Goal: Task Accomplishment & Management: Use online tool/utility

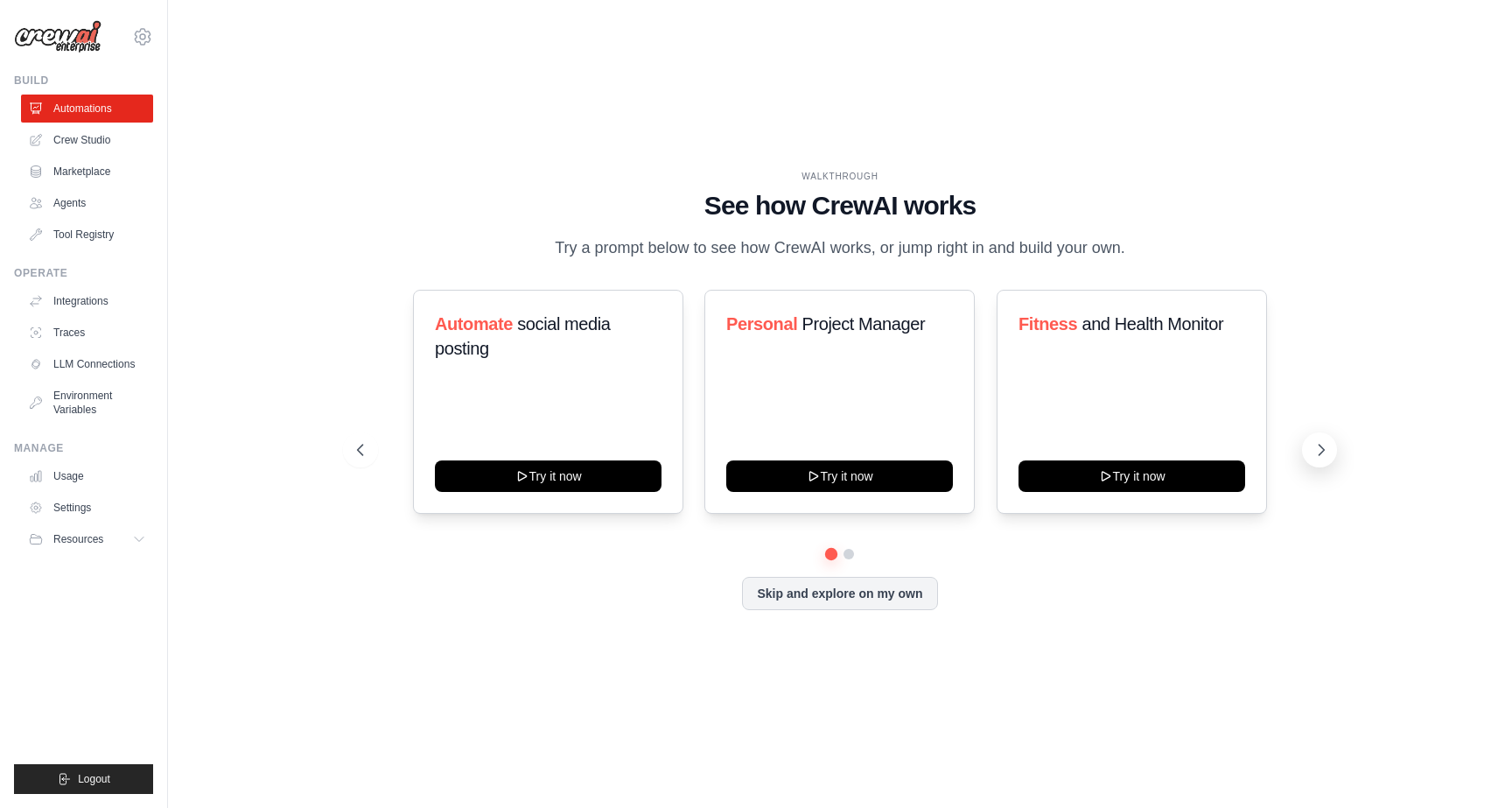
click at [1317, 451] on icon at bounding box center [1322, 450] width 18 height 18
click at [93, 307] on link "Integrations" at bounding box center [88, 300] width 132 height 28
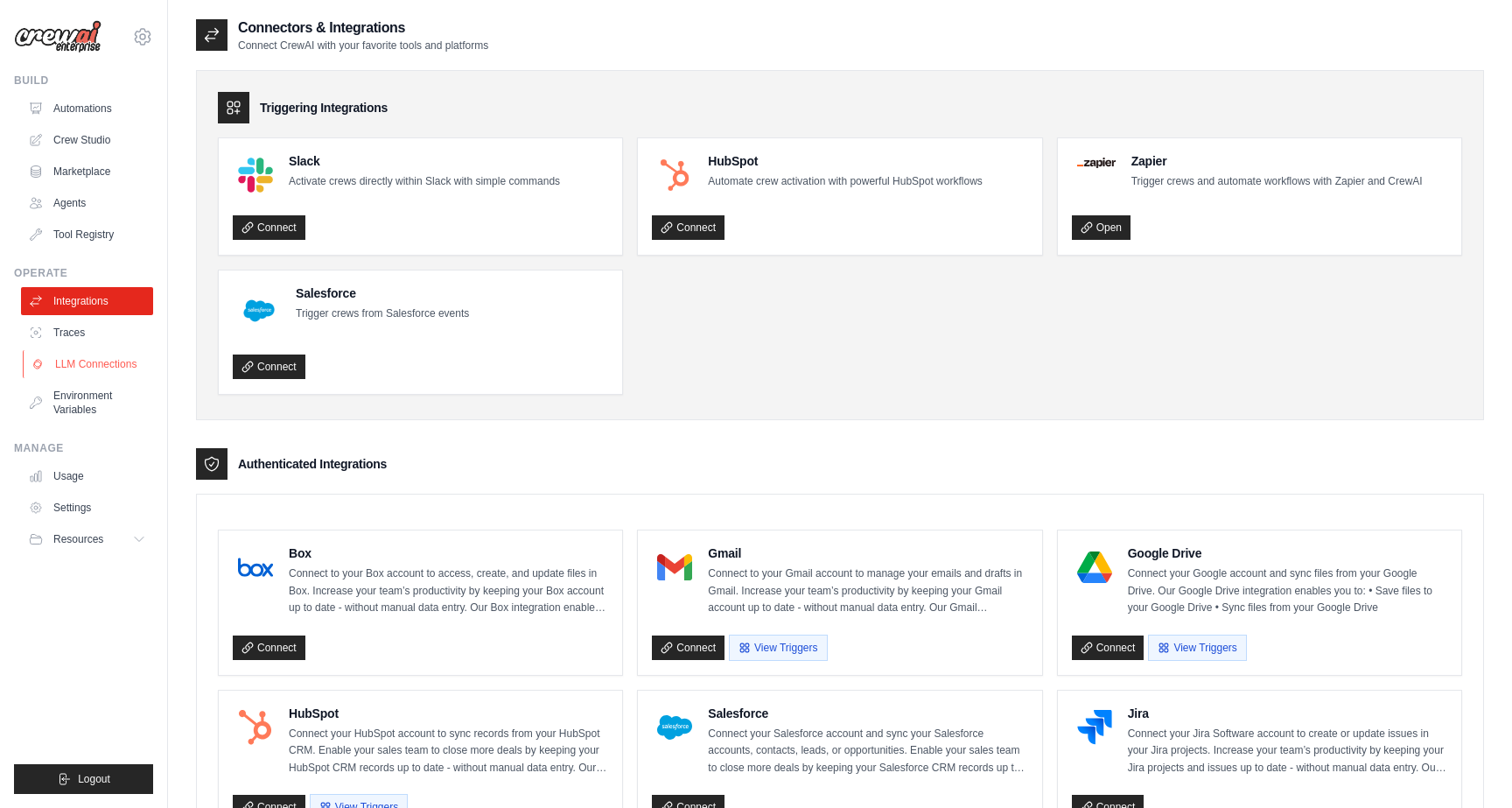
click at [111, 372] on link "LLM Connections" at bounding box center [88, 364] width 132 height 28
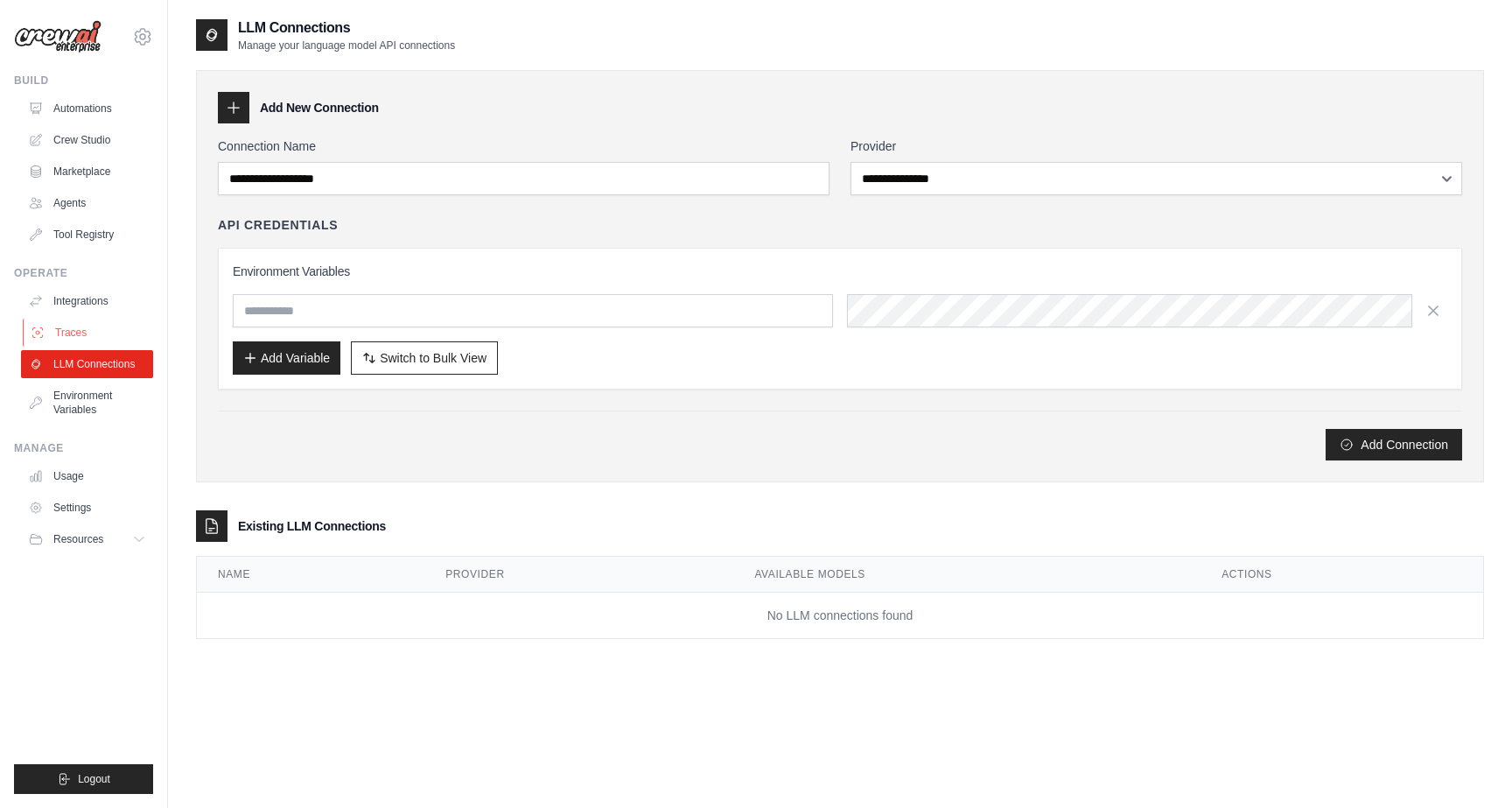
click at [124, 324] on link "Traces" at bounding box center [88, 332] width 132 height 28
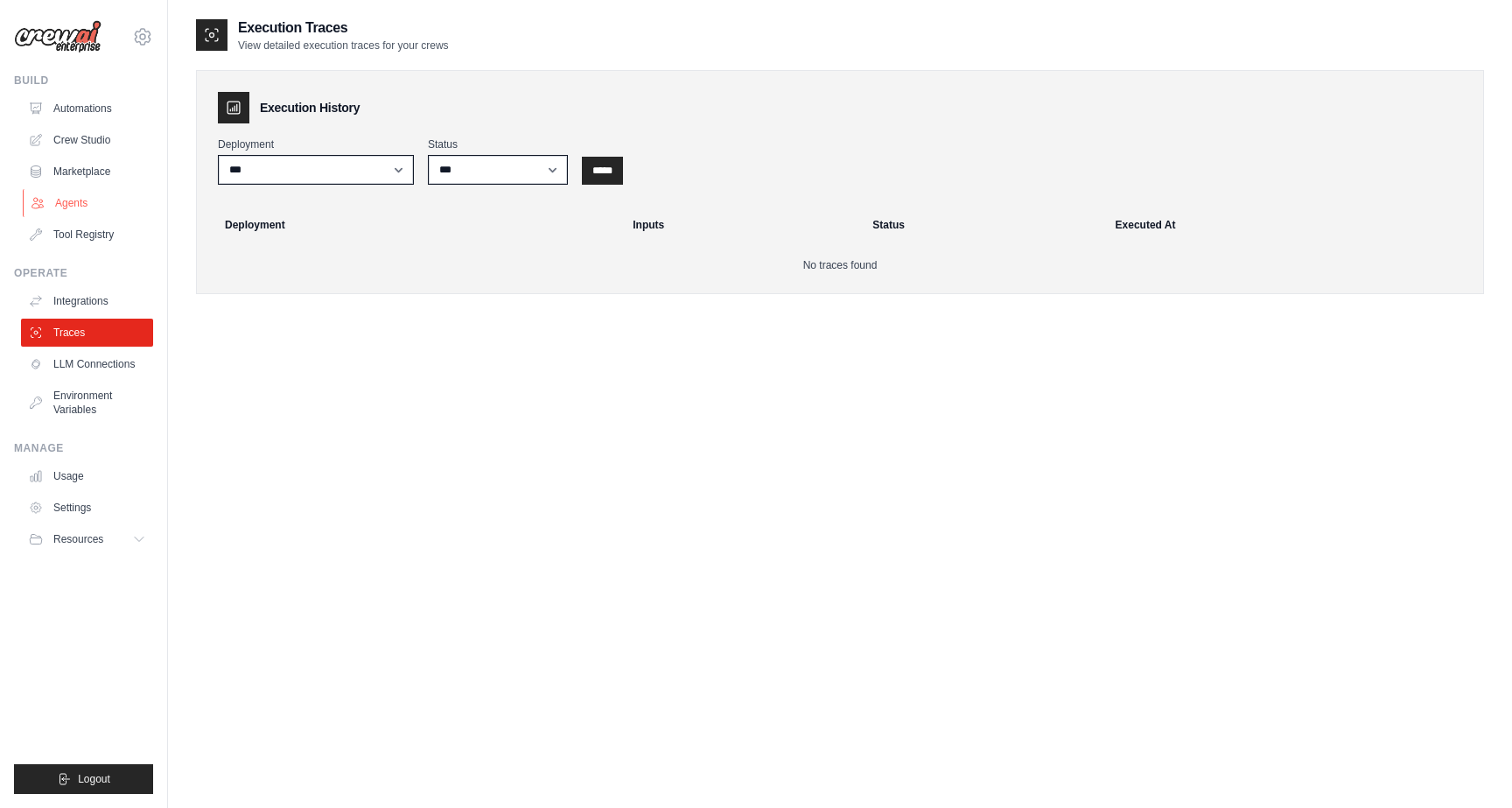
click at [75, 206] on link "Agents" at bounding box center [88, 203] width 132 height 28
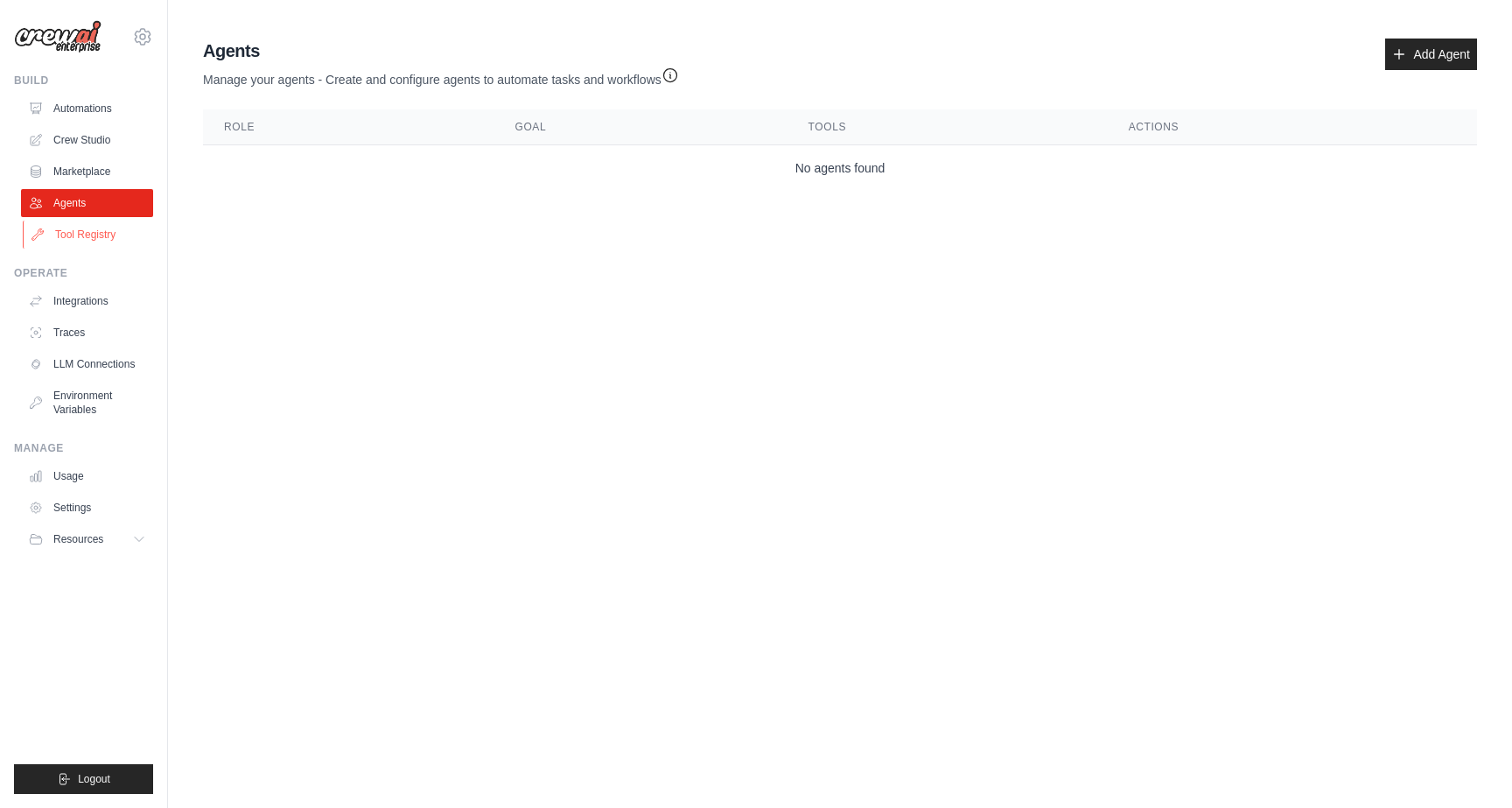
click at [76, 227] on link "Tool Registry" at bounding box center [88, 234] width 132 height 28
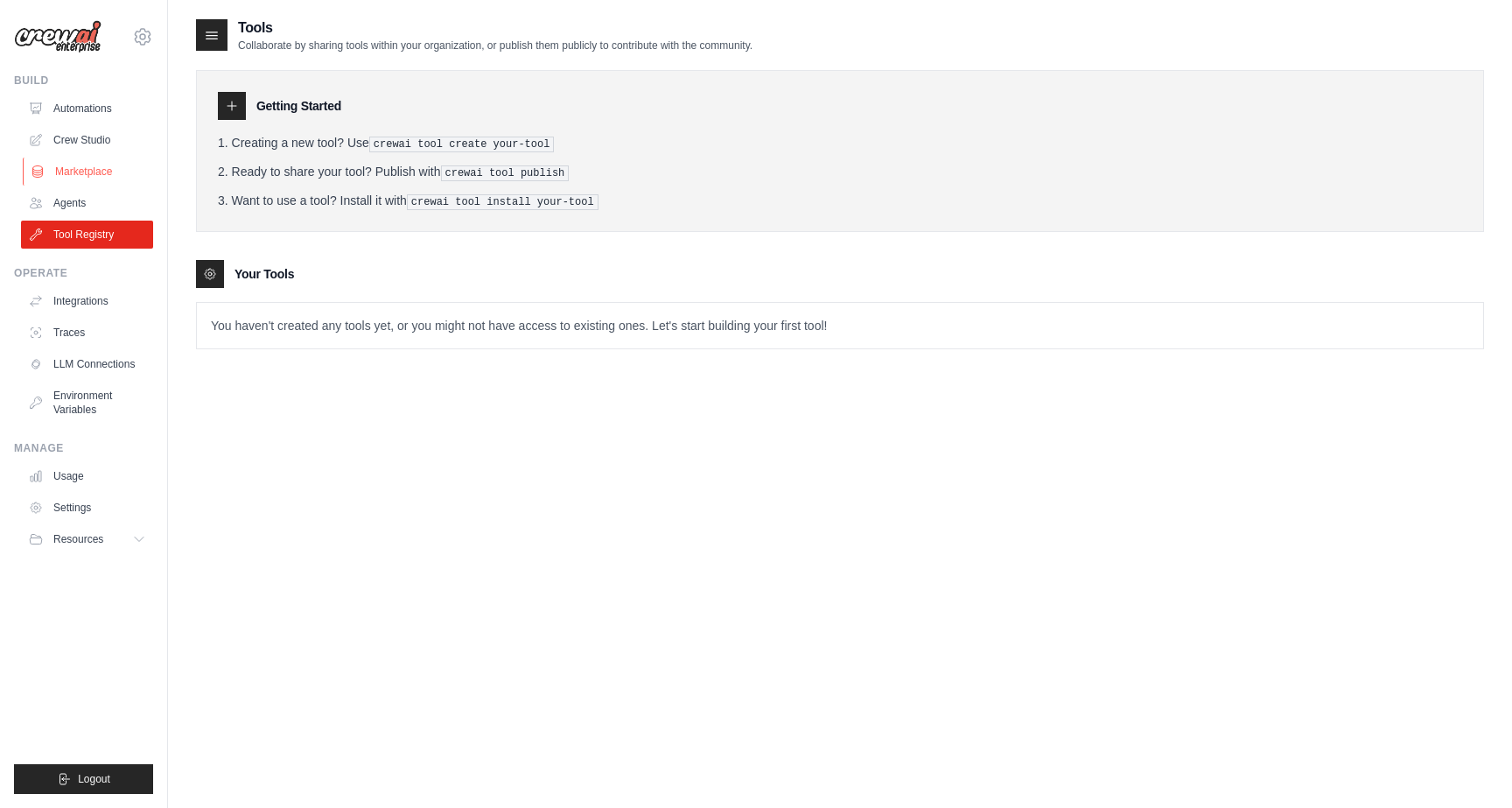
click at [87, 158] on link "Marketplace" at bounding box center [88, 172] width 132 height 28
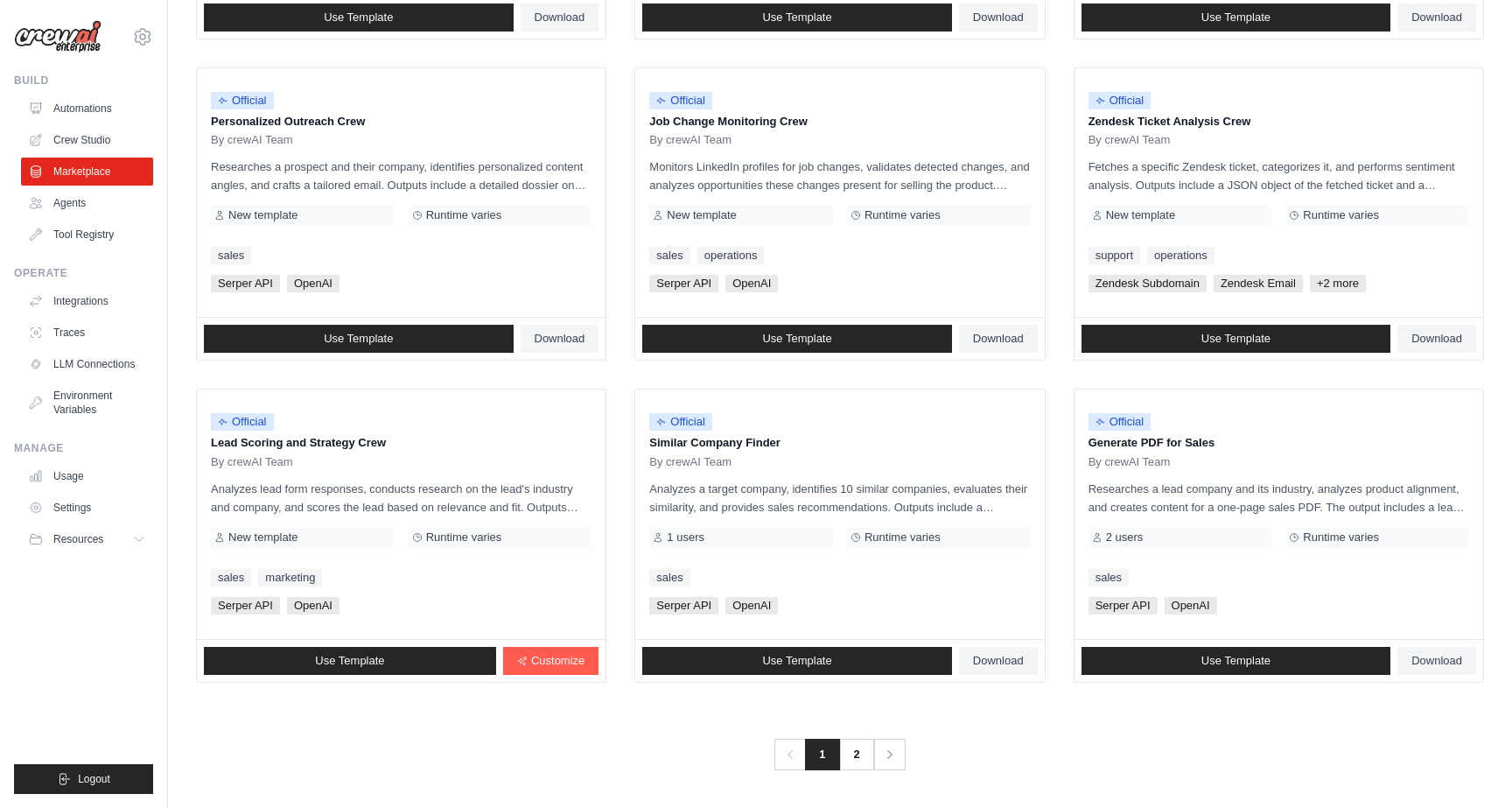
scroll to position [814, 0]
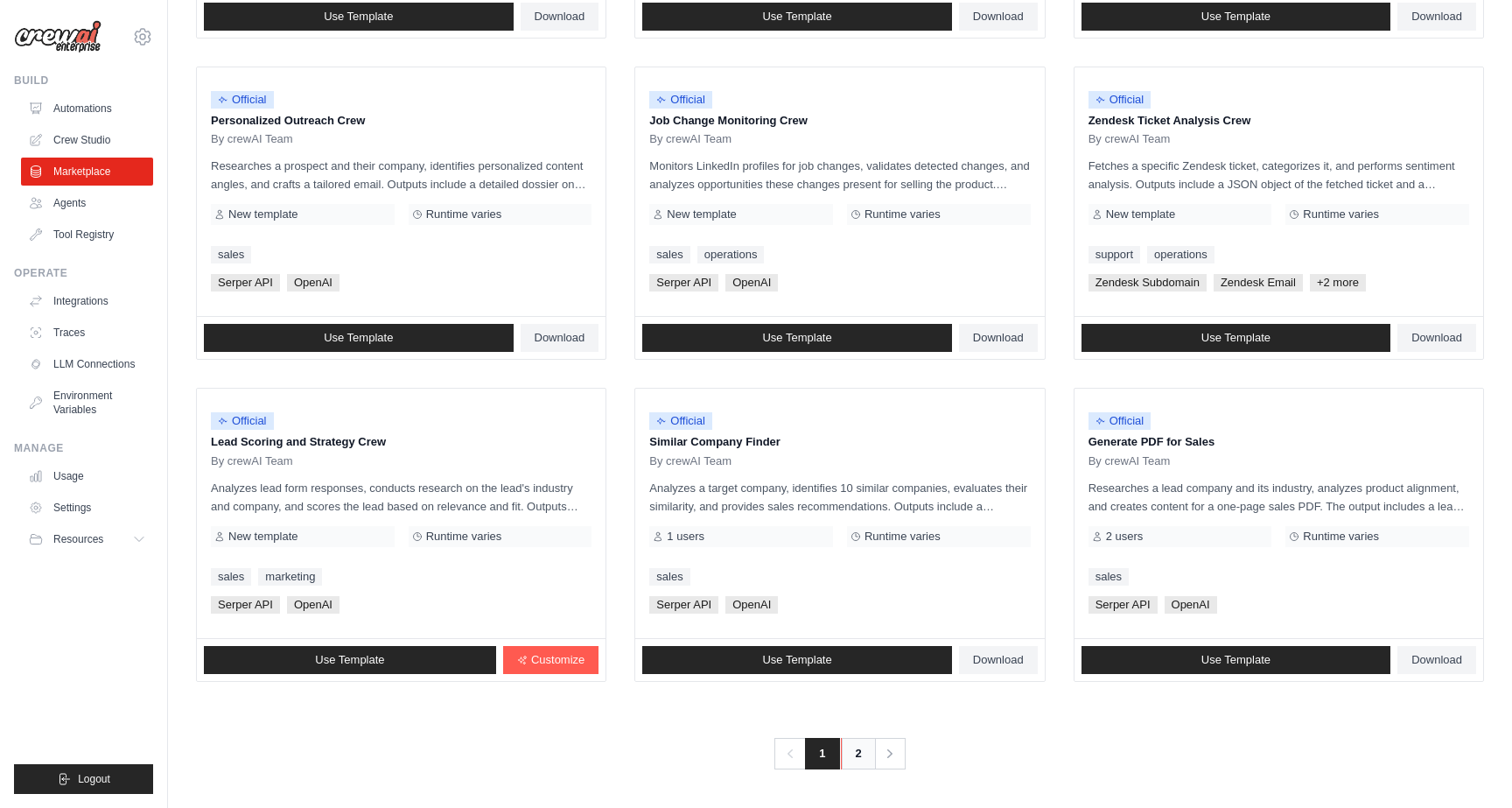
click at [860, 753] on link "2" at bounding box center [858, 753] width 35 height 32
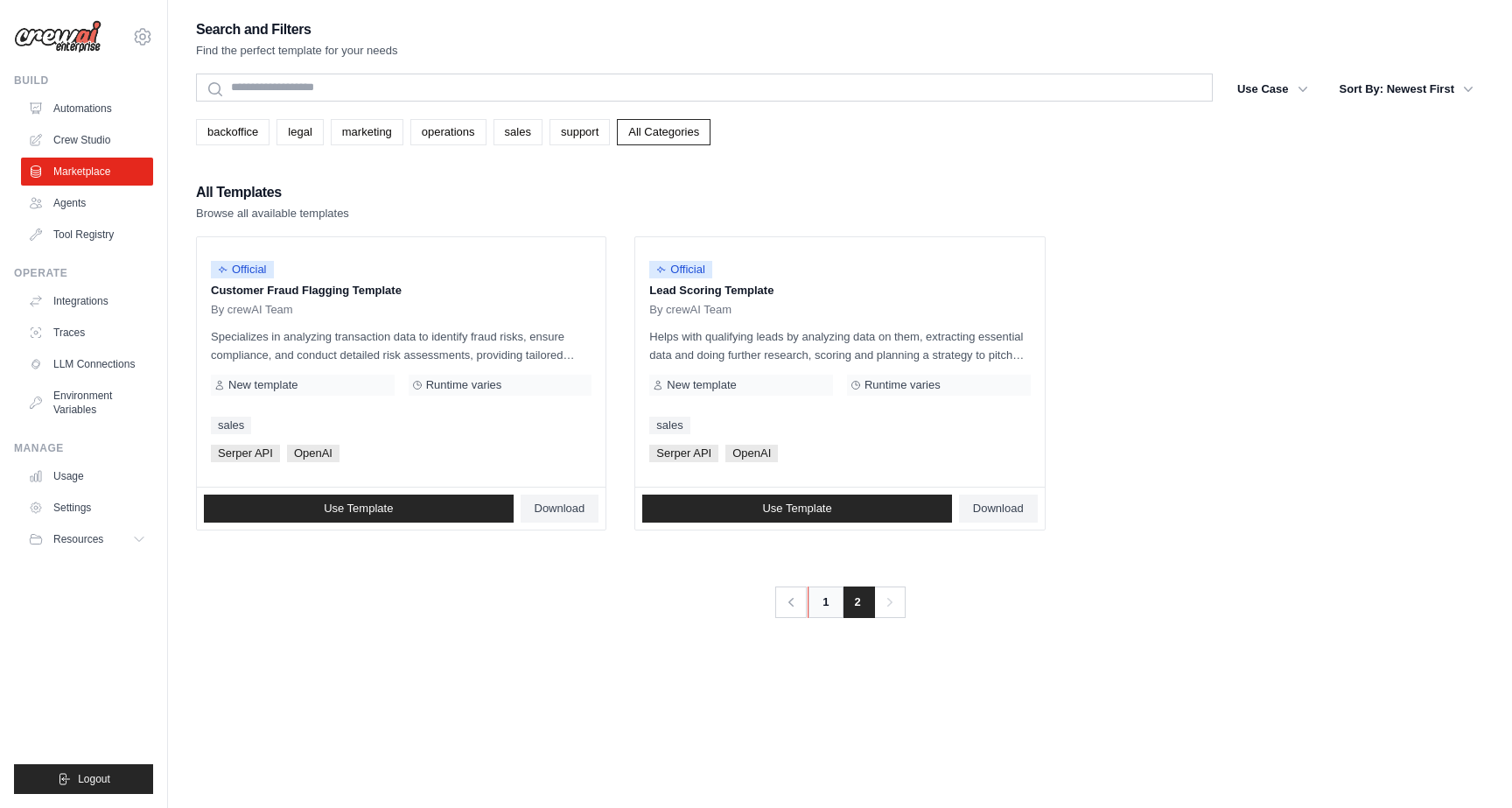
click at [816, 594] on link "1" at bounding box center [825, 602] width 35 height 32
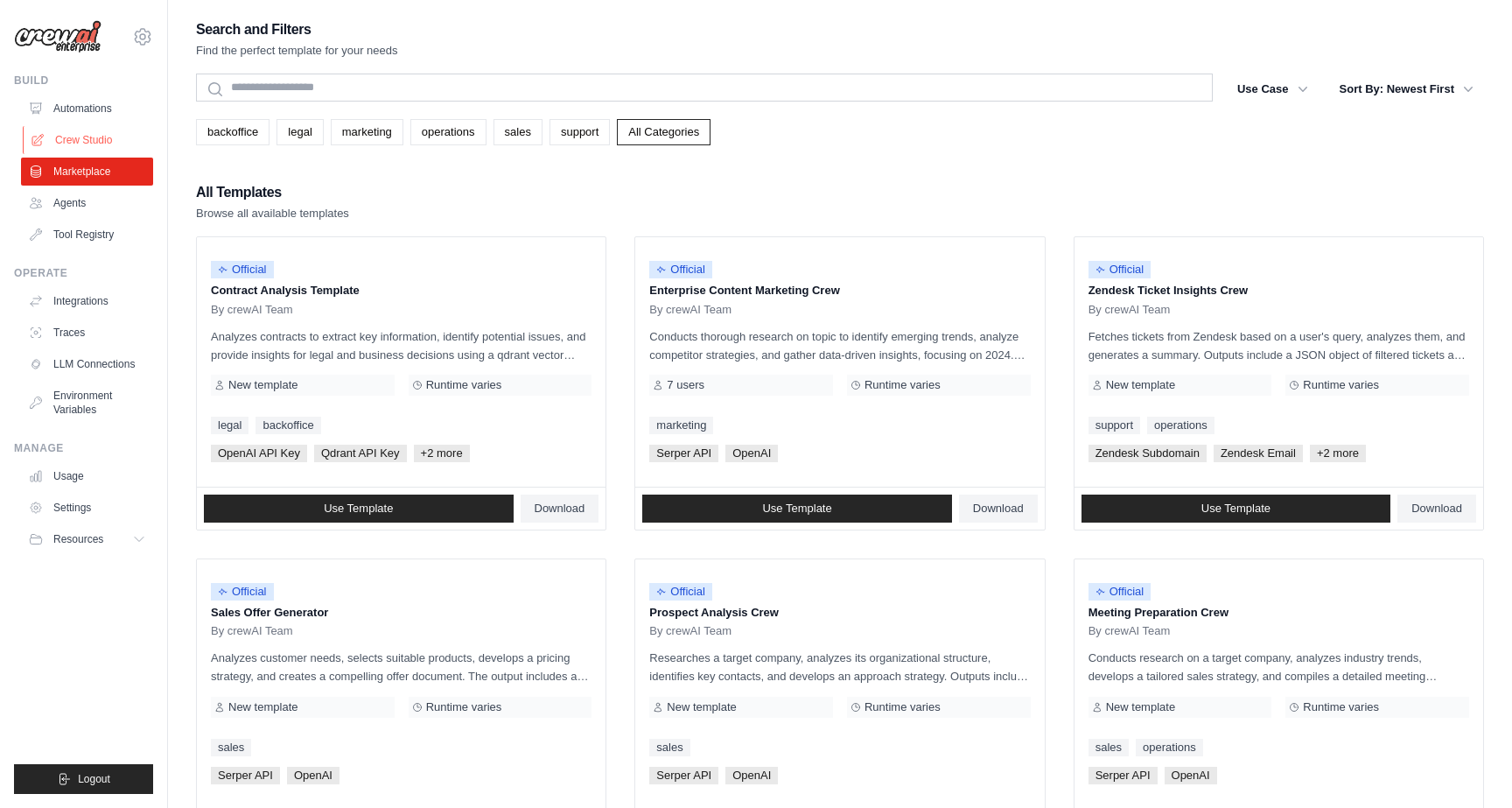
click at [79, 132] on link "Crew Studio" at bounding box center [88, 140] width 132 height 28
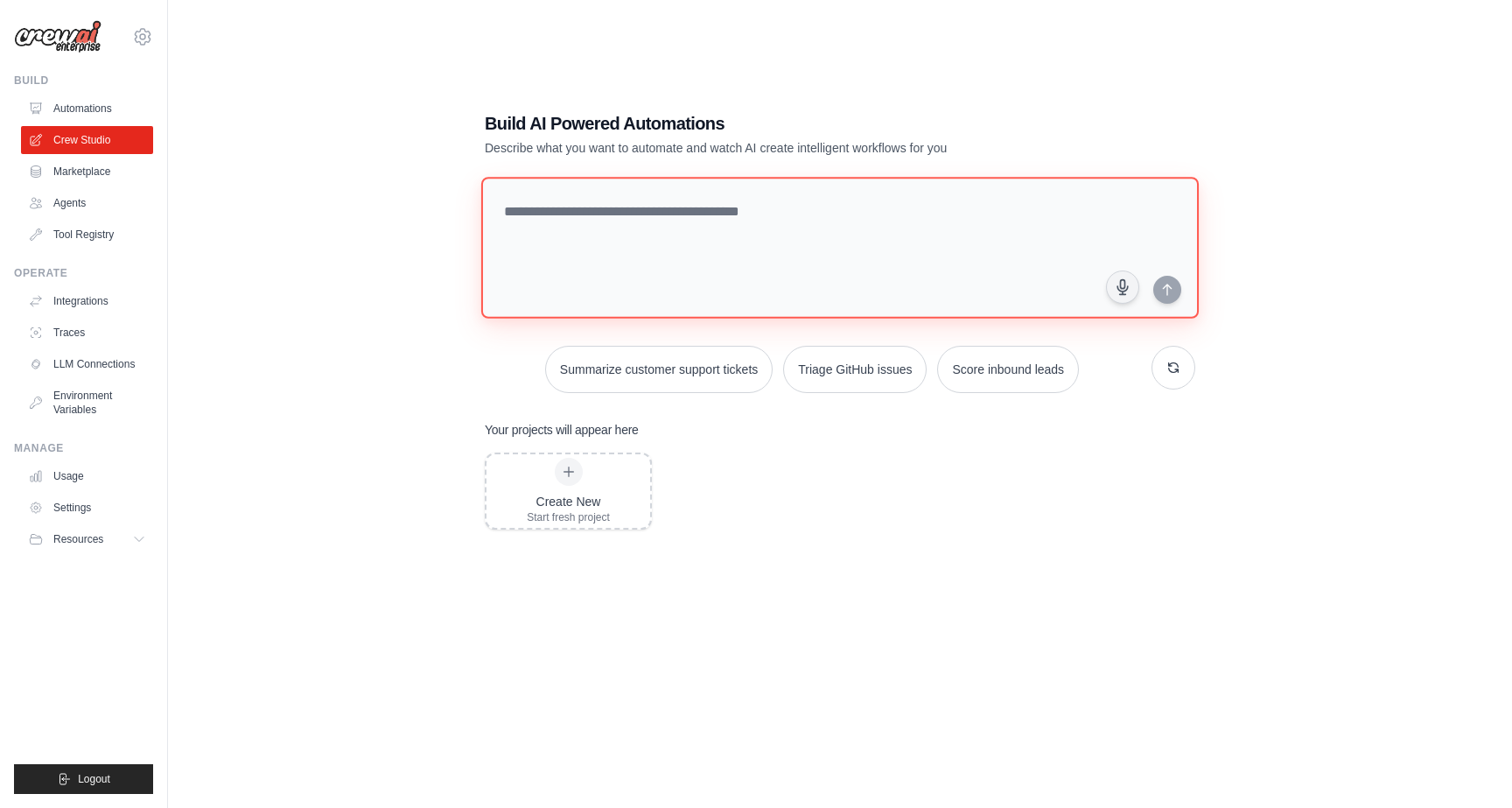
click at [584, 198] on textarea at bounding box center [840, 247] width 718 height 142
click at [567, 488] on div "Create New Start fresh project" at bounding box center [568, 491] width 83 height 66
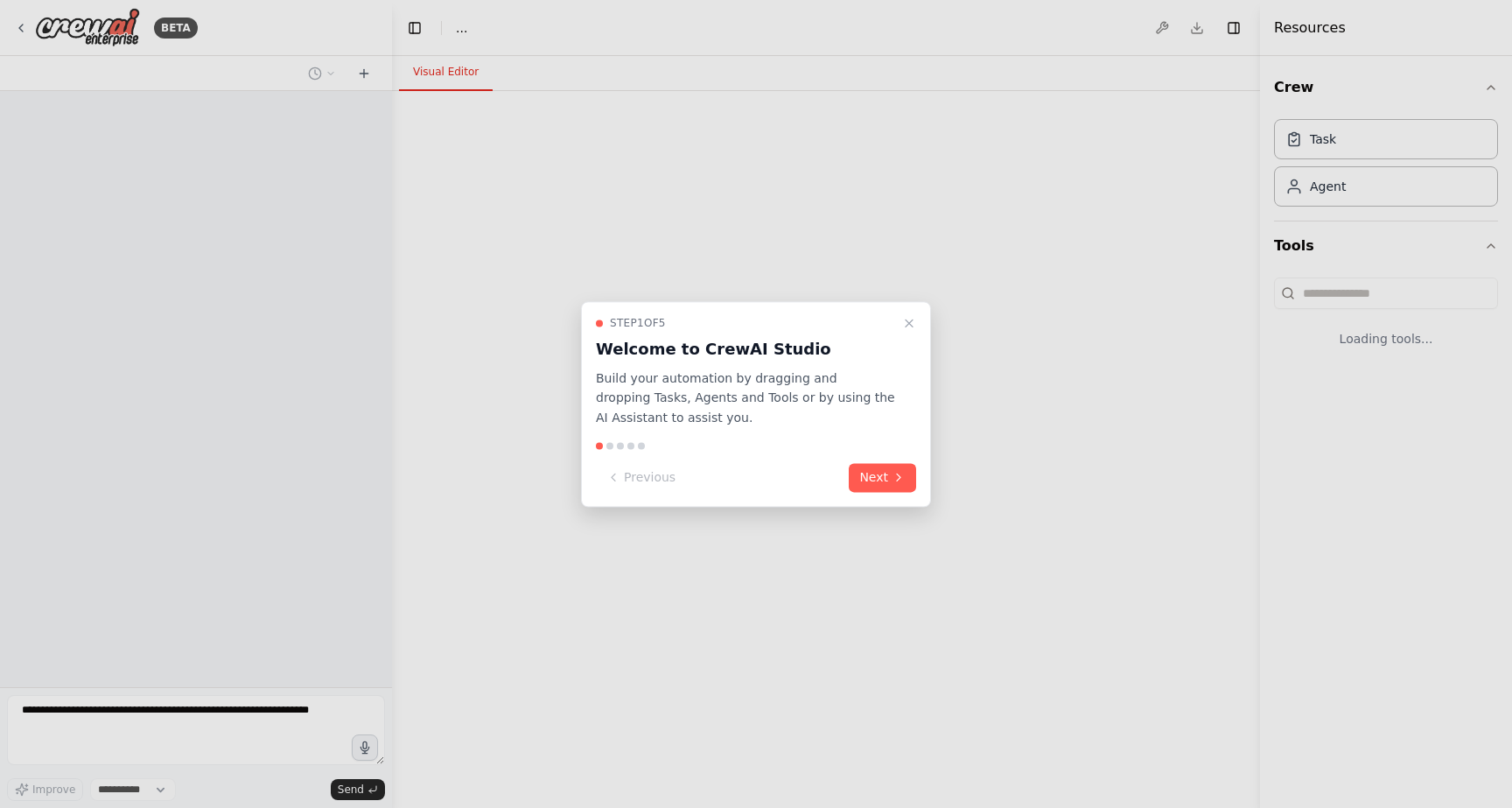
select select "****"
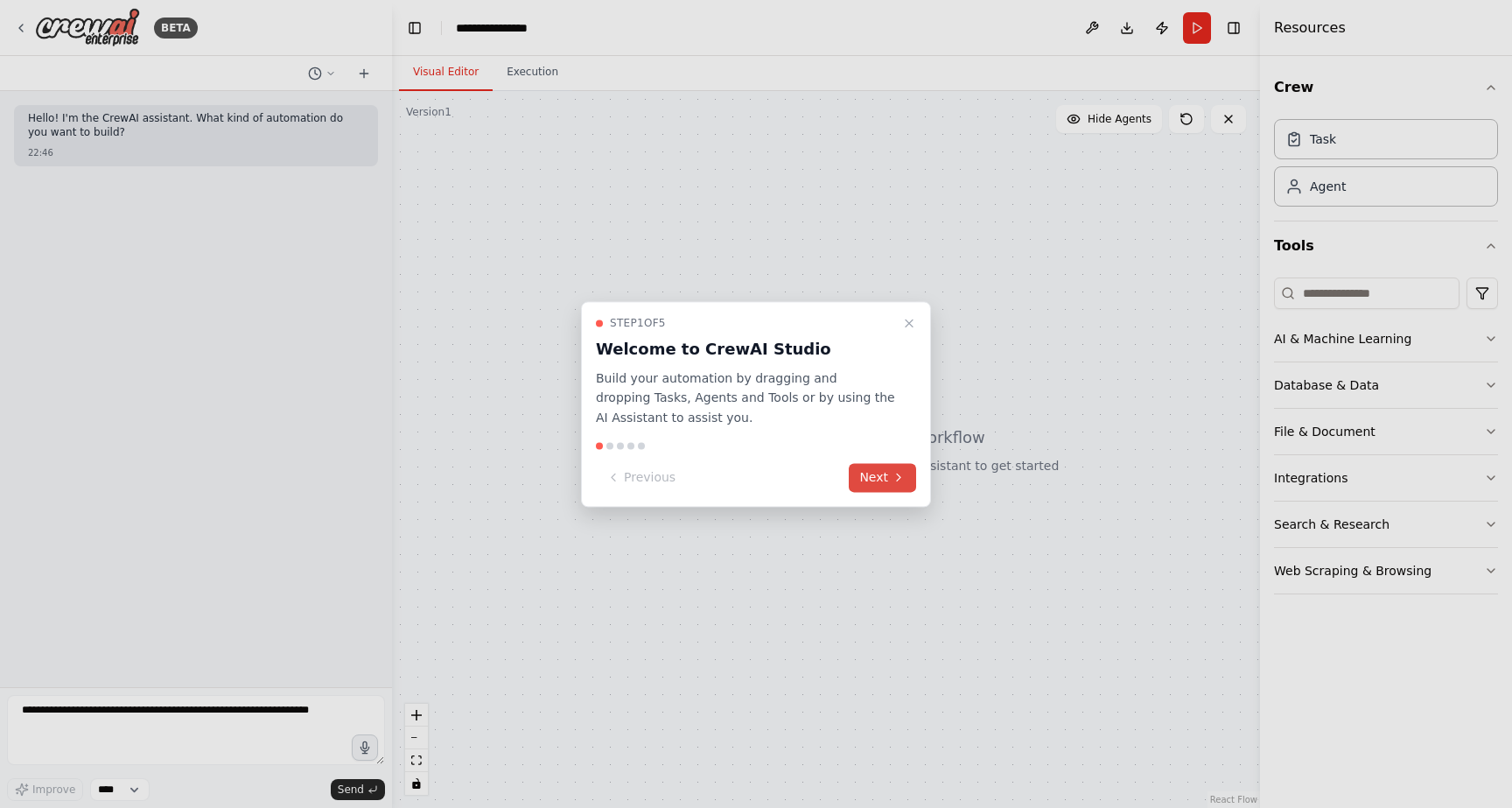
click at [882, 478] on button "Next" at bounding box center [882, 477] width 67 height 29
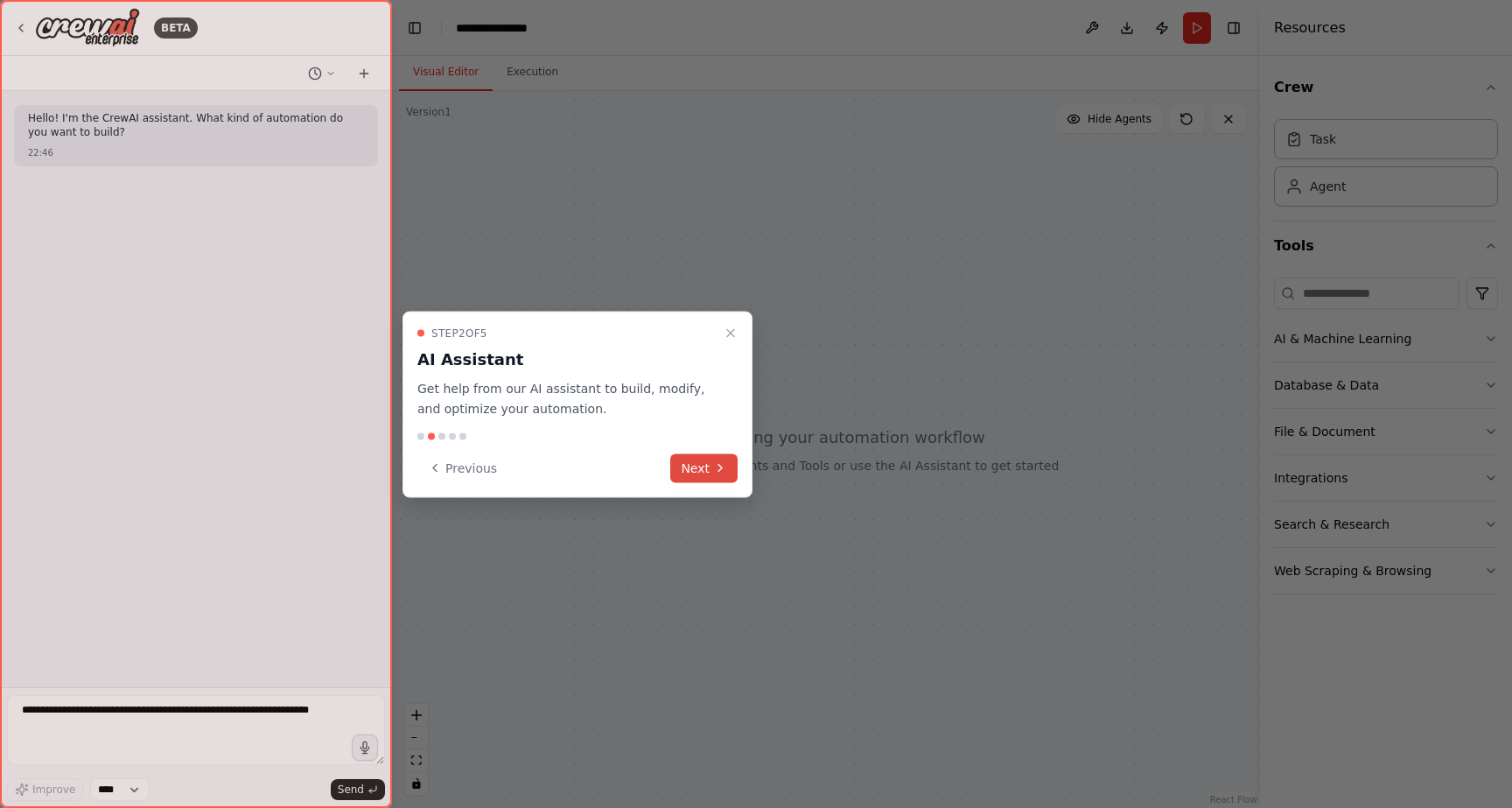
click at [711, 464] on button "Next" at bounding box center [704, 467] width 67 height 29
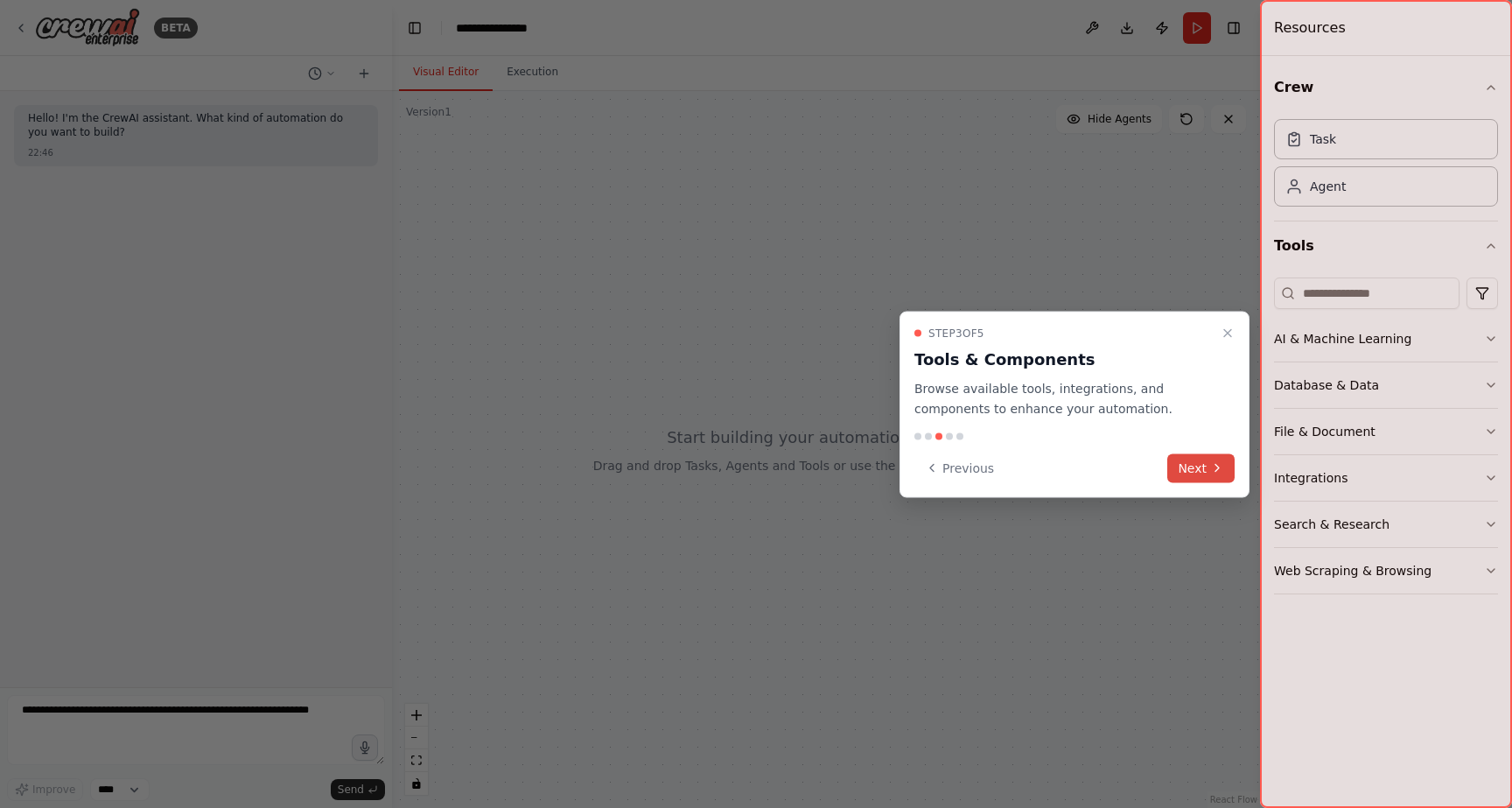
click at [1199, 468] on button "Next" at bounding box center [1201, 467] width 67 height 29
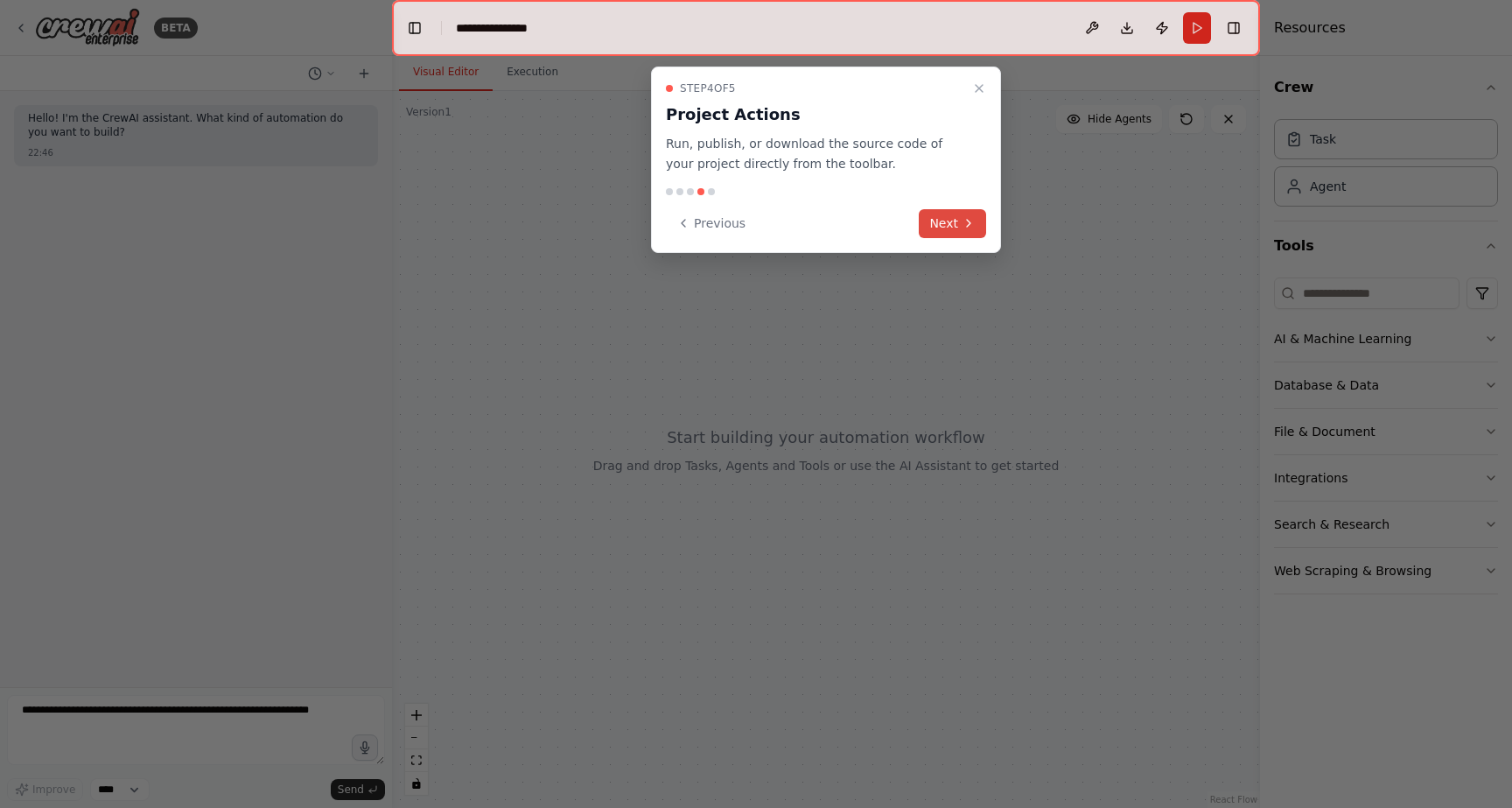
click at [962, 226] on icon at bounding box center [969, 223] width 14 height 14
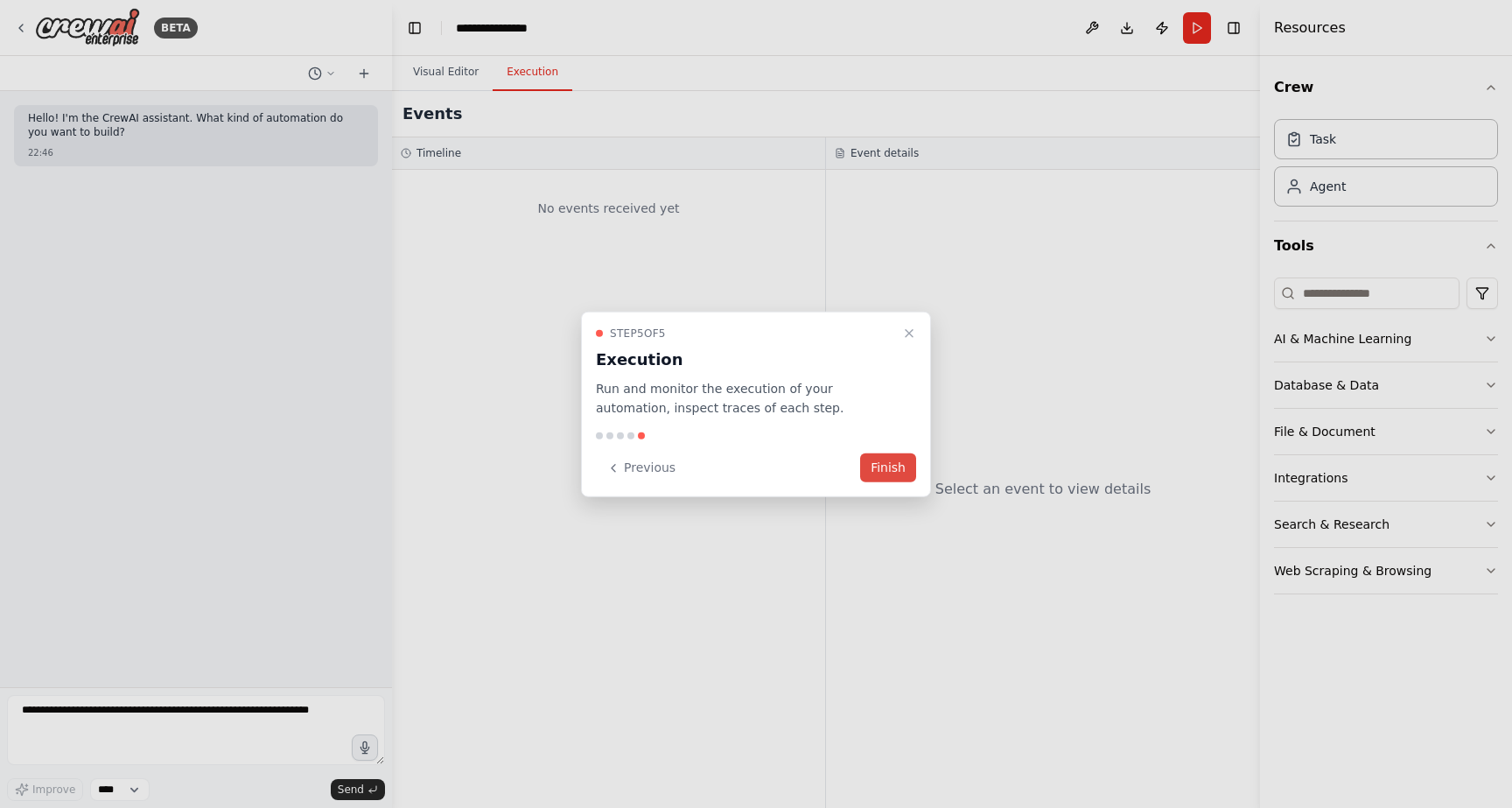
click at [901, 467] on button "Finish" at bounding box center [887, 467] width 56 height 29
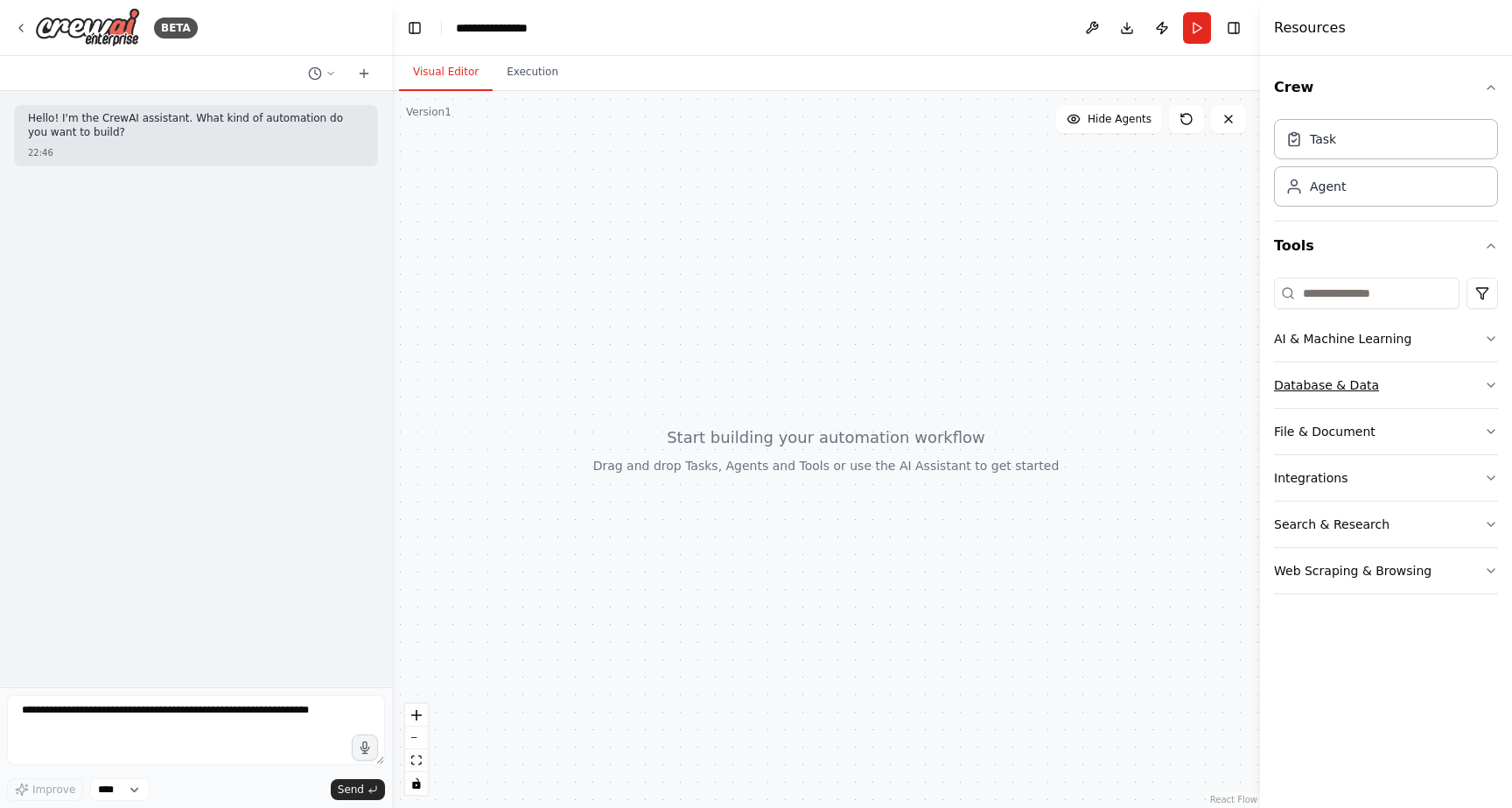
click at [1355, 401] on button "Database & Data" at bounding box center [1386, 385] width 224 height 46
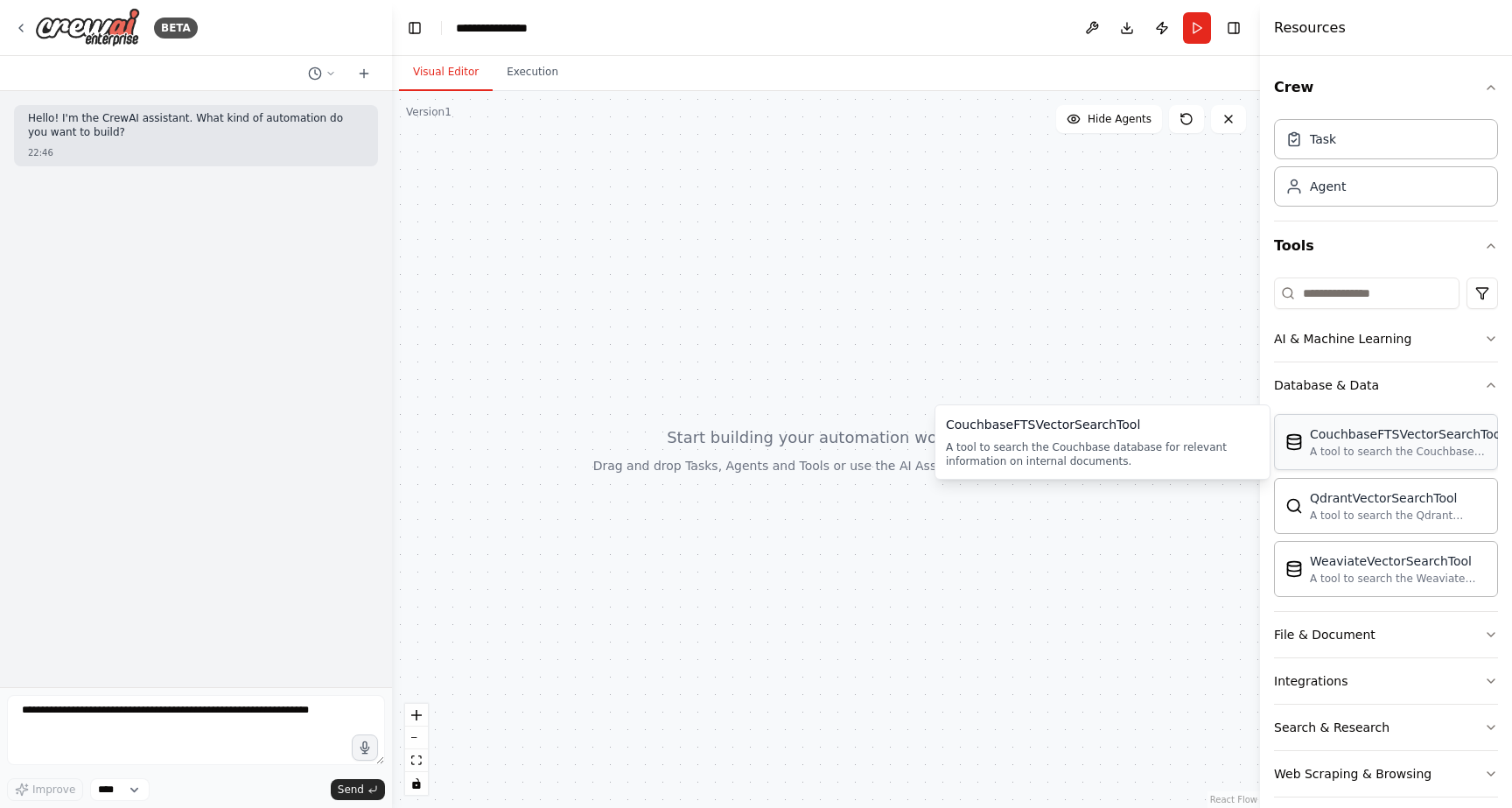
click at [1406, 451] on div "A tool to search the Couchbase database for relevant information on internal do…" at bounding box center [1407, 451] width 194 height 14
click at [1353, 450] on div "A tool to search the Couchbase database for relevant information on internal do…" at bounding box center [1407, 451] width 194 height 14
click at [1356, 440] on div "CouchbaseFTSVectorSearchTool" at bounding box center [1407, 434] width 194 height 18
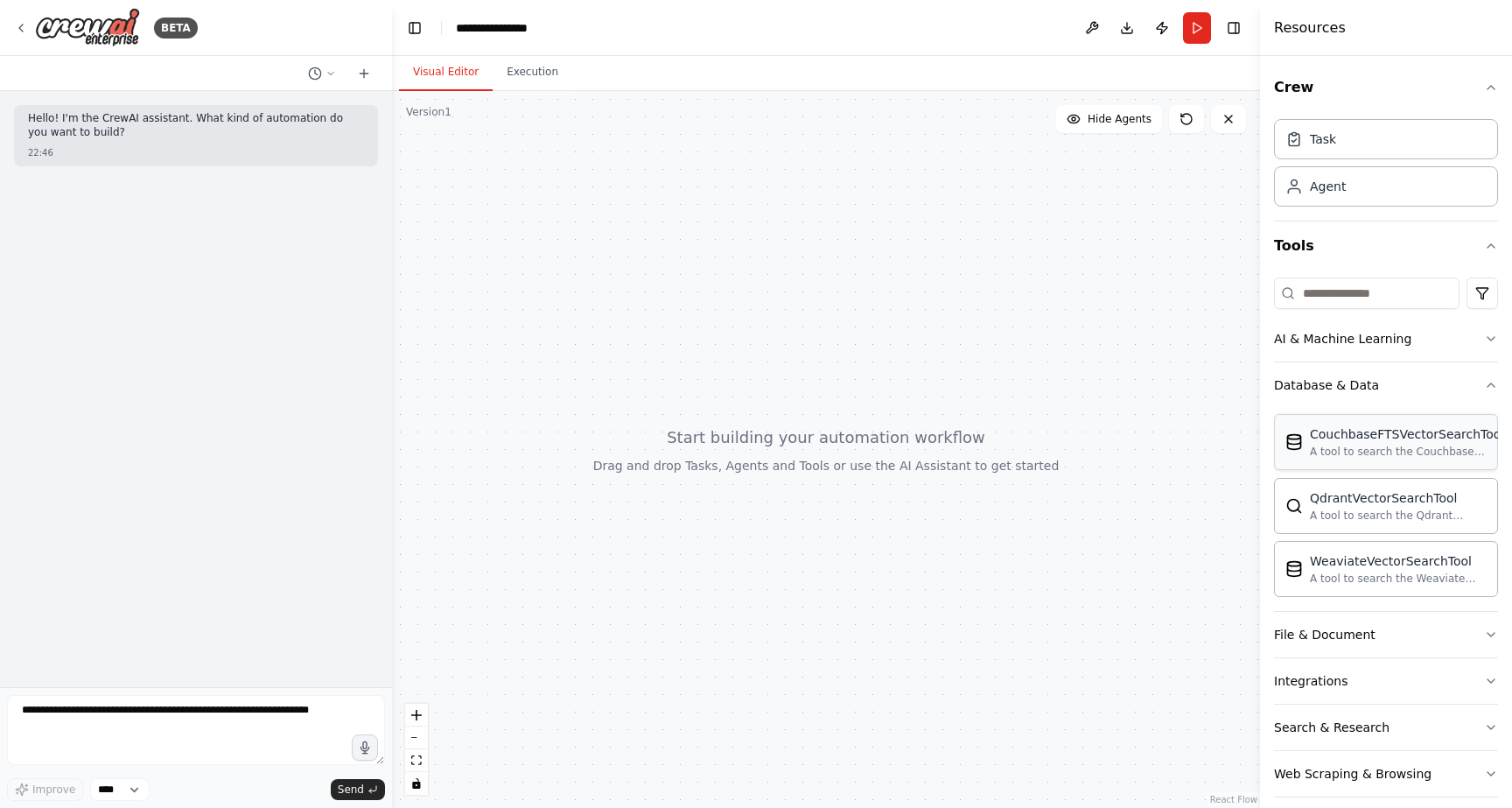
click at [1356, 440] on div "CouchbaseFTSVectorSearchTool" at bounding box center [1407, 434] width 194 height 18
click at [1362, 380] on div "Database & Data" at bounding box center [1327, 385] width 105 height 18
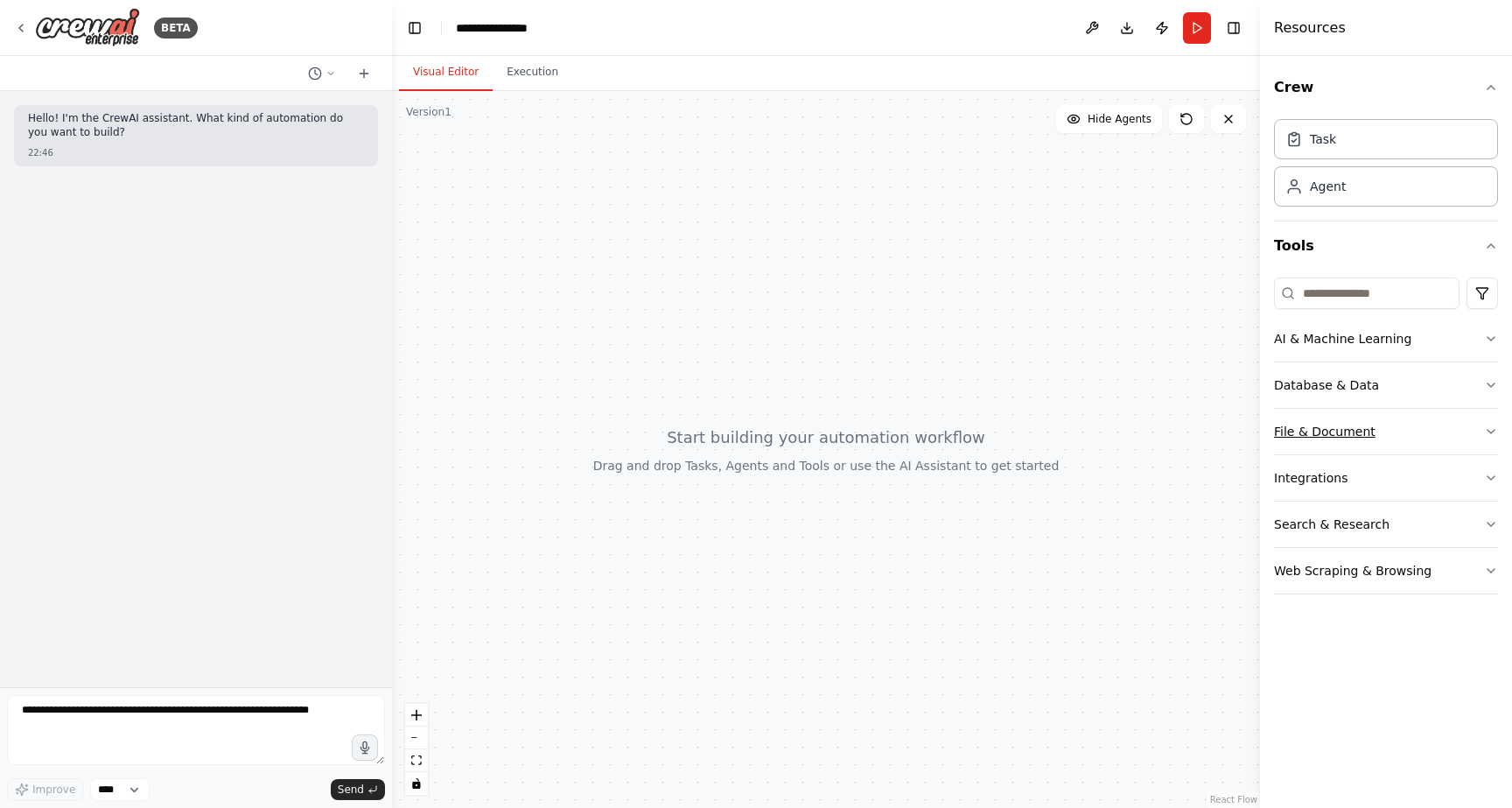
click at [1358, 436] on div "File & Document" at bounding box center [1325, 431] width 101 height 18
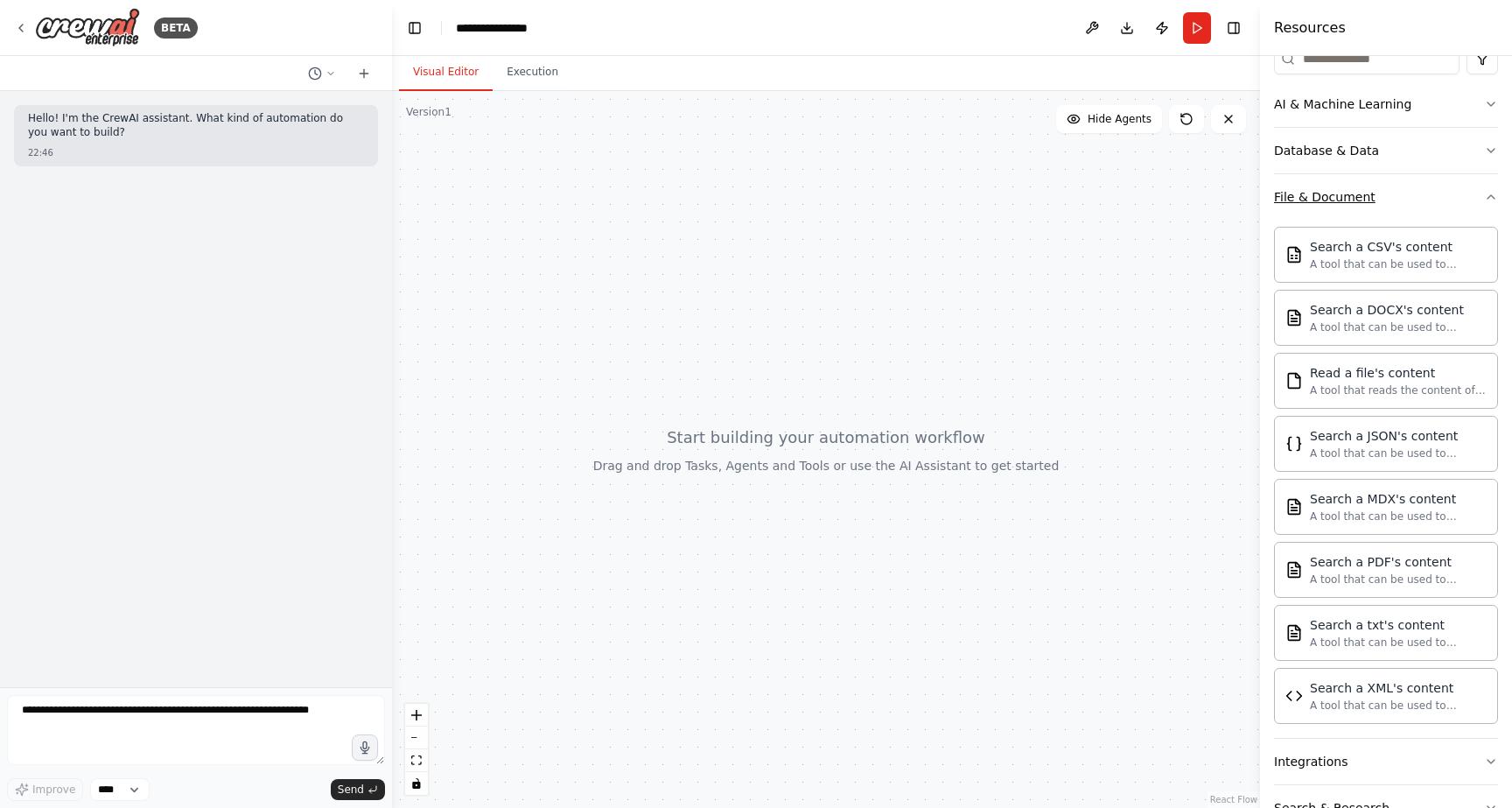
scroll to position [245, 0]
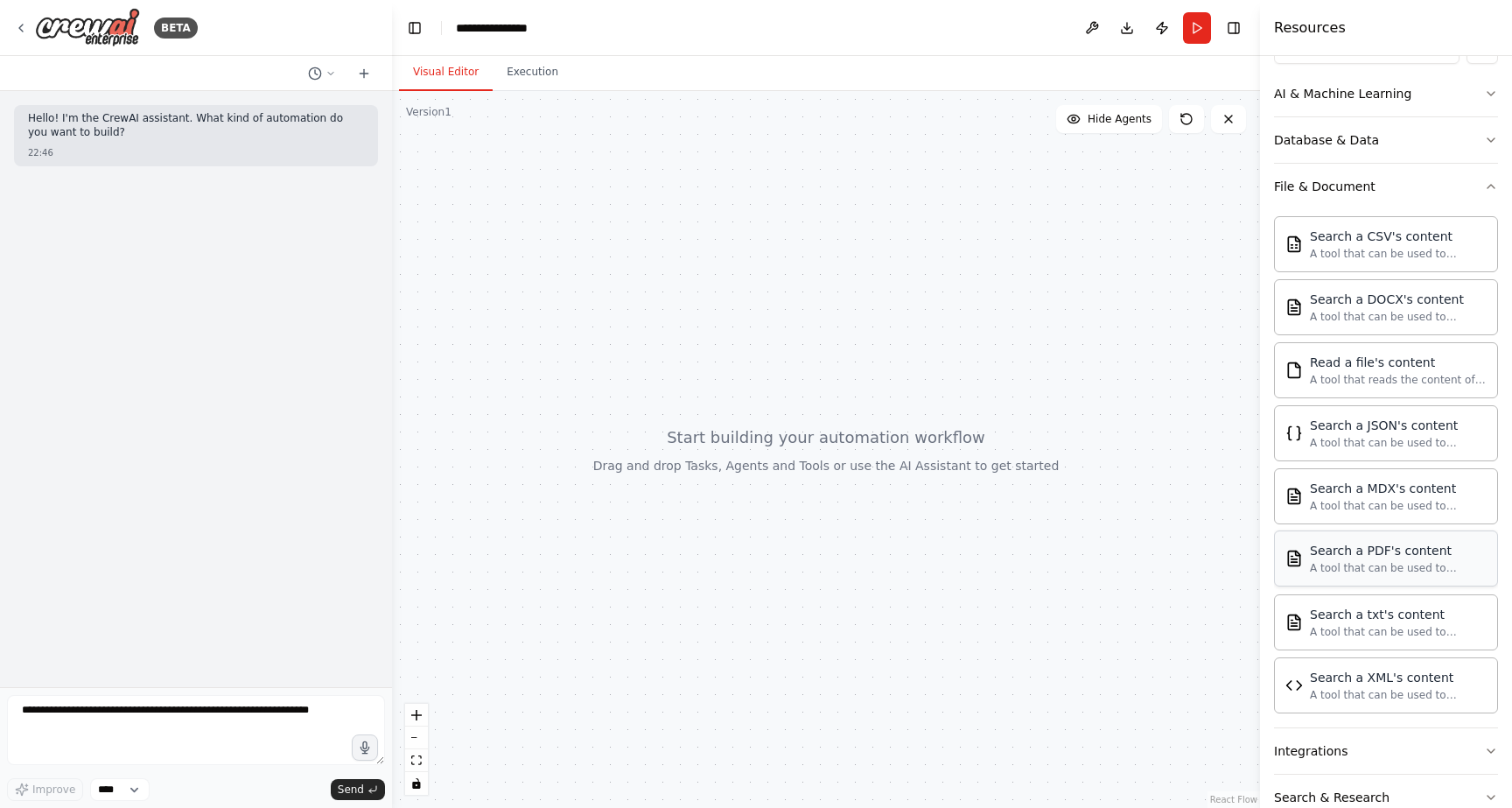
click at [1380, 562] on div "A tool that can be used to semantic search a query from a PDF's content." at bounding box center [1398, 568] width 176 height 14
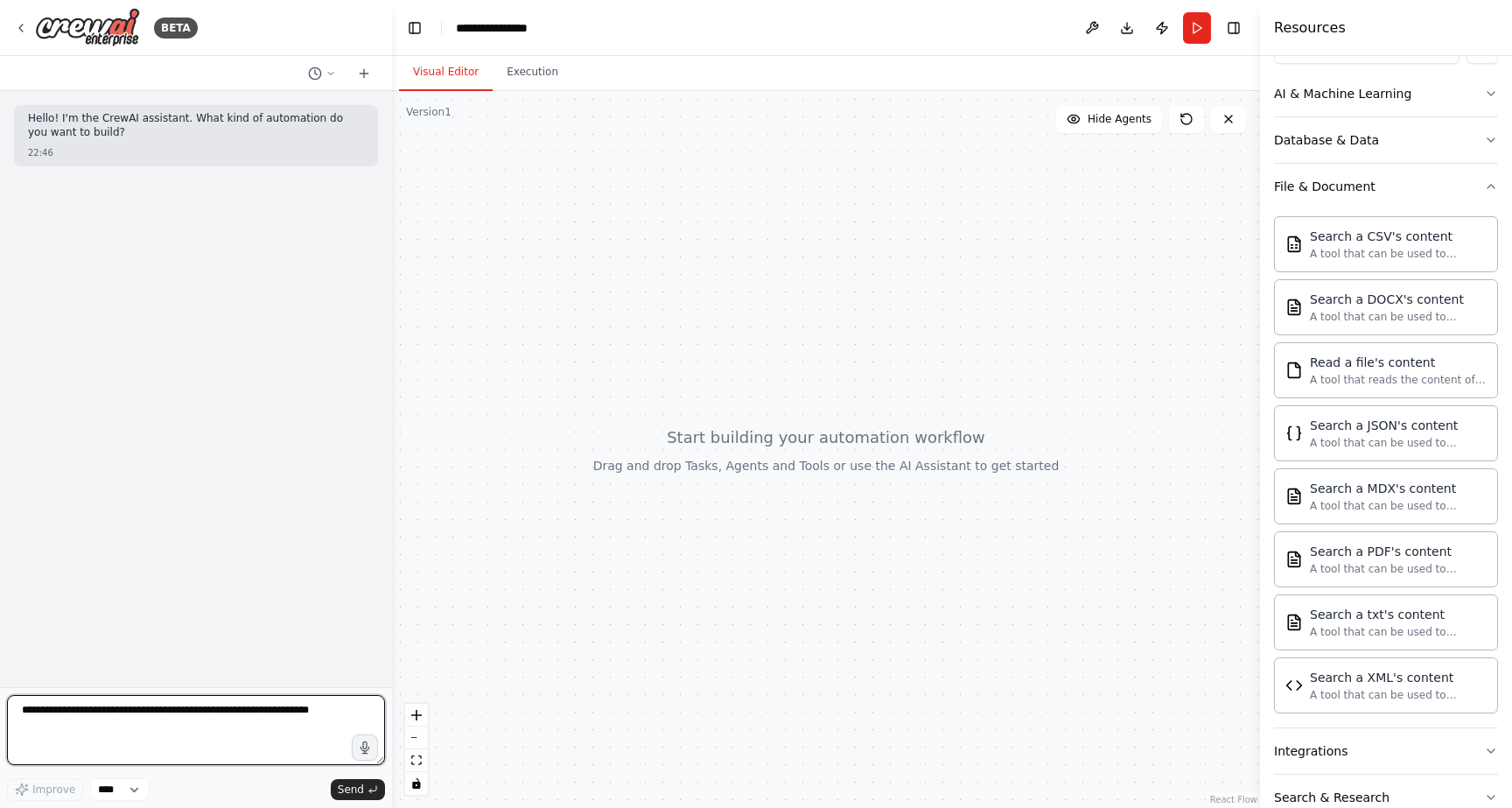
click at [219, 722] on textarea at bounding box center [195, 730] width 378 height 70
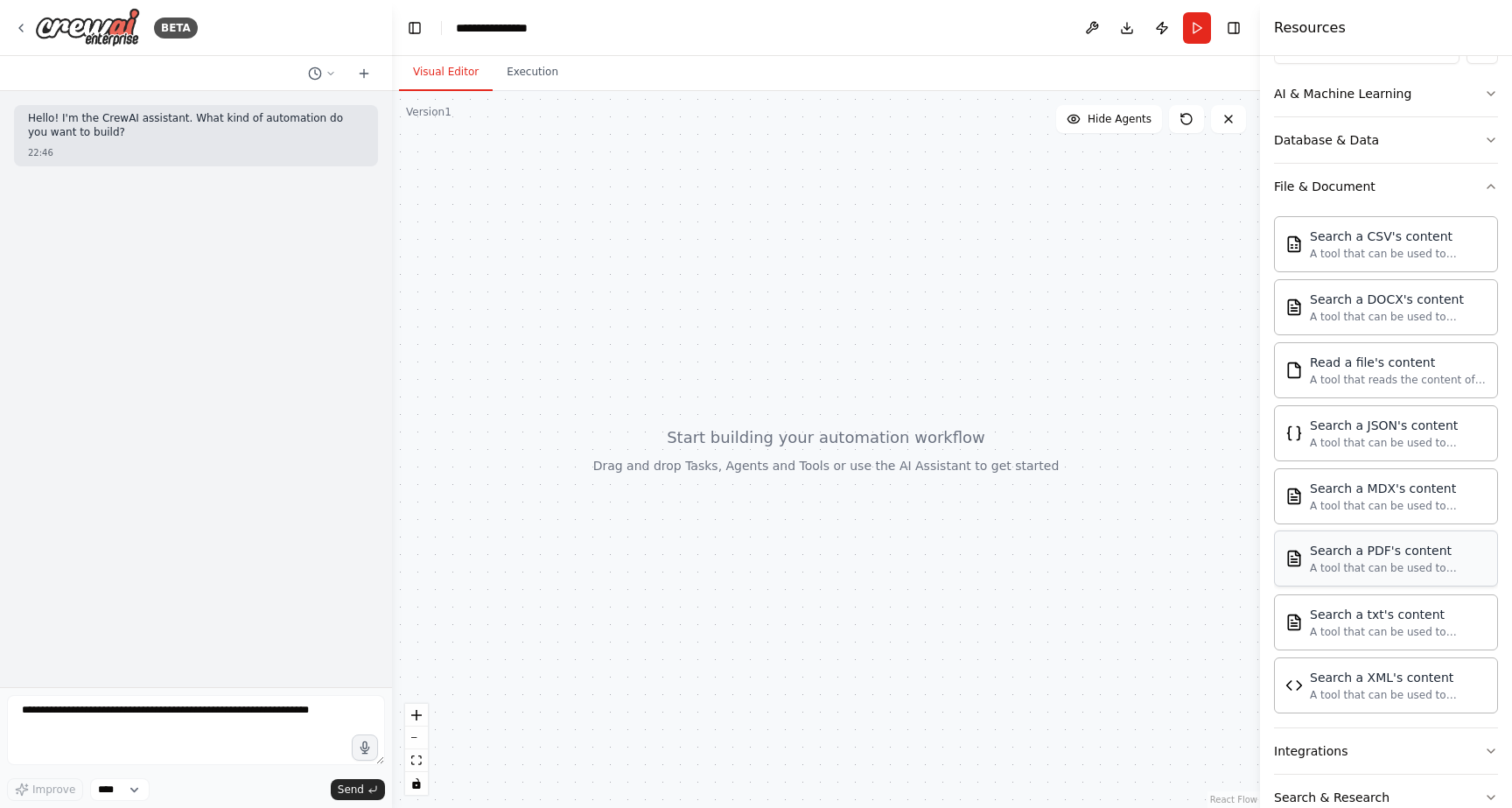
click at [1338, 549] on div "Search a PDF's content" at bounding box center [1398, 550] width 176 height 18
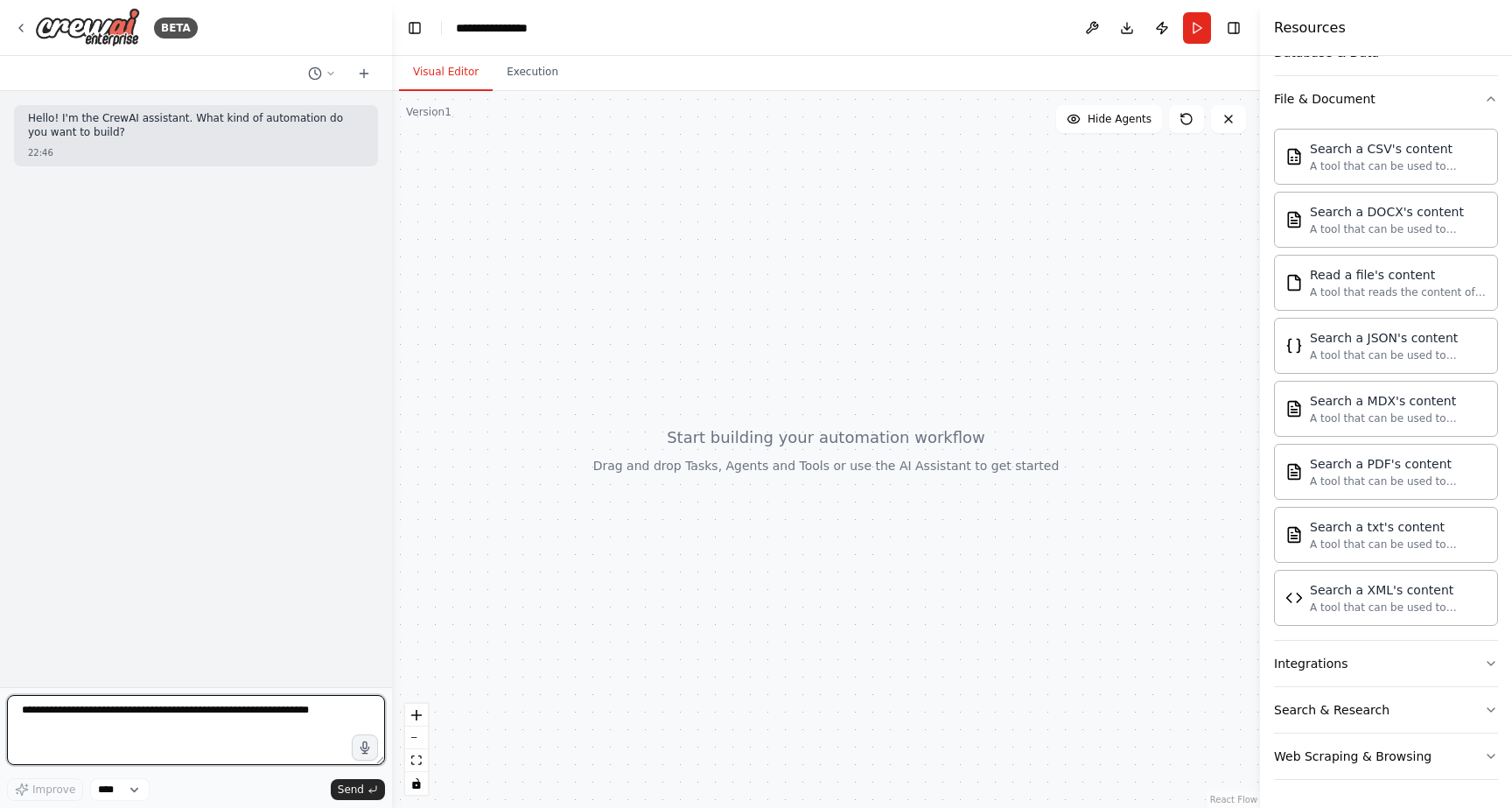
click at [171, 721] on textarea at bounding box center [195, 730] width 378 height 70
type textarea "**********"
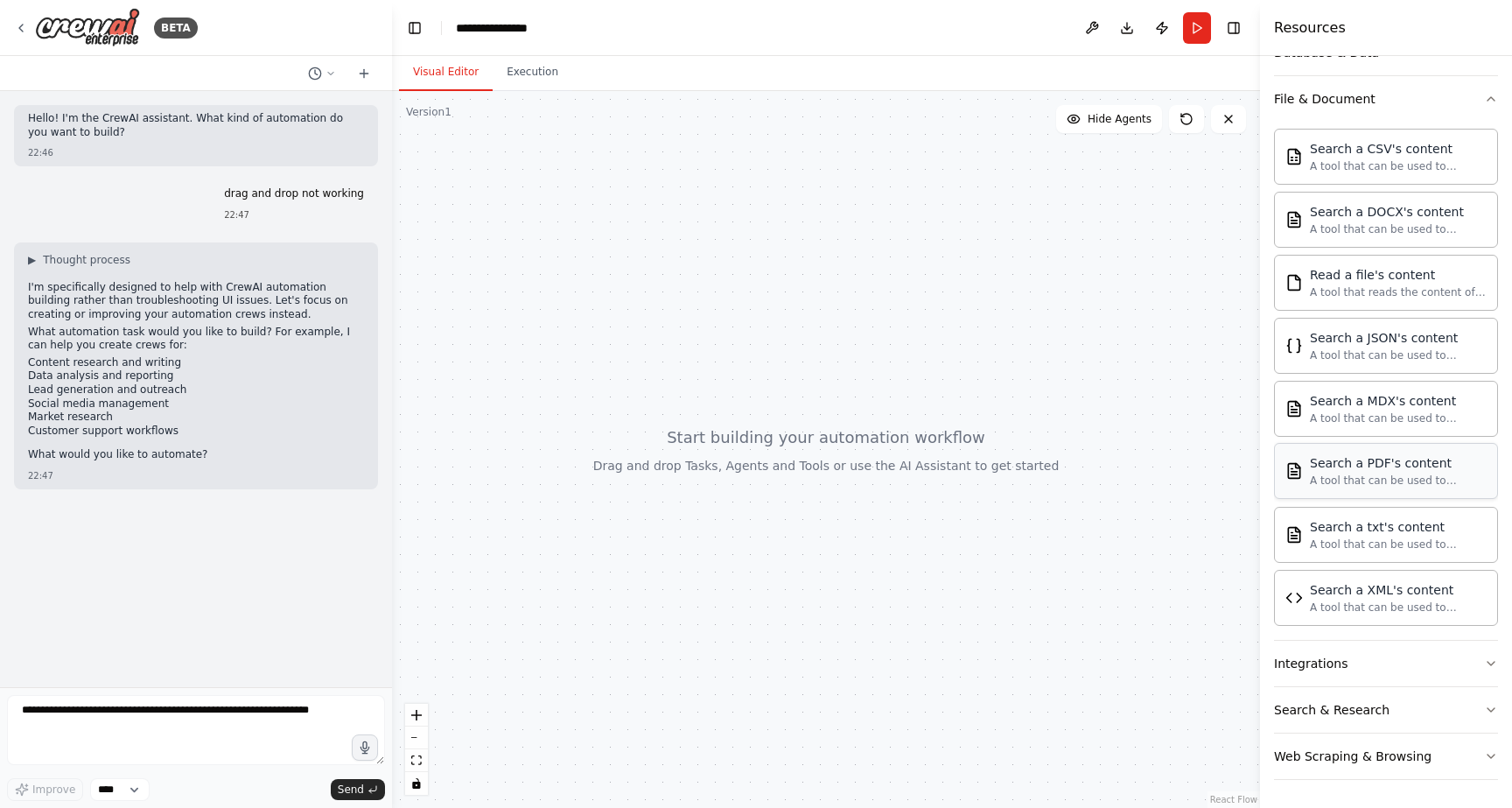
click at [1360, 468] on div "Search a PDF's content" at bounding box center [1398, 463] width 176 height 18
click at [1382, 761] on div "Web Scraping & Browsing" at bounding box center [1352, 756] width 158 height 18
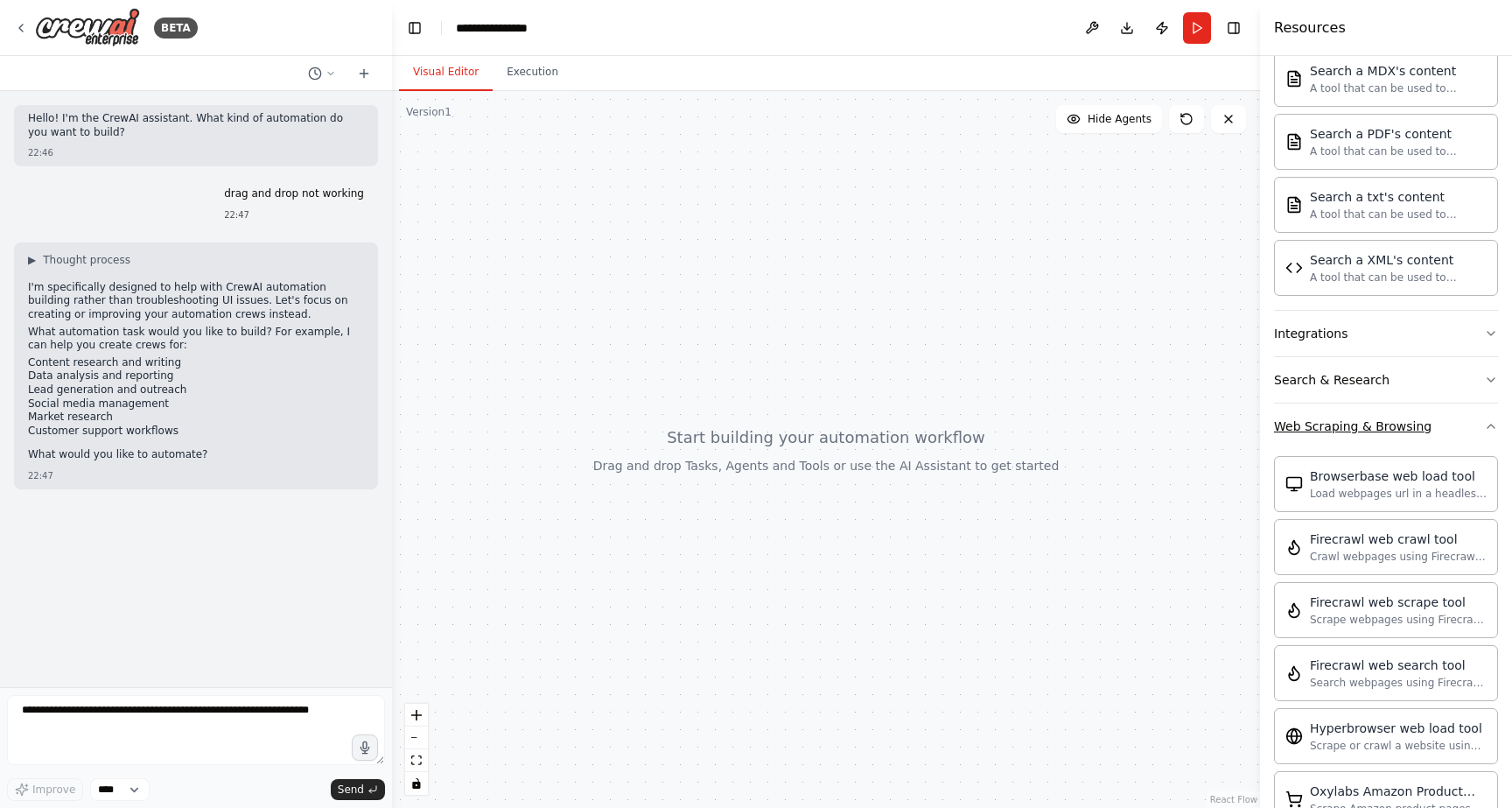
scroll to position [665, 0]
click at [1199, 40] on button "Run" at bounding box center [1197, 28] width 28 height 32
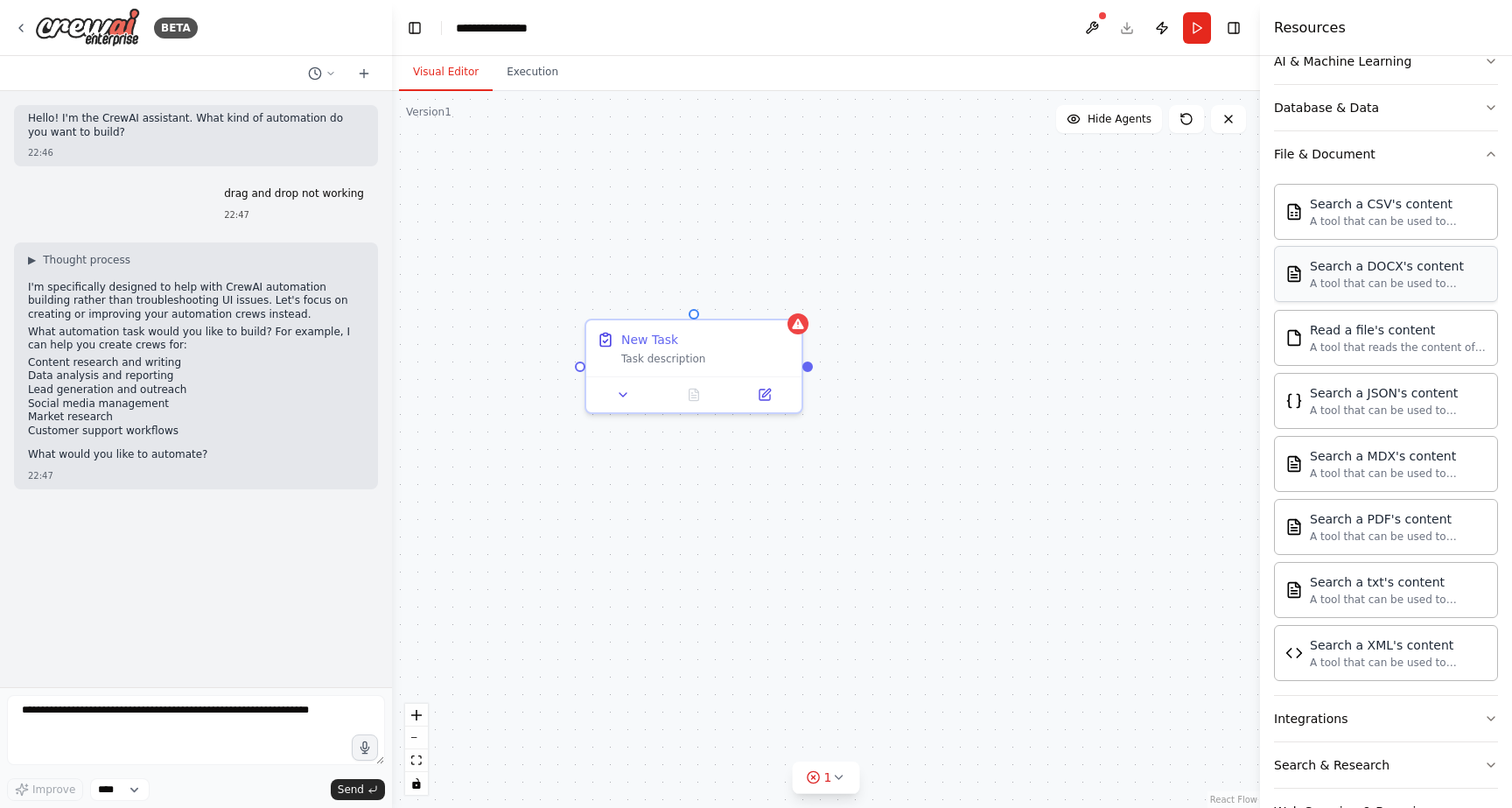
scroll to position [283, 0]
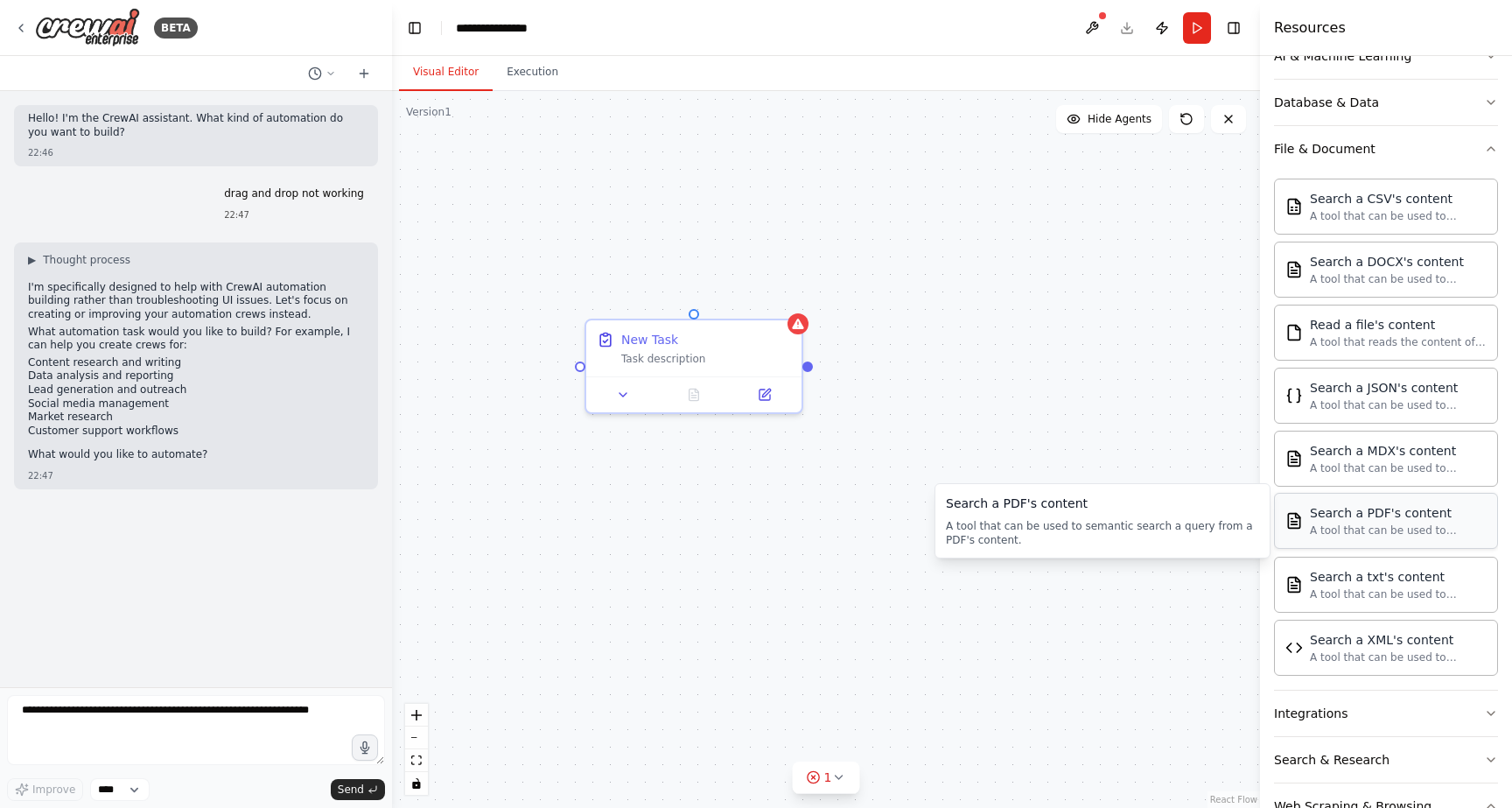
click at [1409, 531] on div "A tool that can be used to semantic search a query from a PDF's content." at bounding box center [1398, 530] width 176 height 14
click at [664, 335] on div "New Task" at bounding box center [649, 336] width 57 height 18
click at [636, 334] on div "New Task" at bounding box center [649, 336] width 57 height 18
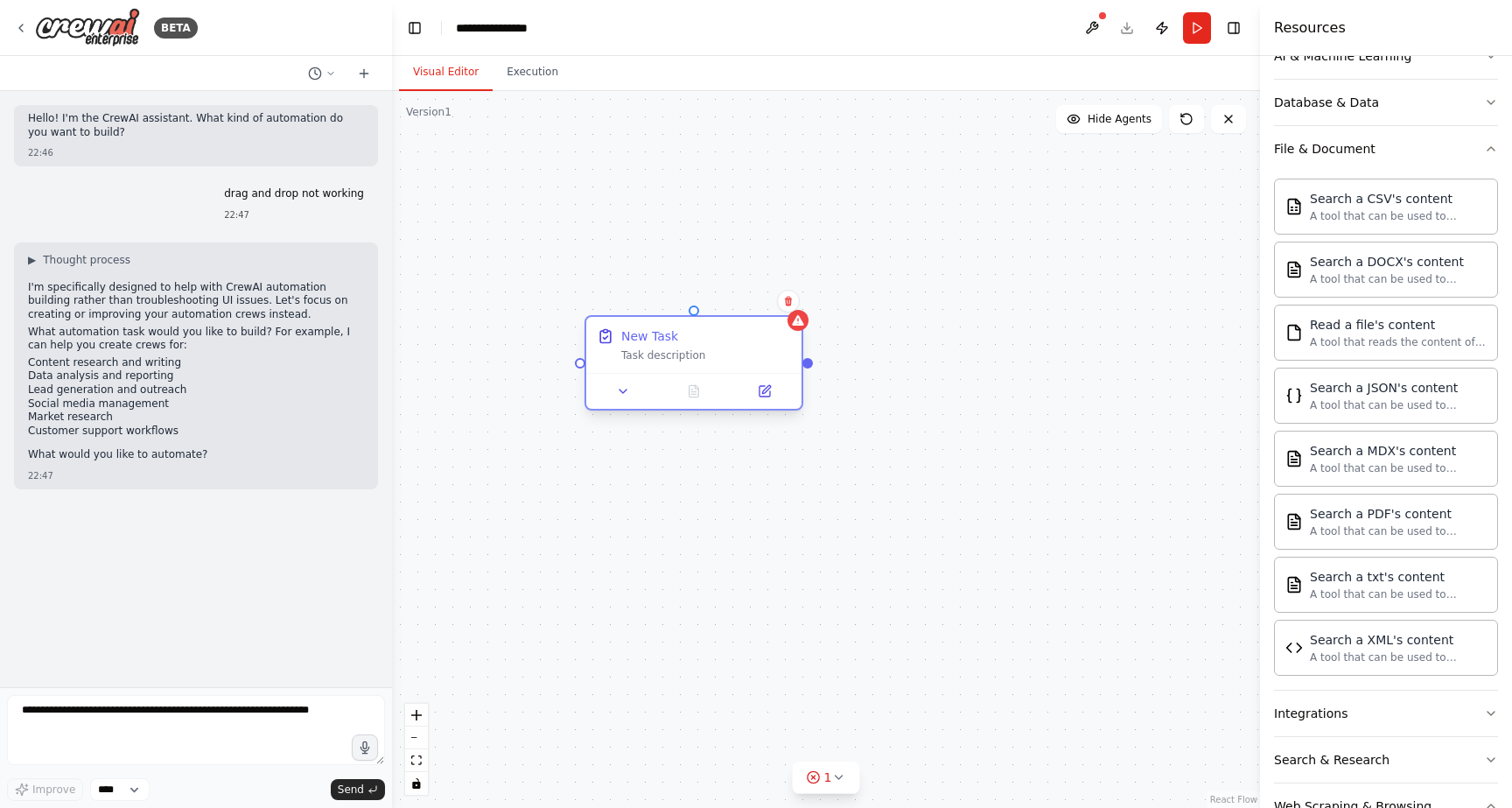
click at [654, 357] on div "Task description" at bounding box center [706, 355] width 170 height 14
click at [628, 391] on icon at bounding box center [623, 391] width 14 height 14
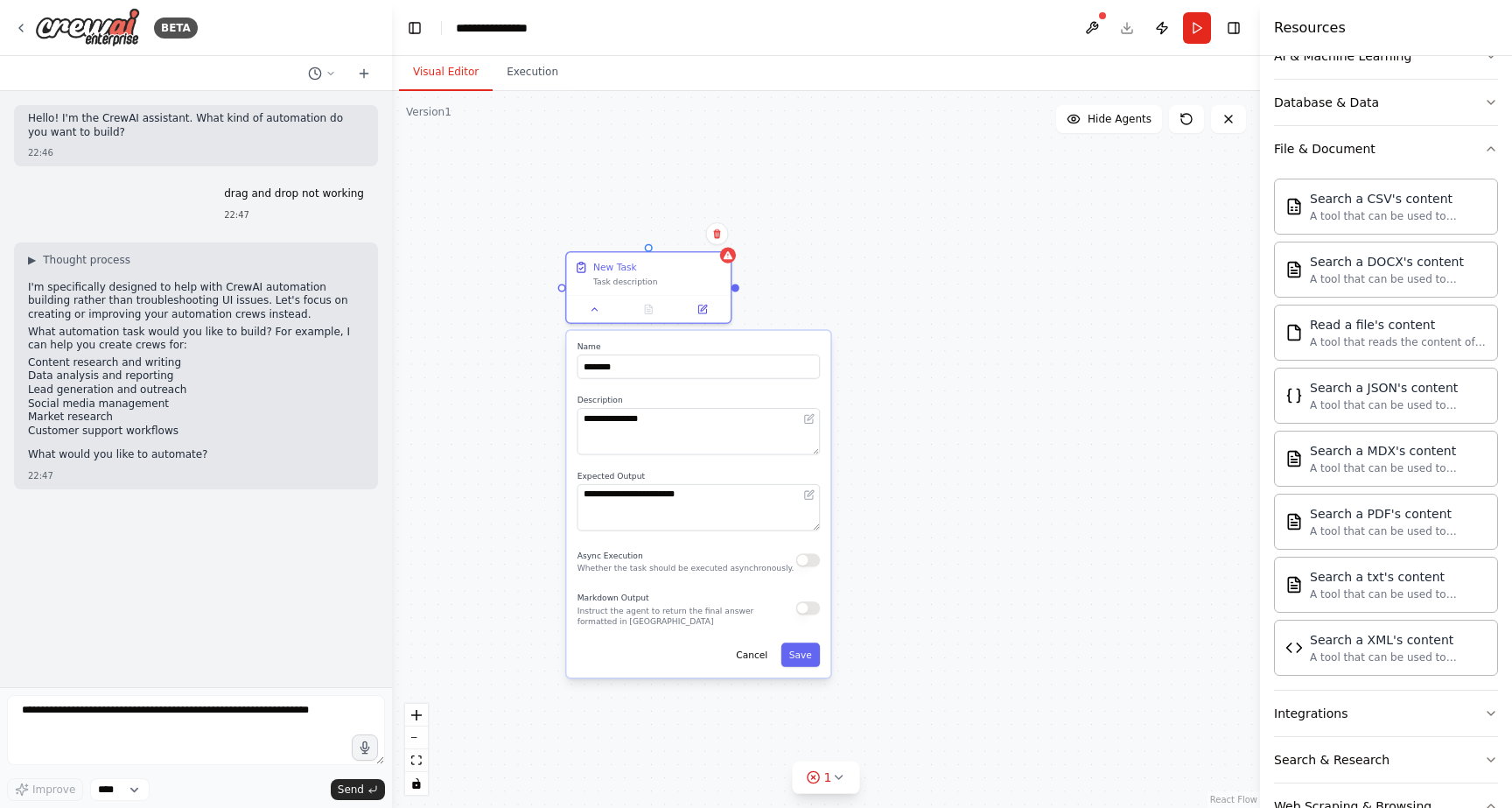
drag, startPoint x: 1046, startPoint y: 491, endPoint x: 958, endPoint y: 410, distance: 119.6
click at [958, 410] on div "**********" at bounding box center [825, 449] width 868 height 717
click at [807, 657] on button "Save" at bounding box center [800, 654] width 39 height 24
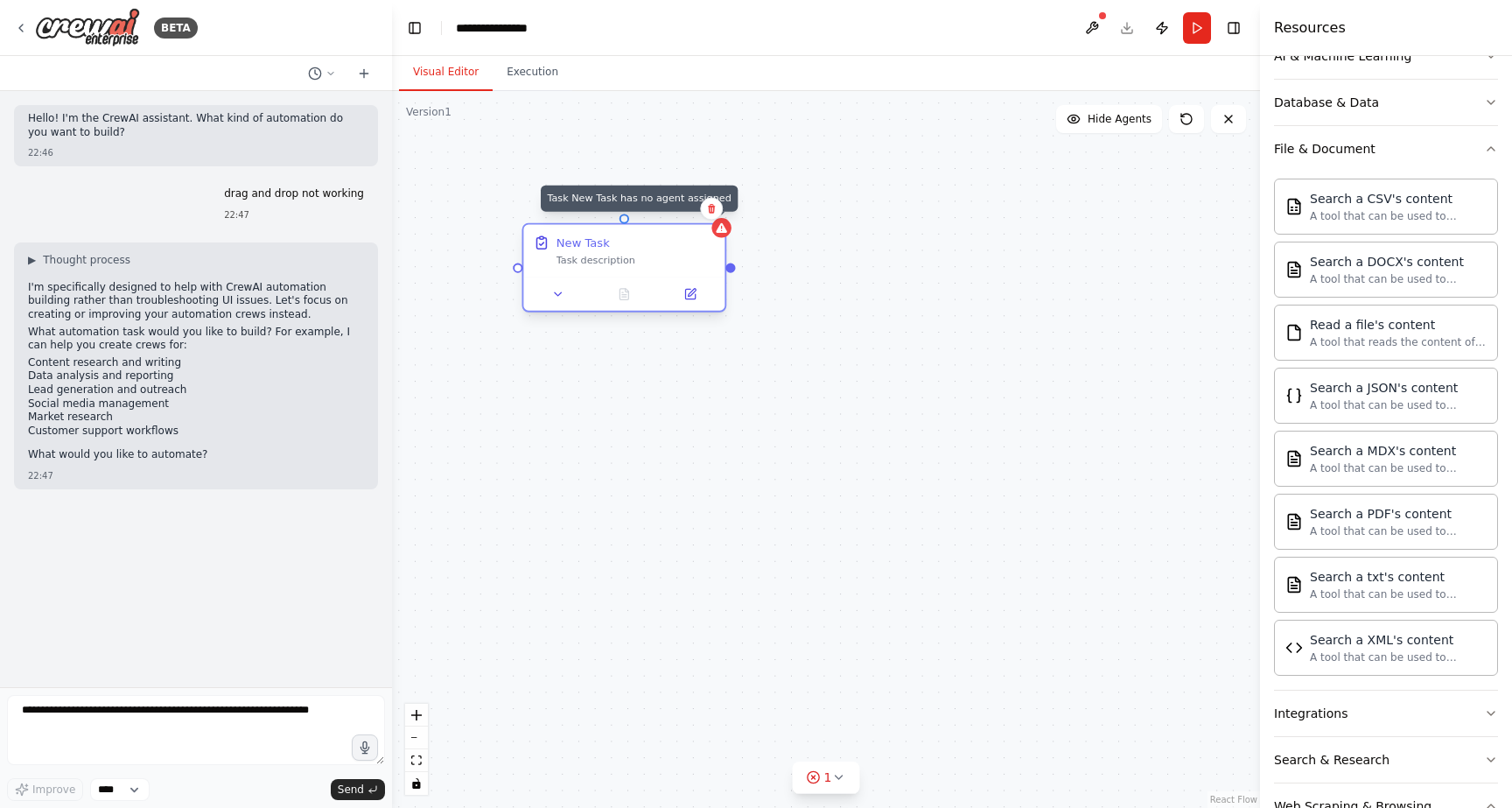
click at [723, 233] on icon at bounding box center [721, 227] width 13 height 13
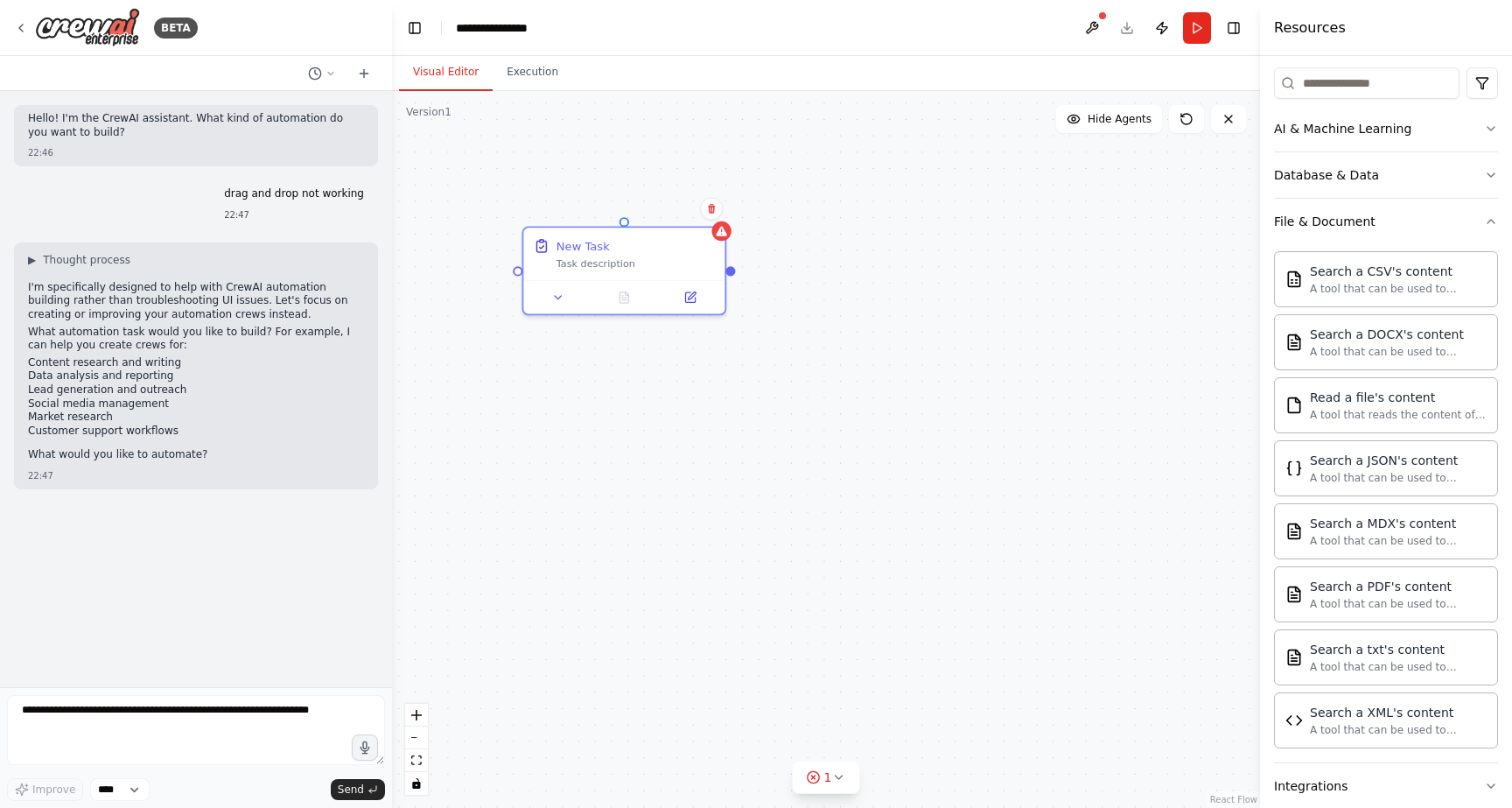
scroll to position [0, 0]
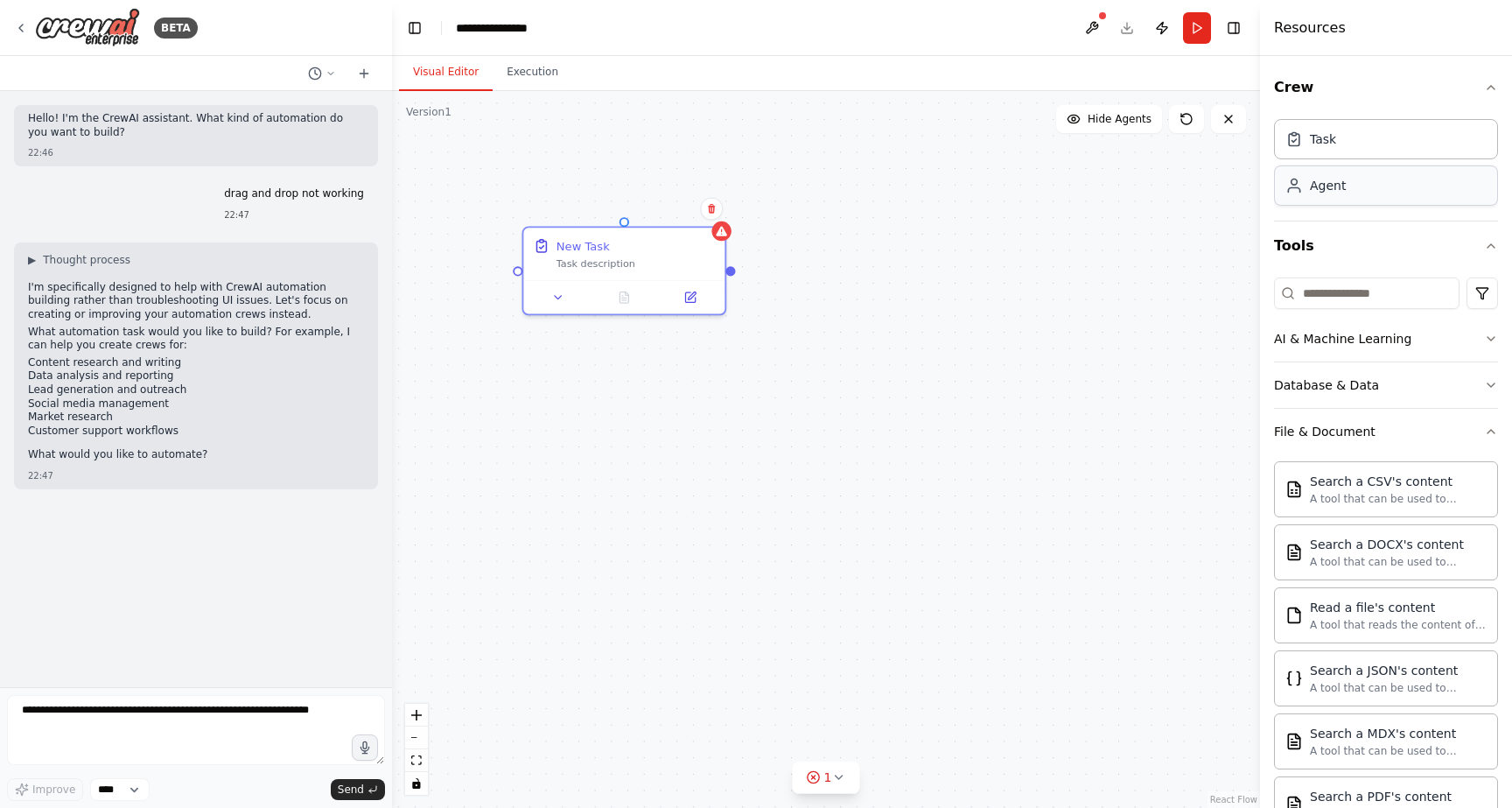
click at [1347, 192] on div "Agent" at bounding box center [1386, 185] width 224 height 41
click at [957, 346] on div "gpt-4o-mini" at bounding box center [968, 344] width 201 height 36
click at [933, 346] on span "gpt-4o-mini" at bounding box center [926, 345] width 57 height 13
click at [919, 440] on icon at bounding box center [919, 438] width 13 height 13
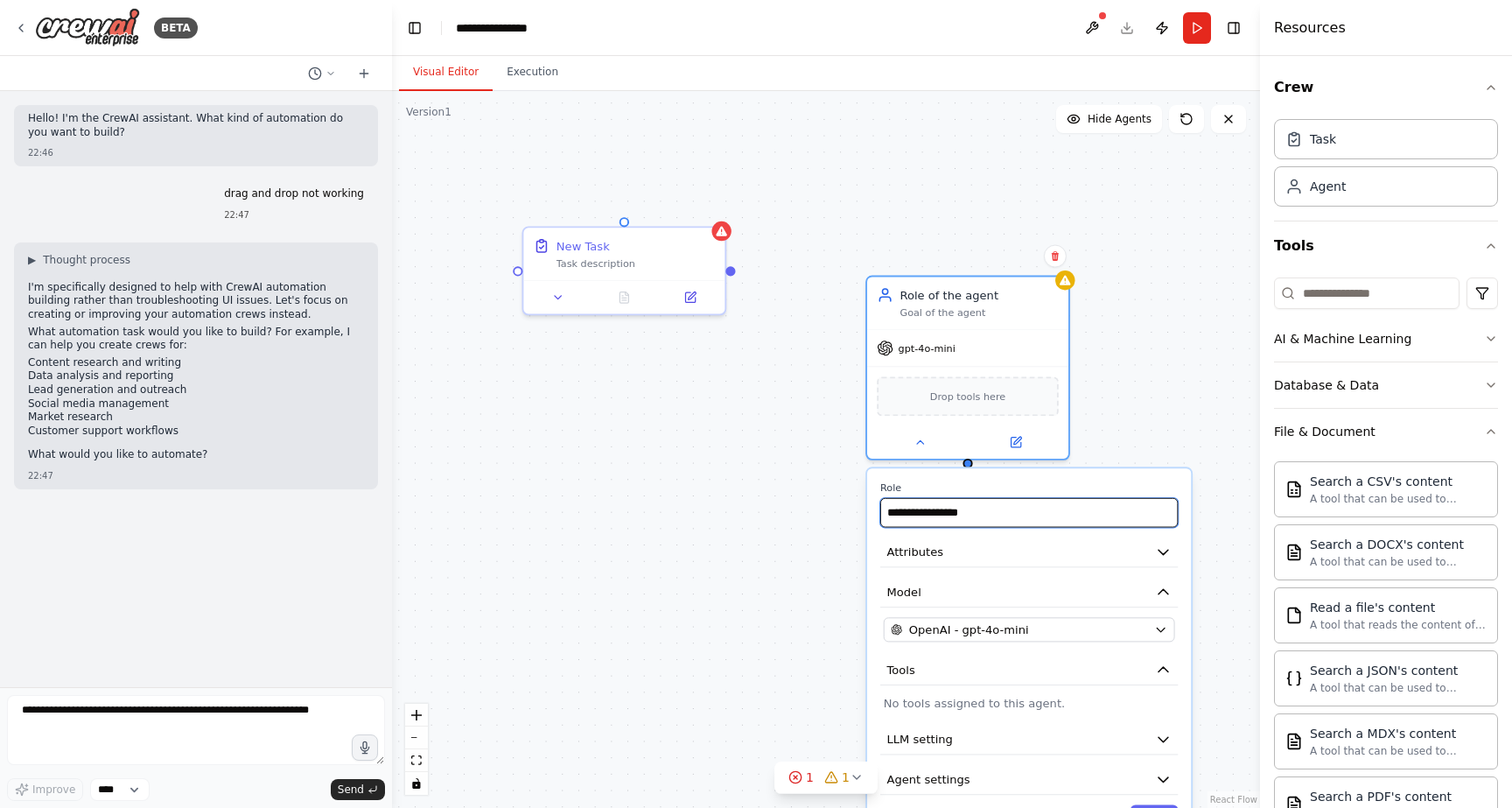
click at [964, 513] on input "**********" at bounding box center [1029, 513] width 297 height 30
type input "******"
click at [756, 569] on div "New Task Task description Role of the agent Goal of the agent gpt-4o-mini Drop …" at bounding box center [825, 449] width 868 height 717
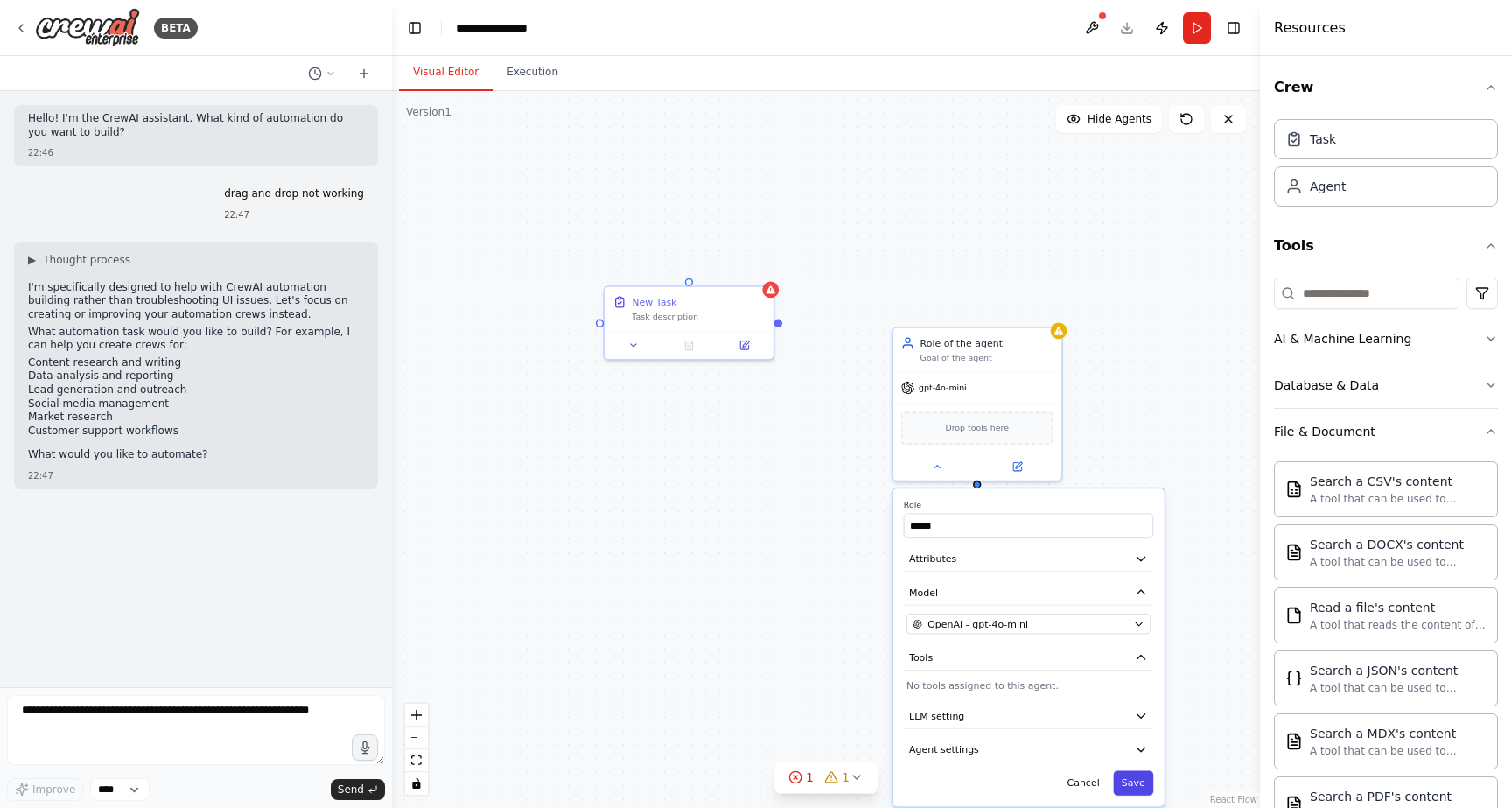
click at [1143, 789] on button "Save" at bounding box center [1133, 782] width 41 height 25
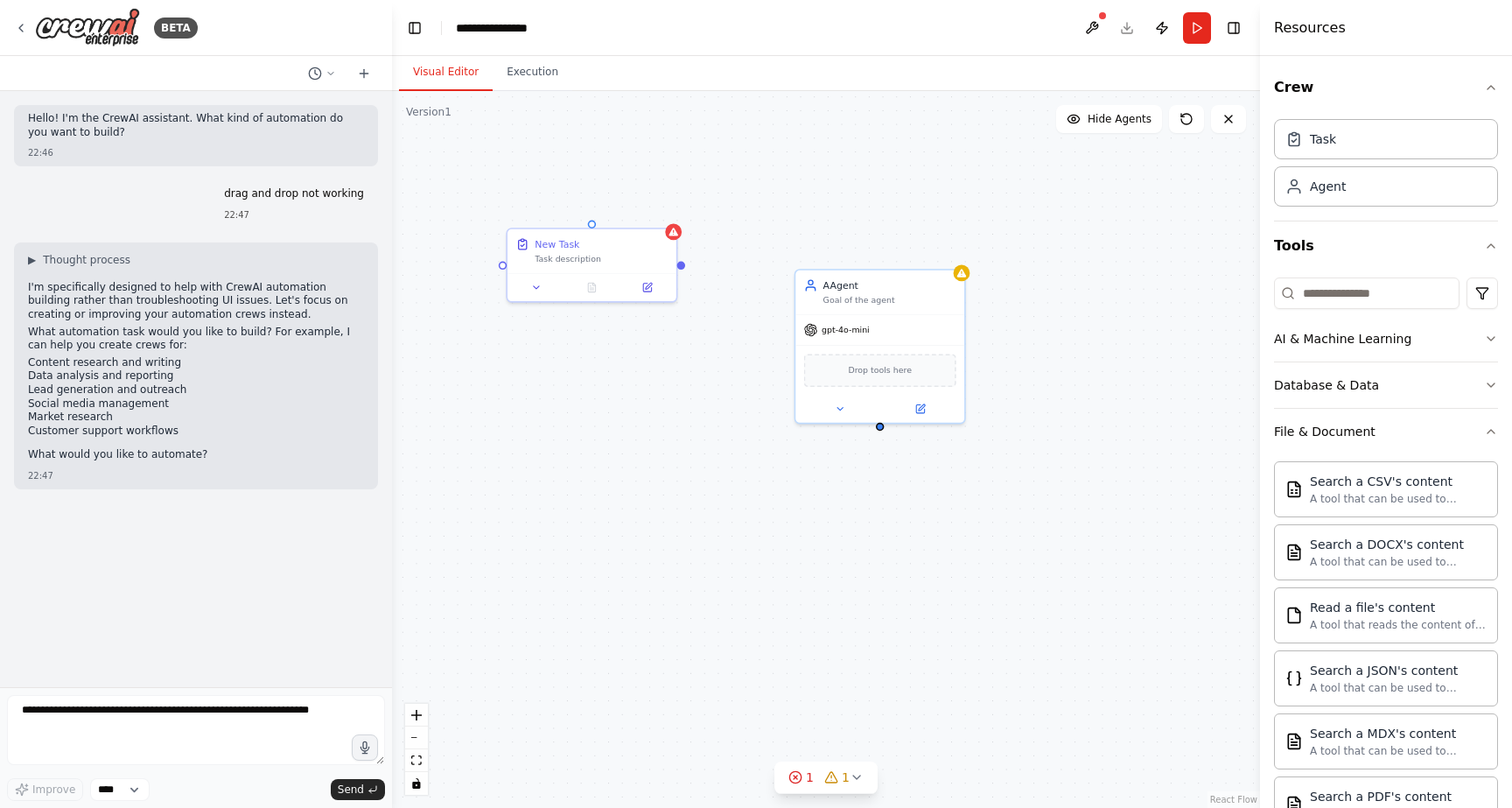
drag, startPoint x: 780, startPoint y: 325, endPoint x: 683, endPoint y: 268, distance: 112.5
click at [683, 268] on div "New Task Task description AAgent Goal of the agent gpt-4o-mini Drop tools here" at bounding box center [825, 449] width 868 height 717
drag, startPoint x: 681, startPoint y: 264, endPoint x: 869, endPoint y: 342, distance: 203.5
click at [869, 342] on div "New Task Task description AAgent Goal of the agent gpt-4o-mini Drop tools here" at bounding box center [695, 329] width 681 height 562
drag, startPoint x: 905, startPoint y: 295, endPoint x: 910, endPoint y: 208, distance: 87.1
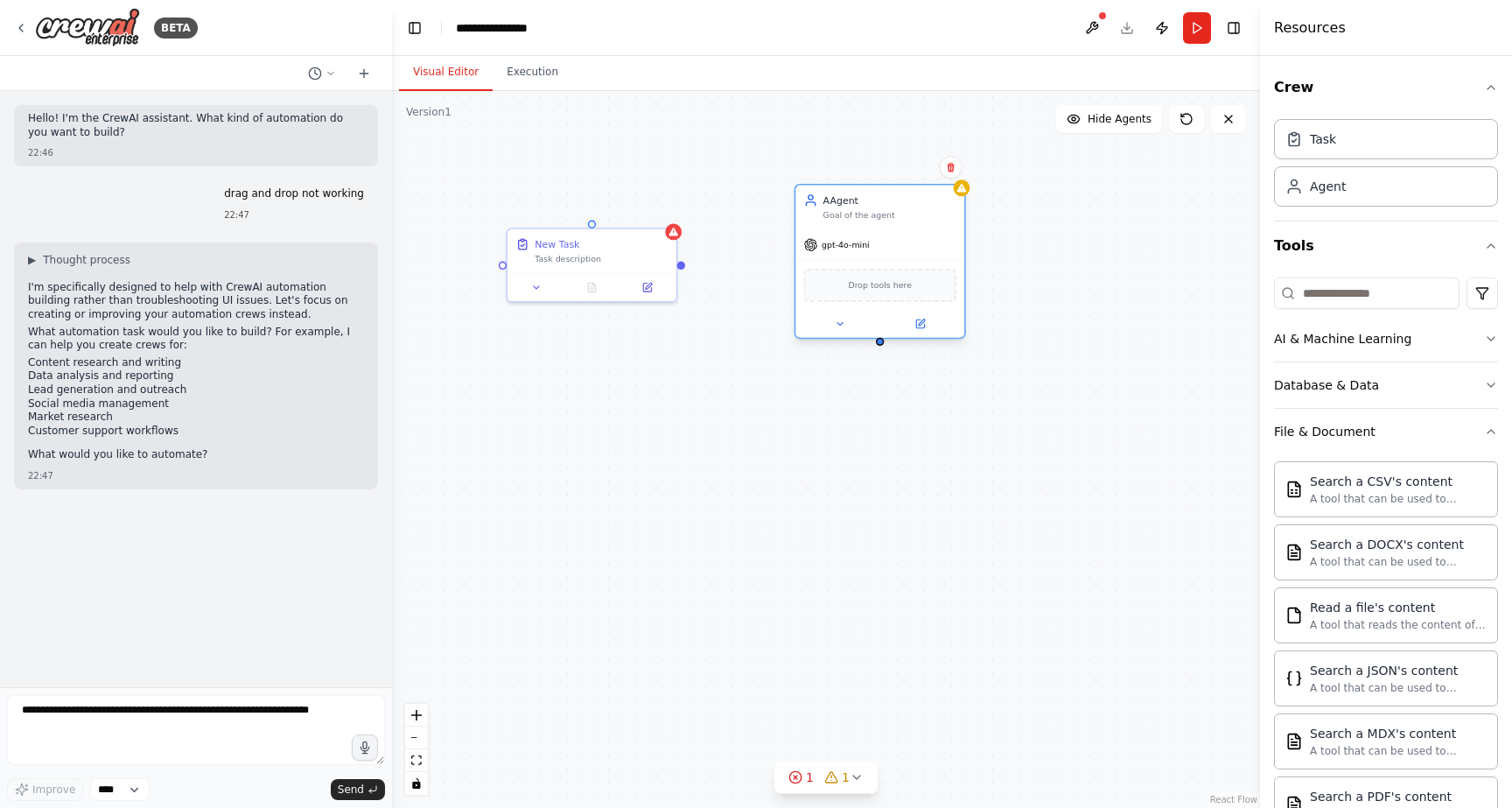
click at [910, 208] on div "AAgent Goal of the agent" at bounding box center [889, 206] width 133 height 27
drag, startPoint x: 682, startPoint y: 267, endPoint x: 880, endPoint y: 347, distance: 213.6
click at [880, 347] on div "New Task Task description AAgent Goal of the agent gpt-4o-mini Drop tools here" at bounding box center [825, 449] width 868 height 717
drag, startPoint x: 881, startPoint y: 344, endPoint x: 683, endPoint y: 267, distance: 212.4
click at [683, 267] on div "New Task Task description AAgent Goal of the agent gpt-4o-mini Drop tools here" at bounding box center [825, 449] width 868 height 717
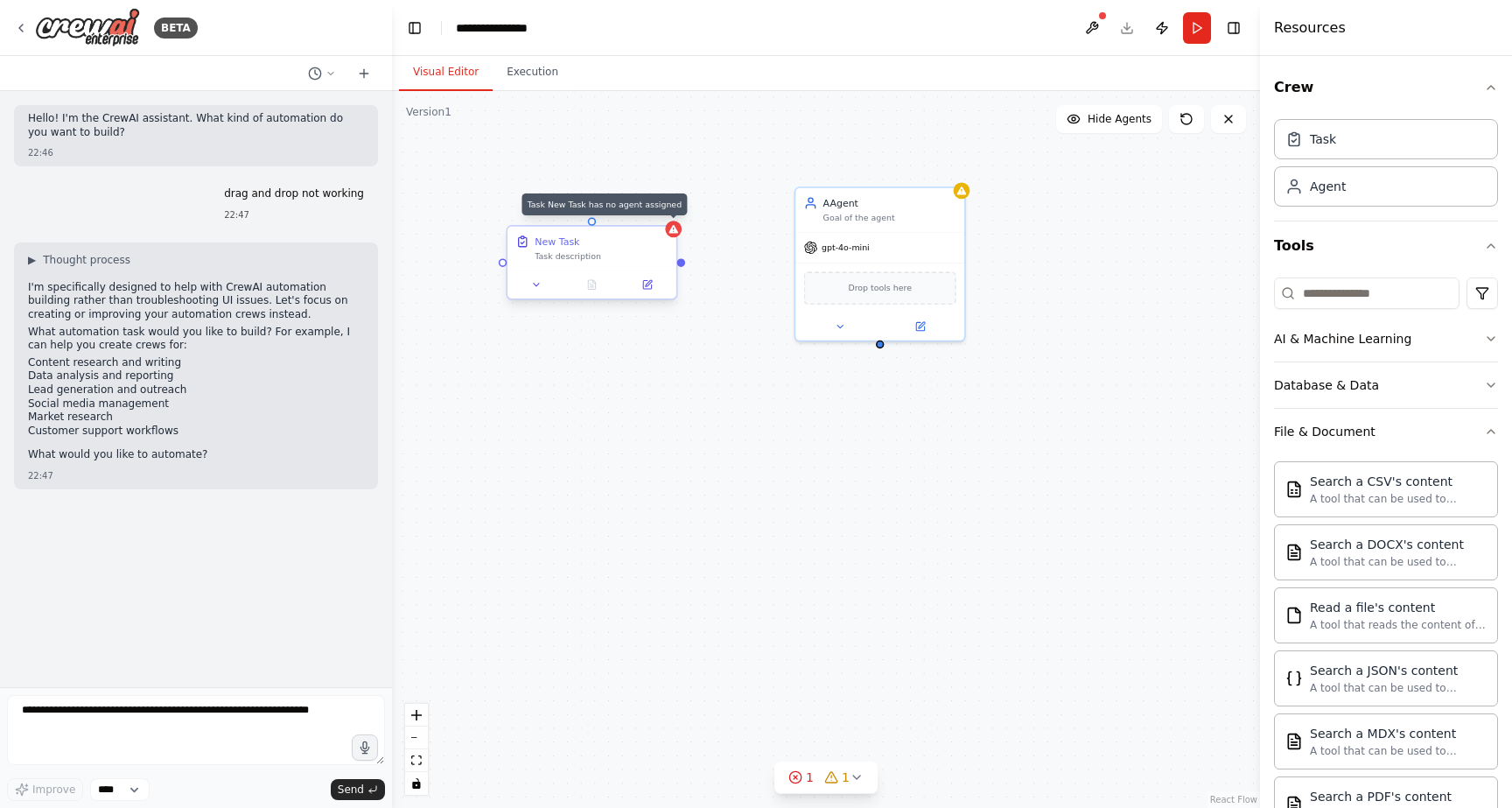
click at [673, 234] on icon at bounding box center [672, 228] width 11 height 11
click at [537, 285] on icon at bounding box center [535, 285] width 5 height 3
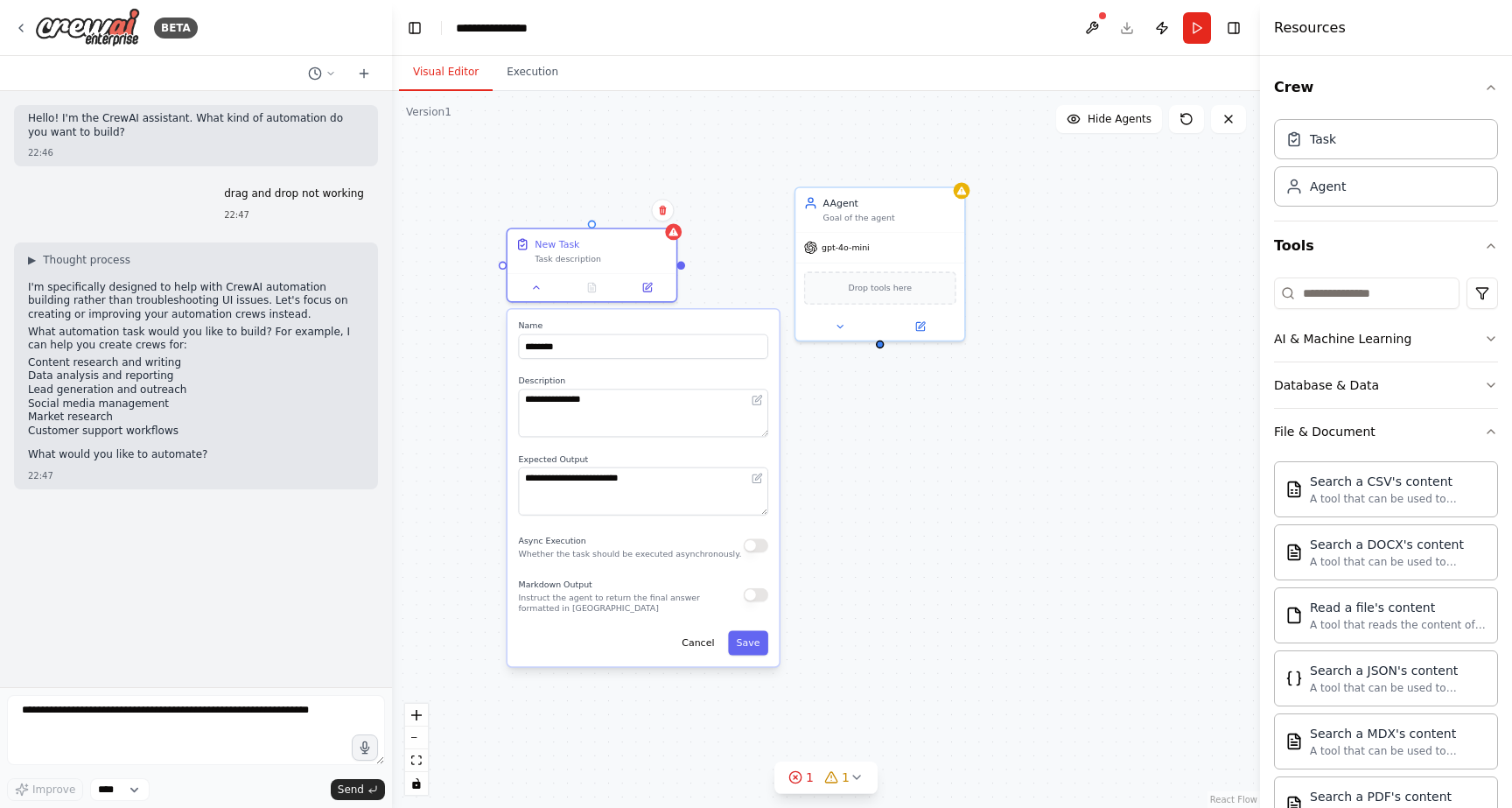
click at [768, 640] on div "**********" at bounding box center [643, 488] width 272 height 357
click at [670, 226] on icon at bounding box center [672, 228] width 11 height 11
click at [675, 231] on icon at bounding box center [672, 229] width 9 height 8
click at [686, 493] on textarea "**********" at bounding box center [643, 491] width 250 height 49
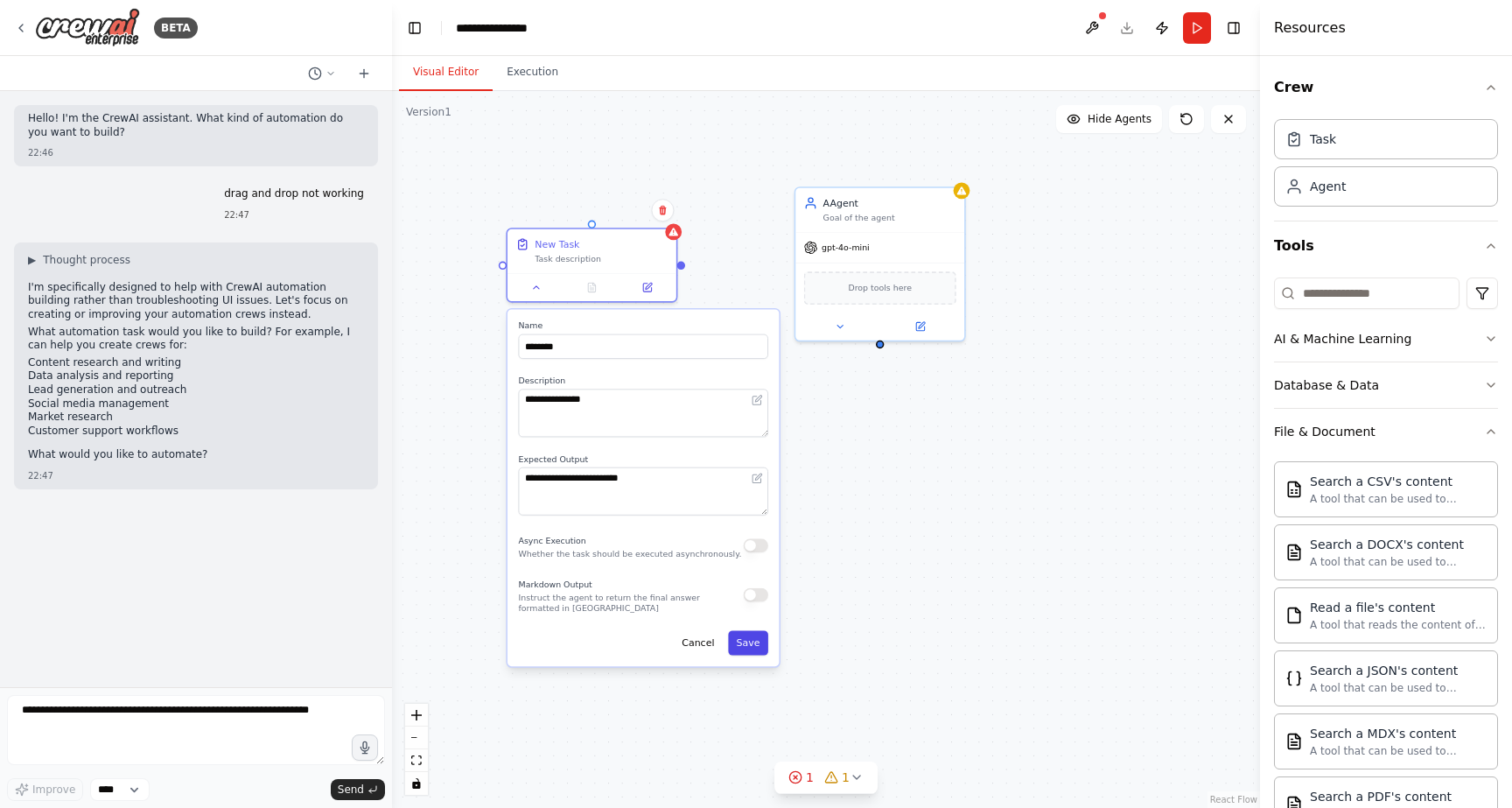
click at [748, 643] on button "Save" at bounding box center [748, 641] width 41 height 25
drag, startPoint x: 503, startPoint y: 265, endPoint x: 879, endPoint y: 343, distance: 384.0
click at [879, 343] on div "New Task Task description AAgent Goal of the agent gpt-4o-mini Drop tools here" at bounding box center [695, 329] width 681 height 562
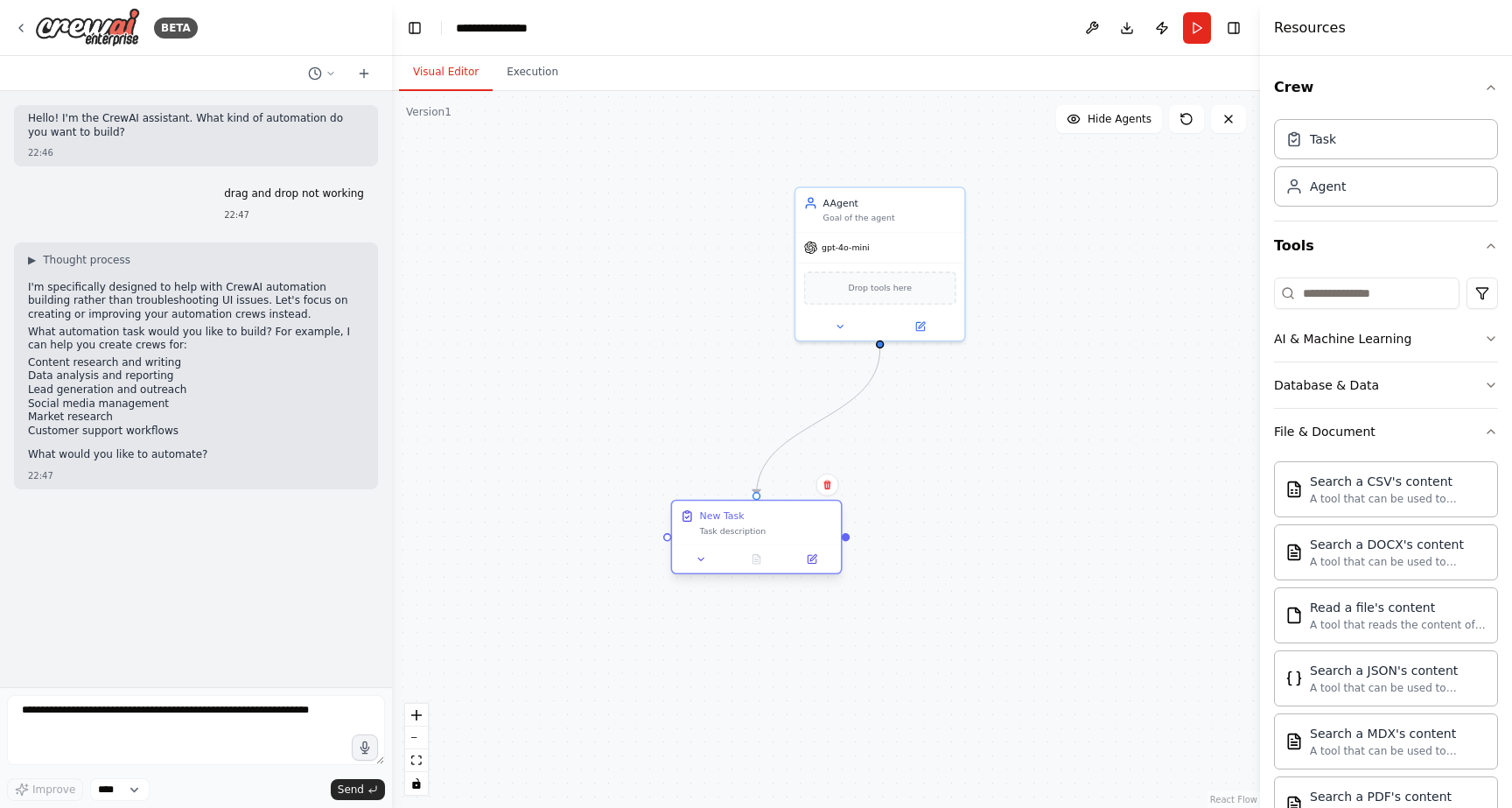
drag, startPoint x: 622, startPoint y: 251, endPoint x: 792, endPoint y: 519, distance: 317.4
click at [792, 519] on div "New Task Task description" at bounding box center [765, 522] width 133 height 27
click at [851, 399] on icon "Edge from d8f64be6-71aa-4a58-a7c5-9f1ef78d9eb7 to a3932bc4-7c17-430f-a9f2-cb9f6…" at bounding box center [818, 420] width 123 height 146
click at [824, 419] on button at bounding box center [818, 420] width 15 height 15
drag, startPoint x: 848, startPoint y: 541, endPoint x: 888, endPoint y: 302, distance: 242.3
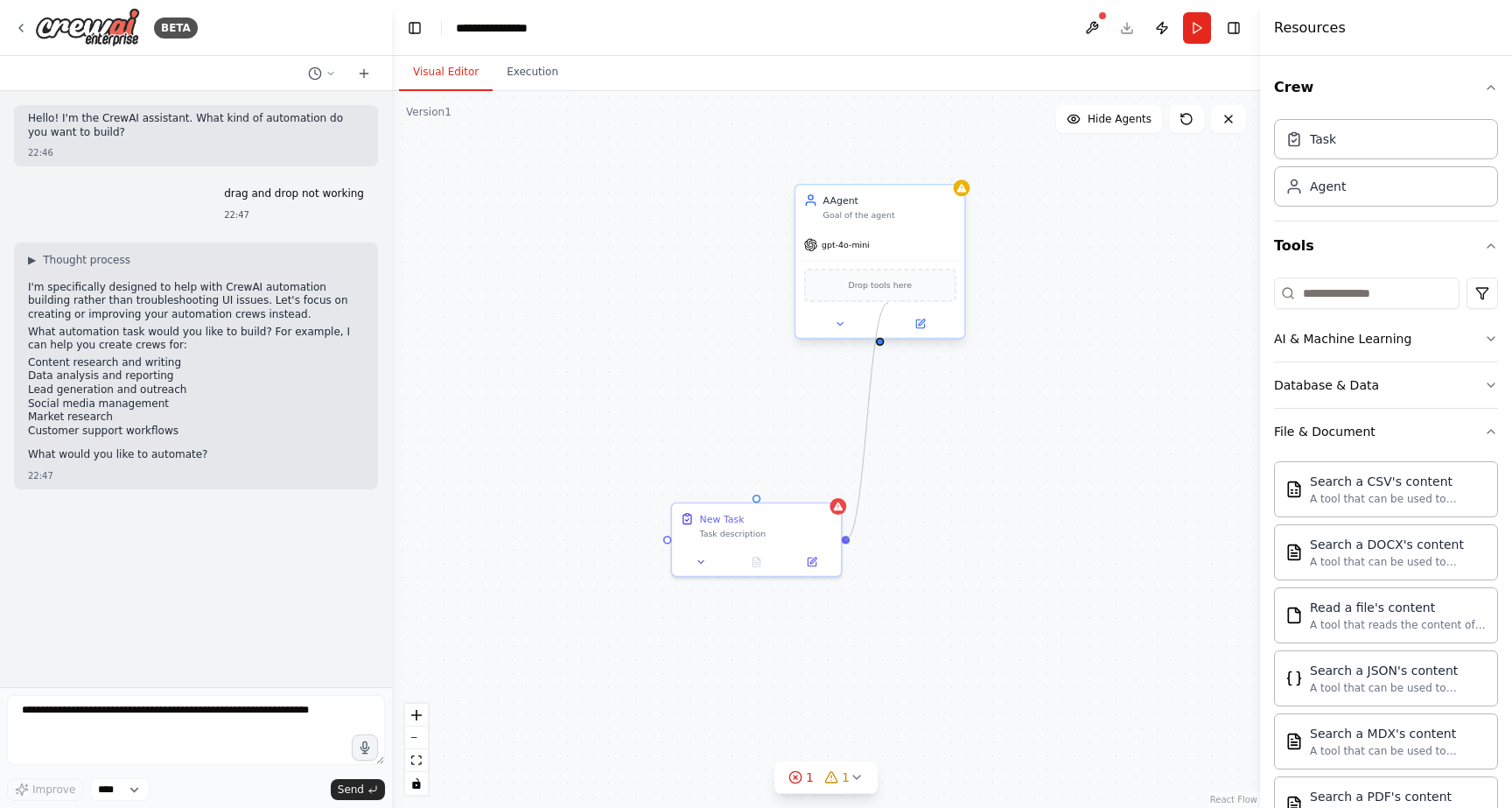
click at [888, 302] on div "New Task Task description AAgent Goal of the agent gpt-4o-mini Drop tools here" at bounding box center [695, 329] width 681 height 562
drag, startPoint x: 882, startPoint y: 345, endPoint x: 864, endPoint y: 269, distance: 78.1
click at [864, 269] on div "New Task Task description AAgent Goal of the agent gpt-4o-mini Drop tools here" at bounding box center [825, 449] width 868 height 717
drag, startPoint x: 863, startPoint y: 265, endPoint x: 644, endPoint y: 467, distance: 297.9
click at [644, 467] on div "New Task Task description AAgent Goal of the agent gpt-4o-mini Drop tools here" at bounding box center [825, 449] width 868 height 717
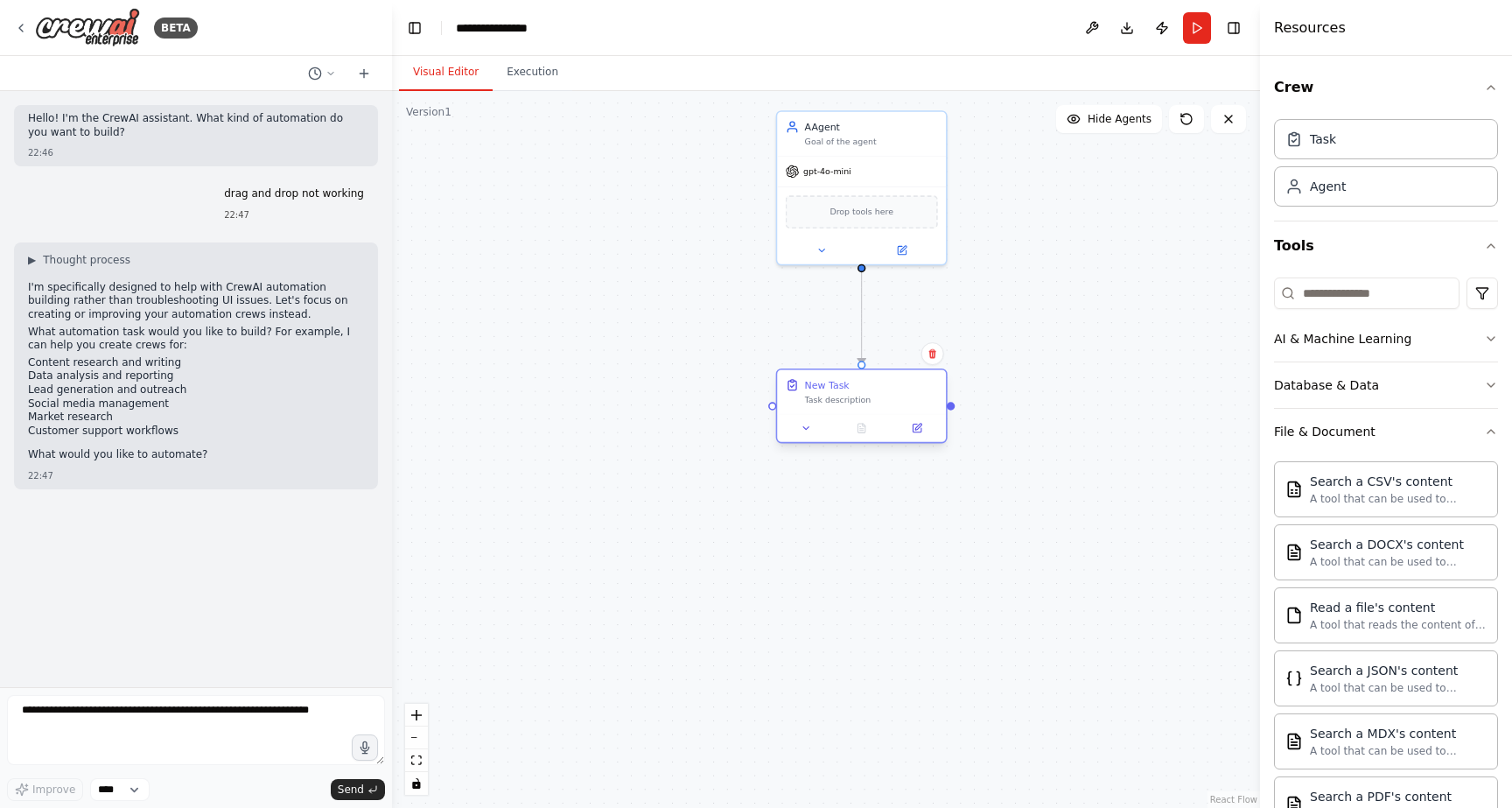
drag, startPoint x: 774, startPoint y: 447, endPoint x: 897, endPoint y: 394, distance: 133.9
click at [897, 394] on div "New Task Task description" at bounding box center [872, 391] width 133 height 27
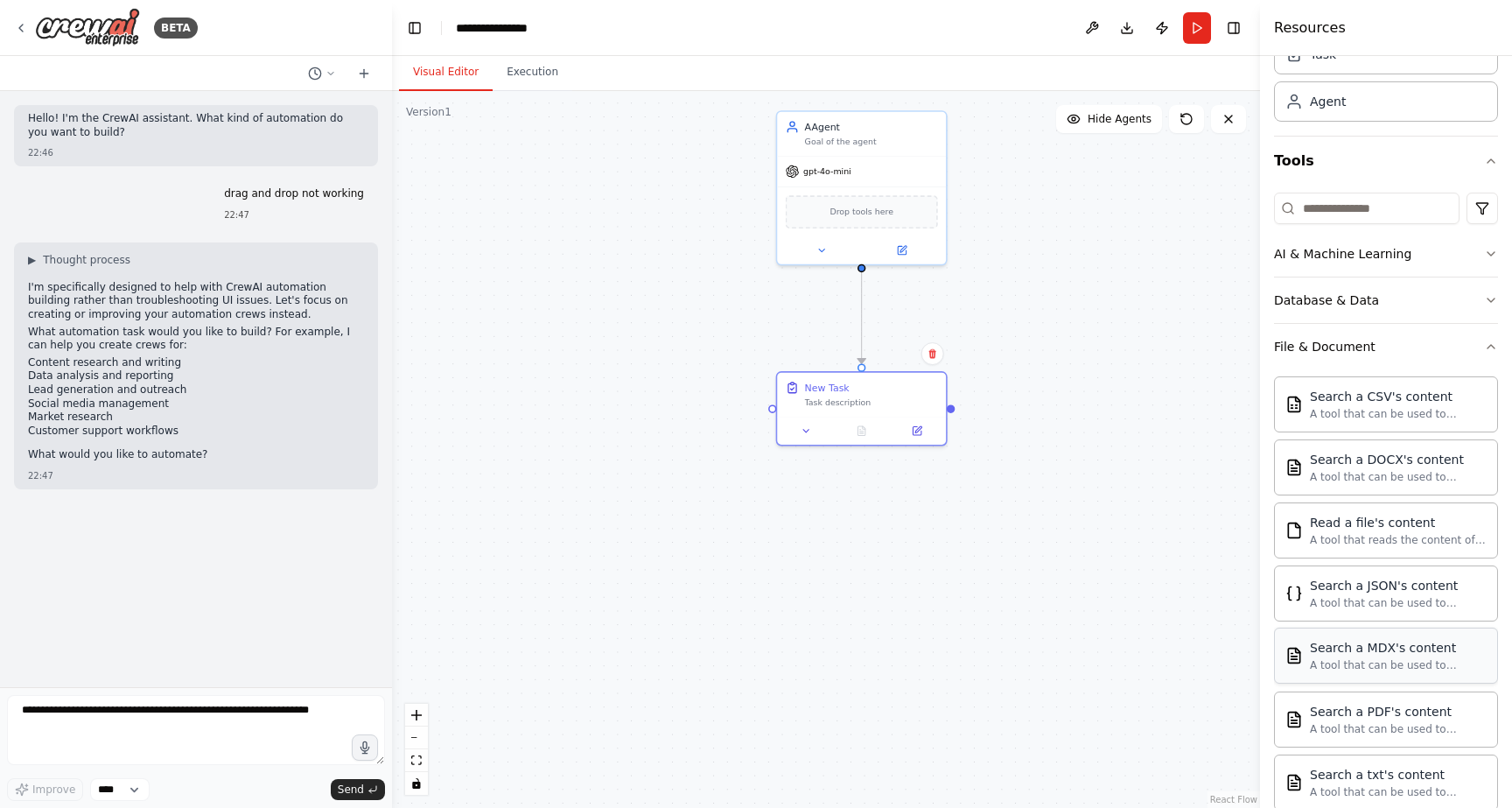
scroll to position [100, 0]
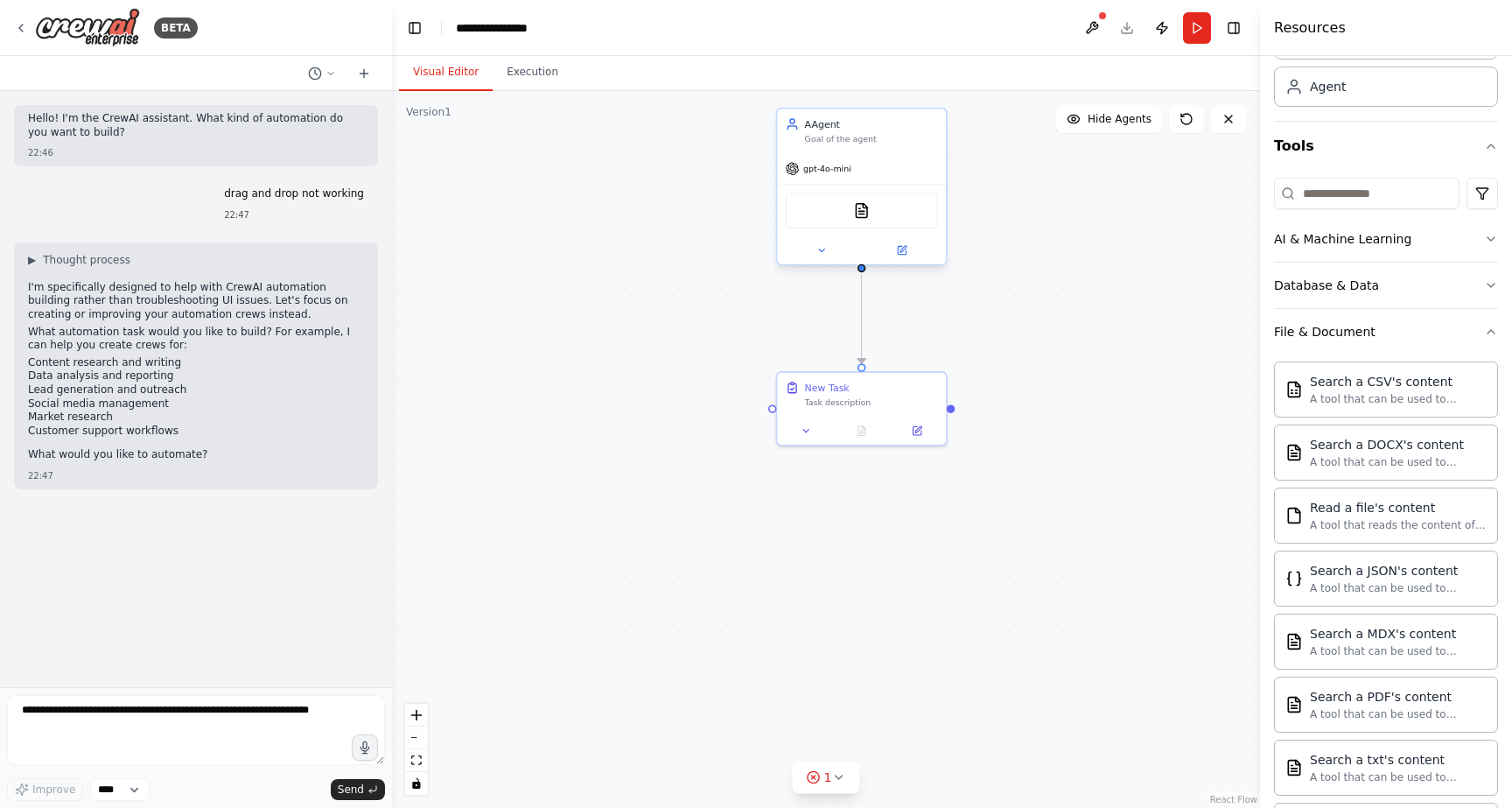
click at [852, 219] on div "PDFSearchTool" at bounding box center [862, 210] width 153 height 36
click at [830, 204] on div "PDFSearchTool" at bounding box center [843, 208] width 165 height 39
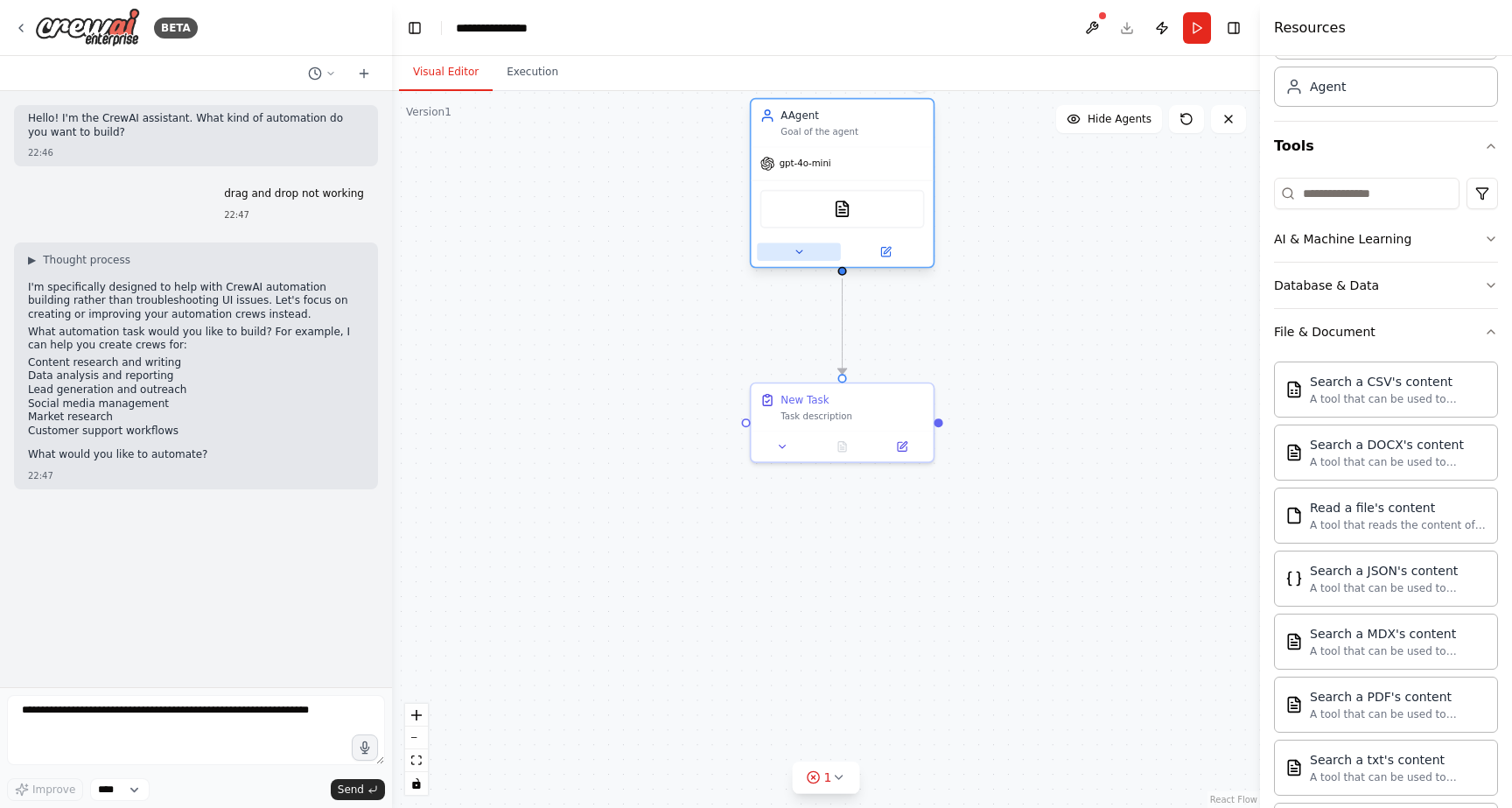
click at [805, 248] on button at bounding box center [798, 252] width 84 height 18
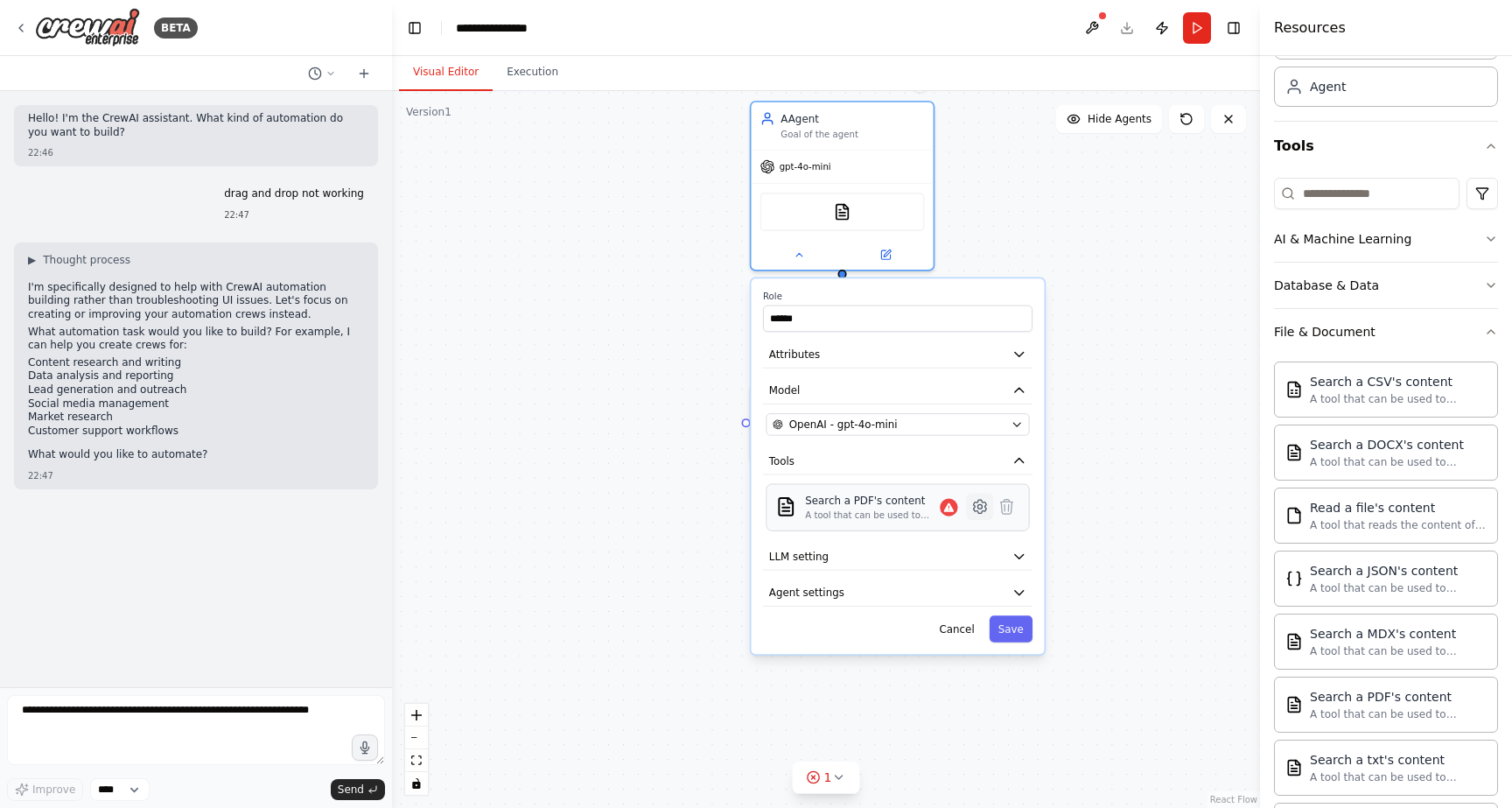
click at [983, 511] on icon at bounding box center [981, 507] width 18 height 18
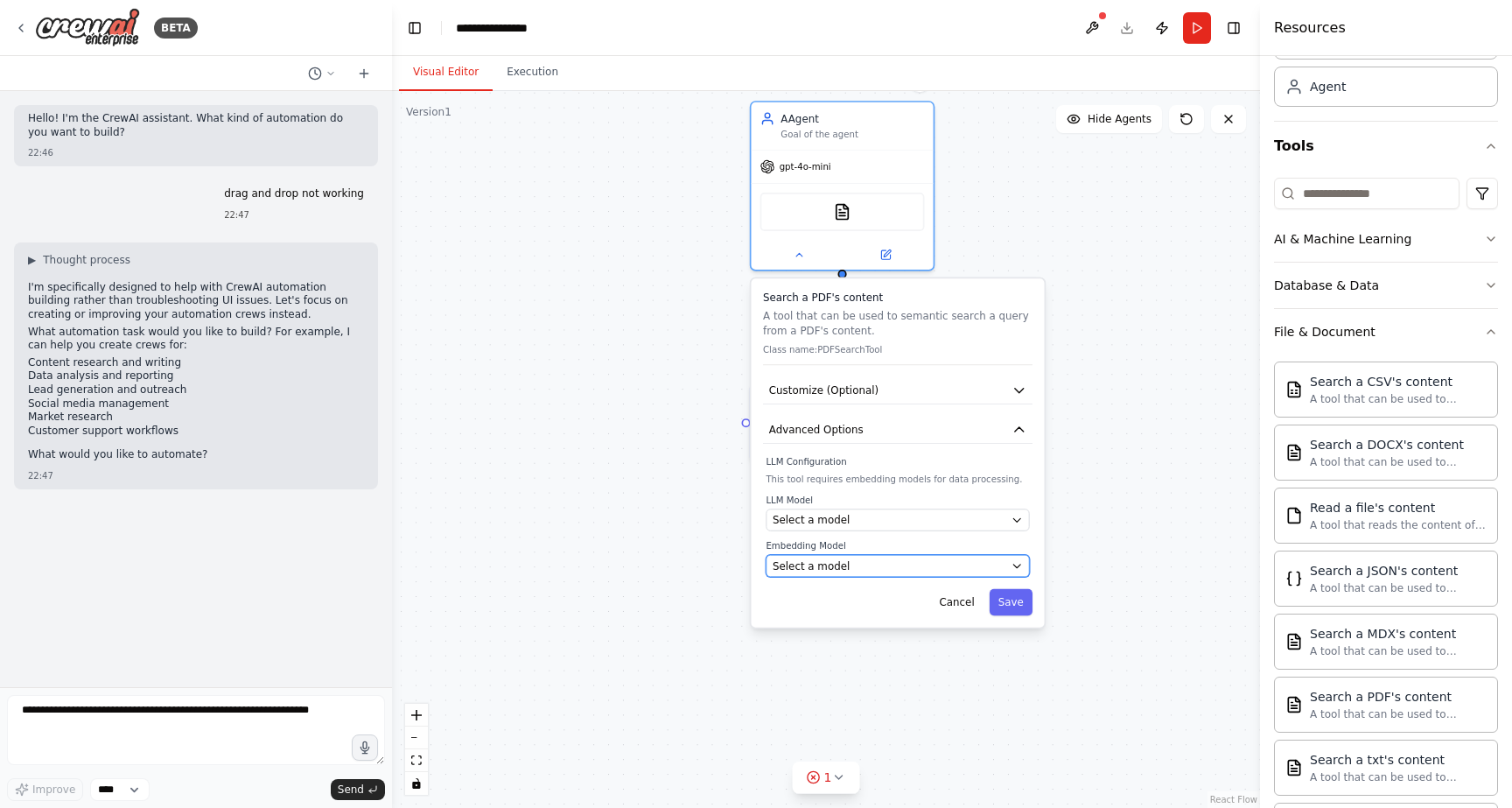
click at [928, 569] on div "Select a model" at bounding box center [888, 565] width 233 height 15
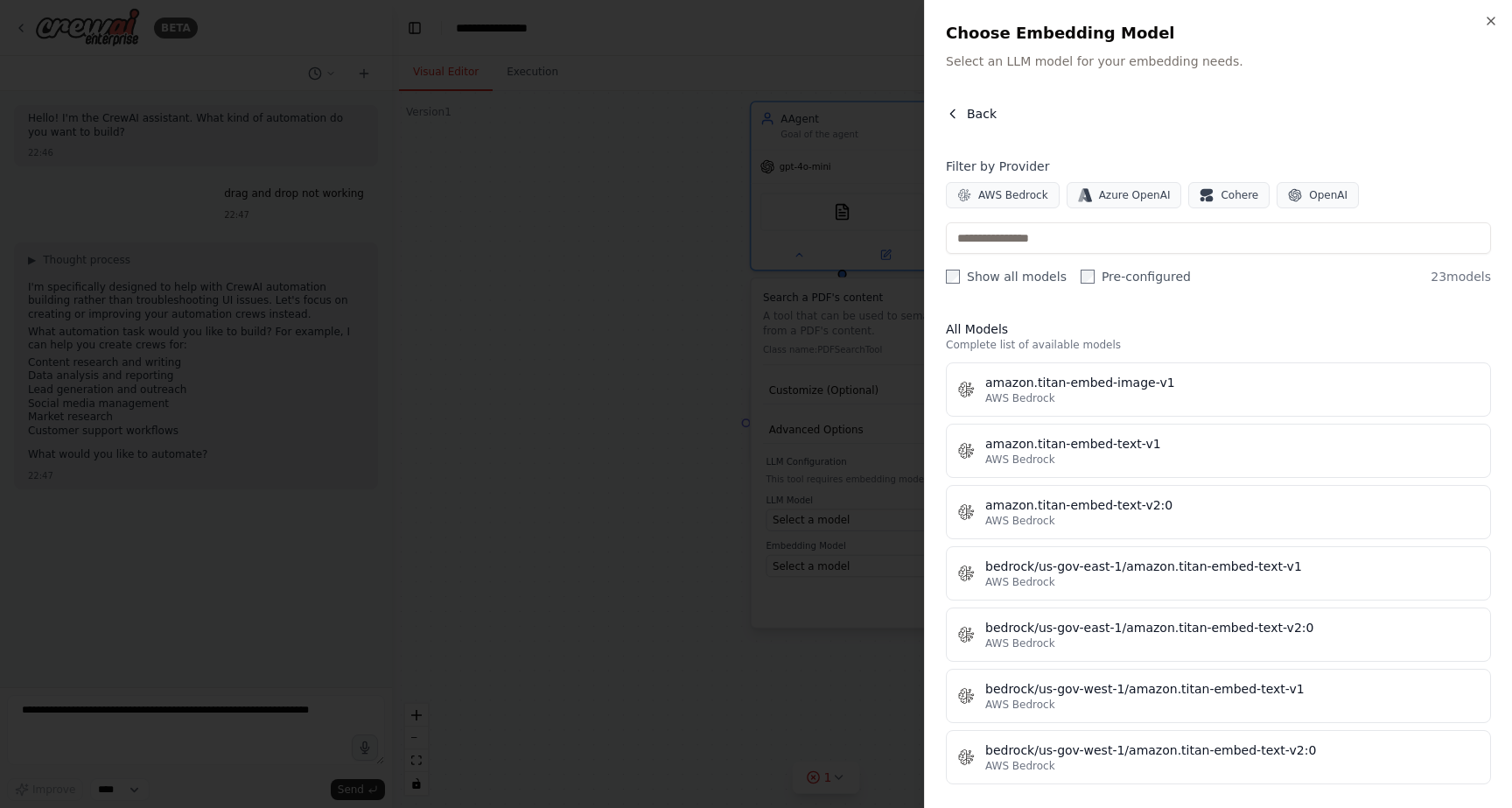
click at [949, 114] on icon "button" at bounding box center [953, 114] width 14 height 14
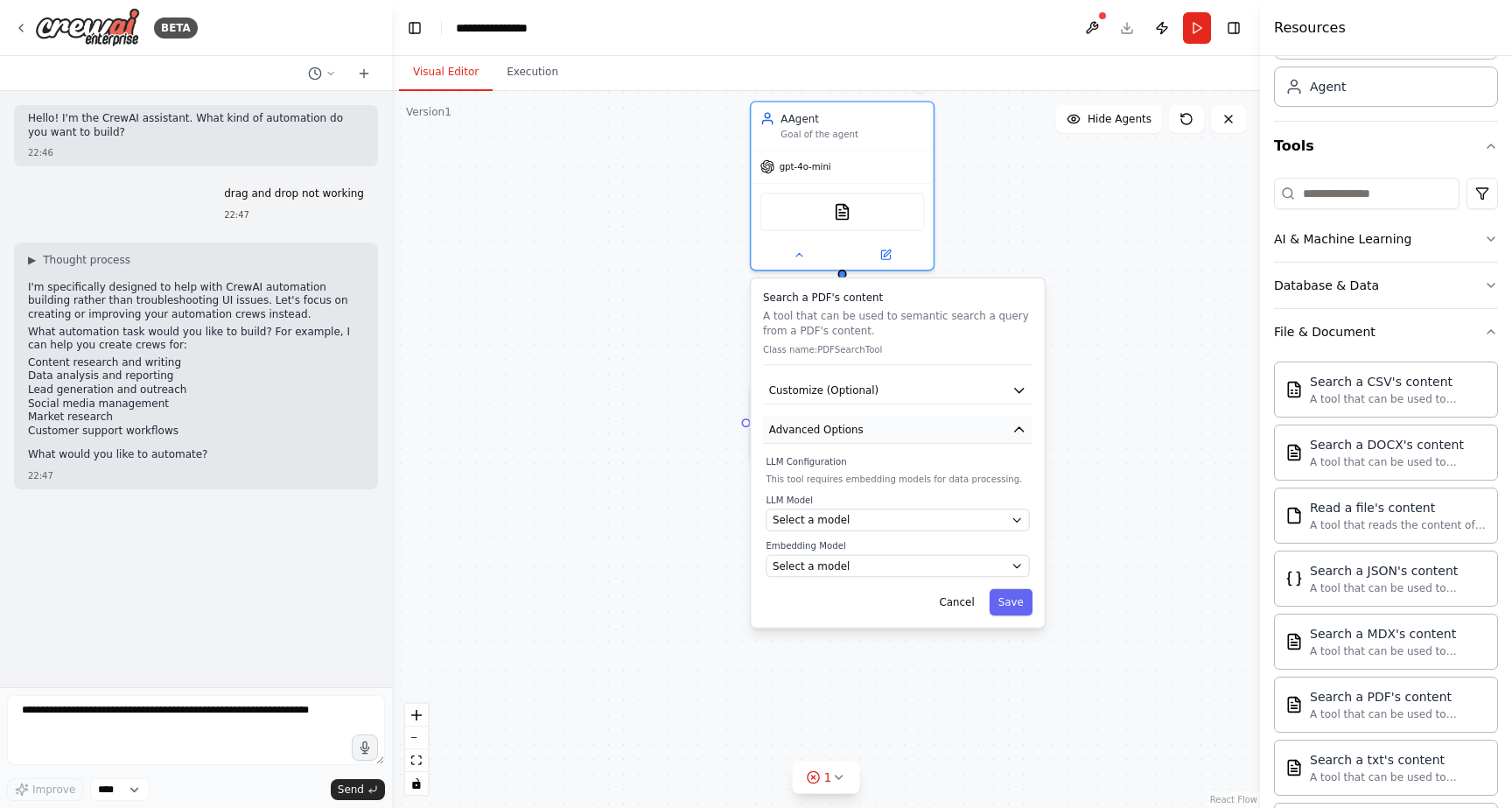
click at [1016, 434] on icon "button" at bounding box center [1018, 428] width 15 height 15
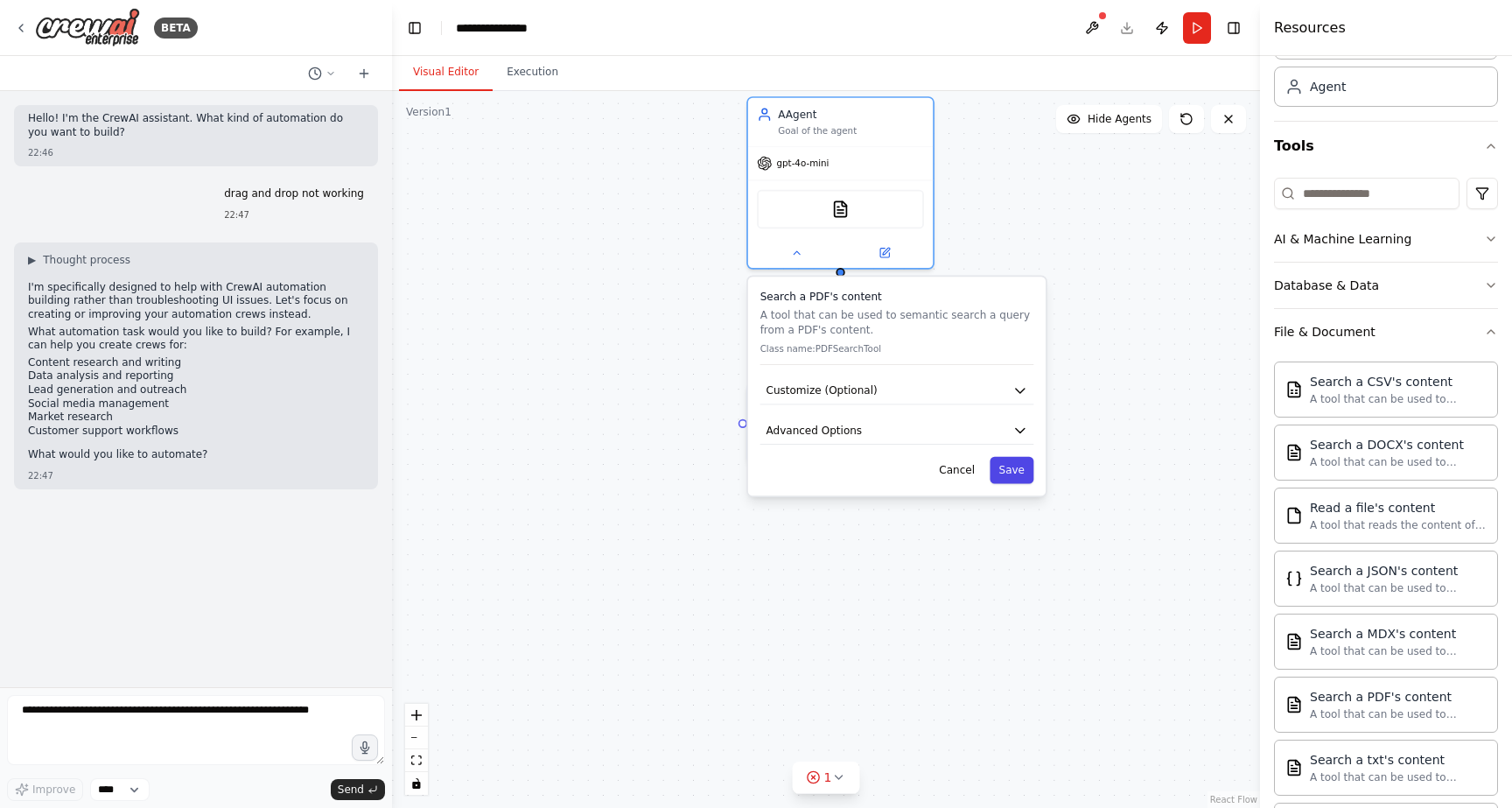
click at [1008, 476] on button "Save" at bounding box center [1011, 470] width 44 height 27
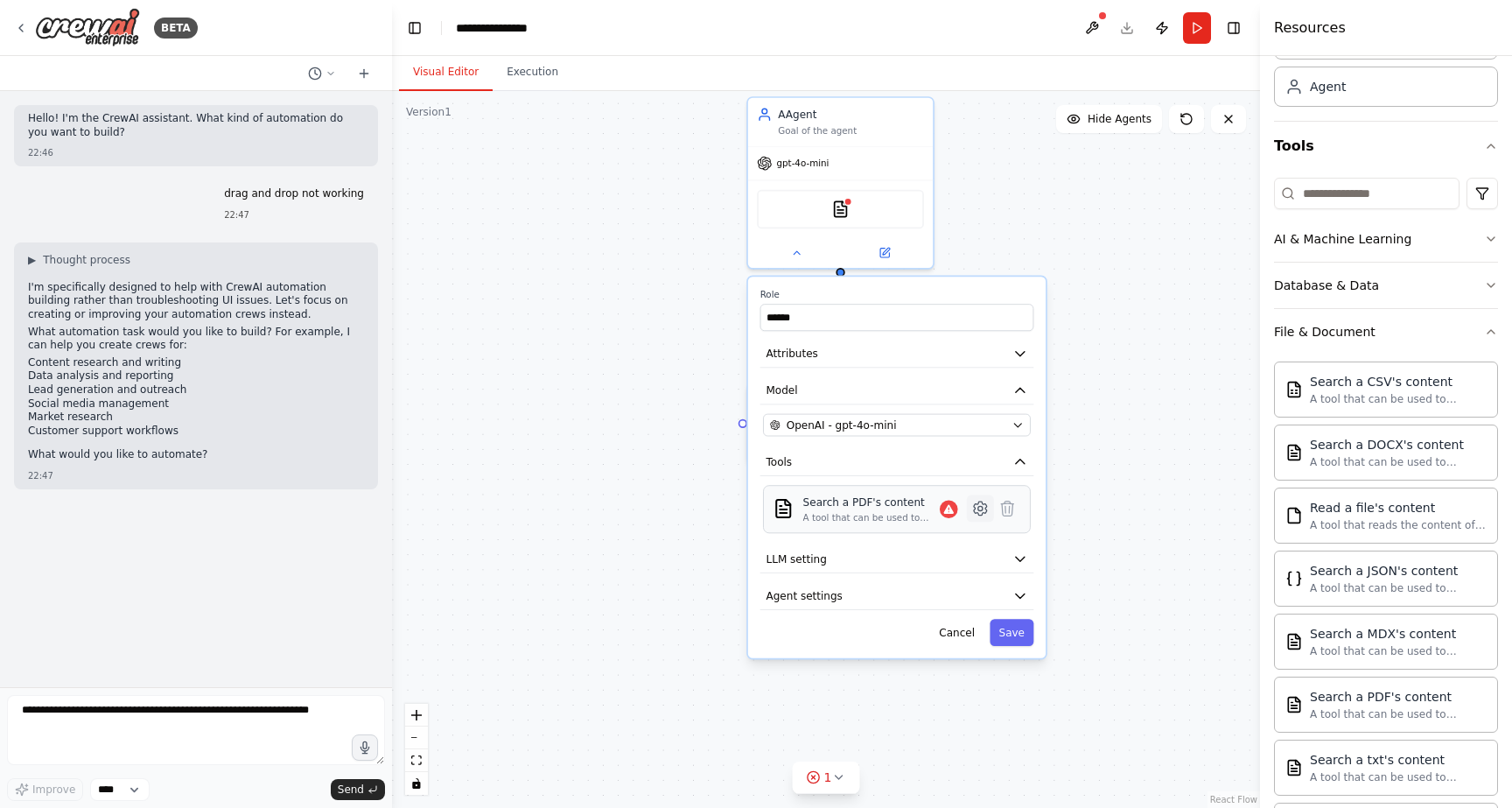
click at [982, 515] on icon at bounding box center [980, 508] width 13 height 13
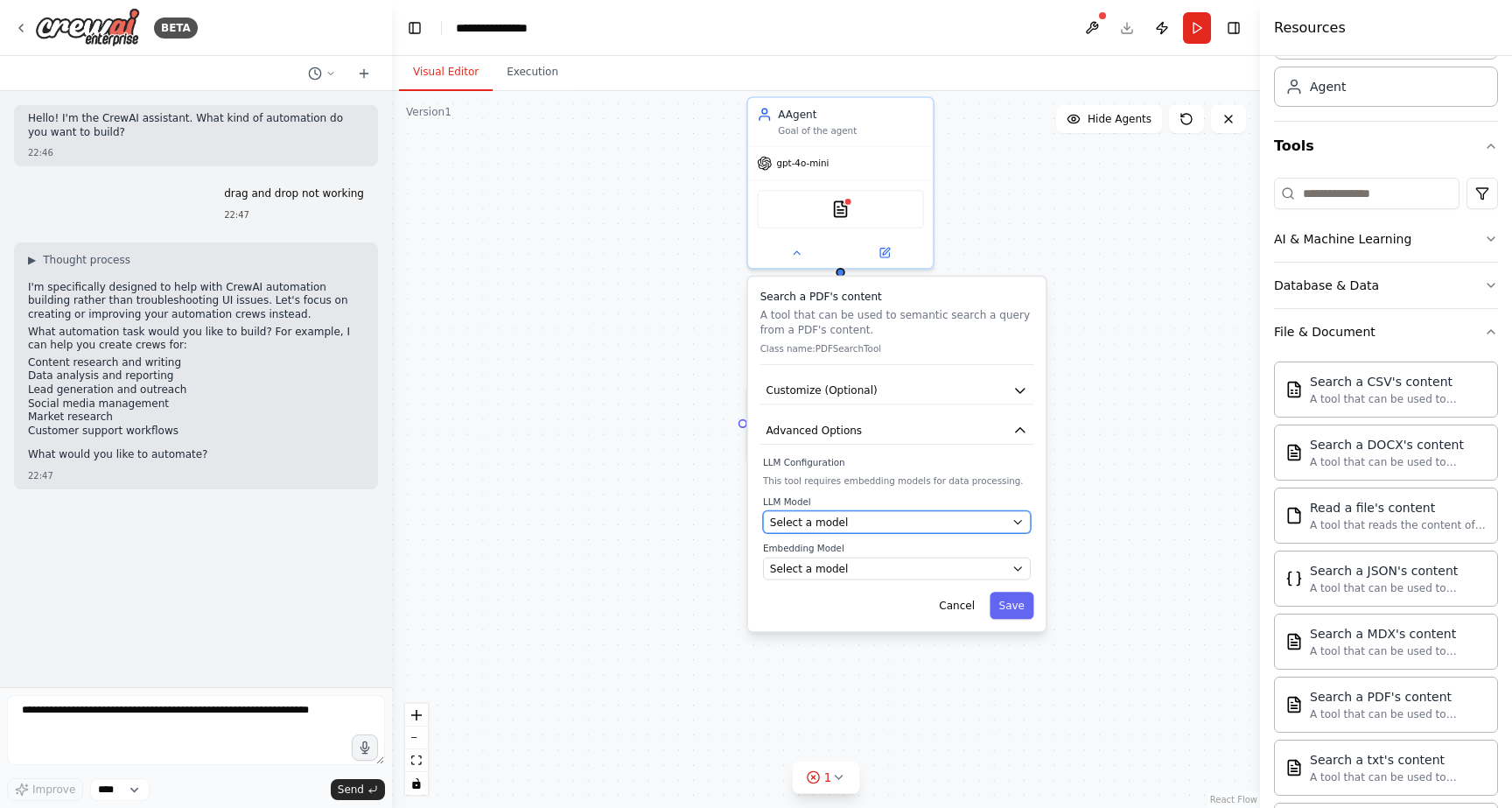
click at [862, 524] on div "Select a model" at bounding box center [888, 521] width 236 height 15
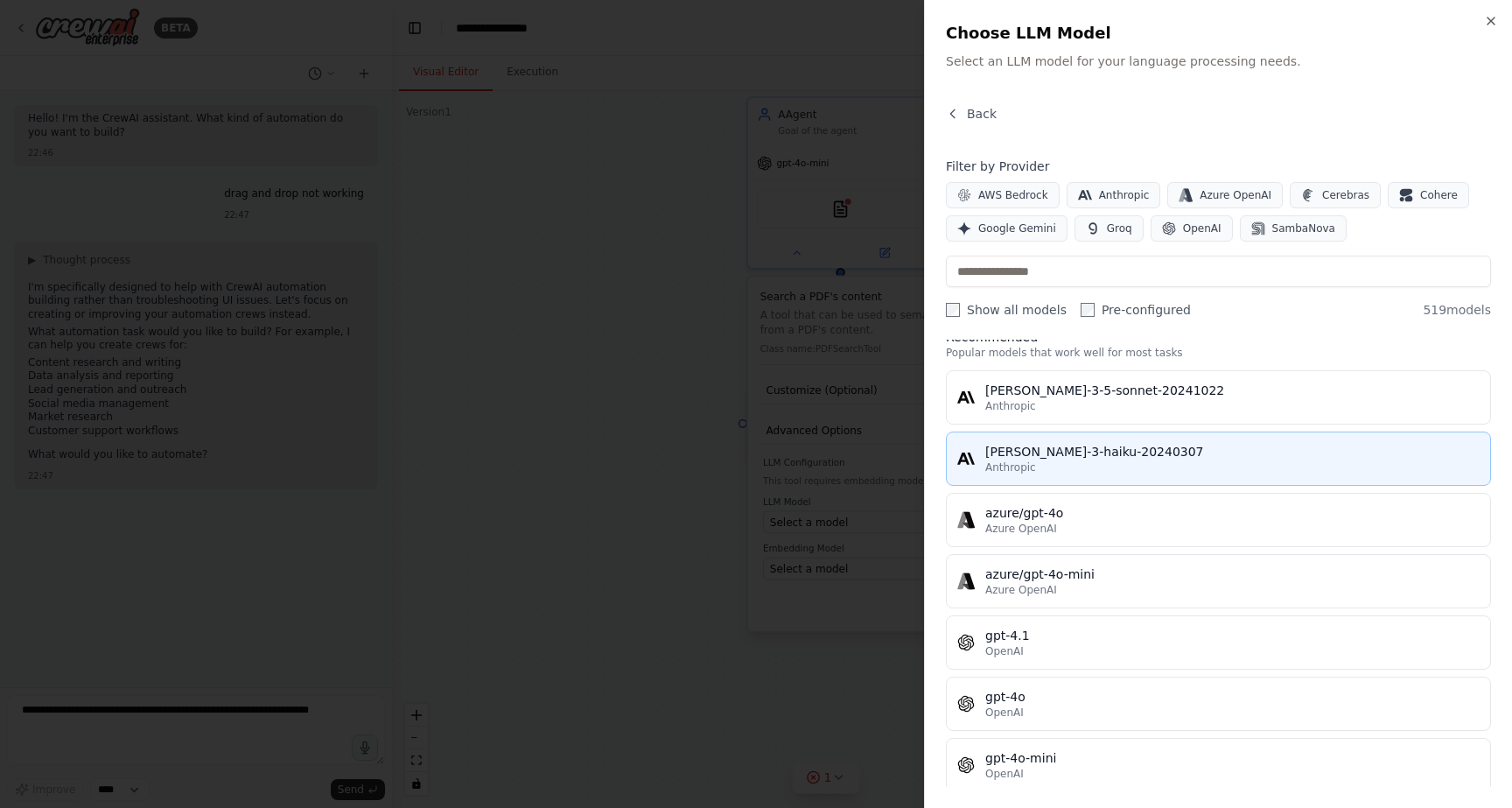
scroll to position [23, 0]
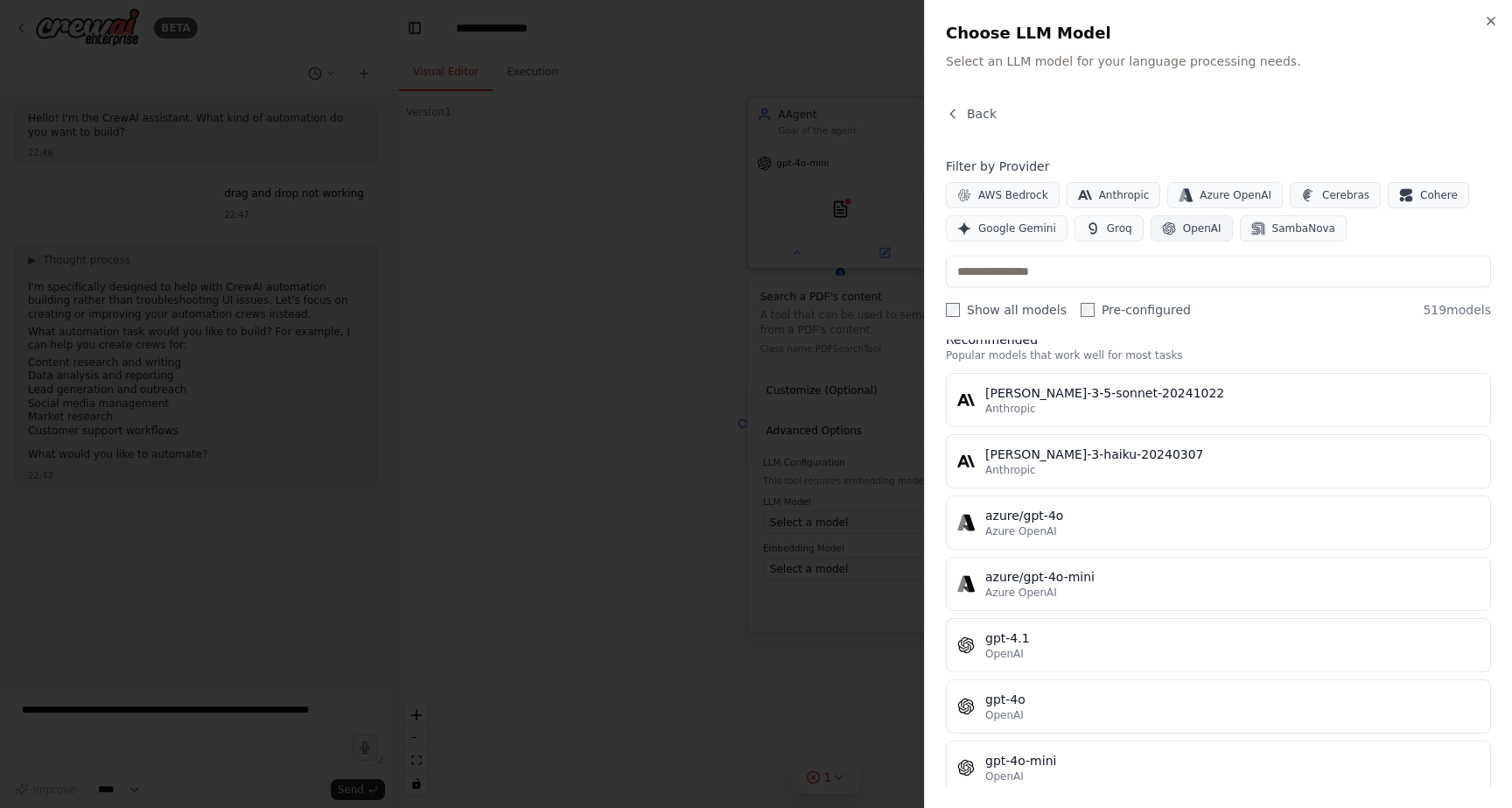
click at [1192, 233] on span "OpenAI" at bounding box center [1202, 228] width 39 height 14
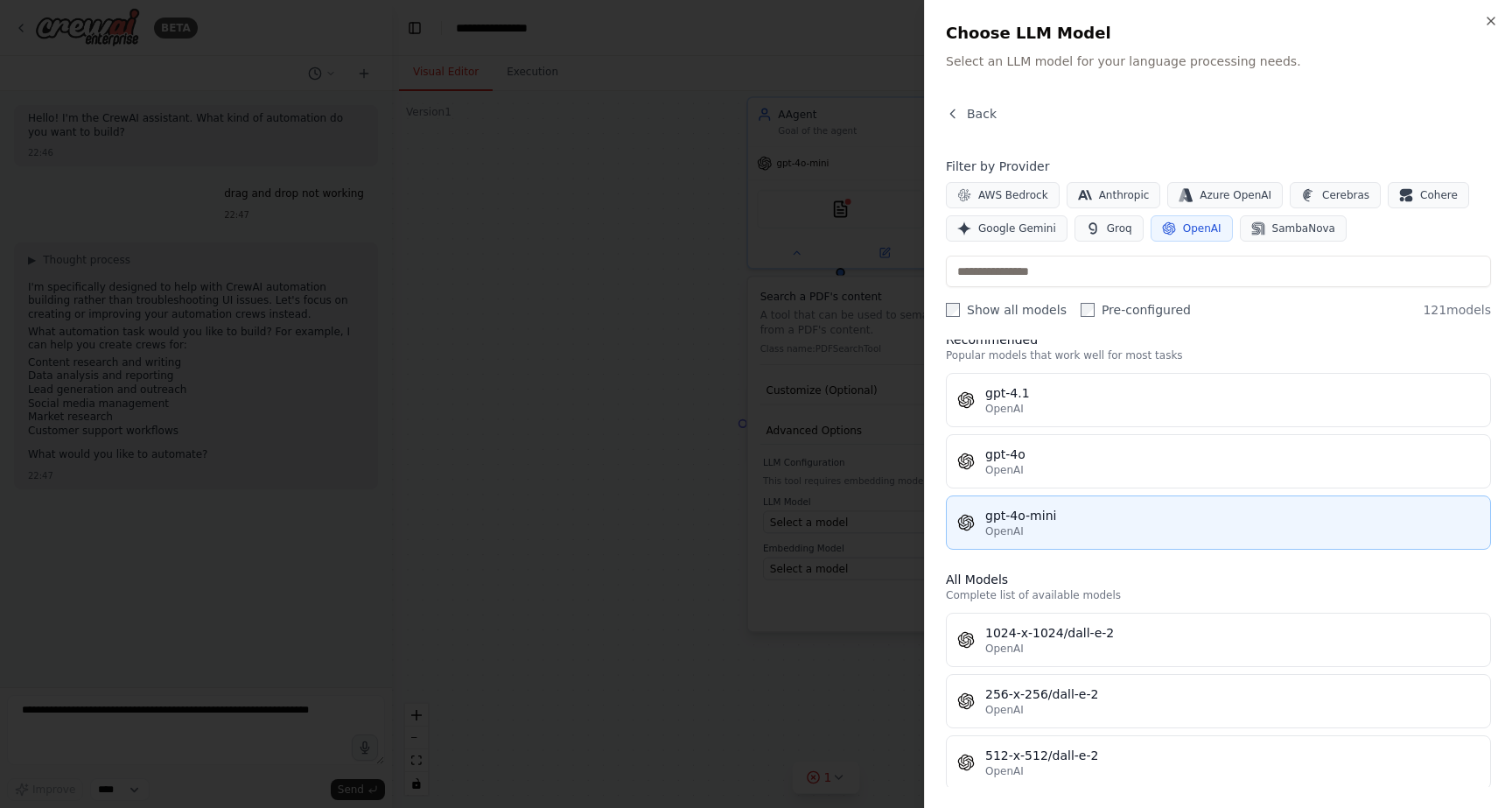
click at [1113, 534] on div "OpenAI" at bounding box center [1232, 531] width 495 height 14
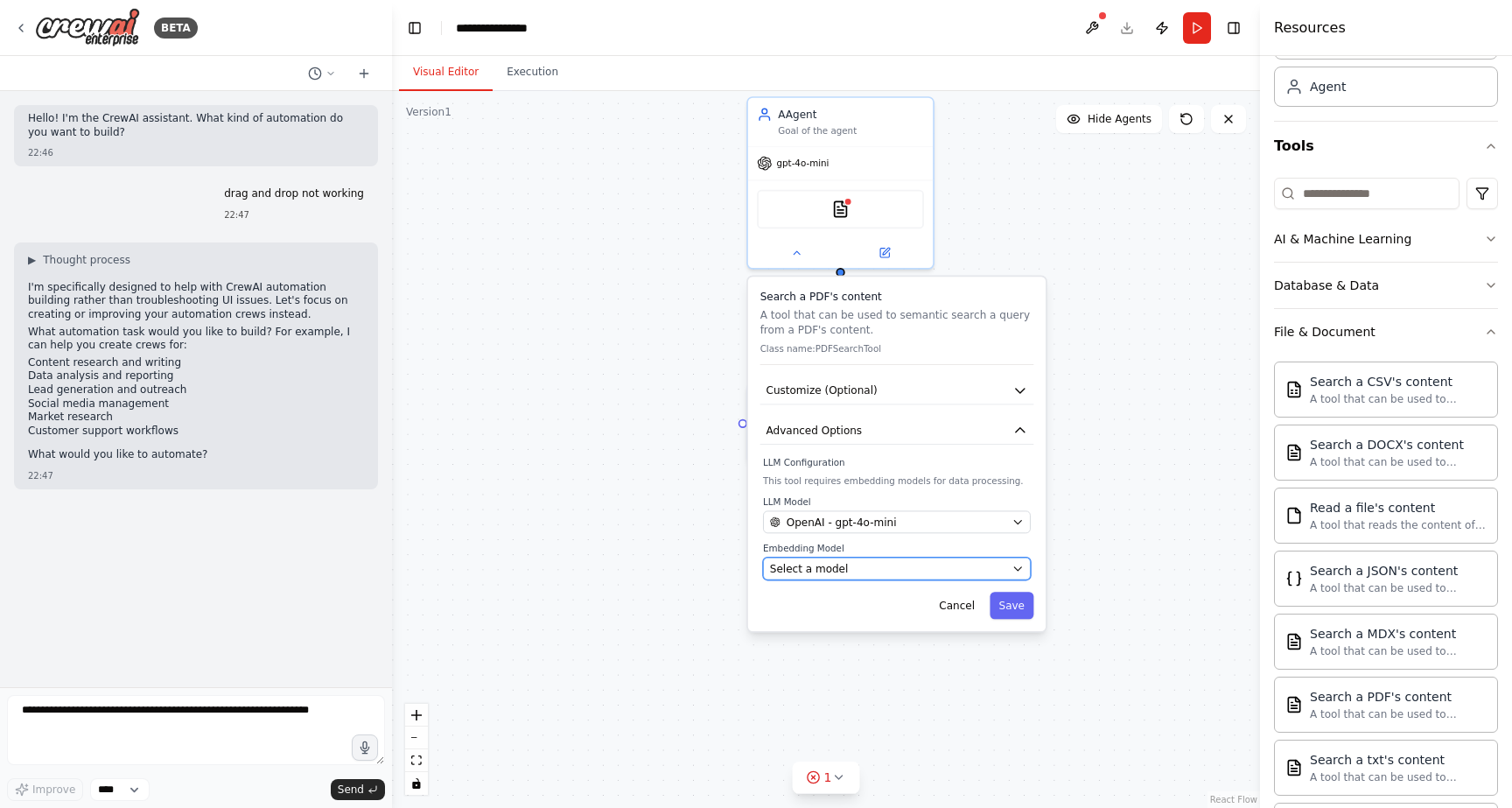
click at [904, 569] on div "Select a model" at bounding box center [888, 568] width 236 height 15
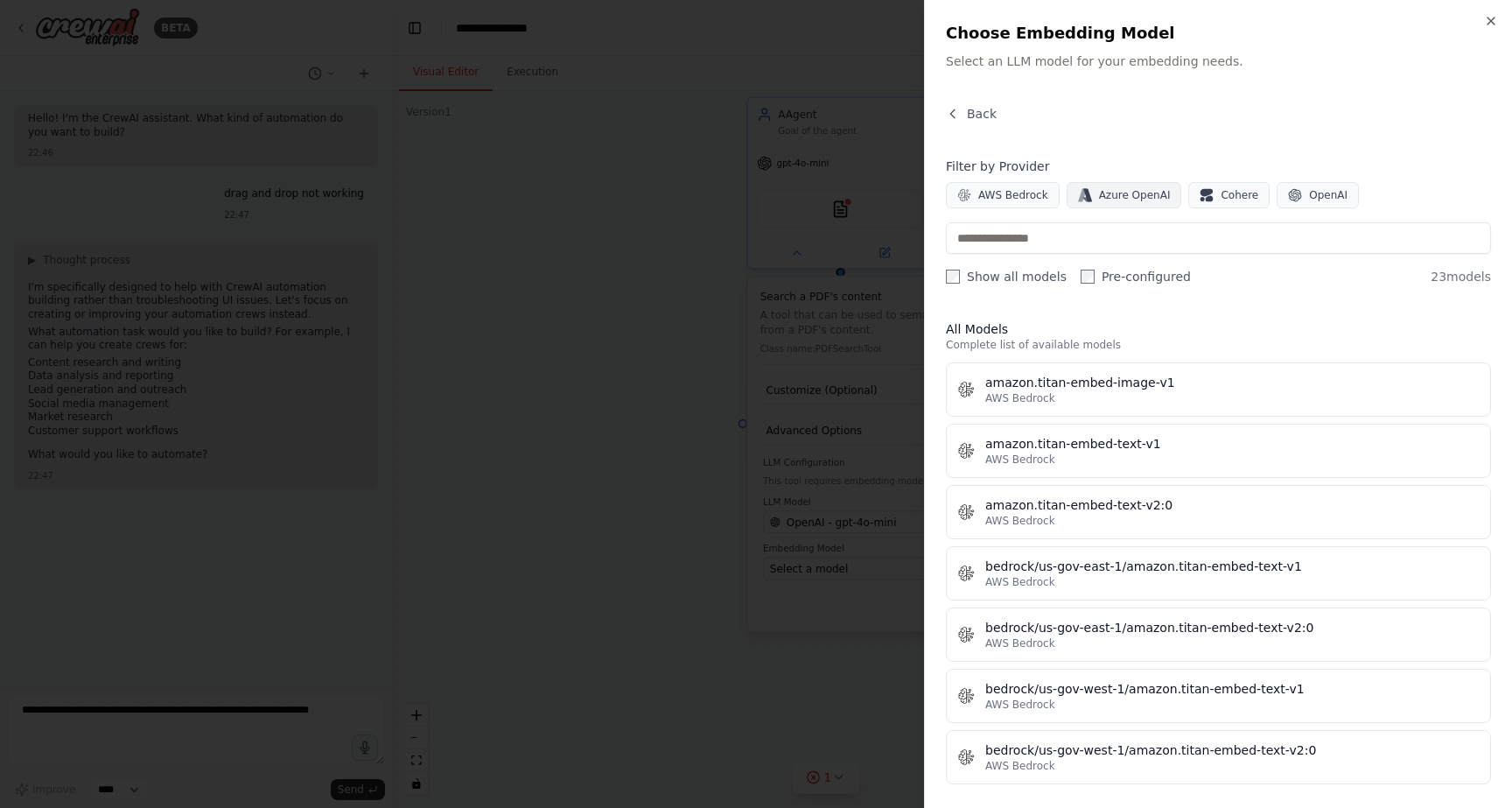
click at [1140, 201] on span "Azure OpenAI" at bounding box center [1134, 195] width 71 height 14
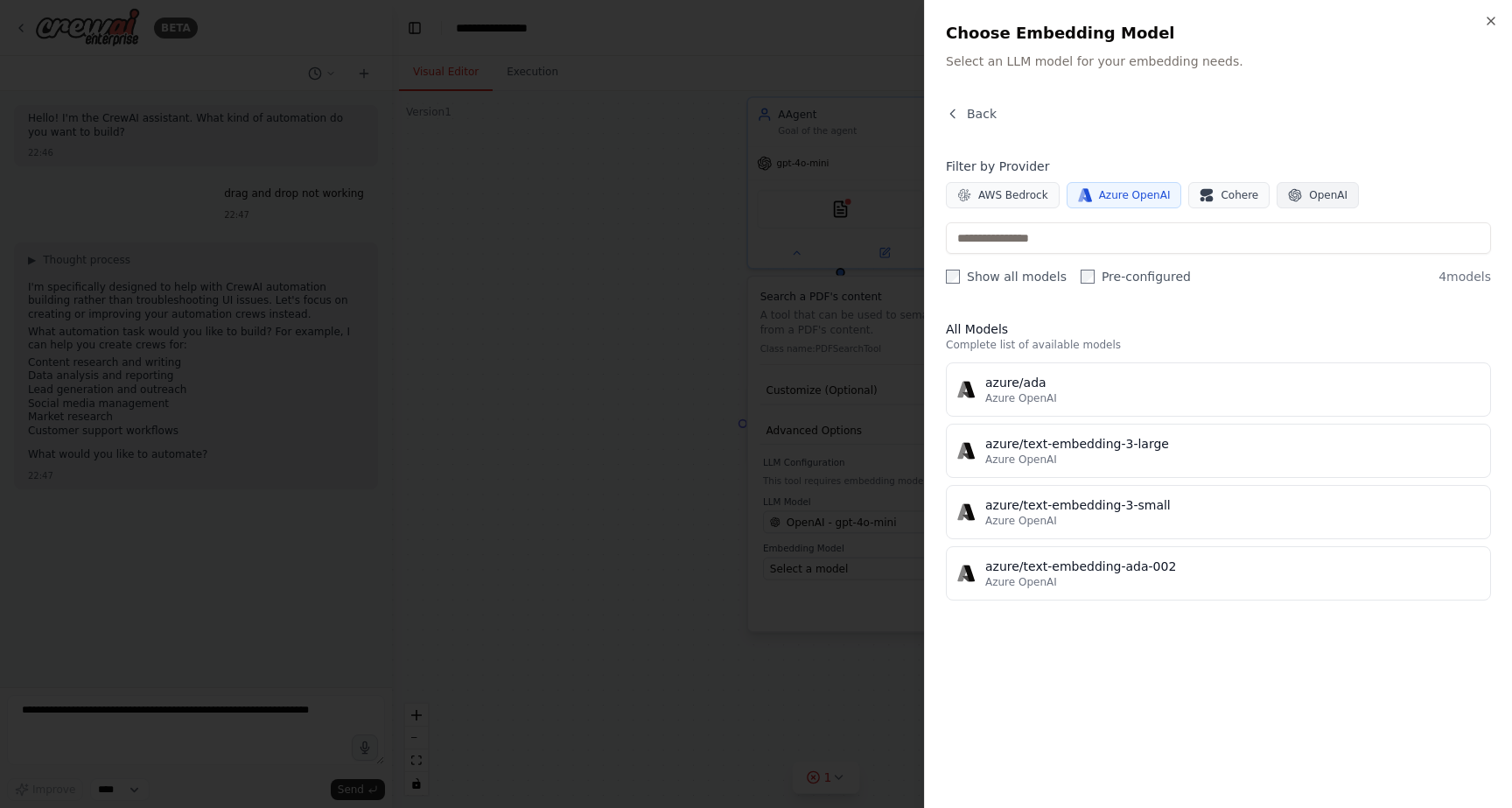
click at [1315, 200] on span "OpenAI" at bounding box center [1328, 195] width 39 height 14
click at [1112, 201] on span "Azure OpenAI" at bounding box center [1134, 195] width 71 height 14
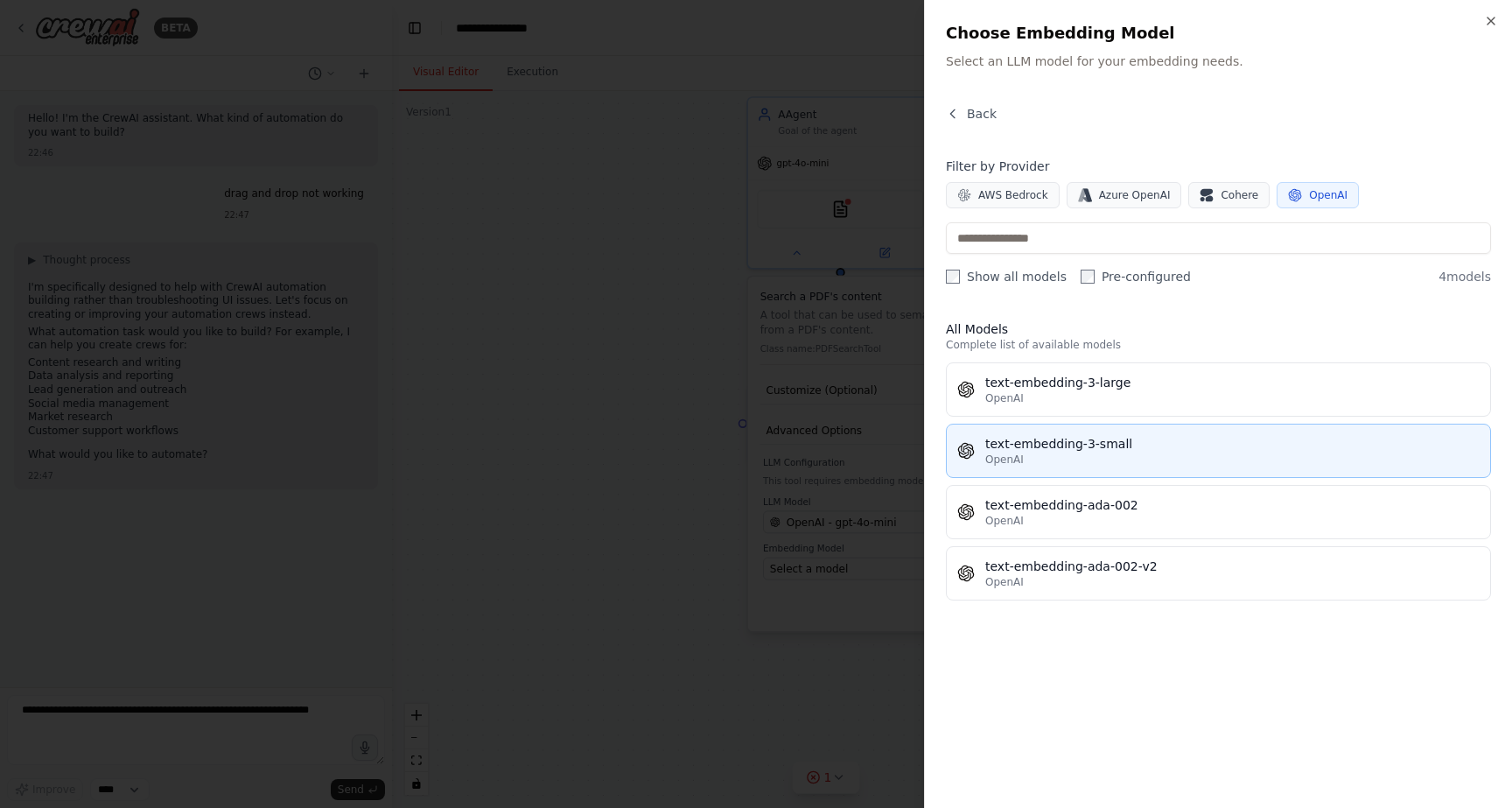
click at [1117, 449] on div "text-embedding-3-small" at bounding box center [1232, 444] width 495 height 18
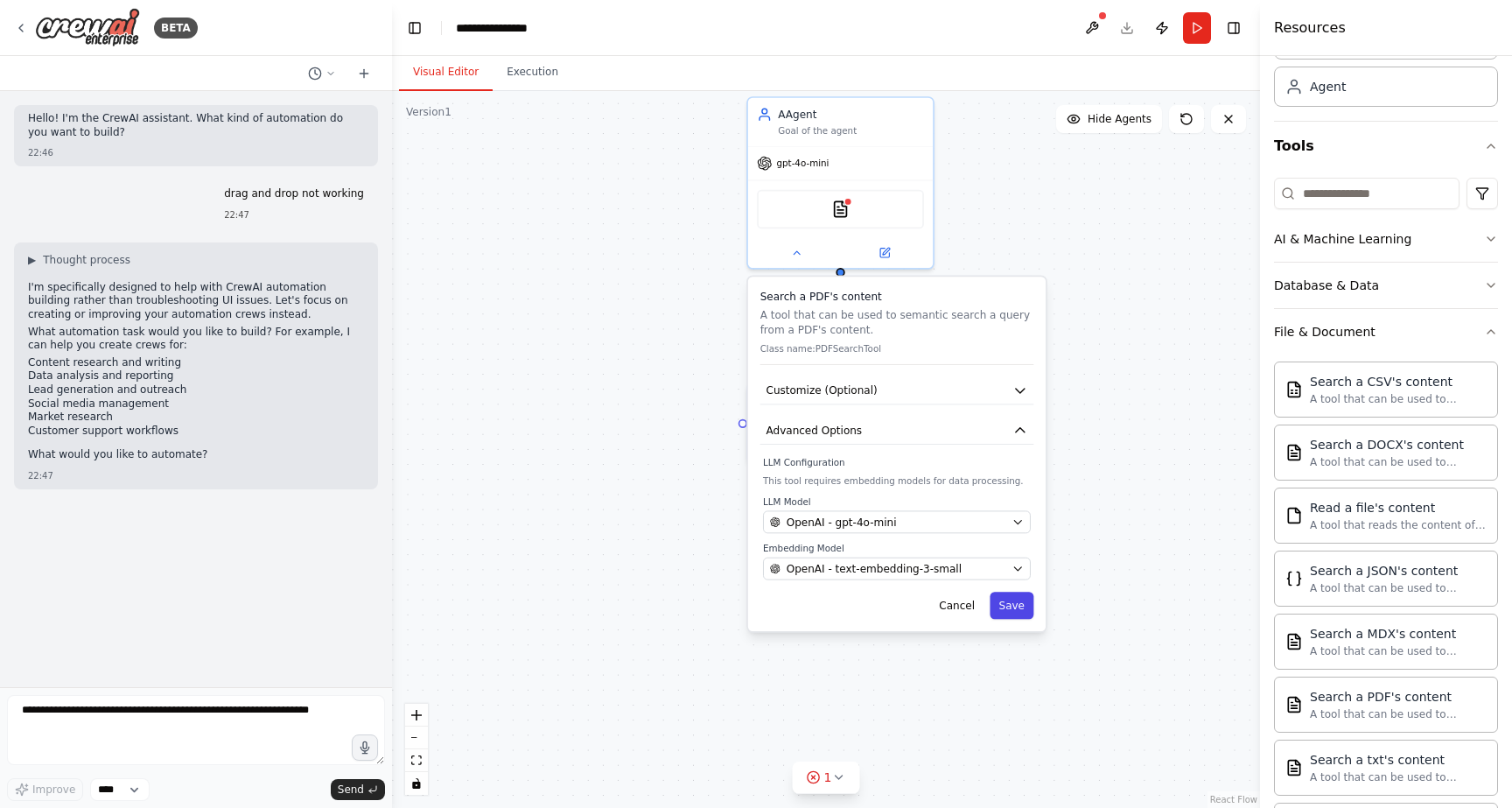
click at [1015, 597] on button "Save" at bounding box center [1011, 605] width 44 height 27
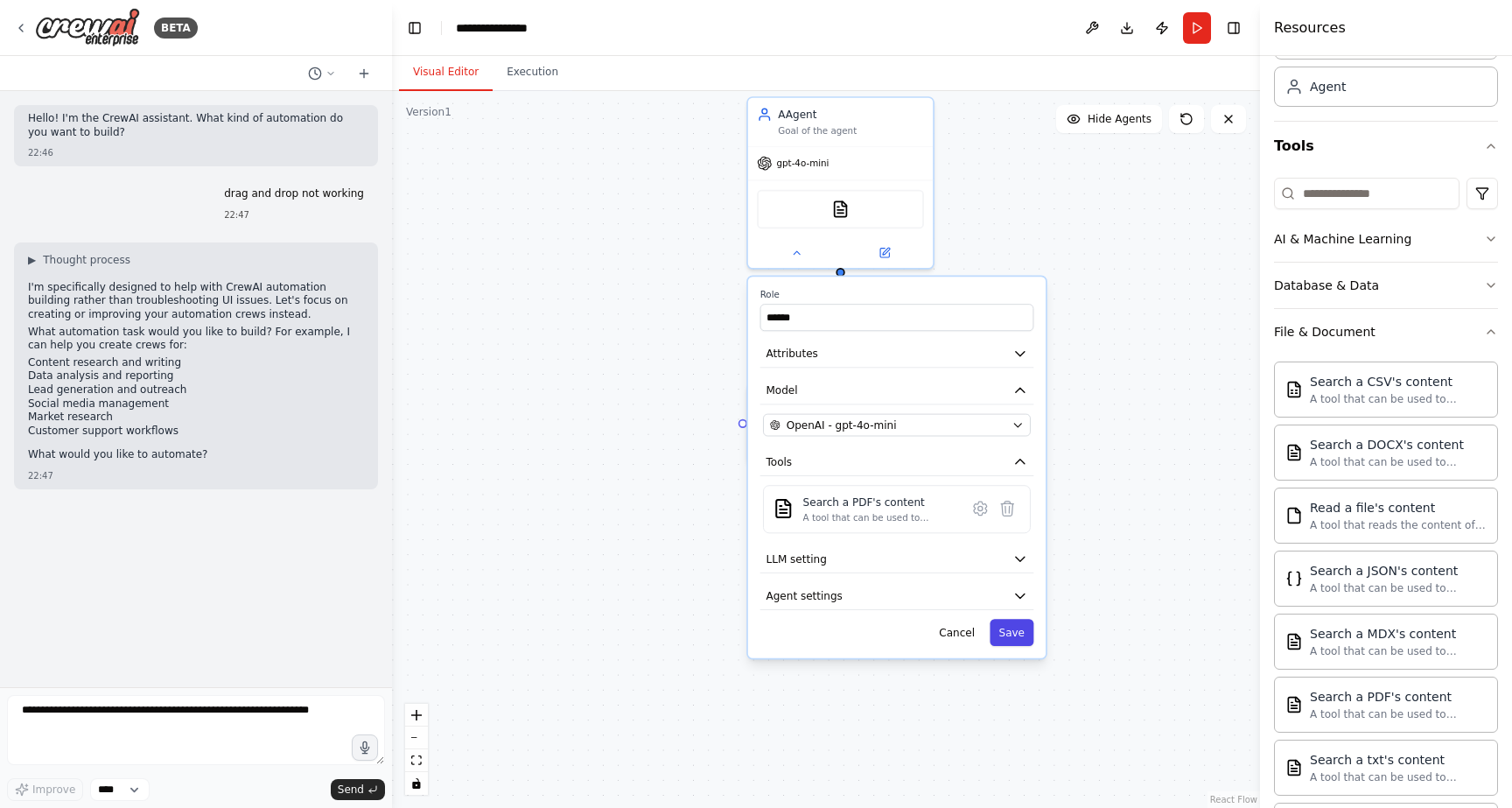
click at [1020, 631] on button "Save" at bounding box center [1011, 632] width 44 height 27
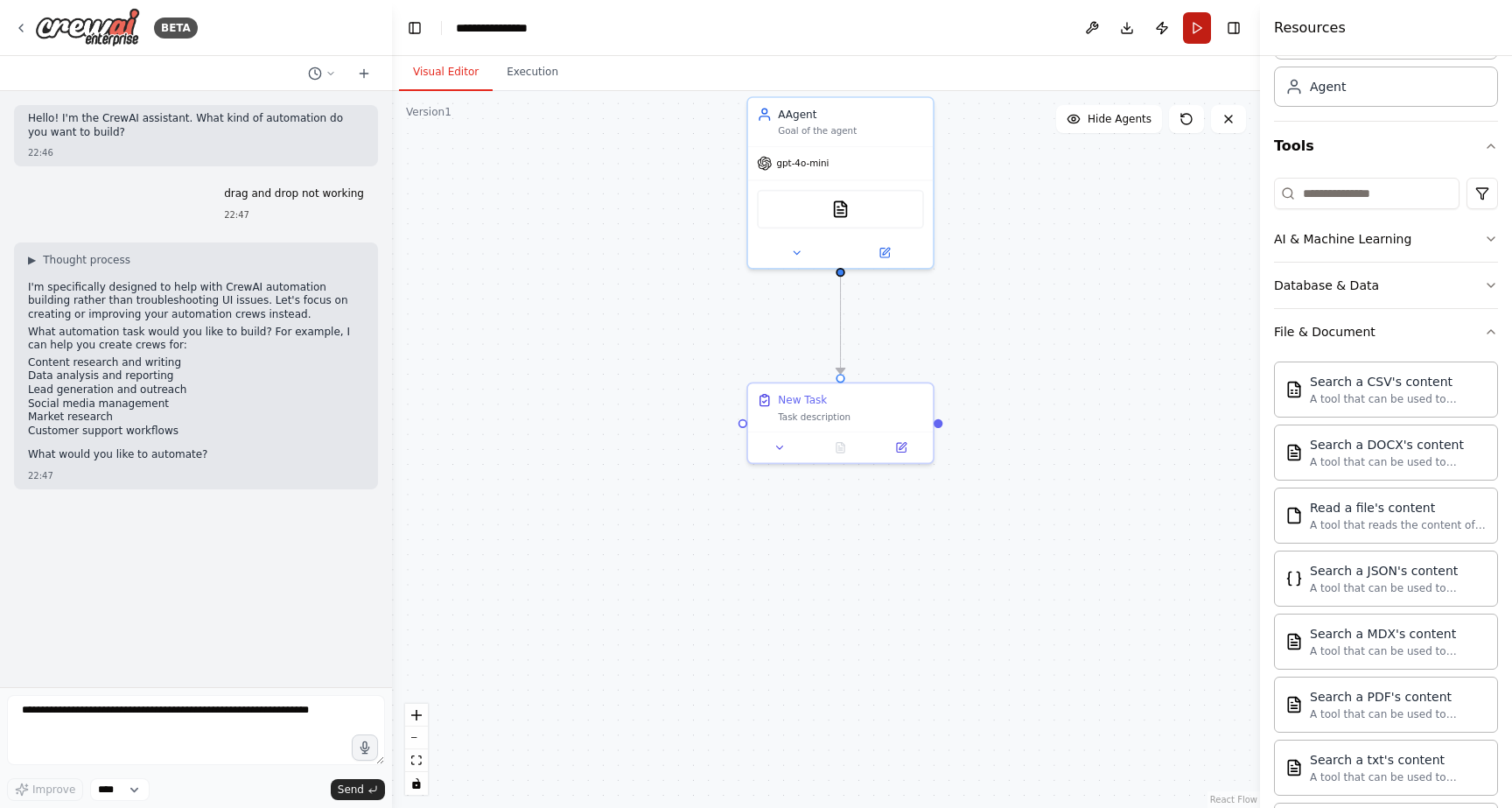
click at [1197, 34] on button "Run" at bounding box center [1197, 28] width 28 height 32
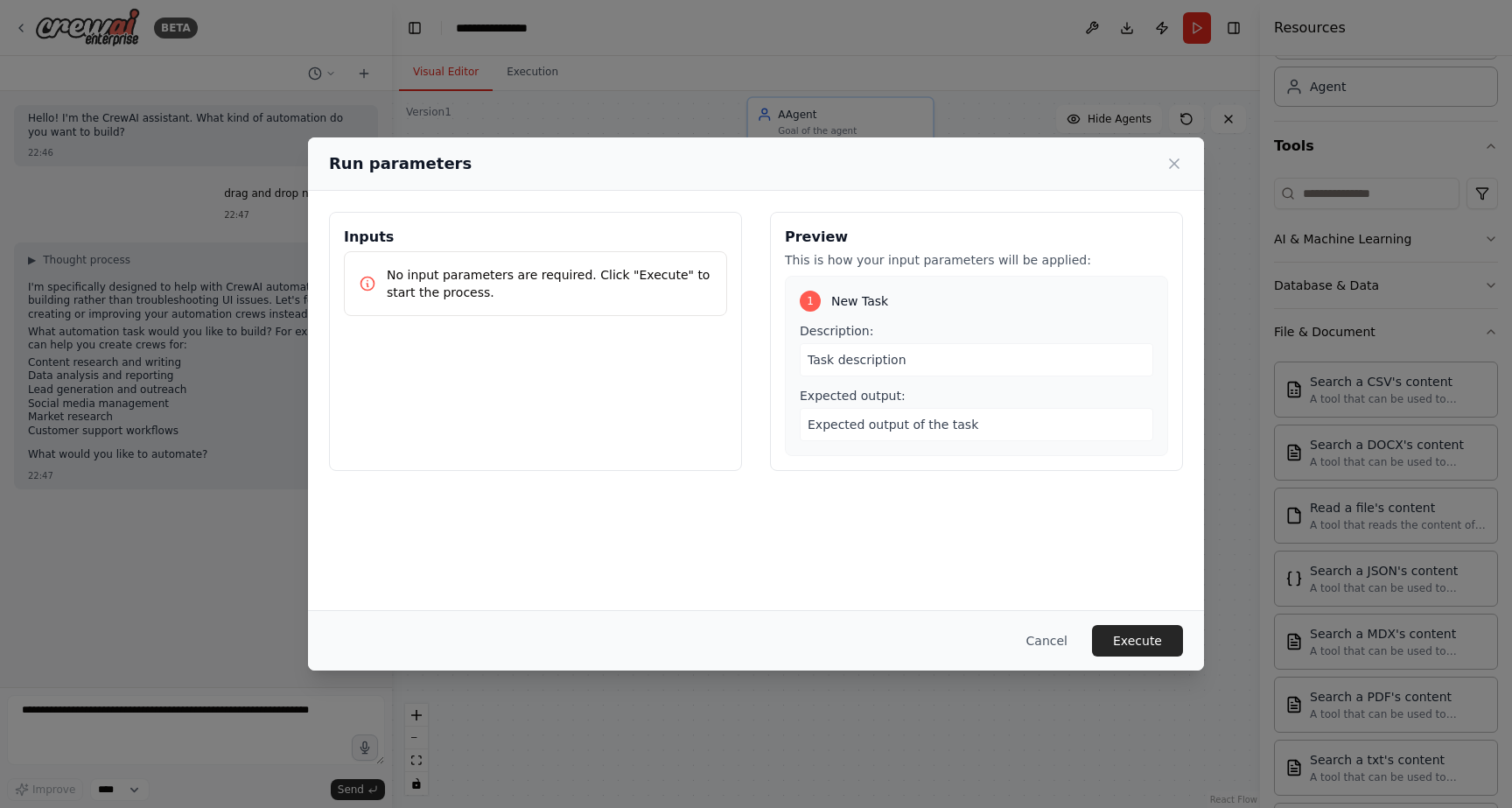
click at [1140, 658] on div "Cancel Execute" at bounding box center [756, 639] width 896 height 60
click at [1138, 646] on button "Execute" at bounding box center [1137, 640] width 91 height 32
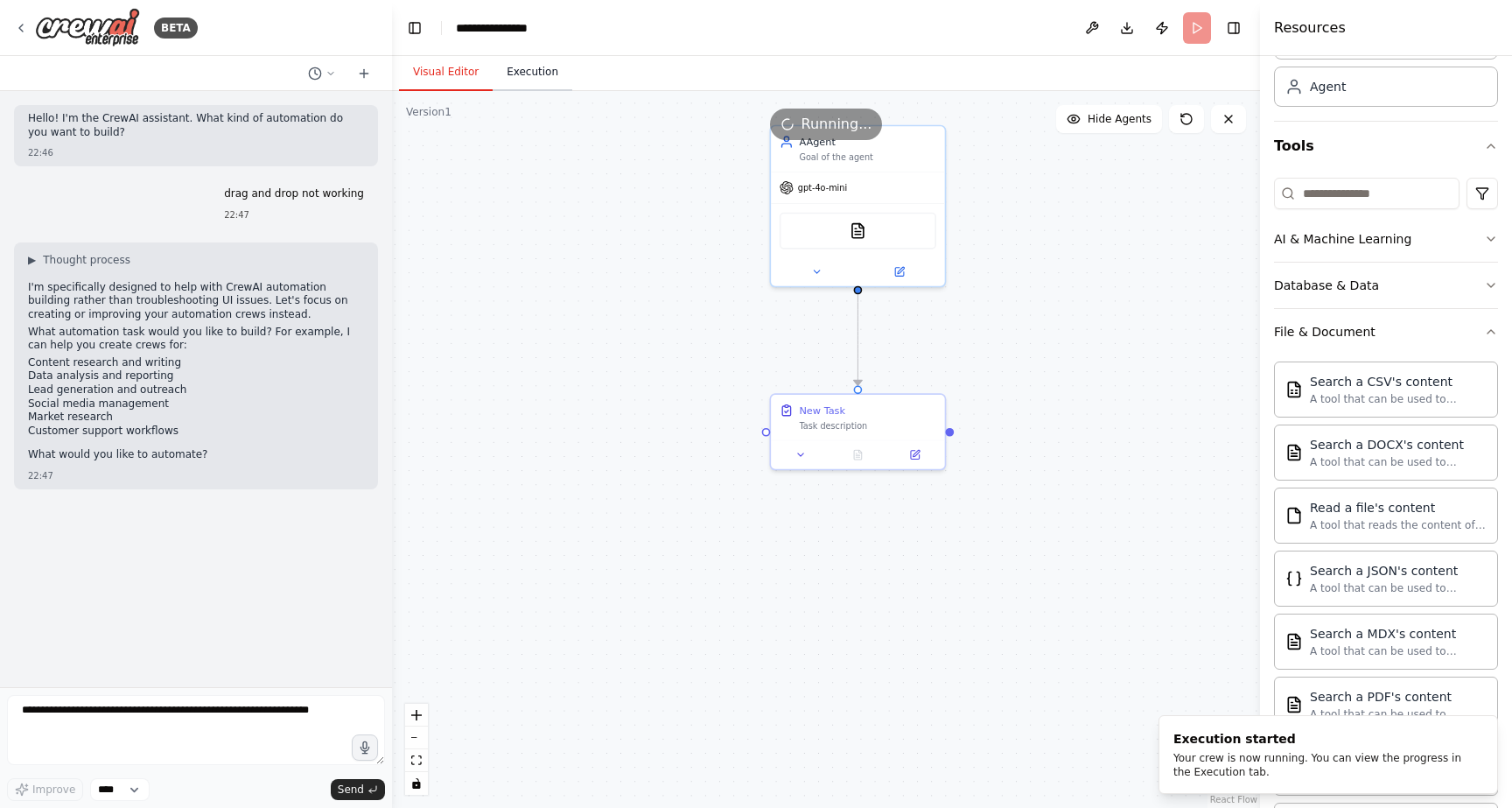
click at [521, 66] on button "Execution" at bounding box center [532, 72] width 79 height 37
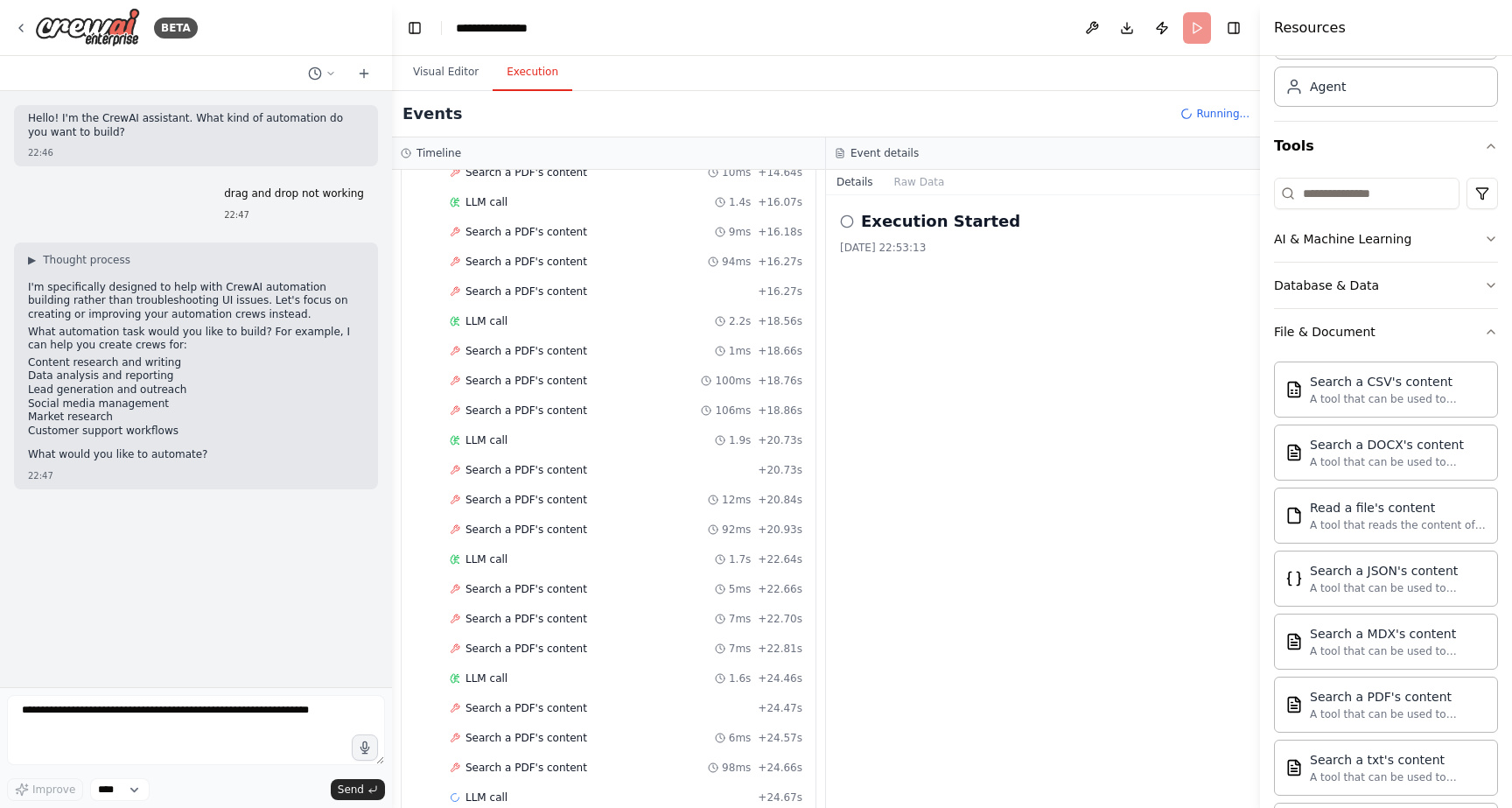
scroll to position [848, 0]
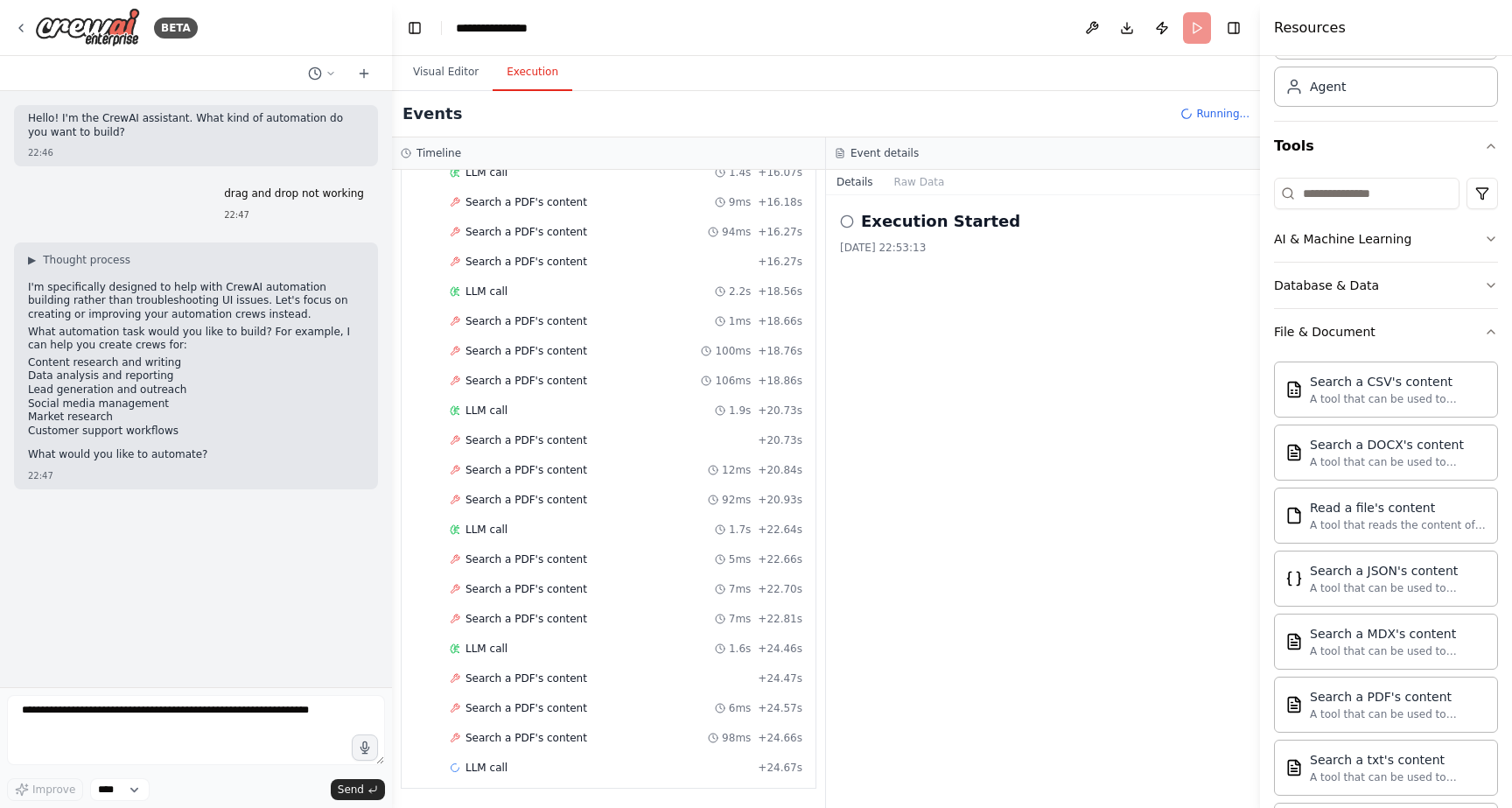
click at [1202, 37] on header "**********" at bounding box center [825, 28] width 868 height 56
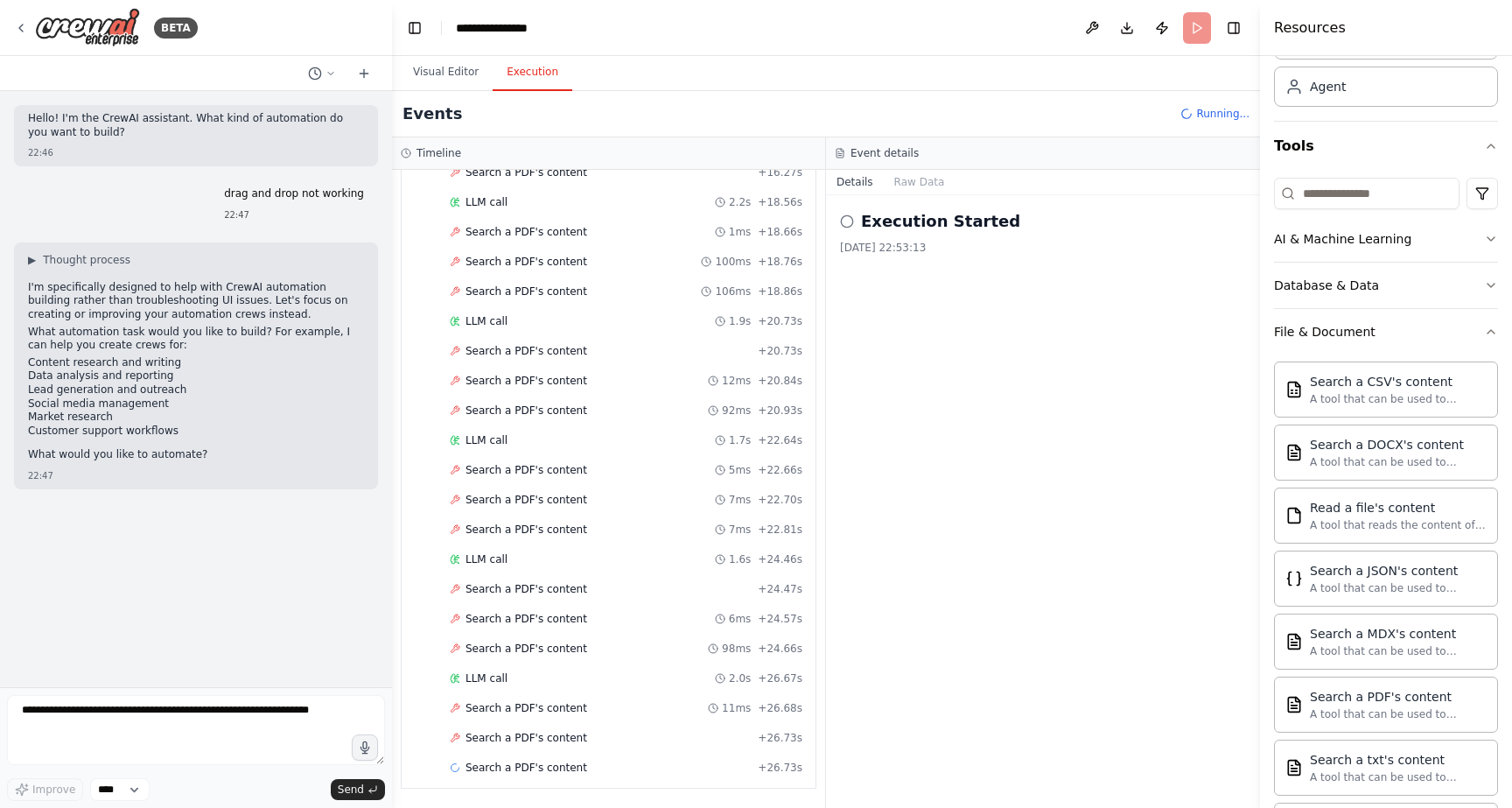
scroll to position [967, 0]
click at [1218, 112] on span "Running..." at bounding box center [1222, 114] width 54 height 14
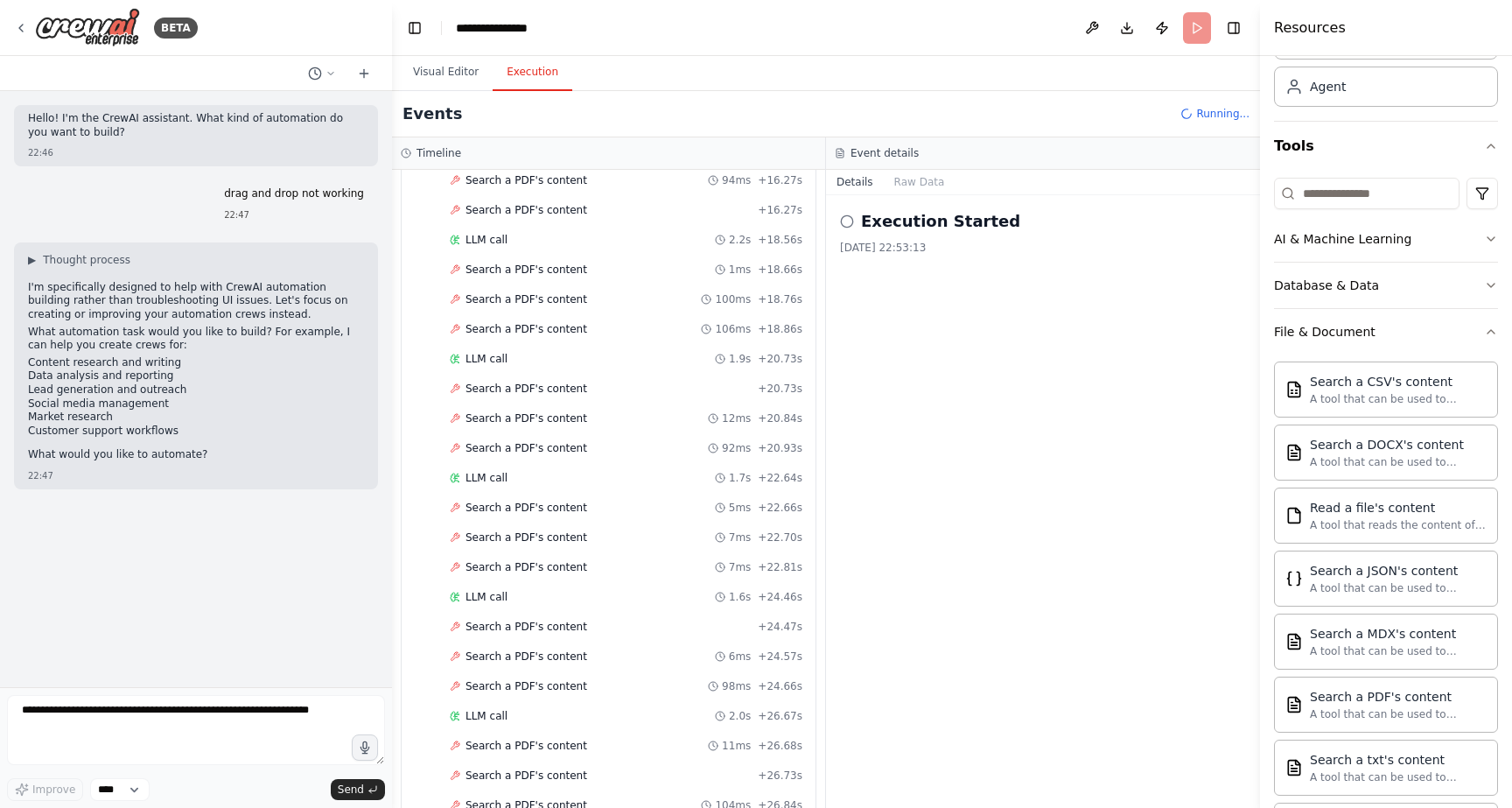
scroll to position [0, 0]
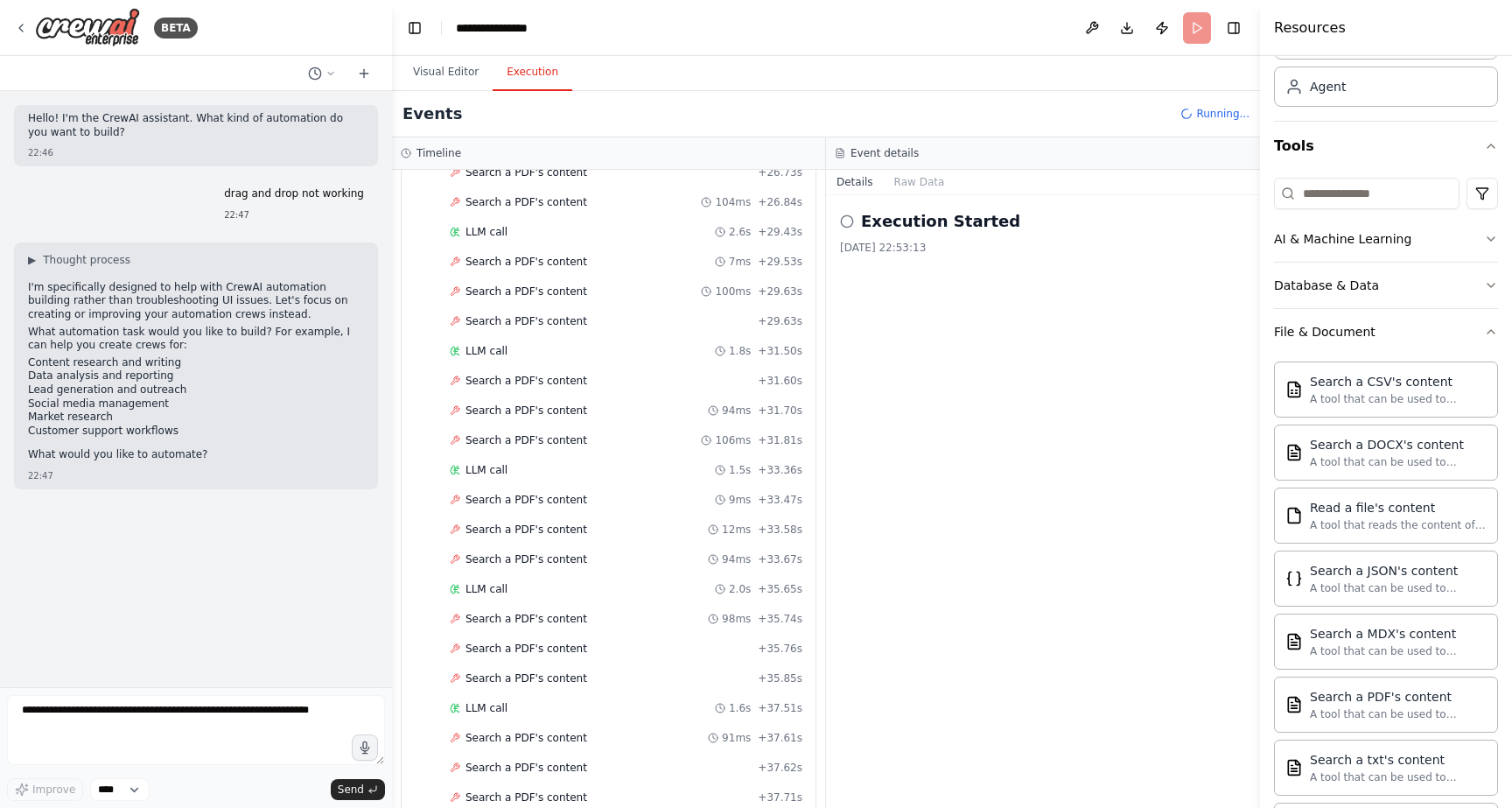
scroll to position [1561, 0]
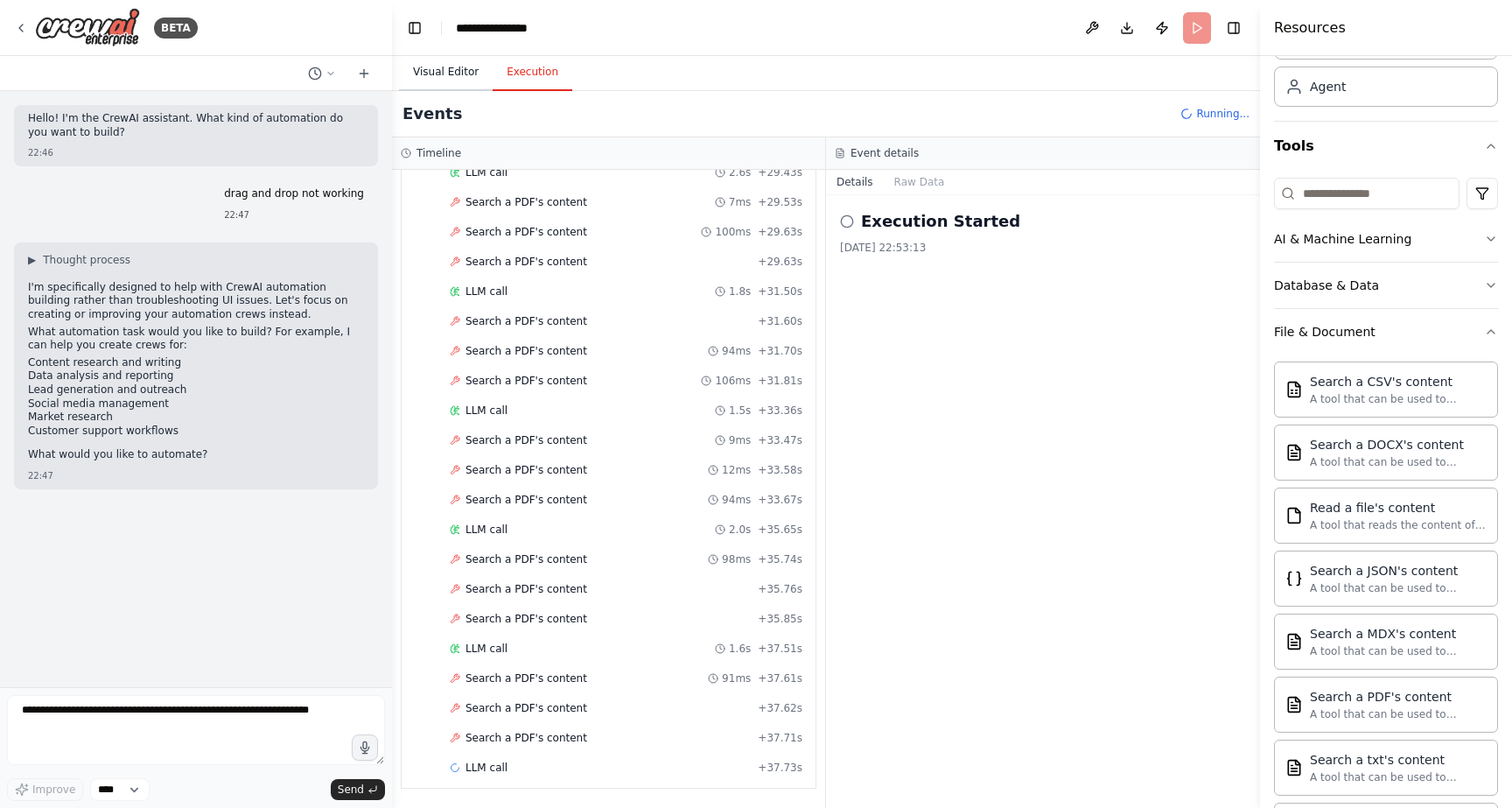
click at [443, 56] on button "Visual Editor" at bounding box center [445, 72] width 93 height 37
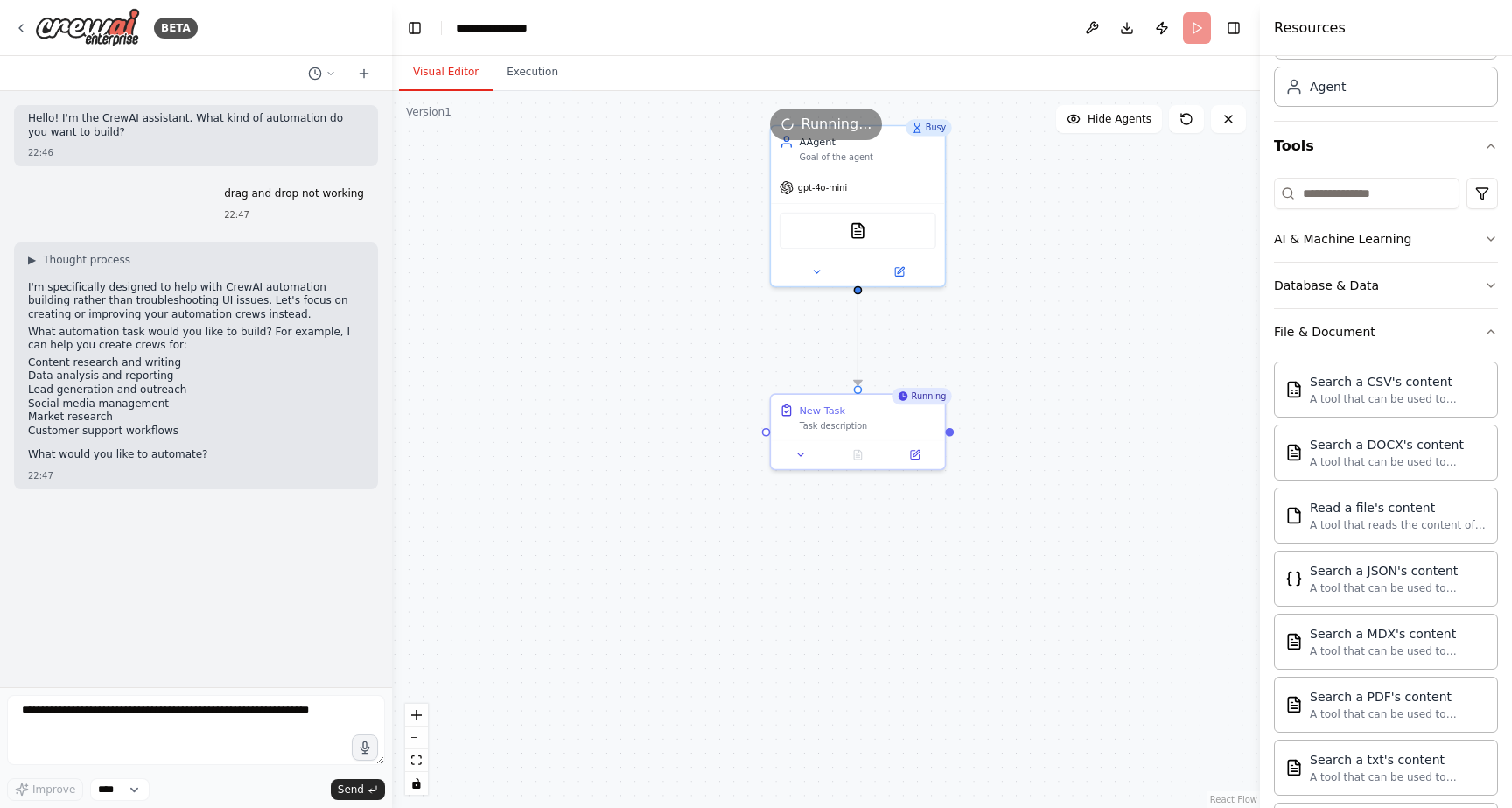
click at [845, 123] on span "Running..." at bounding box center [836, 124] width 70 height 21
click at [934, 129] on div "Running..." at bounding box center [825, 124] width 868 height 32
click at [1223, 121] on icon at bounding box center [1228, 119] width 14 height 14
click at [1238, 111] on button at bounding box center [1227, 119] width 35 height 28
click at [929, 405] on div "New Task" at bounding box center [868, 406] width 138 height 14
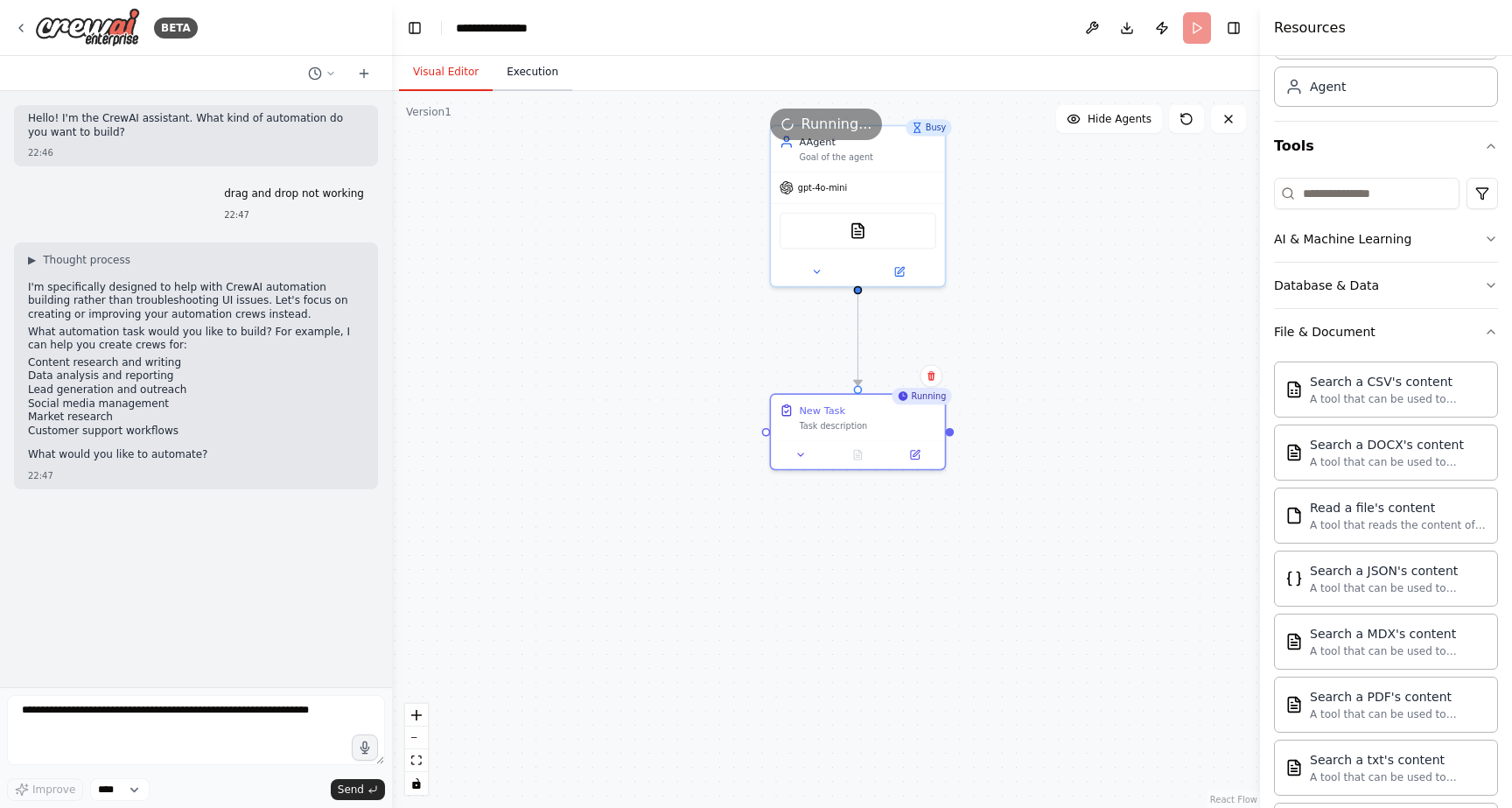
click at [517, 63] on button "Execution" at bounding box center [532, 72] width 79 height 37
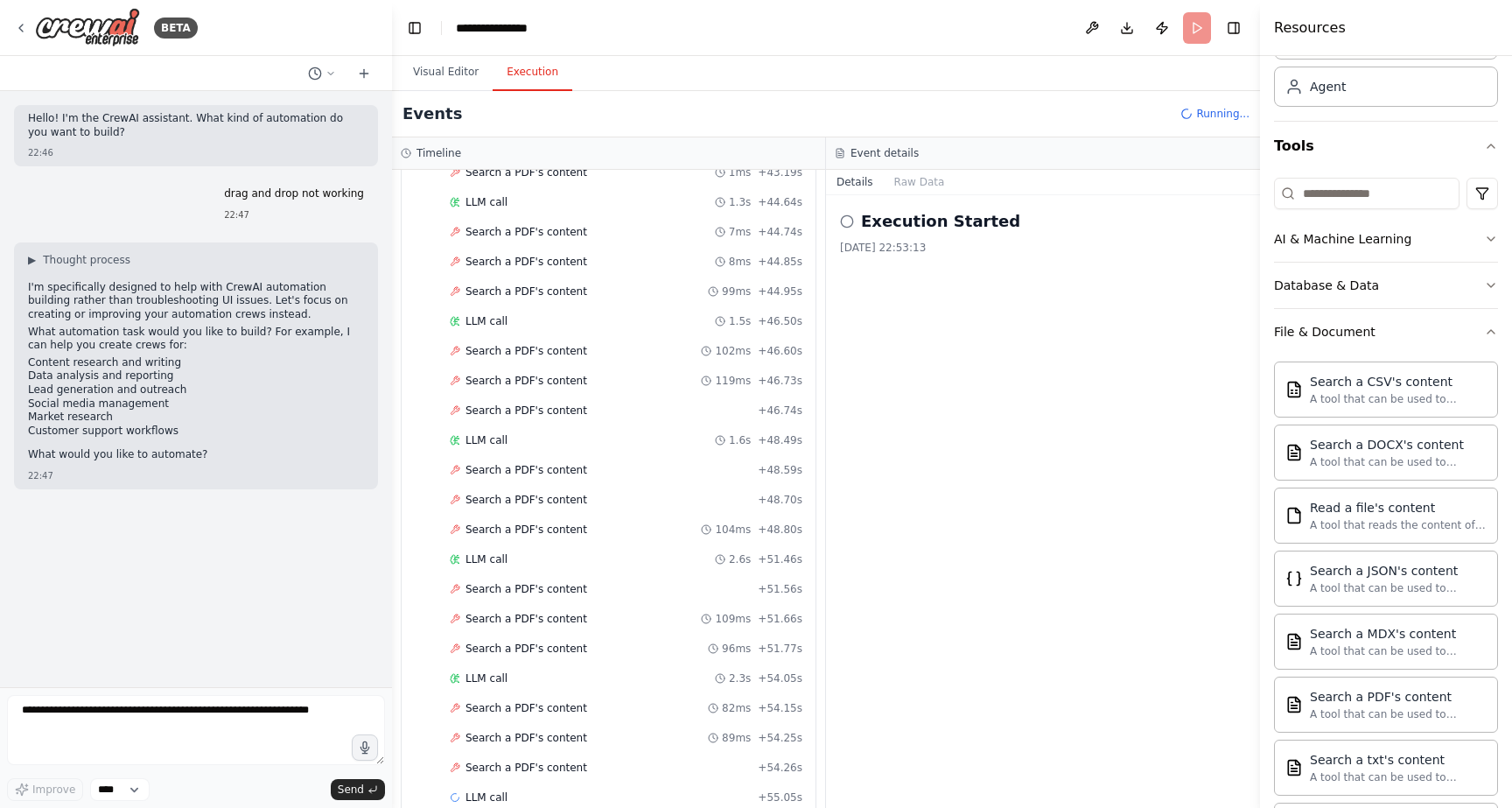
scroll to position [2543, 0]
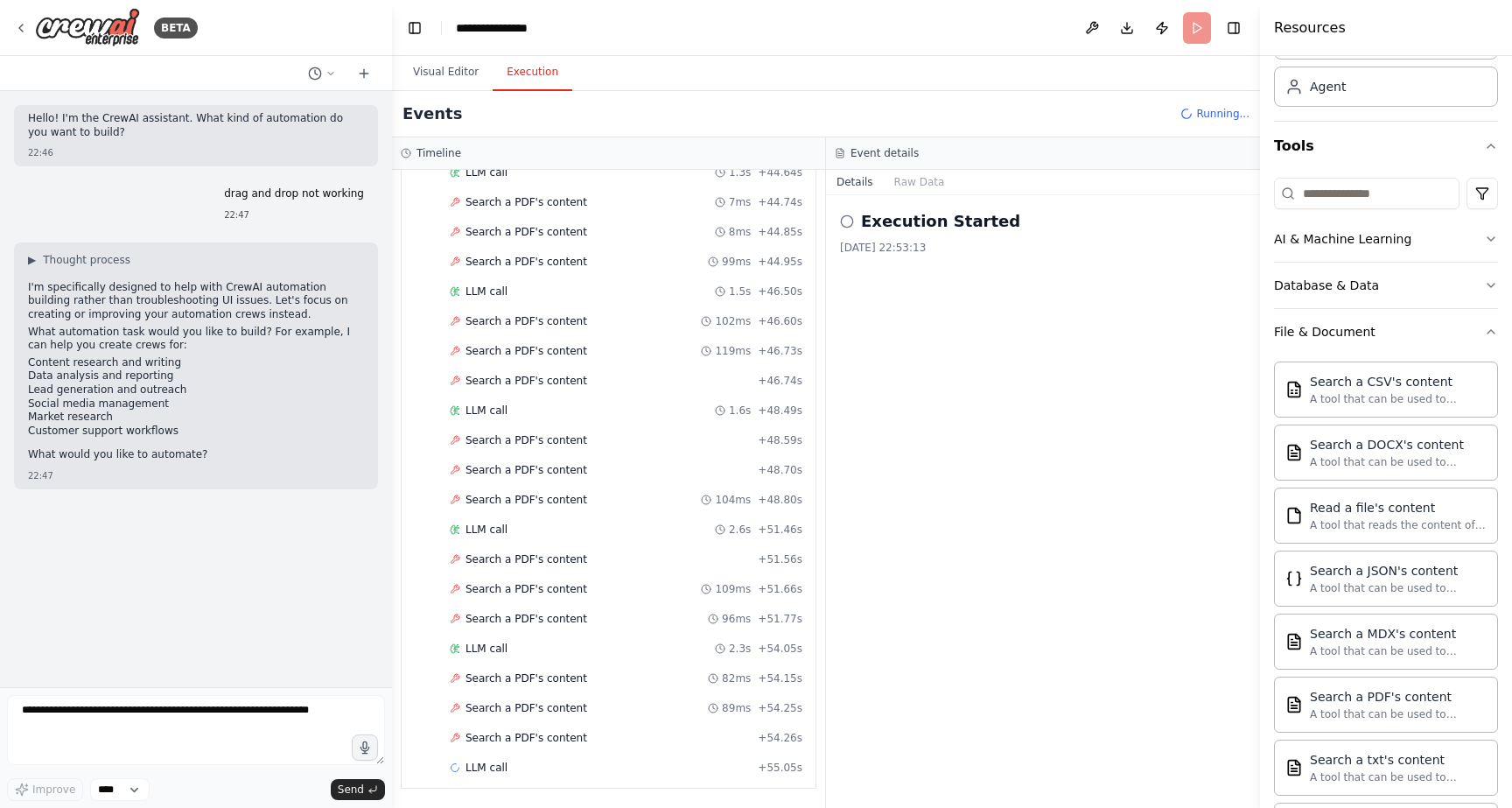
click at [1216, 109] on span "Running..." at bounding box center [1222, 114] width 54 height 14
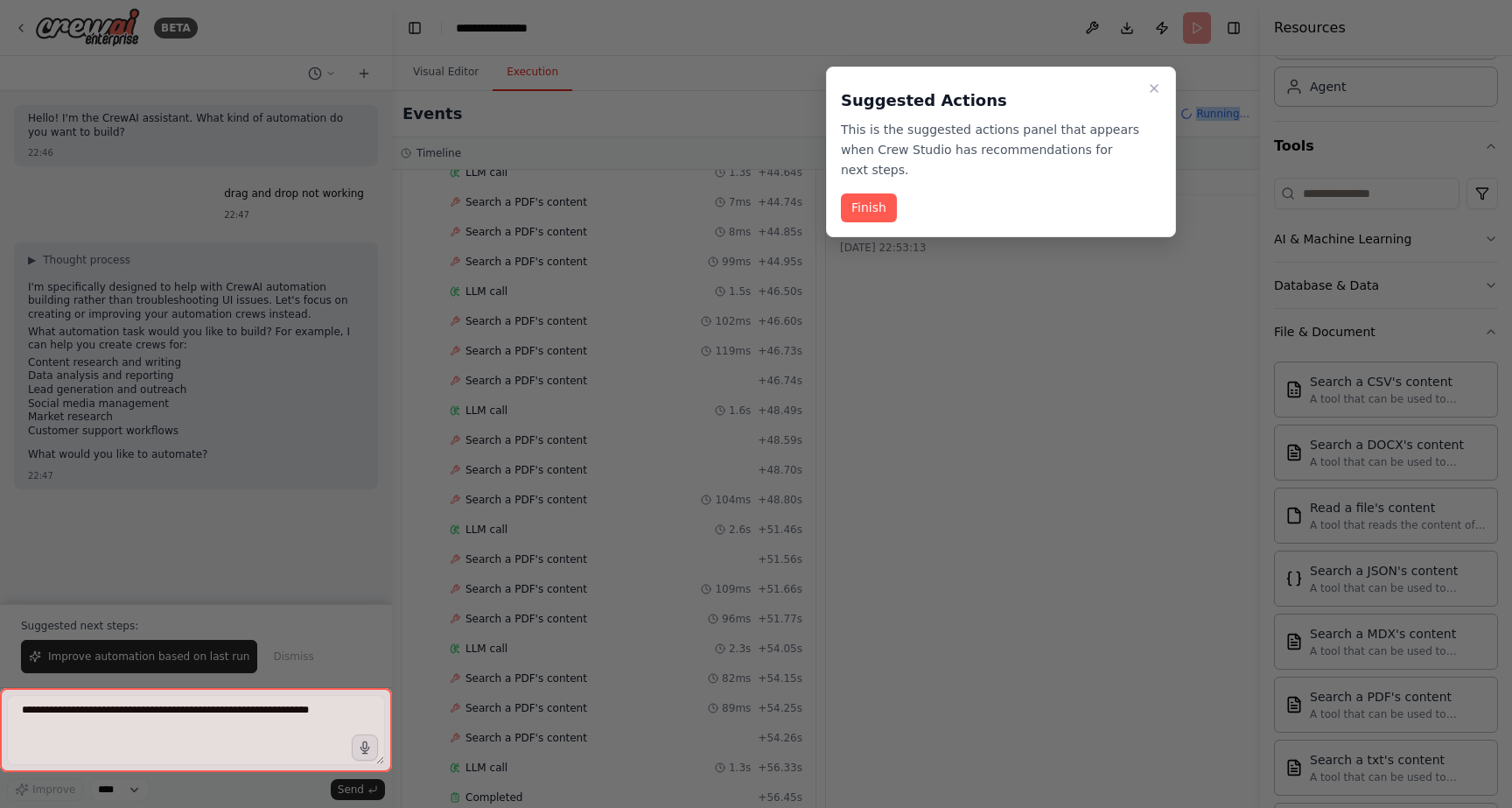
scroll to position [2573, 0]
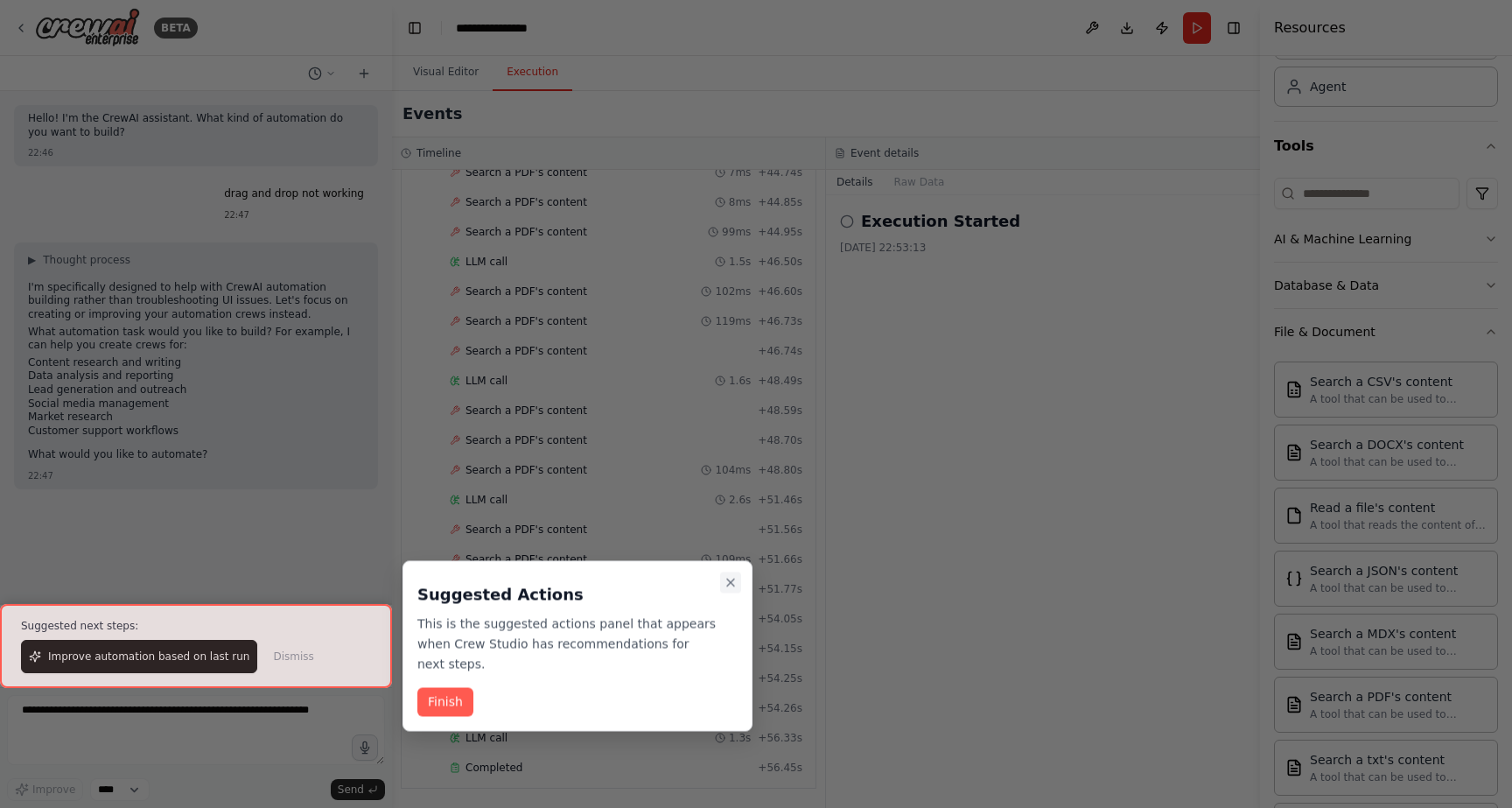
click at [732, 581] on icon "Close walkthrough" at bounding box center [731, 583] width 14 height 14
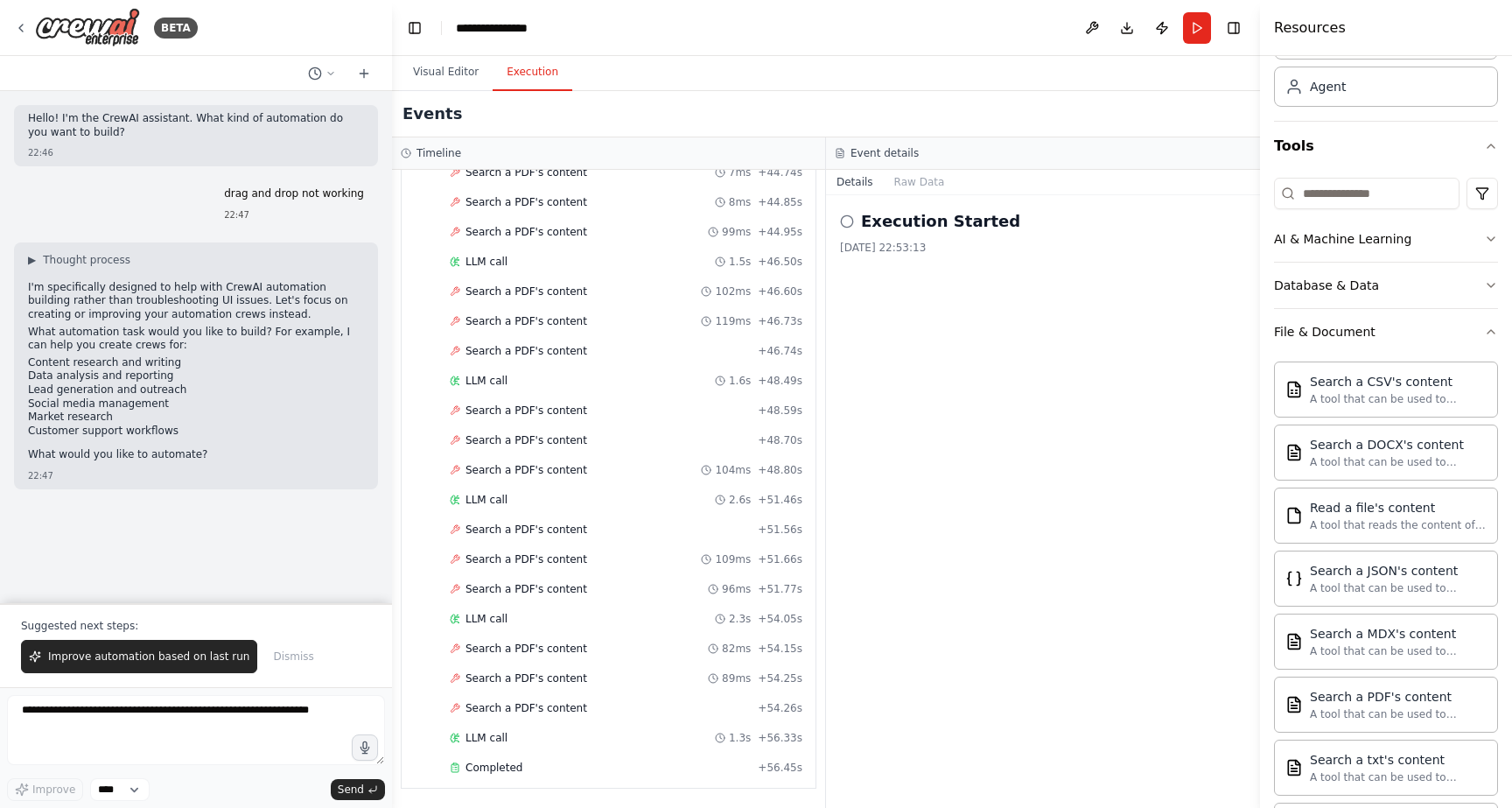
click at [179, 567] on div "Hello! I'm the CrewAI assistant. What kind of automation do you want to build? …" at bounding box center [195, 347] width 392 height 512
click at [155, 659] on span "Improve automation based on last run" at bounding box center [149, 656] width 201 height 14
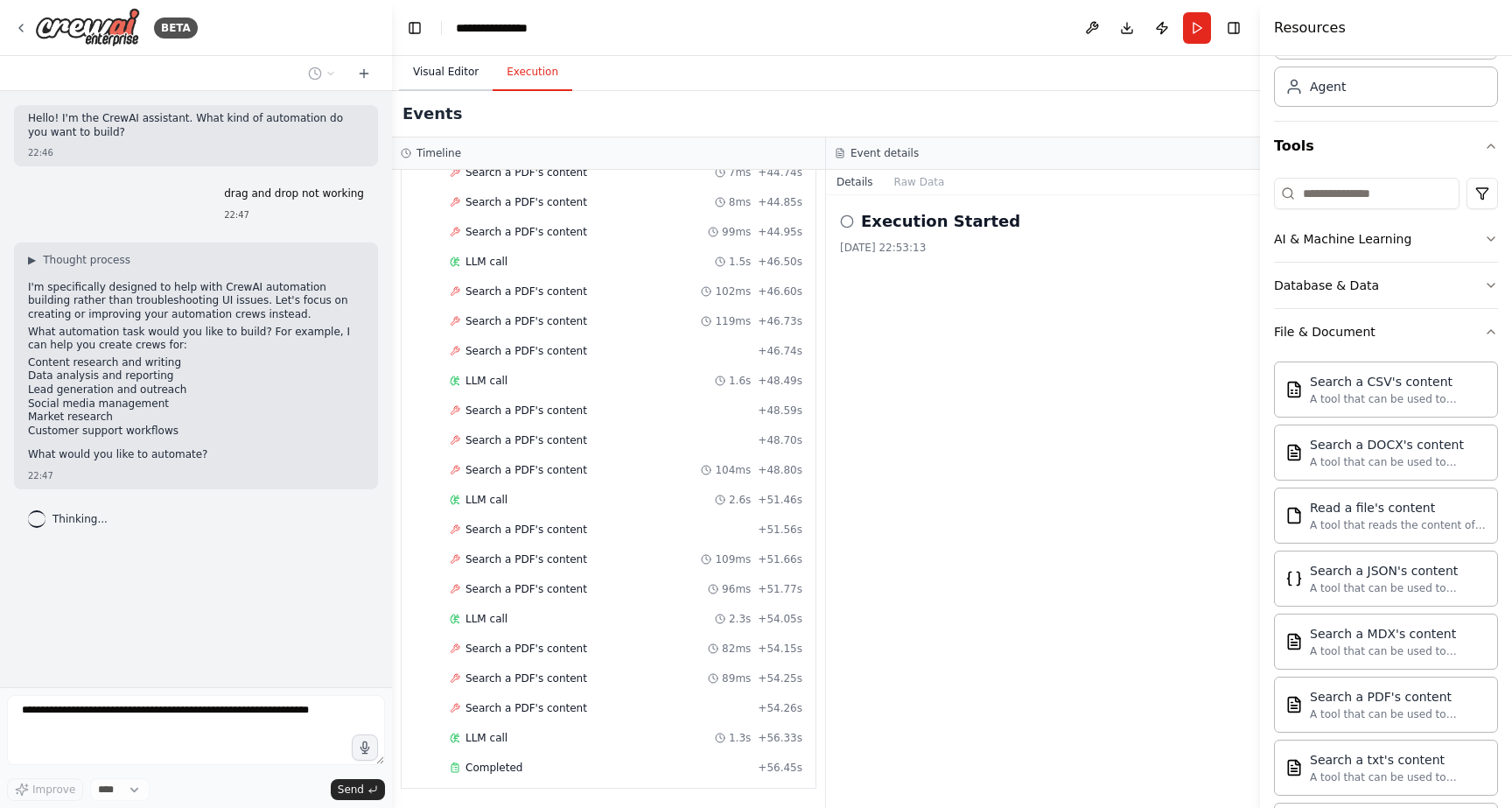
click at [461, 70] on button "Visual Editor" at bounding box center [445, 72] width 93 height 37
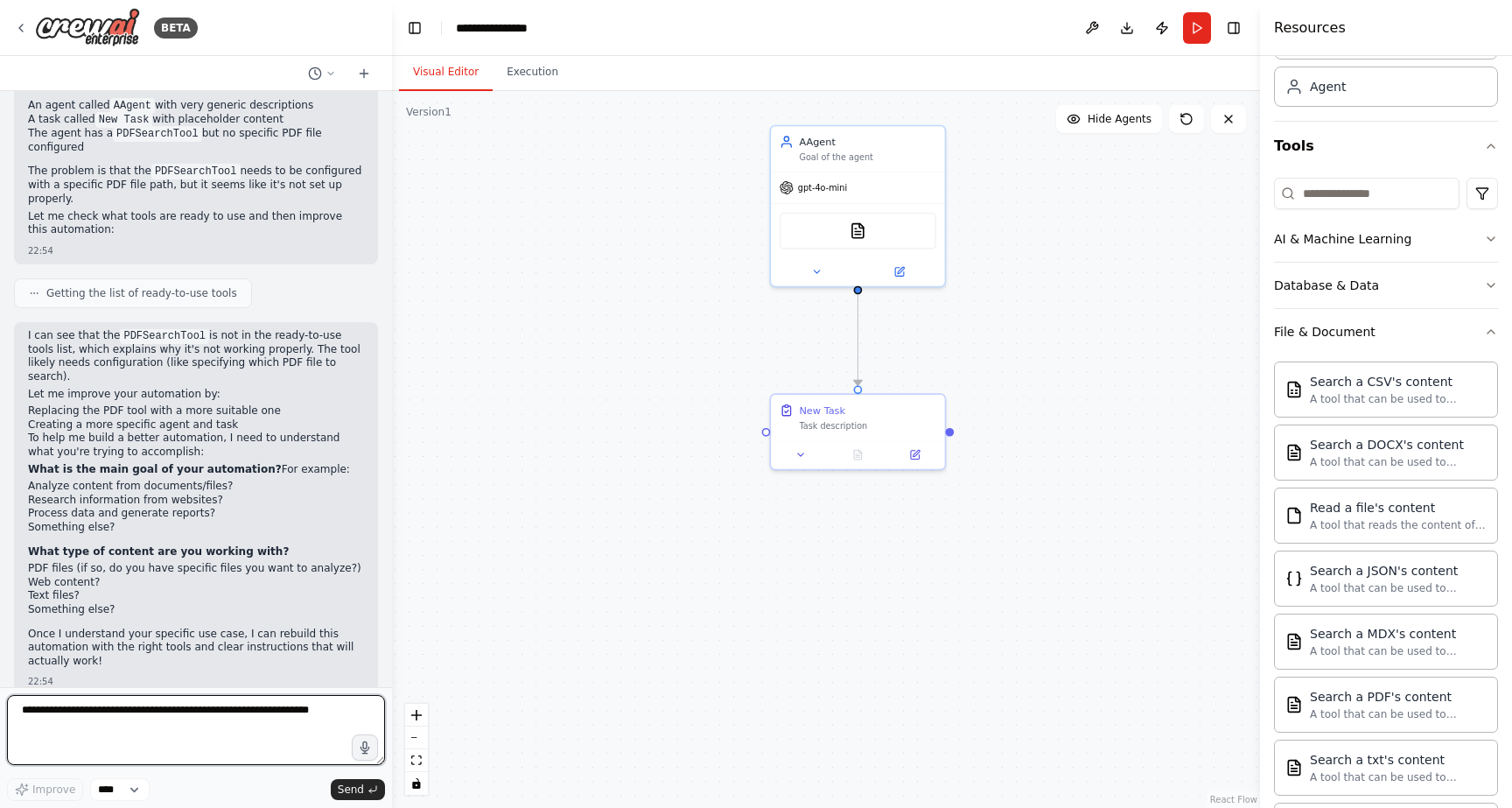
scroll to position [631, 0]
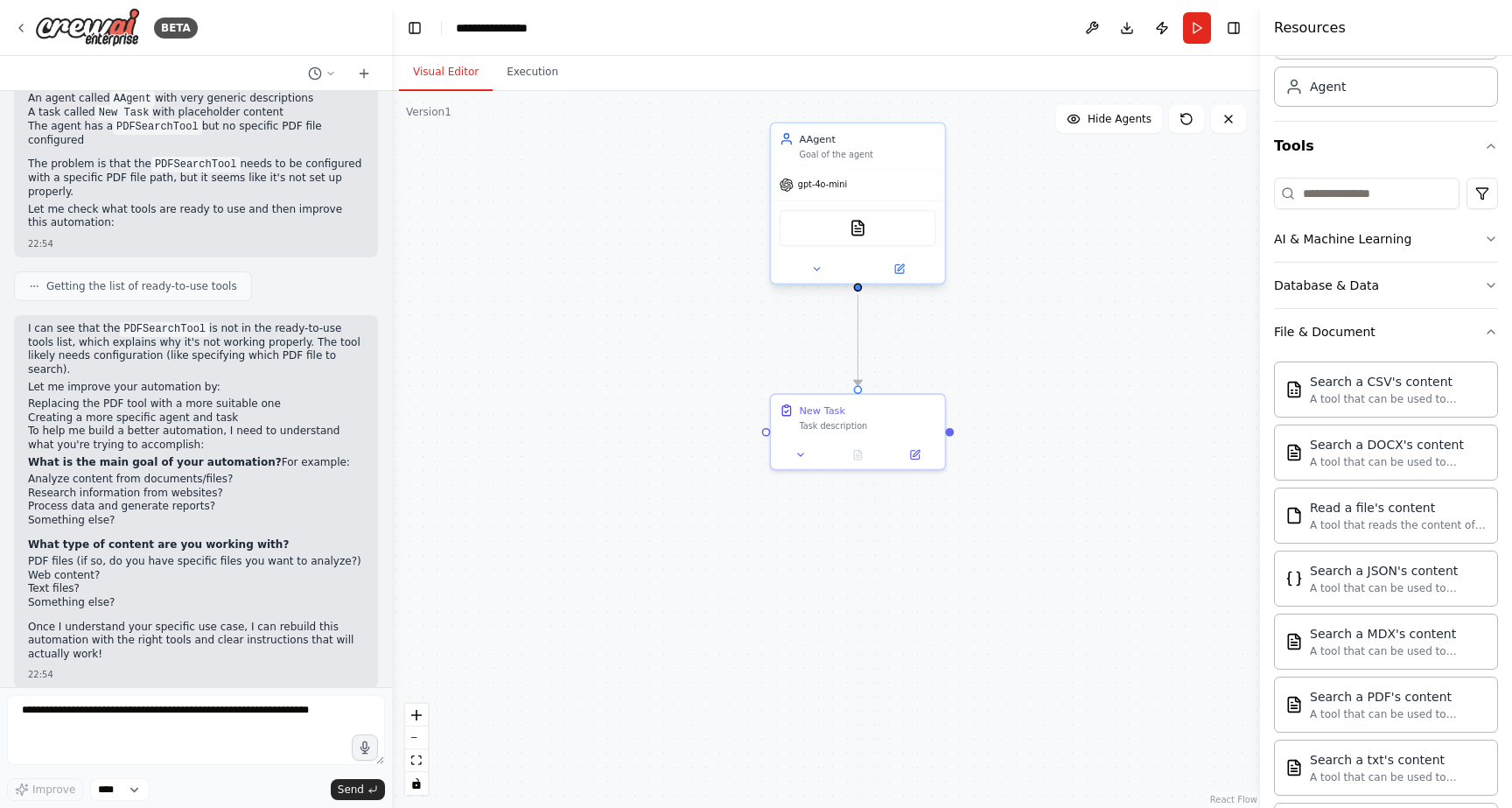
click at [879, 221] on div "PDFSearchTool" at bounding box center [858, 228] width 157 height 37
click at [814, 272] on icon at bounding box center [816, 269] width 11 height 11
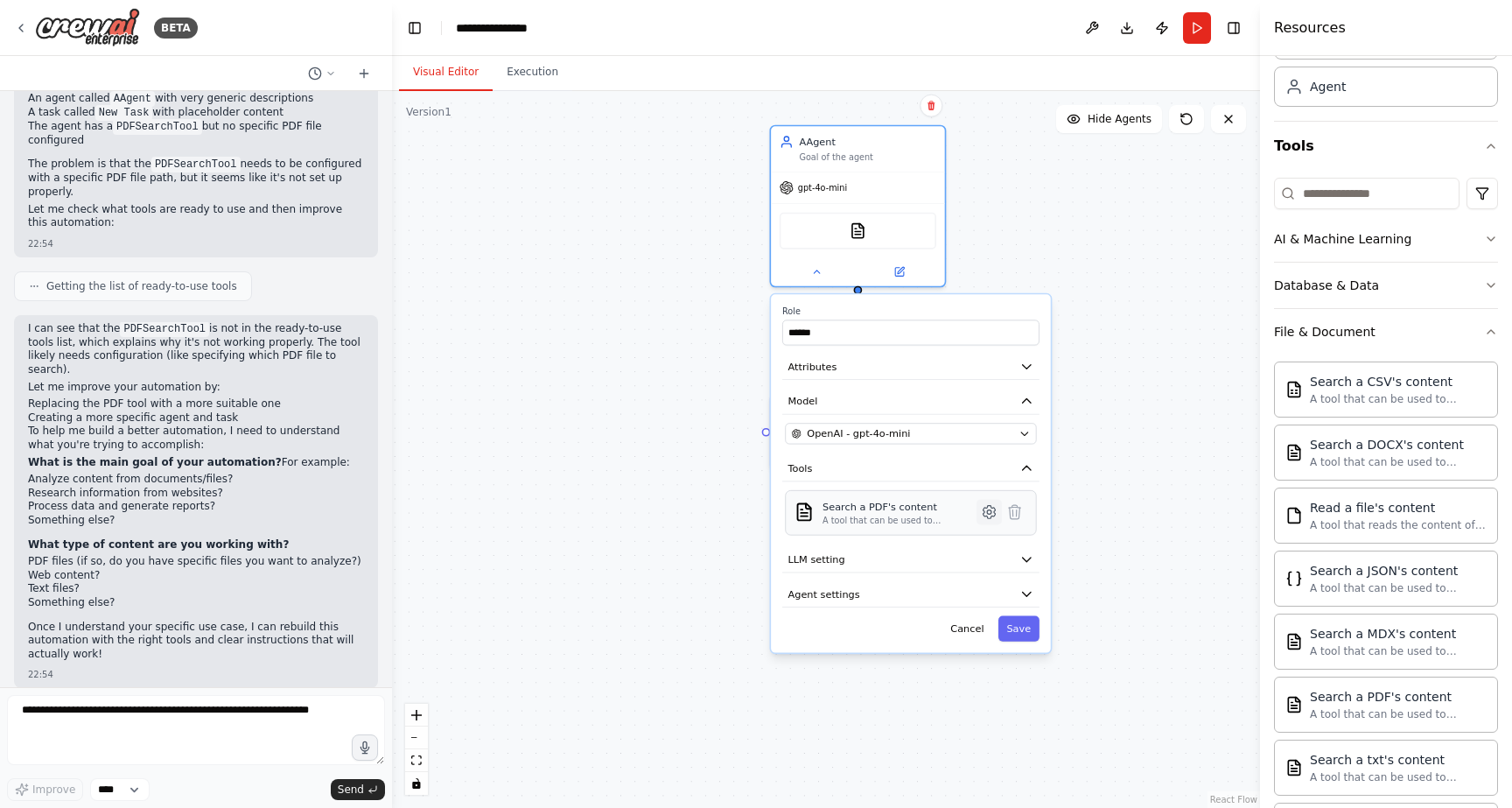
click at [987, 510] on icon at bounding box center [989, 512] width 4 height 4
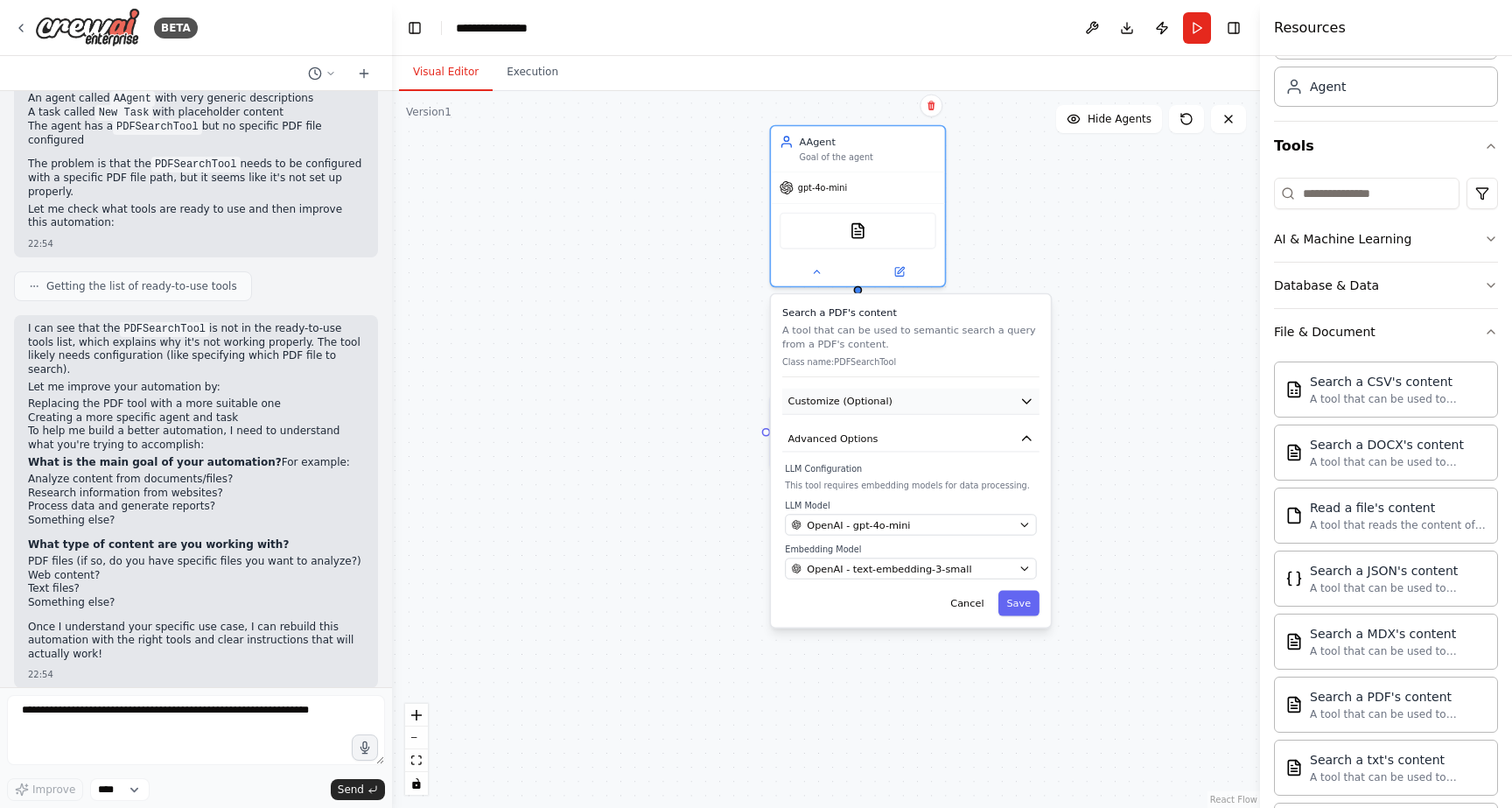
click at [957, 397] on button "Customize (Optional)" at bounding box center [910, 402] width 257 height 26
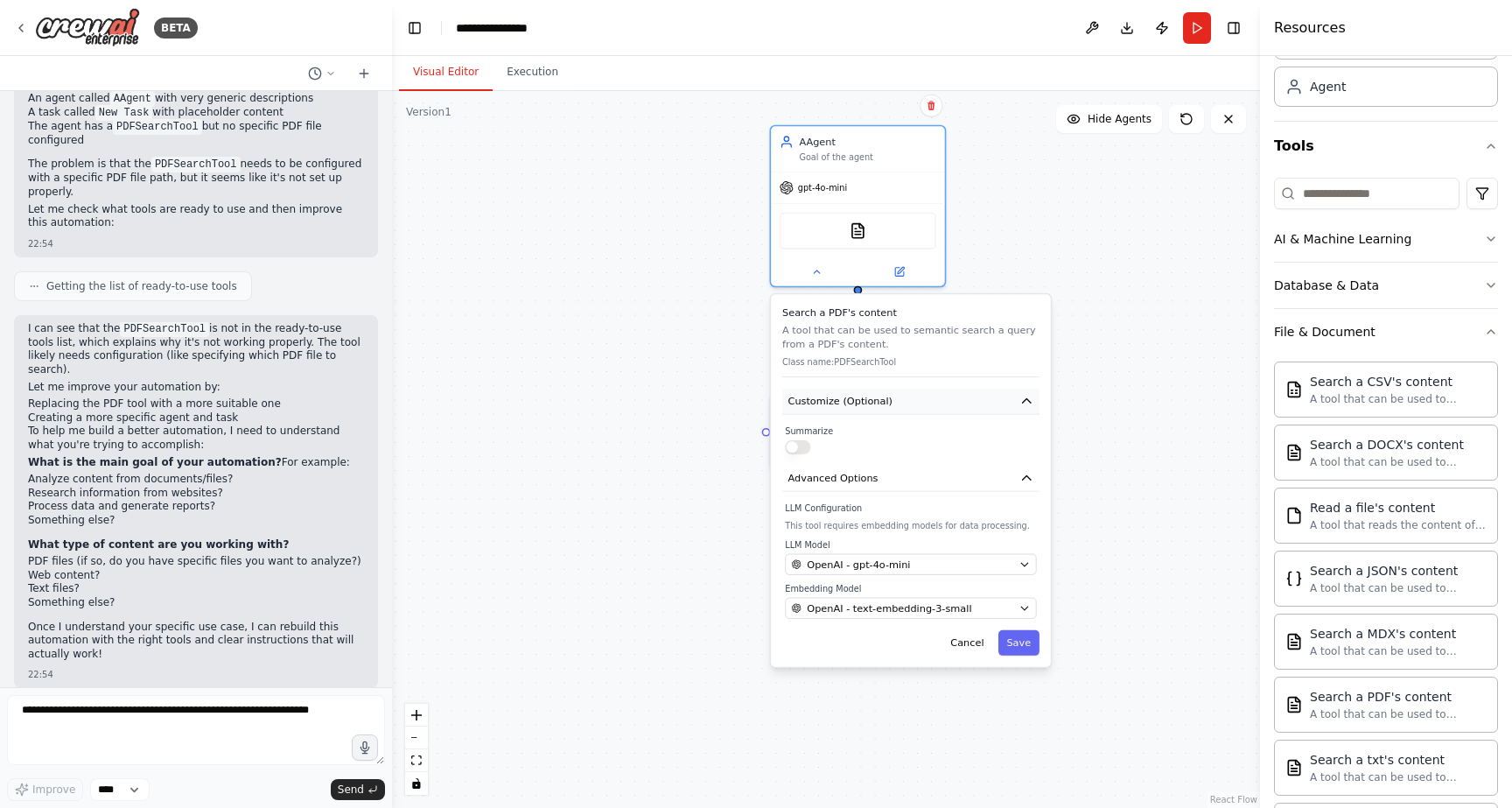
click at [939, 402] on button "Customize (Optional)" at bounding box center [910, 402] width 257 height 26
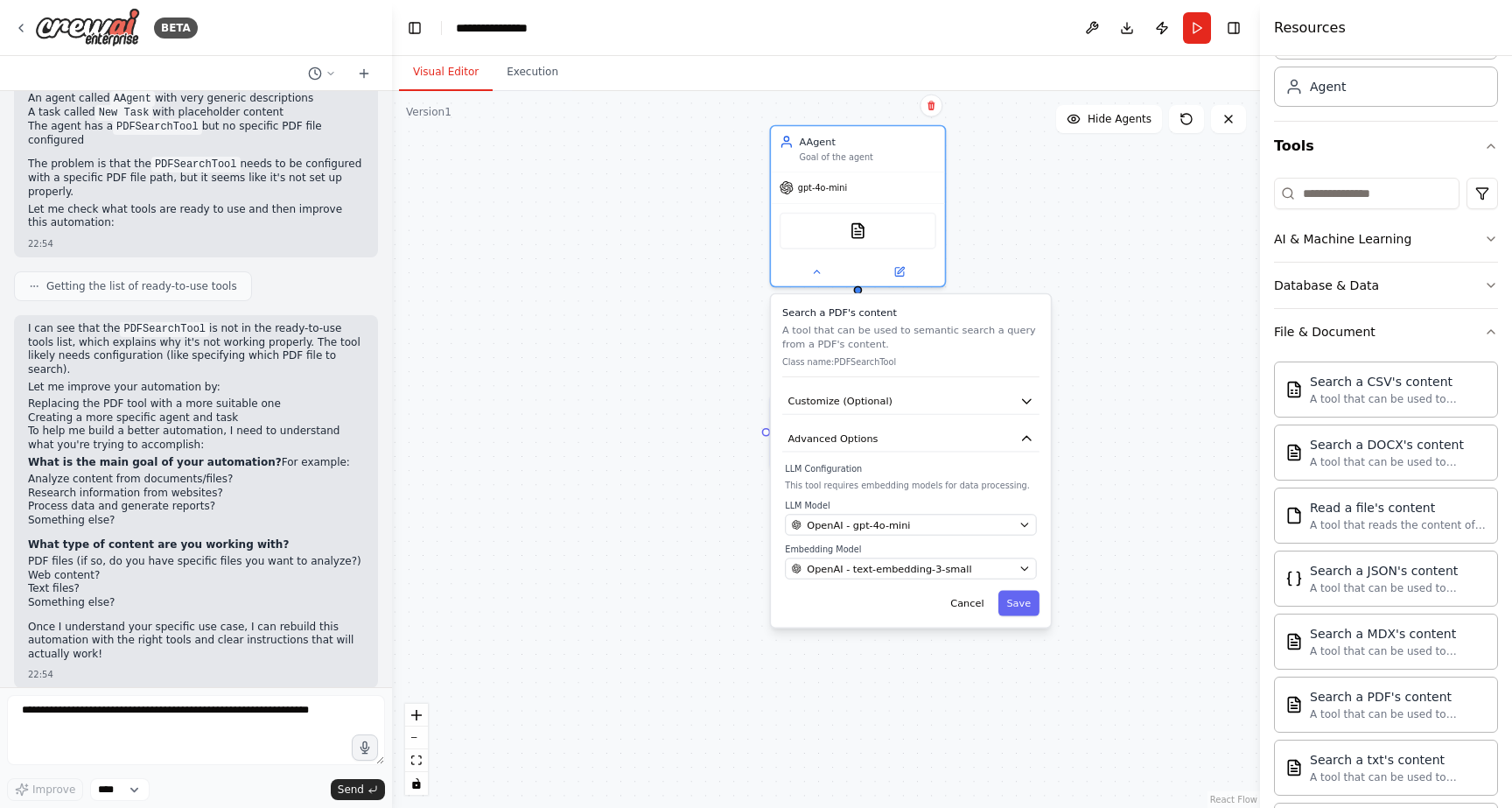
click at [878, 359] on p "Class name: PDFSearchTool" at bounding box center [910, 361] width 257 height 11
click at [823, 270] on button at bounding box center [817, 269] width 79 height 17
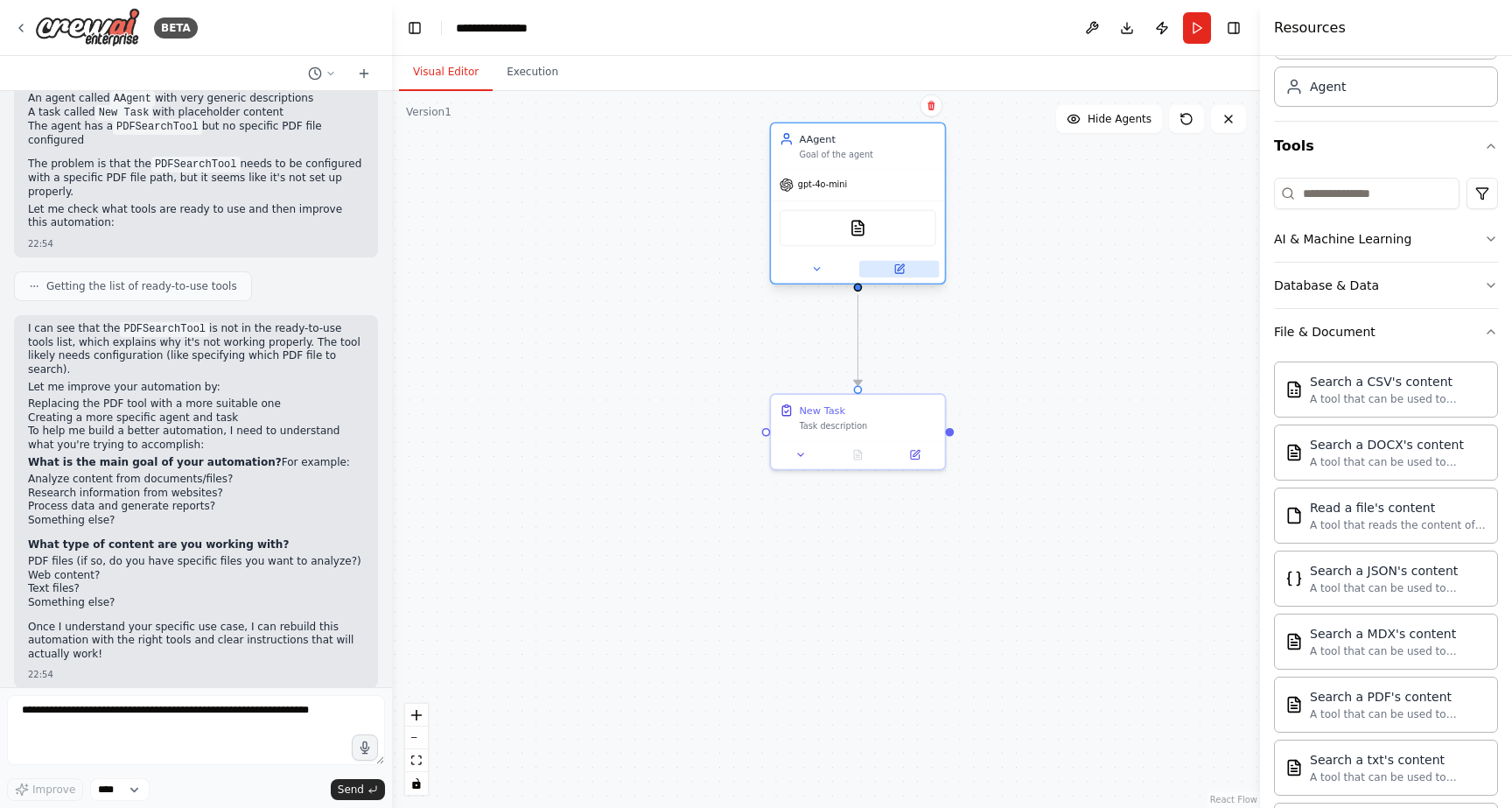
click at [892, 272] on button at bounding box center [899, 269] width 79 height 17
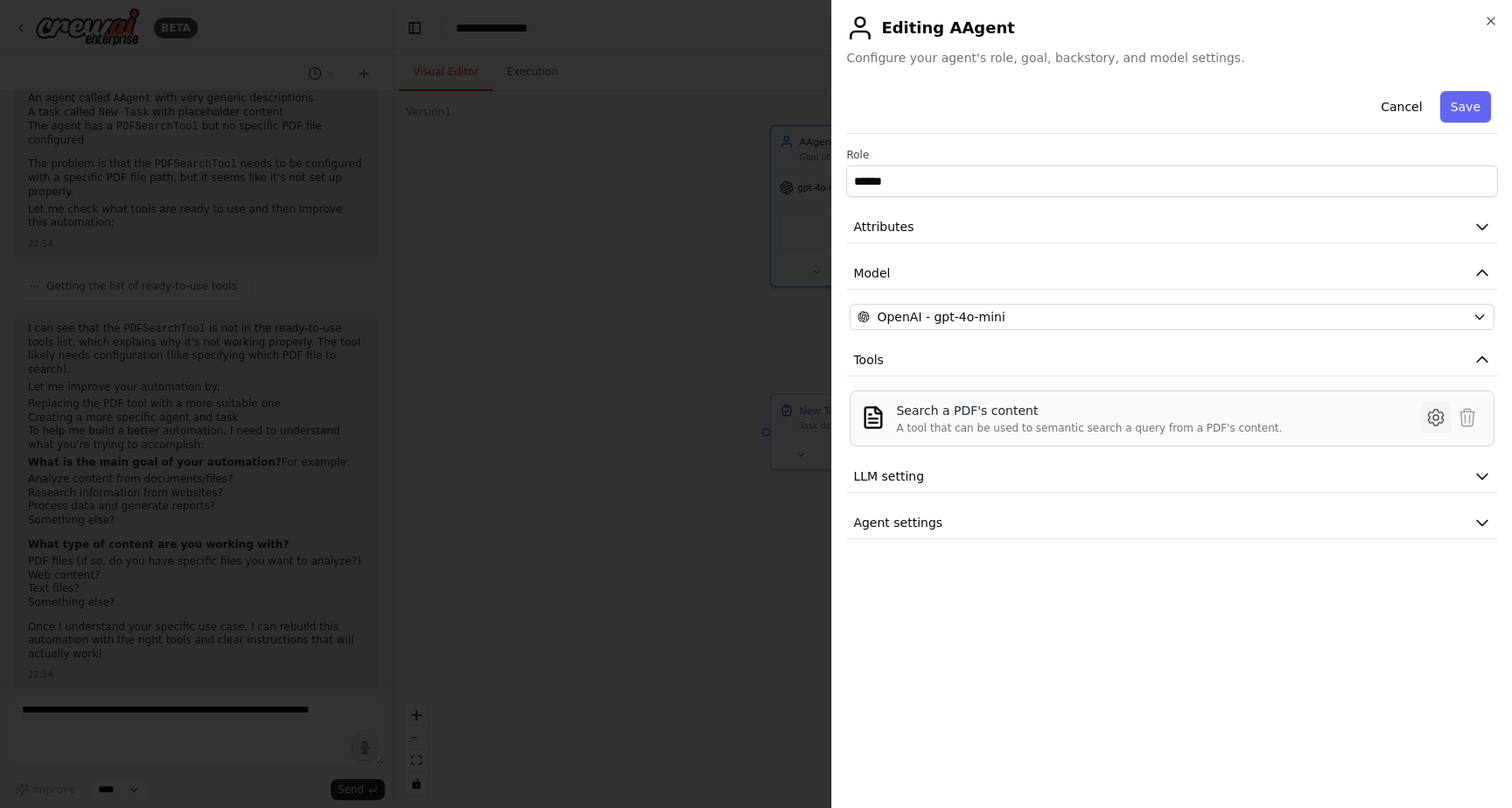
click at [1433, 413] on icon at bounding box center [1436, 416] width 21 height 21
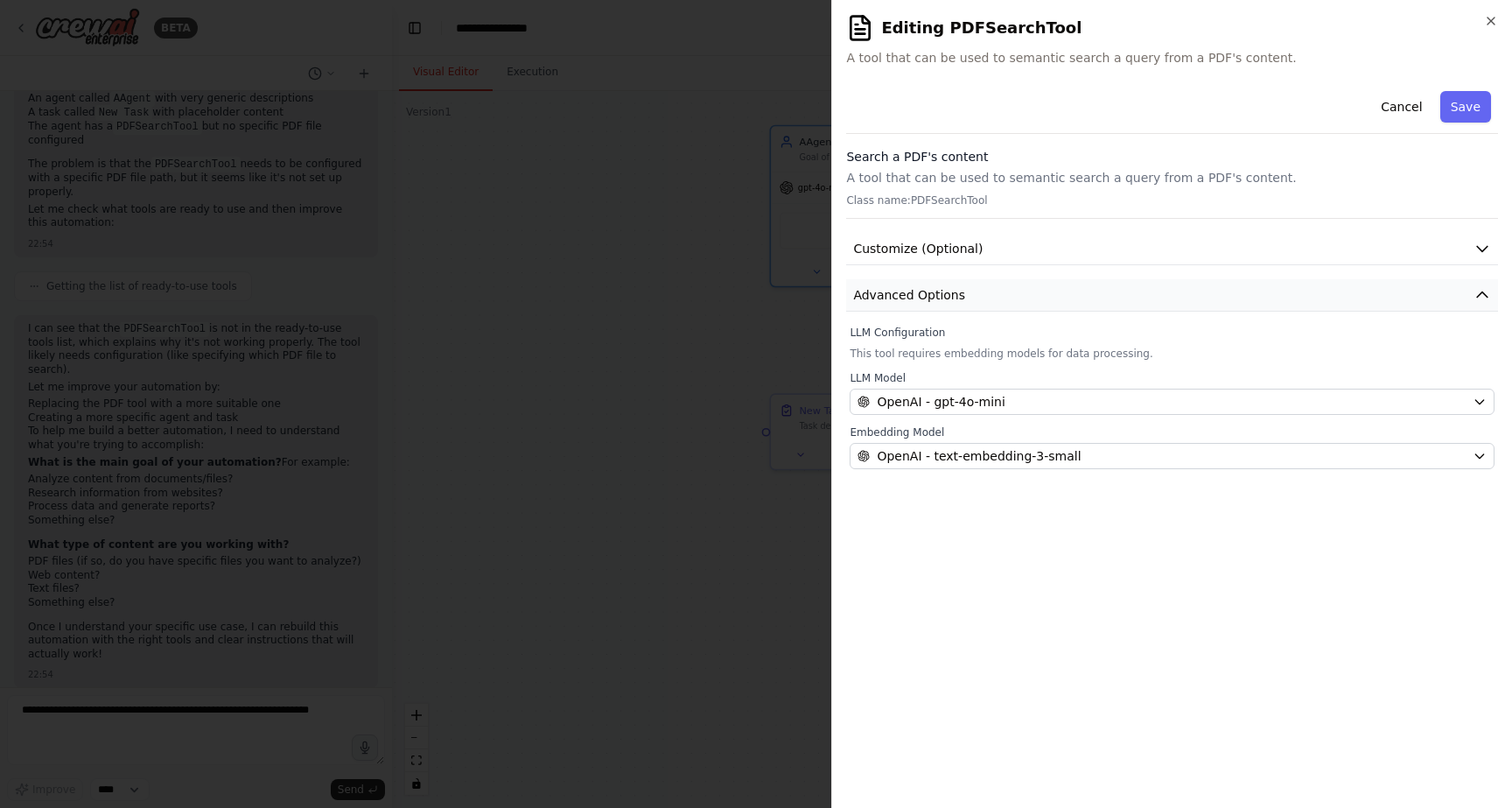
click at [1090, 294] on button "Advanced Options" at bounding box center [1171, 295] width 651 height 33
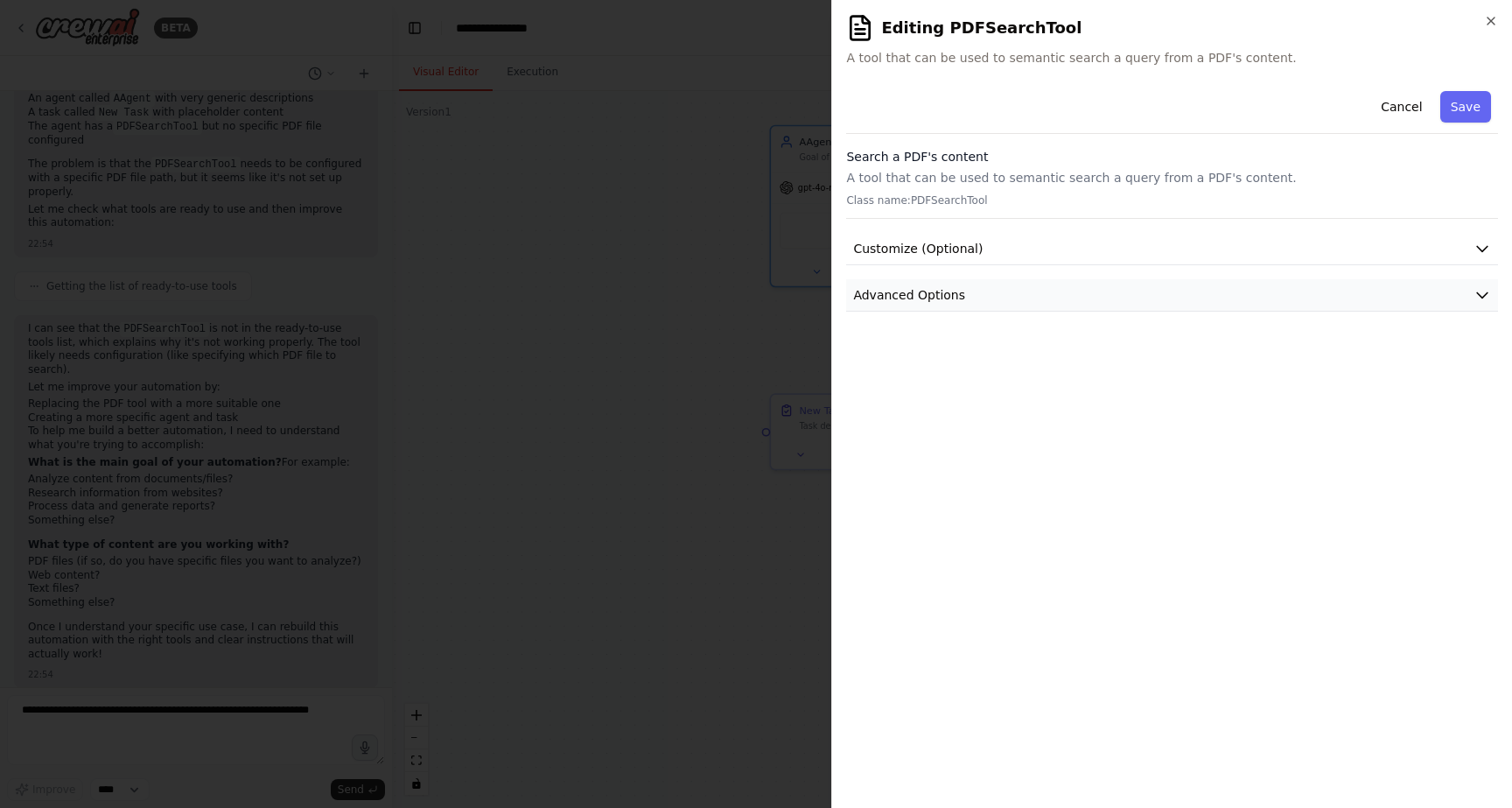
click at [1090, 294] on button "Advanced Options" at bounding box center [1171, 295] width 651 height 33
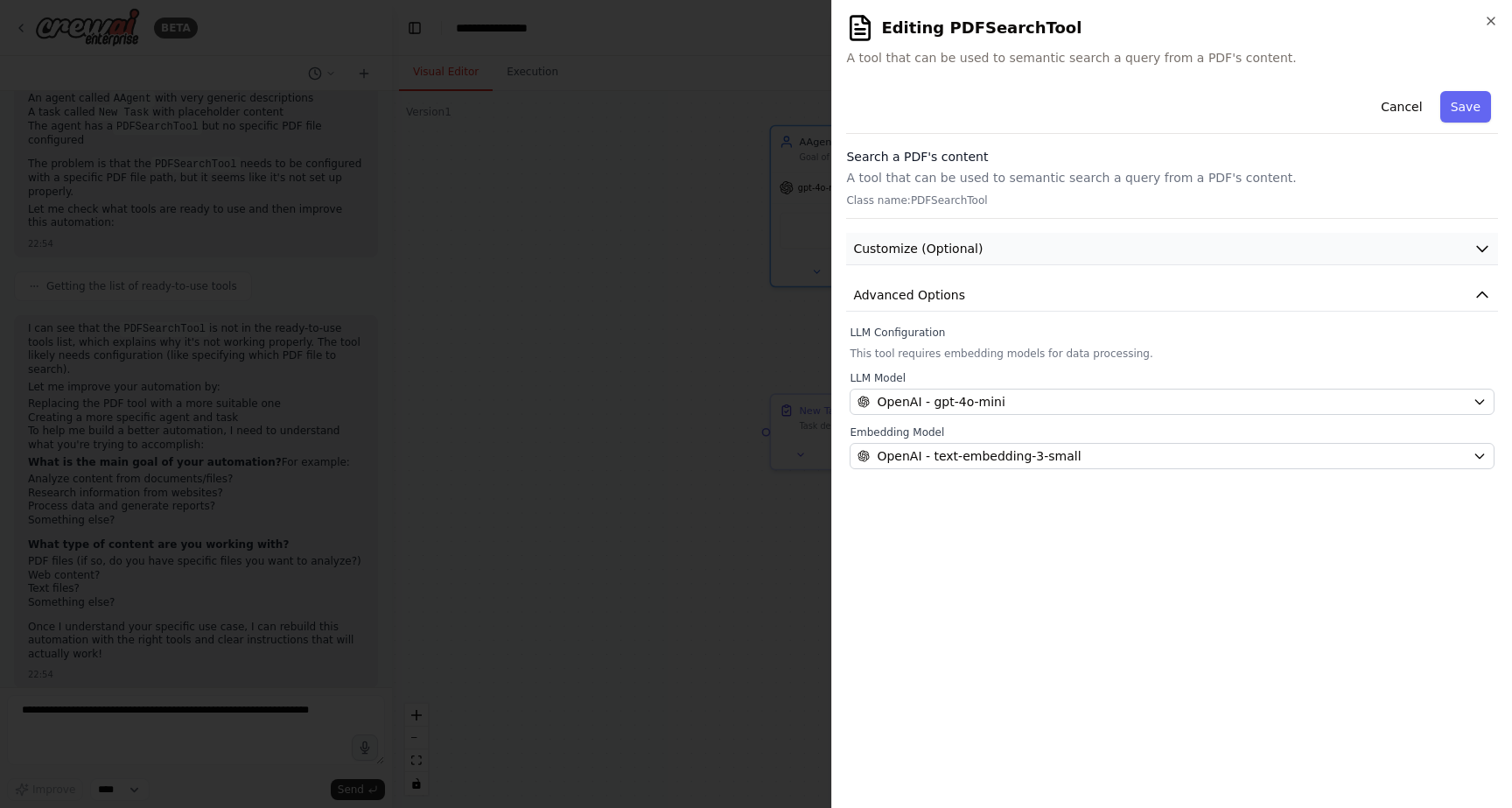
click at [1063, 247] on button "Customize (Optional)" at bounding box center [1171, 249] width 651 height 33
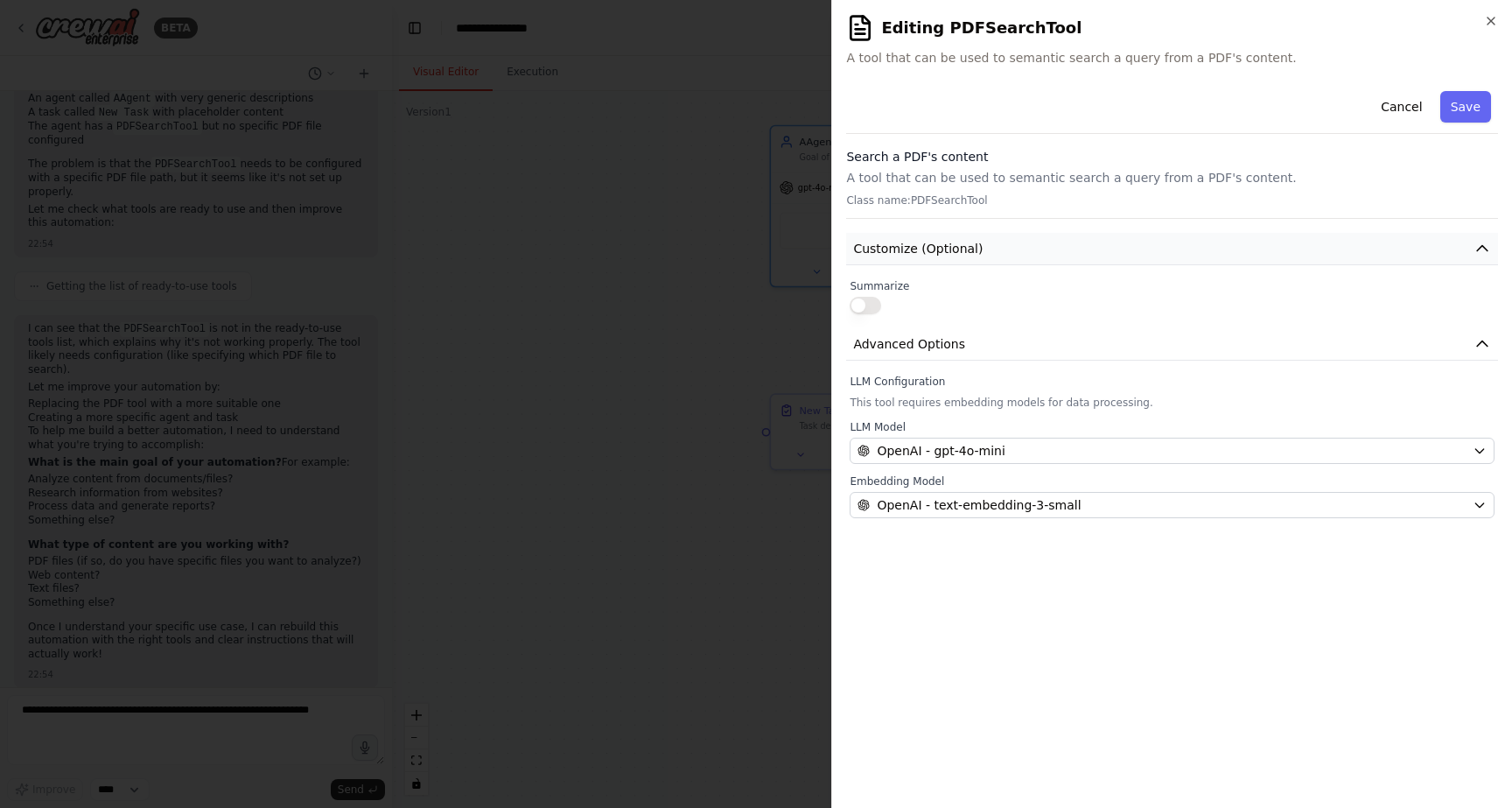
click at [1059, 247] on button "Customize (Optional)" at bounding box center [1171, 249] width 651 height 33
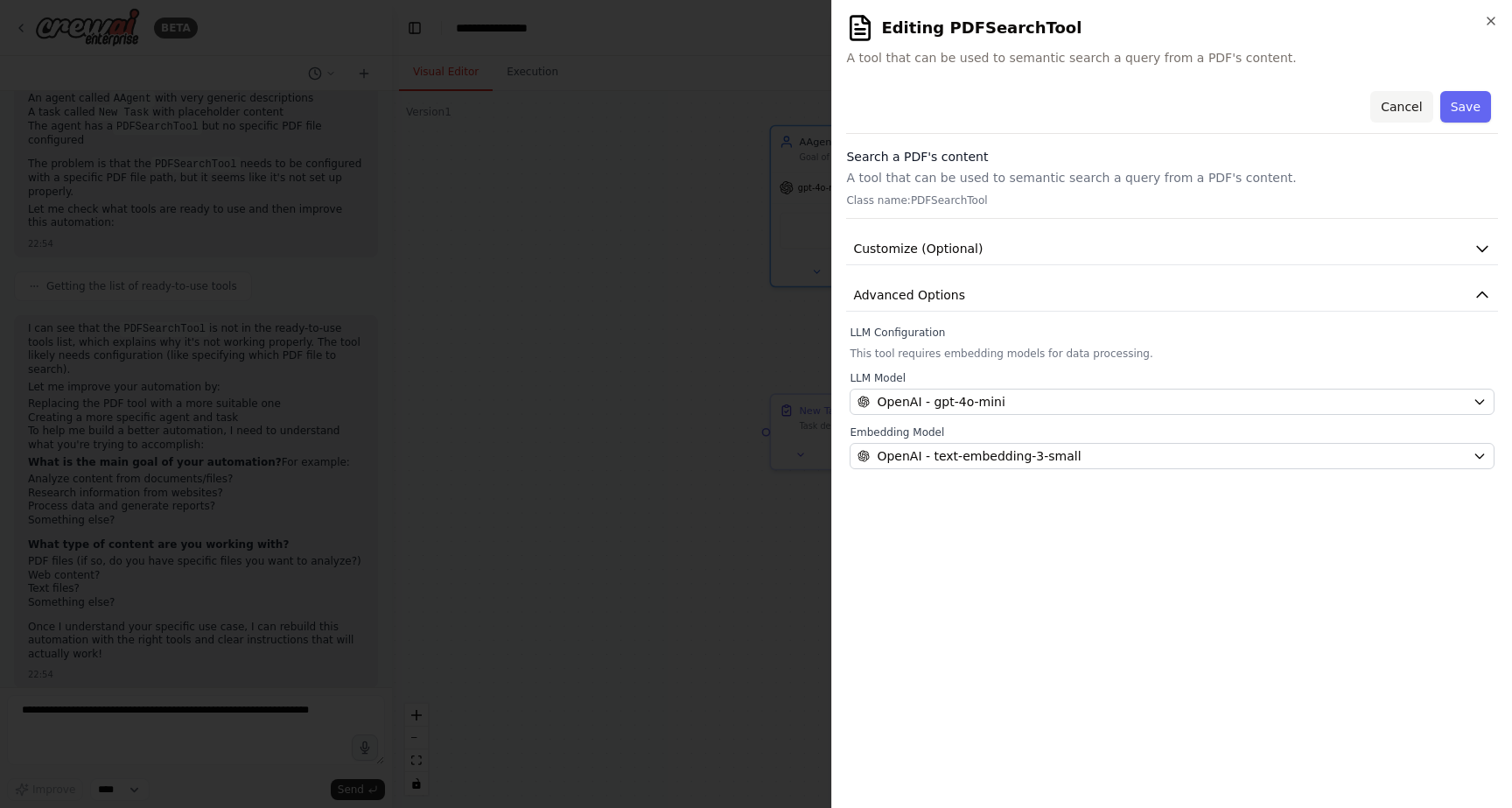
click at [1408, 102] on button "Cancel" at bounding box center [1401, 107] width 62 height 32
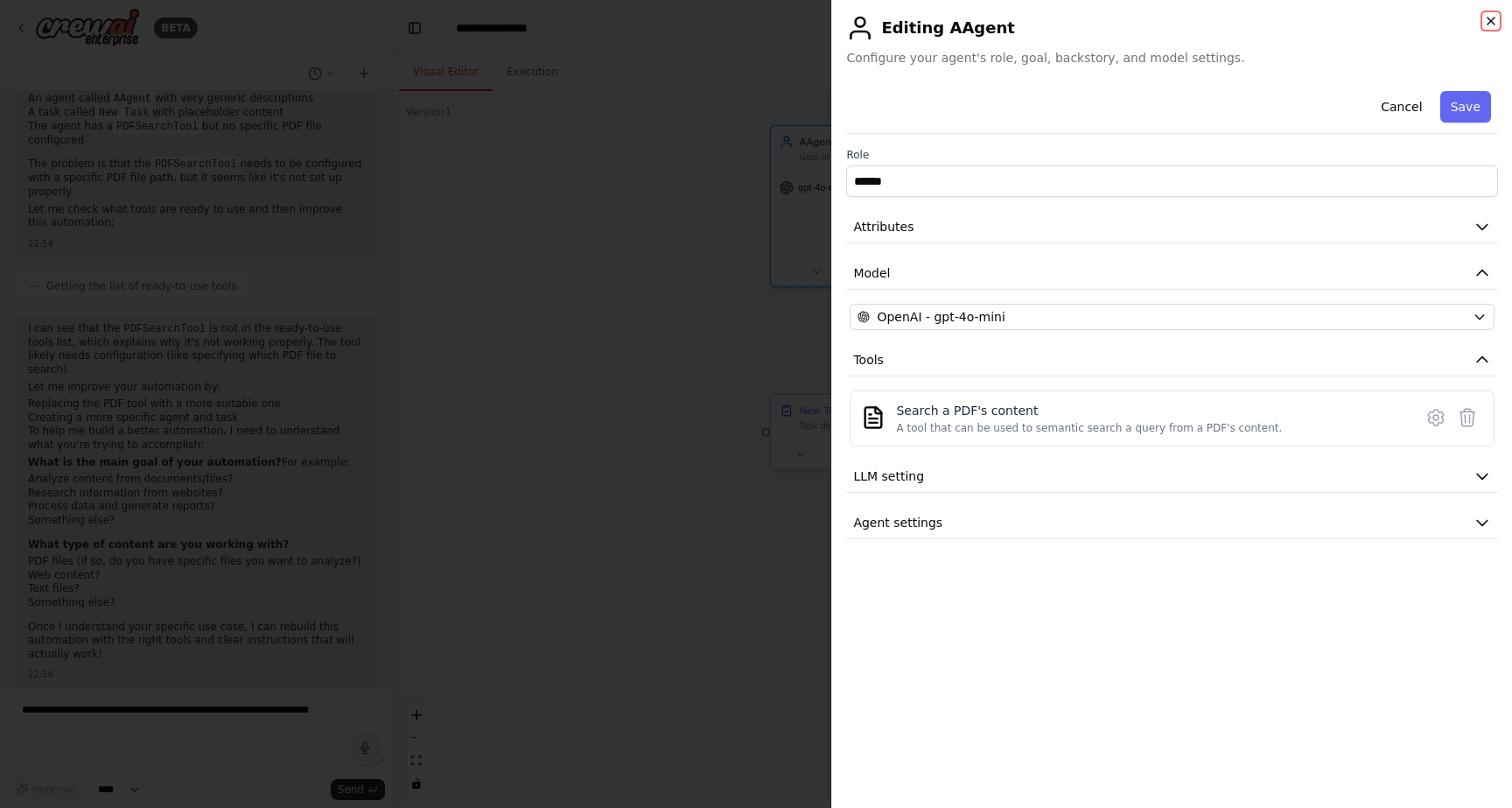
click at [1487, 23] on icon "button" at bounding box center [1491, 21] width 14 height 14
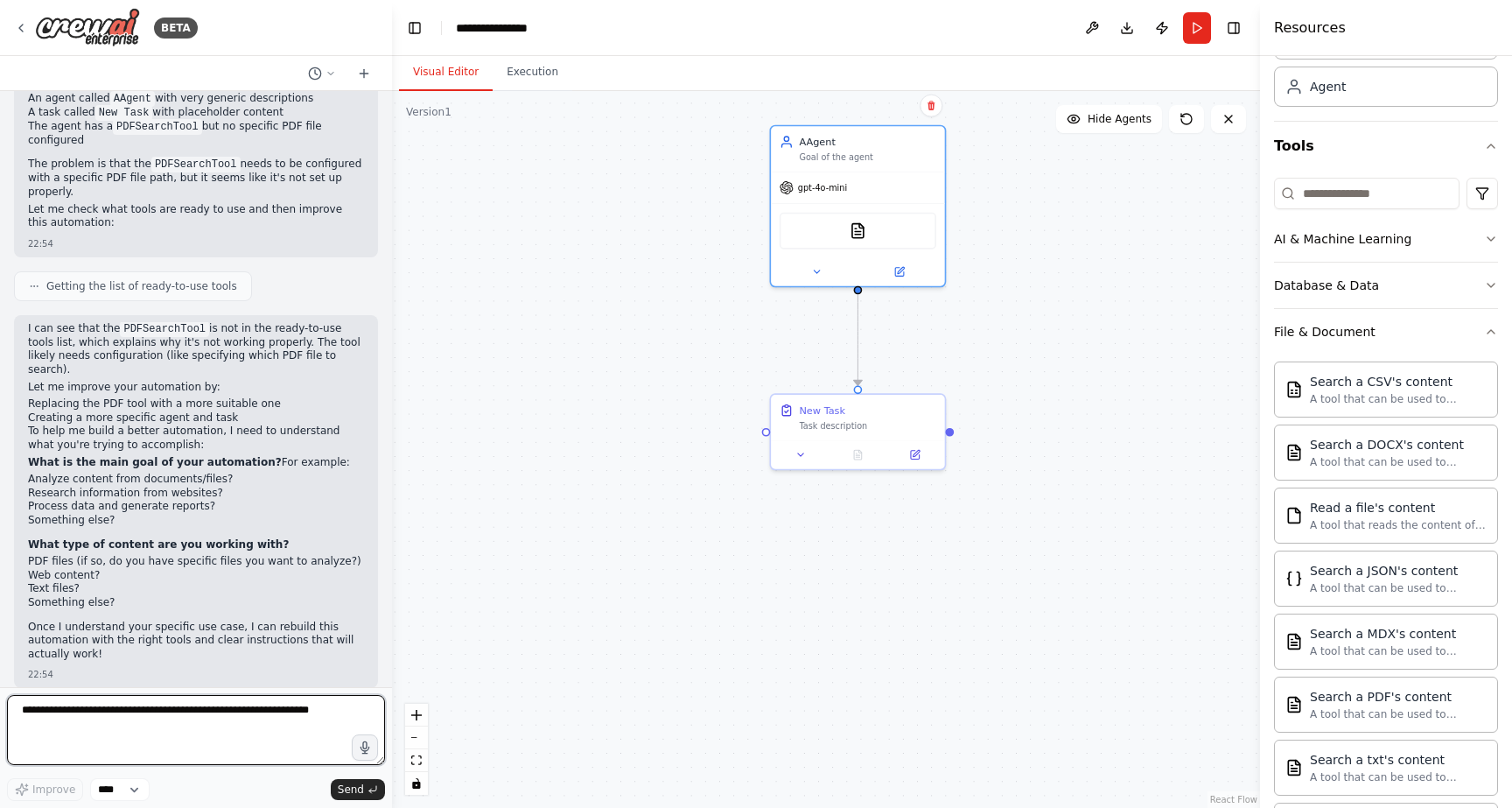
click at [121, 711] on textarea at bounding box center [195, 730] width 378 height 70
type textarea "**********"
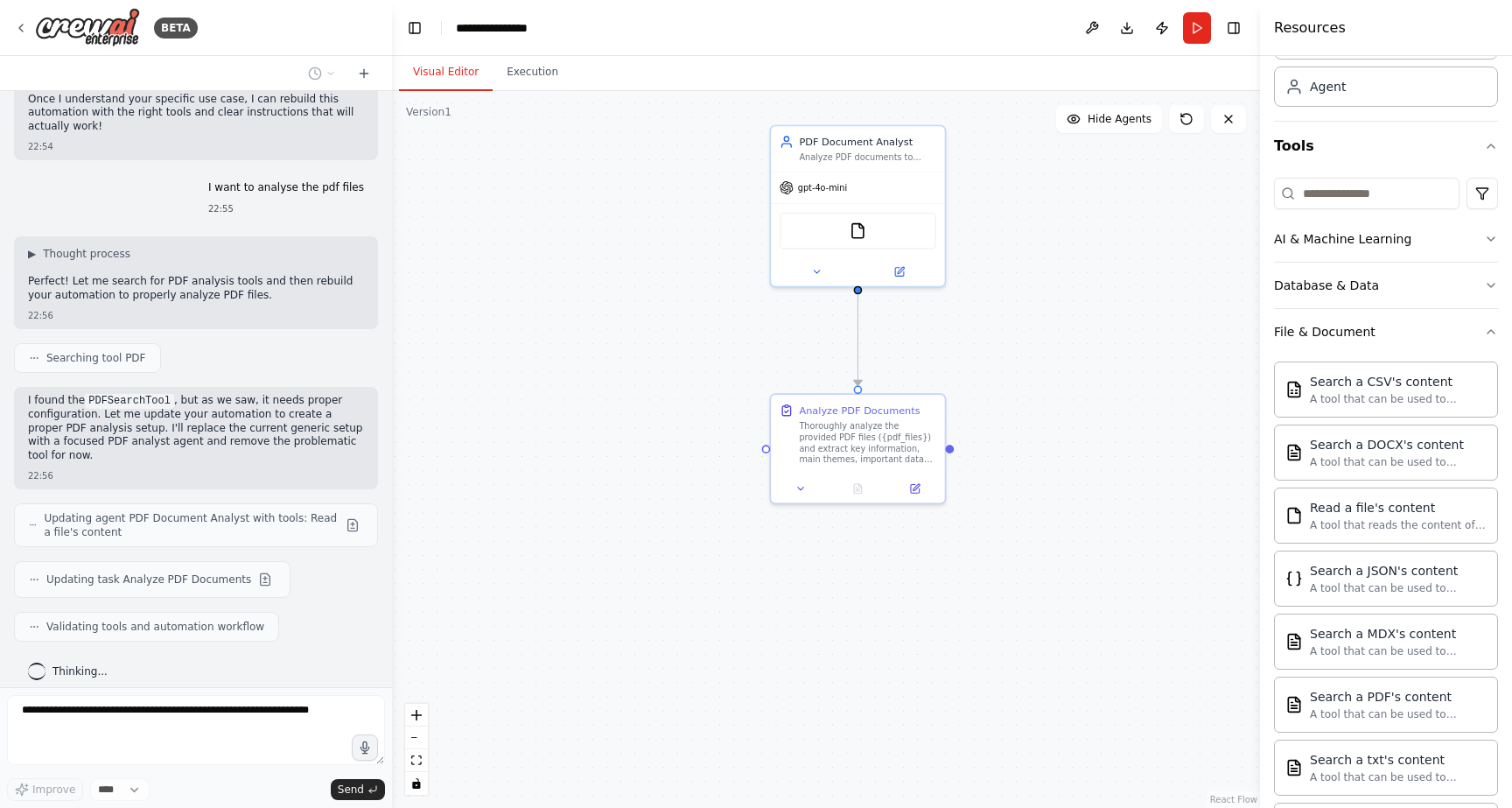
scroll to position [1203, 0]
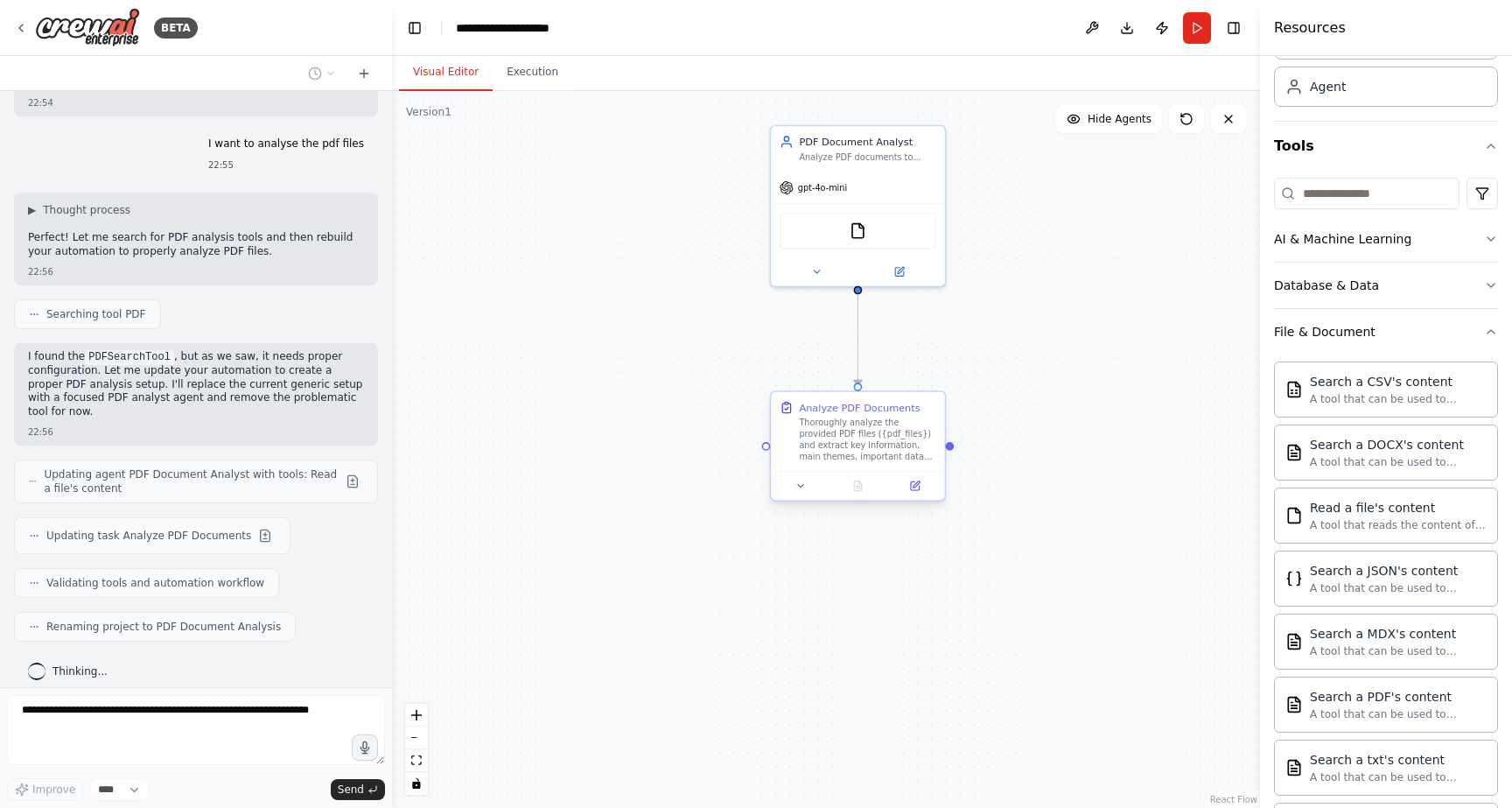
click at [895, 450] on div "Thoroughly analyze the provided PDF files ({pdf_files}) and extract key informa…" at bounding box center [868, 440] width 138 height 46
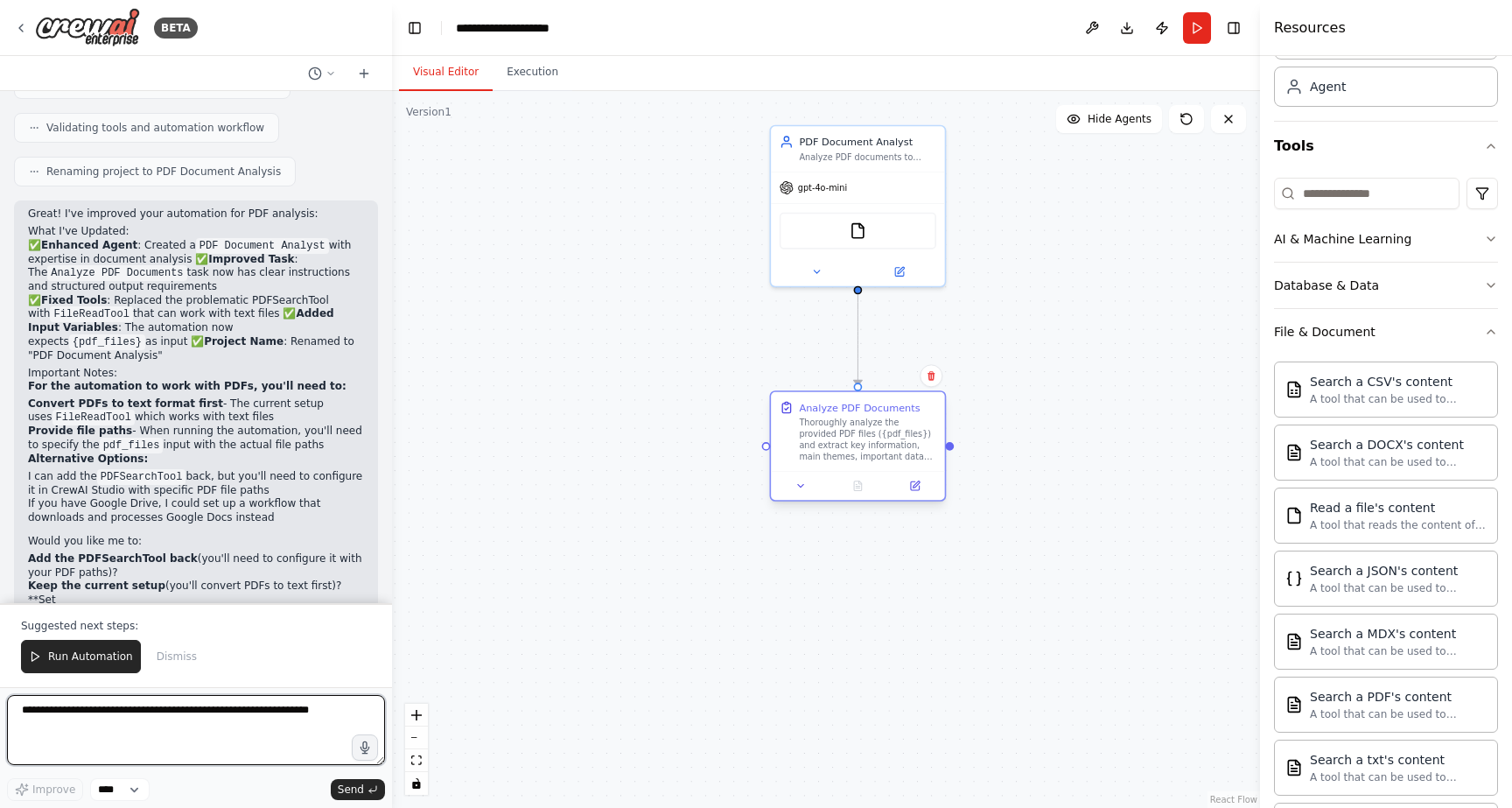
scroll to position [1671, 0]
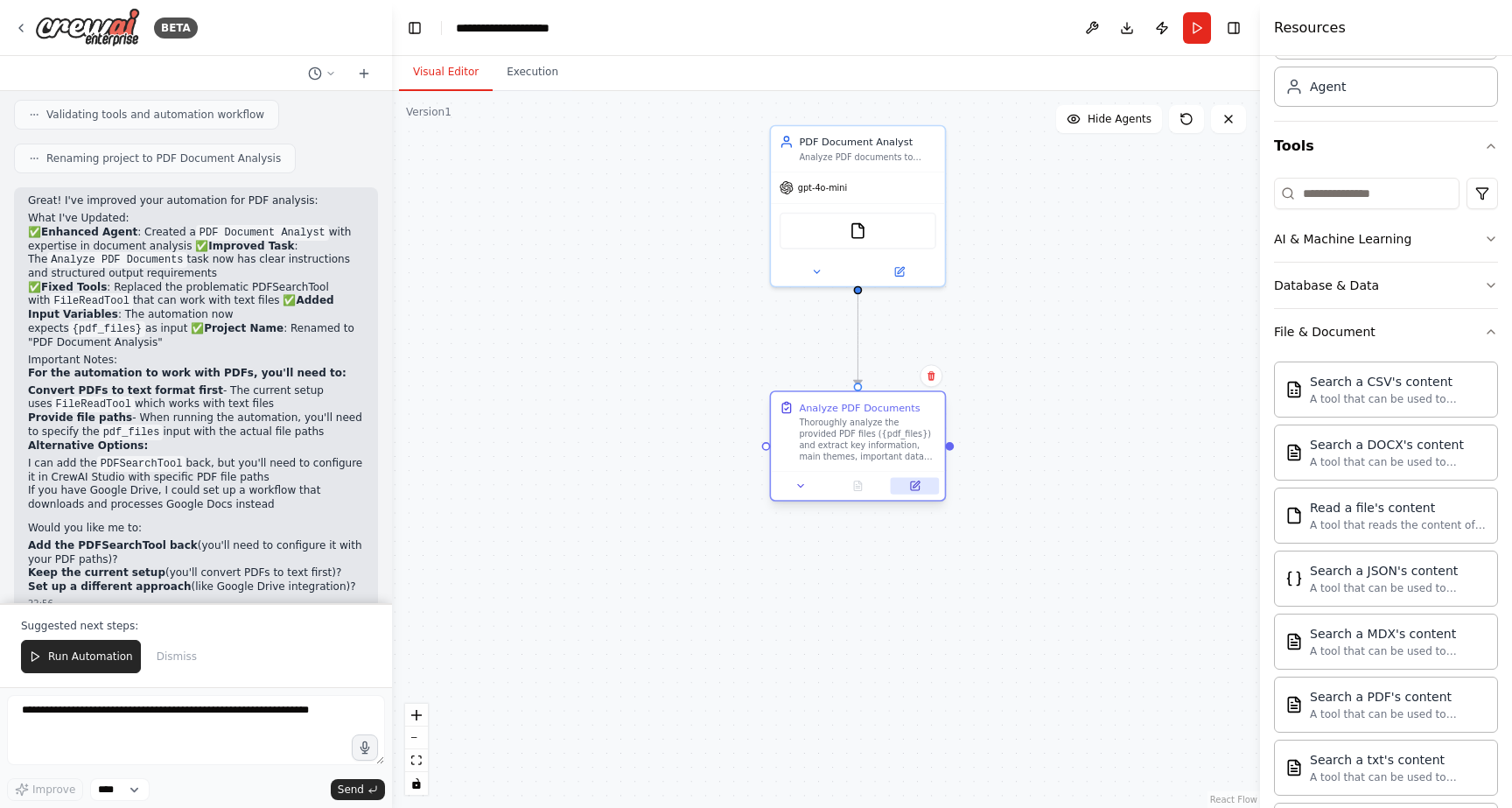
click at [915, 486] on icon at bounding box center [915, 484] width 7 height 7
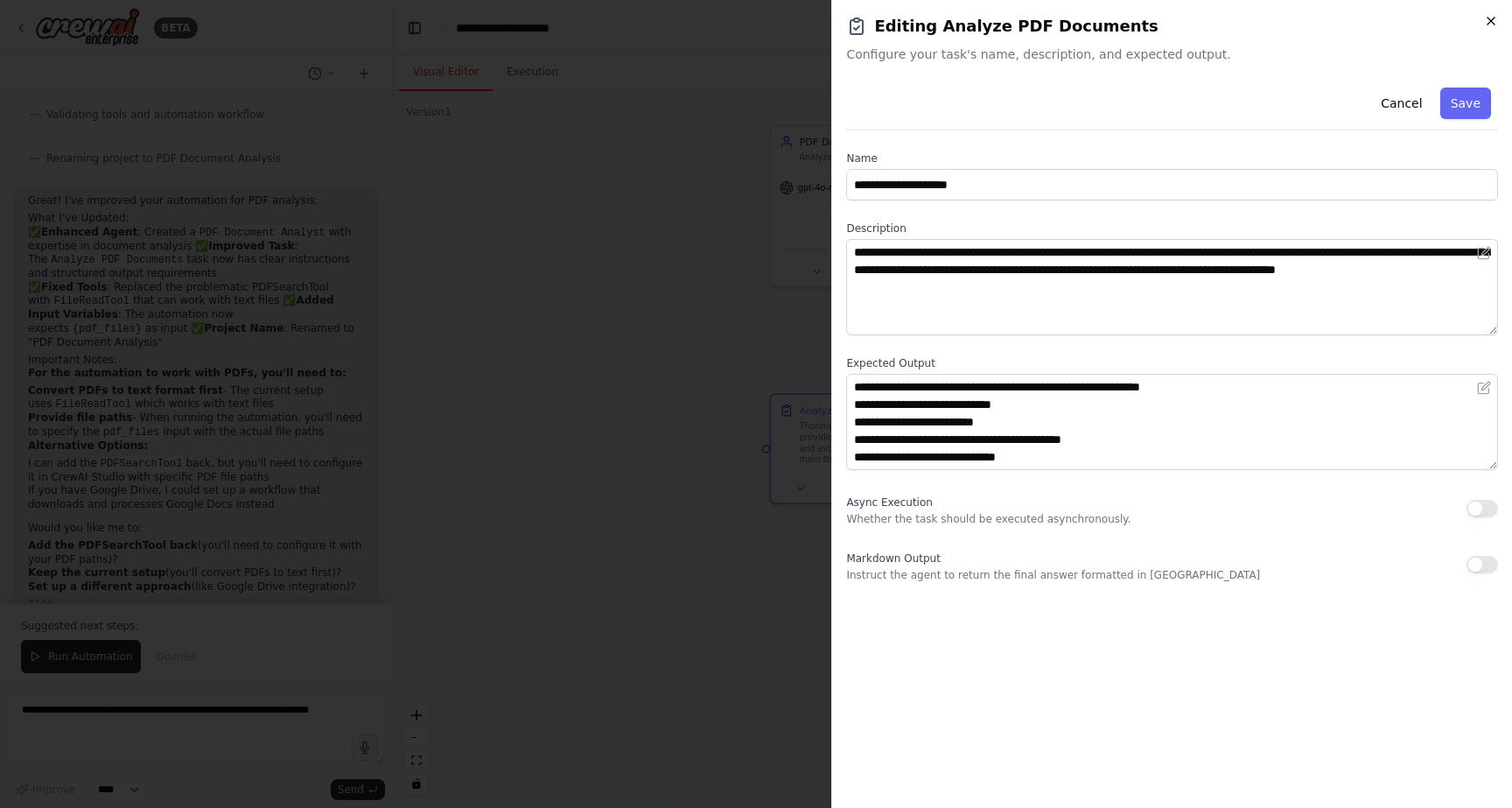
click at [1496, 22] on icon "button" at bounding box center [1491, 21] width 14 height 14
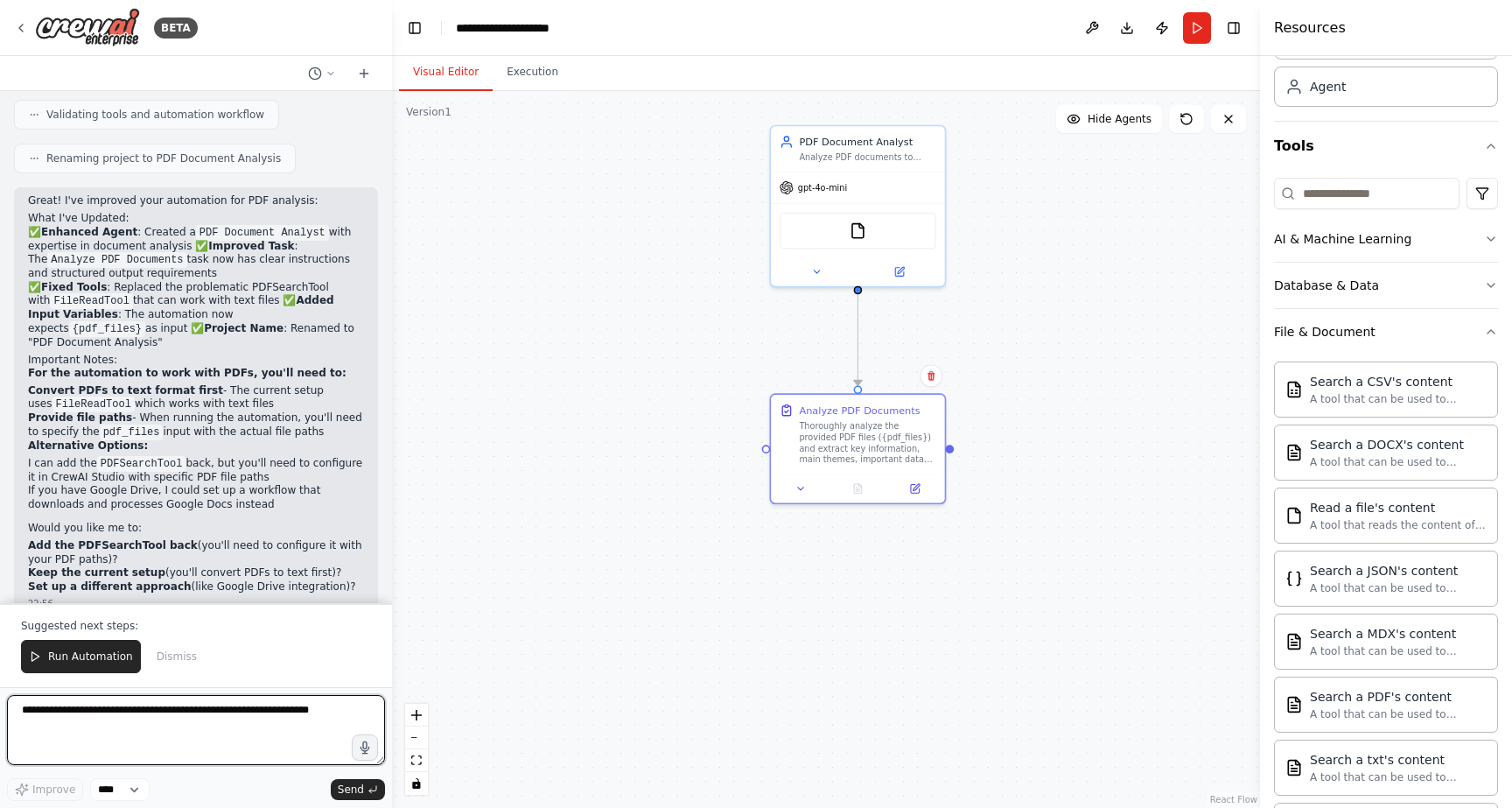
click at [153, 740] on textarea at bounding box center [195, 730] width 378 height 70
type textarea "**********"
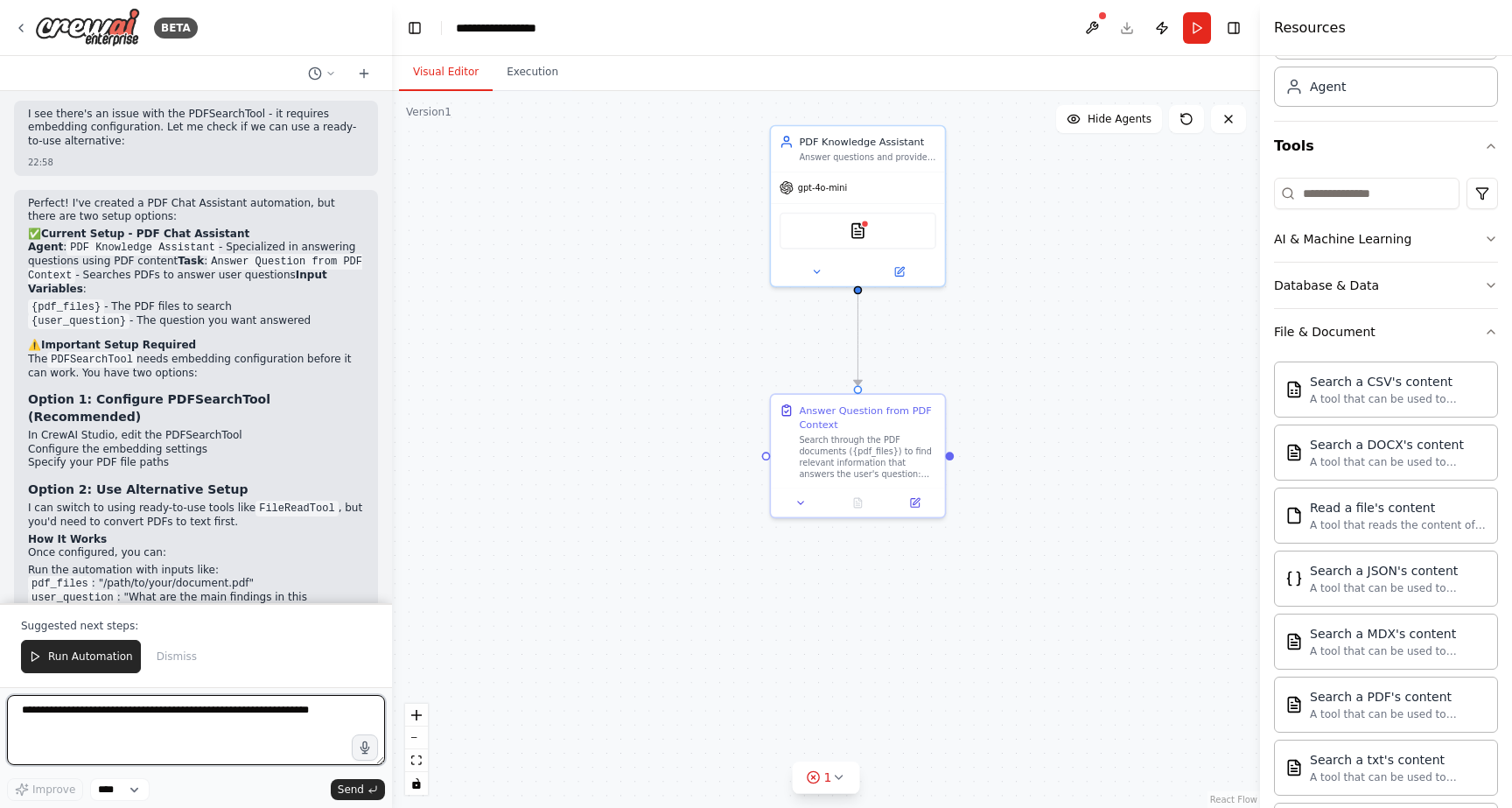
scroll to position [2830, 0]
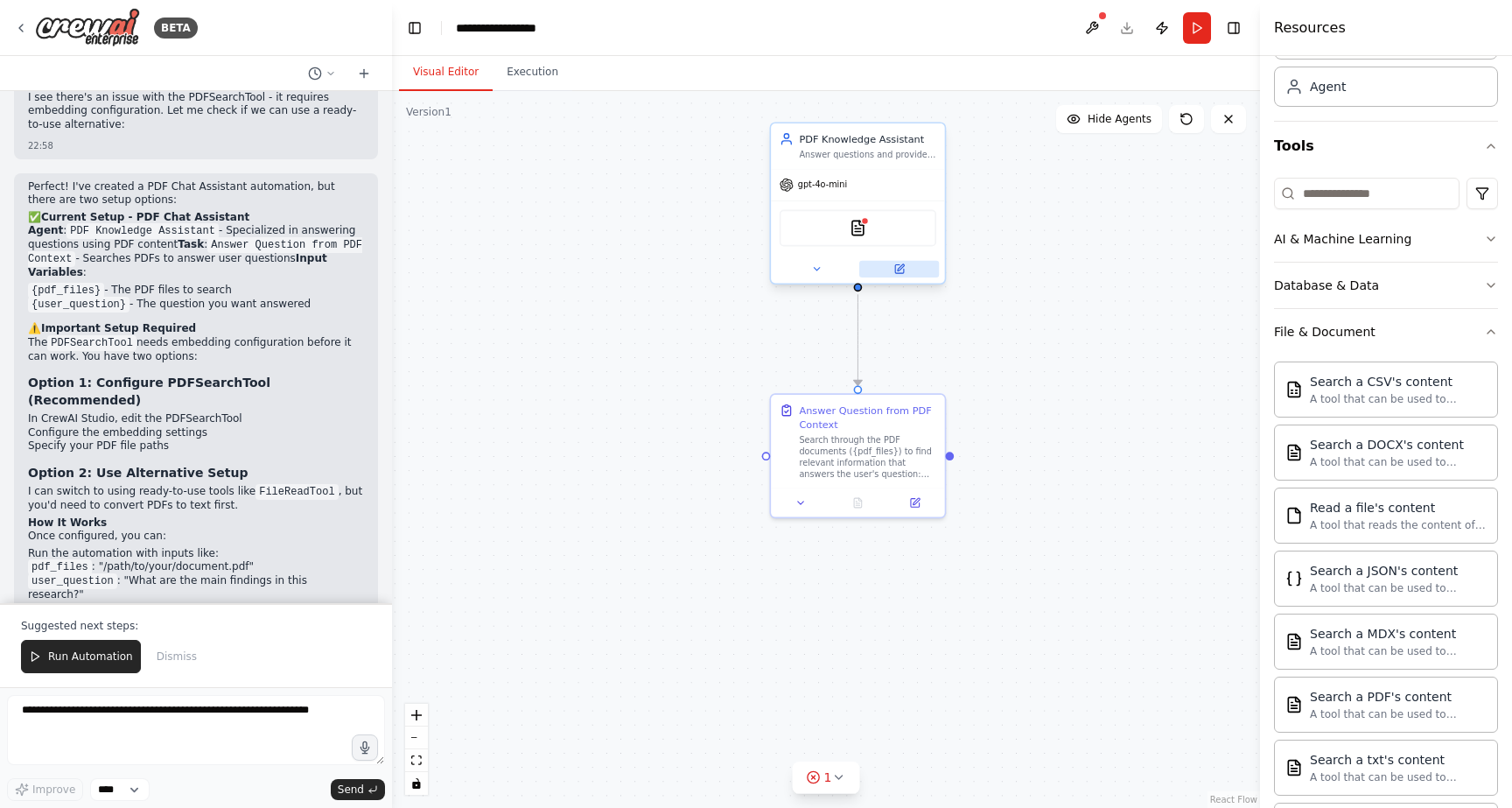
click at [897, 267] on icon at bounding box center [899, 269] width 9 height 9
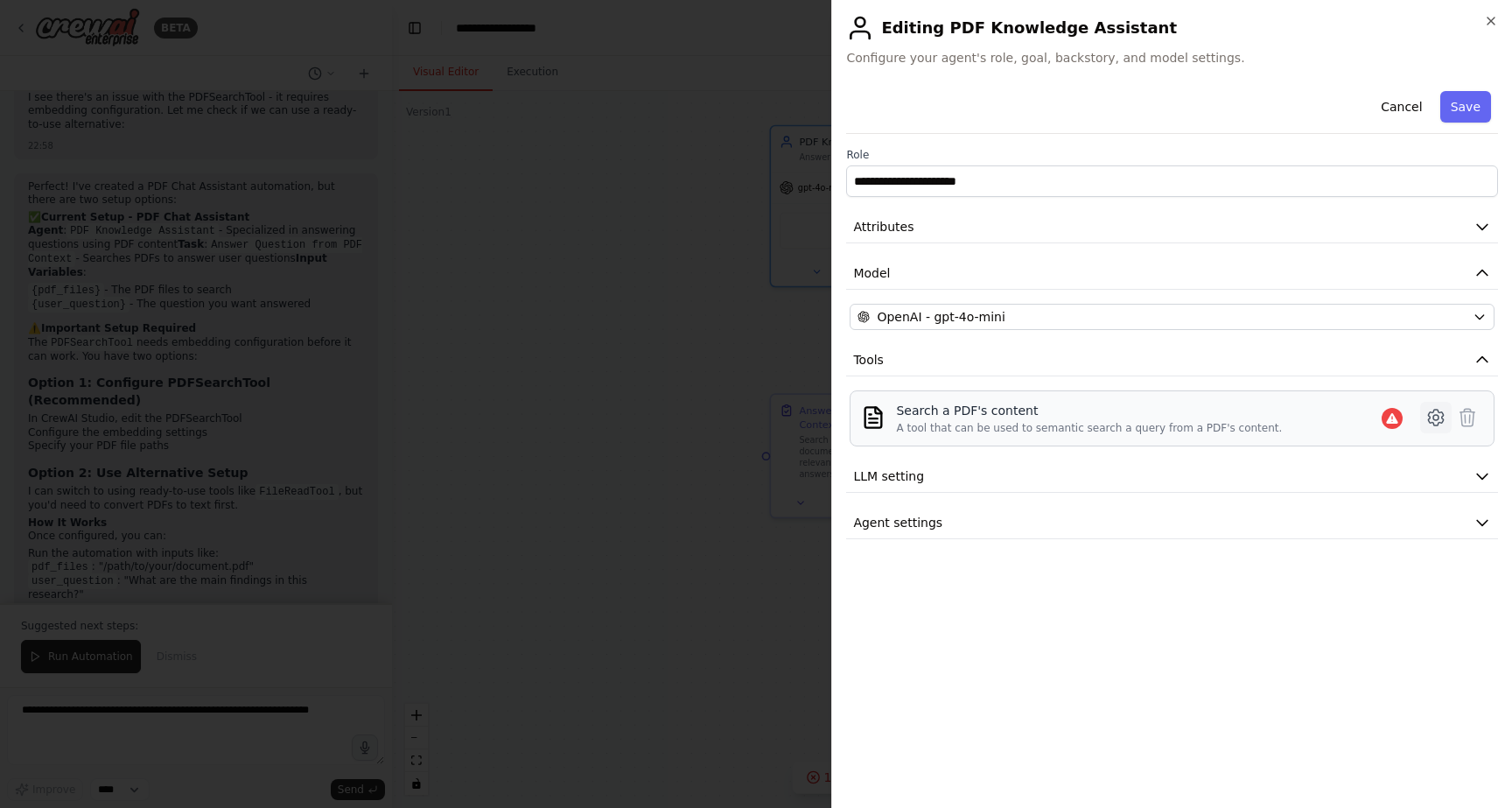
click at [1431, 418] on icon at bounding box center [1436, 416] width 21 height 21
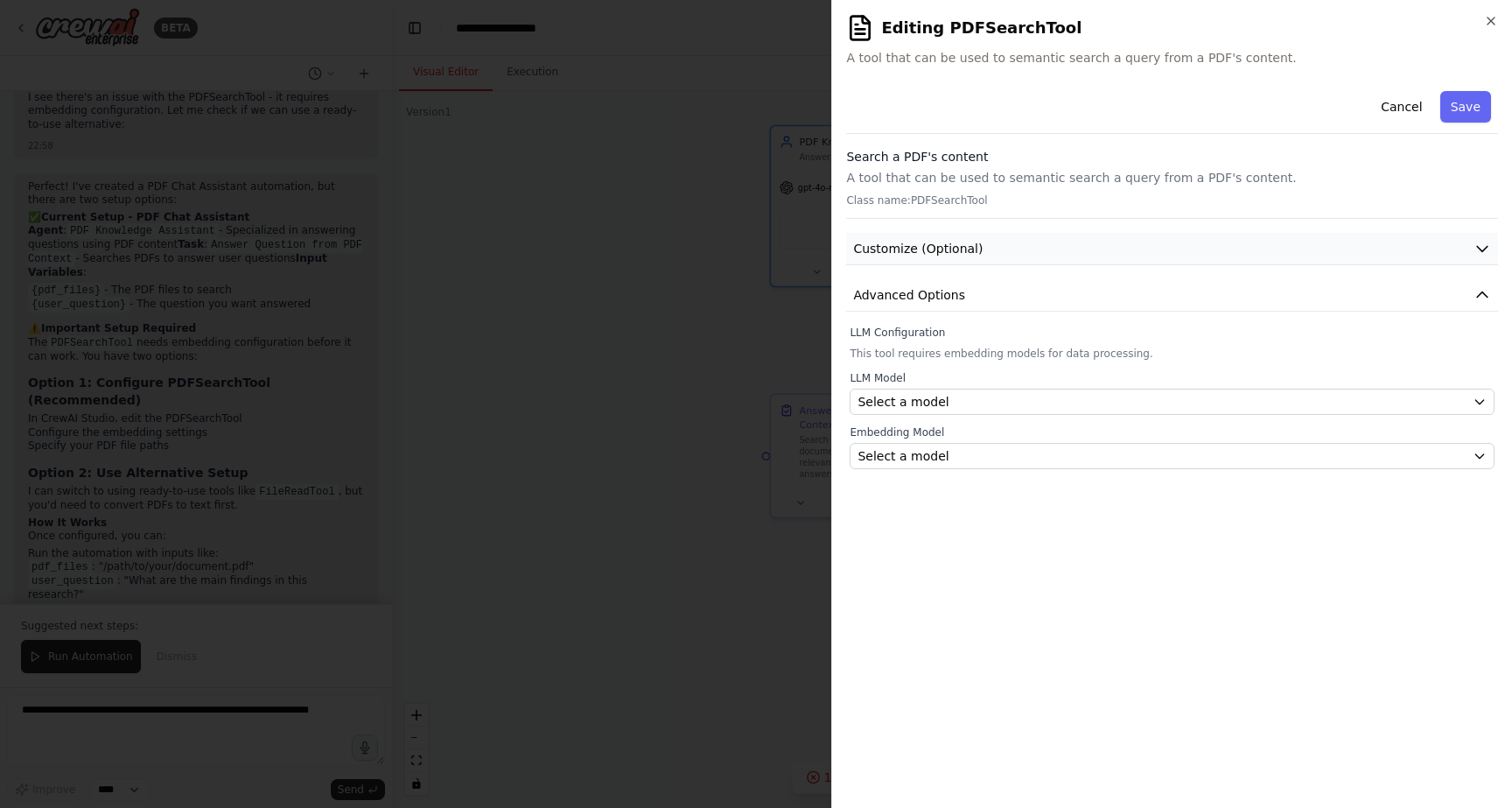
click at [1039, 252] on button "Customize (Optional)" at bounding box center [1171, 249] width 651 height 33
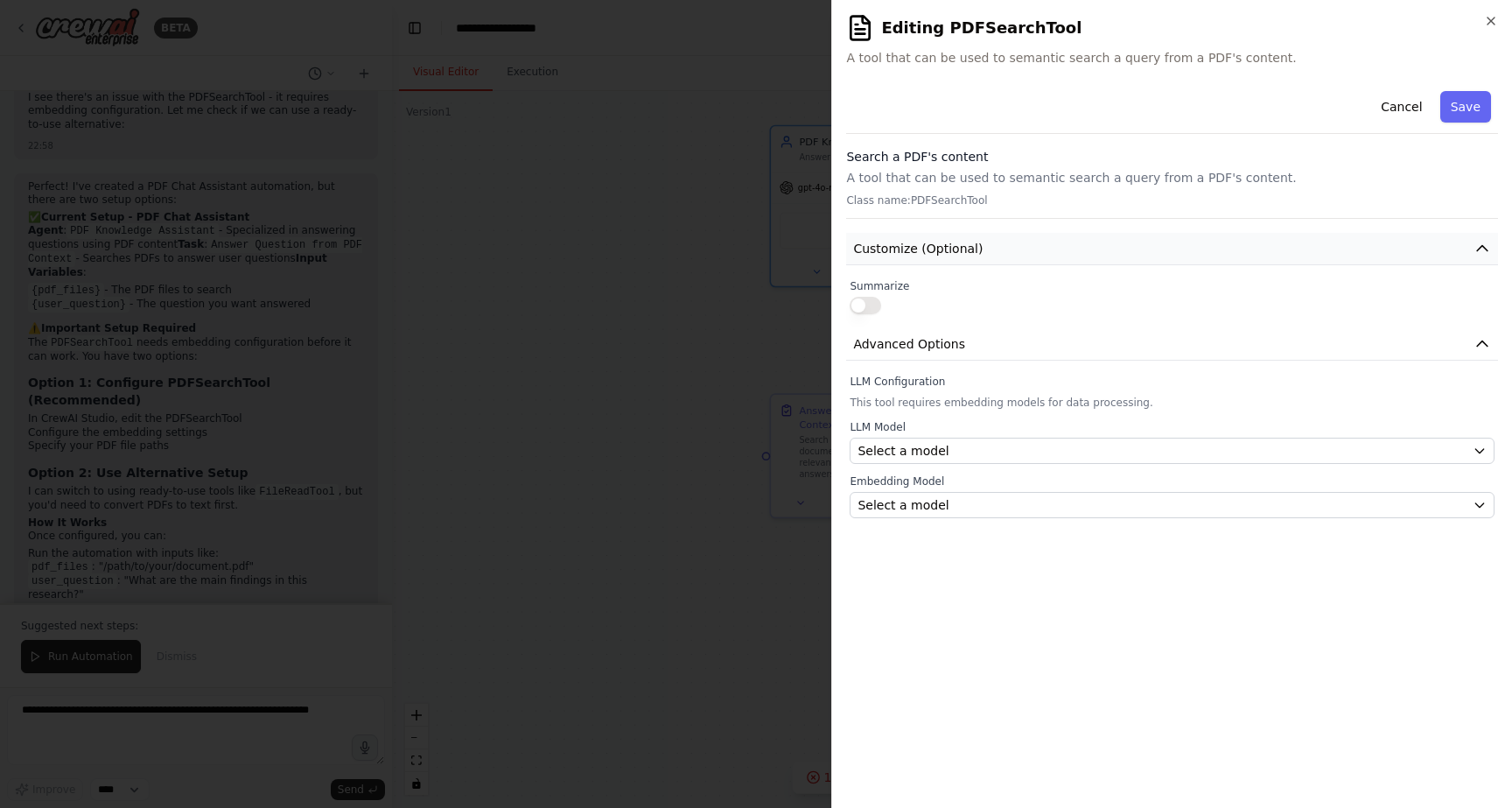
click at [1039, 252] on button "Customize (Optional)" at bounding box center [1171, 249] width 651 height 33
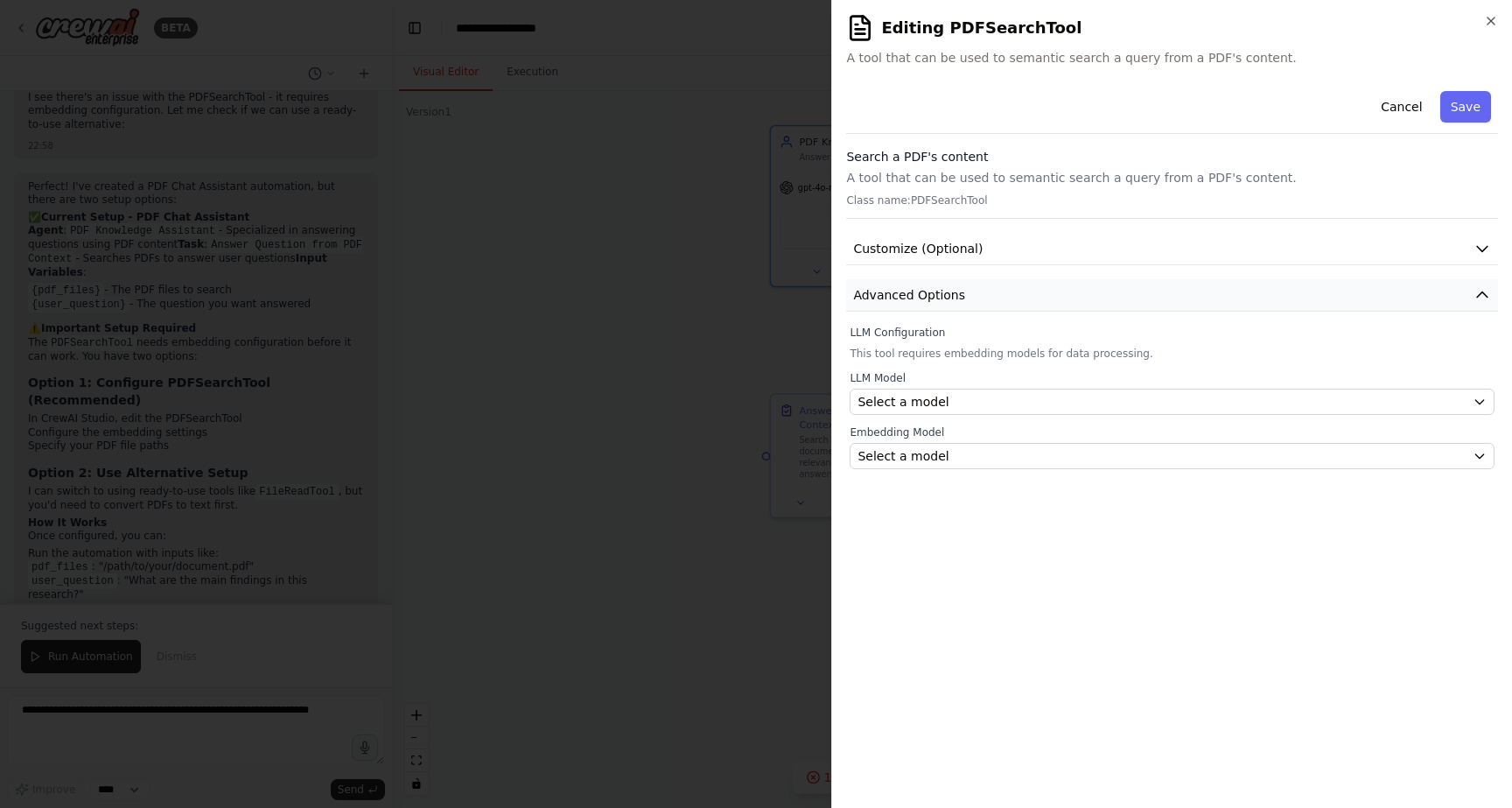
click at [1027, 289] on button "Advanced Options" at bounding box center [1171, 295] width 651 height 33
click at [1408, 106] on button "Cancel" at bounding box center [1401, 107] width 62 height 32
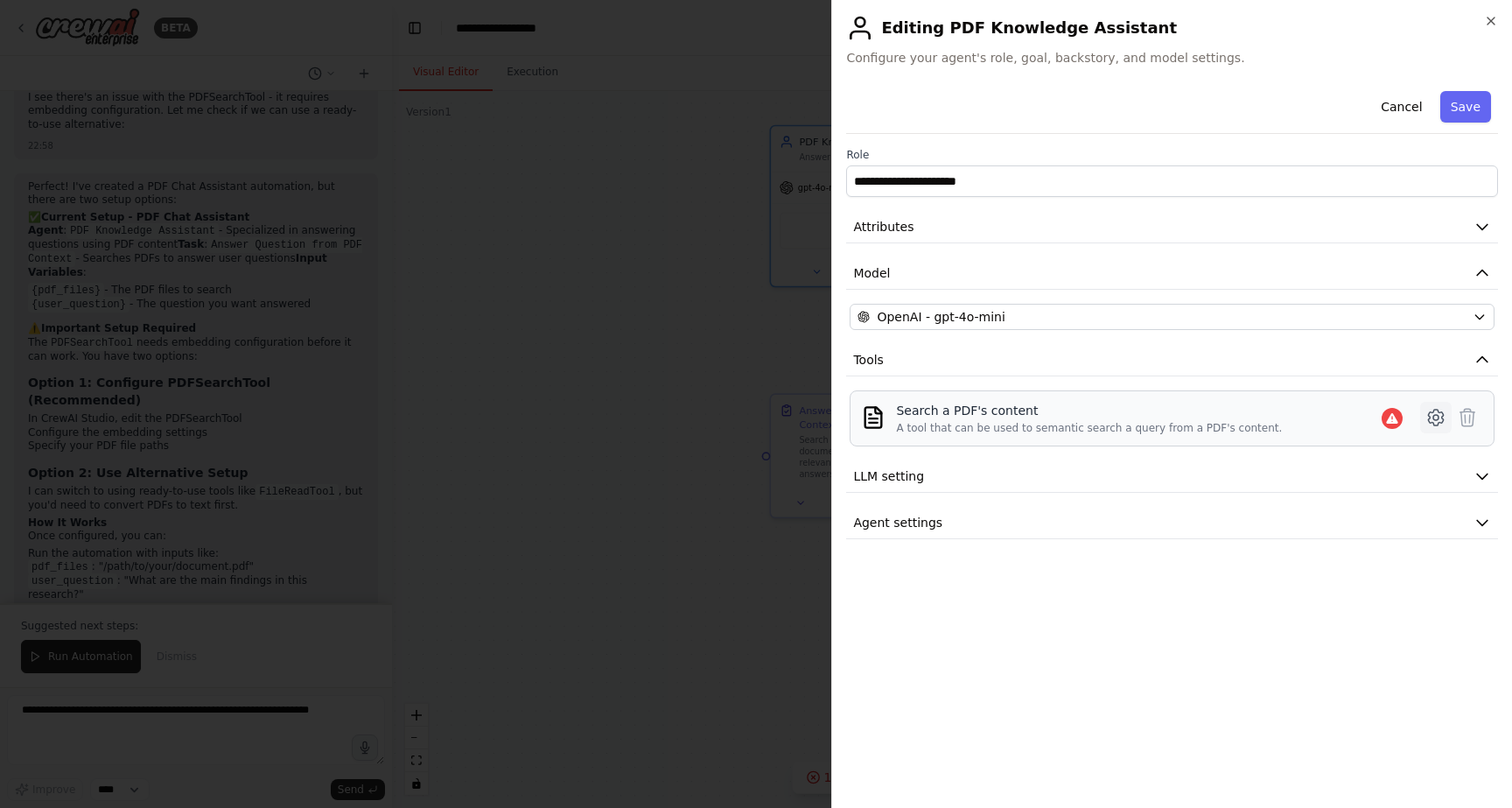
click at [1439, 423] on icon at bounding box center [1436, 416] width 21 height 21
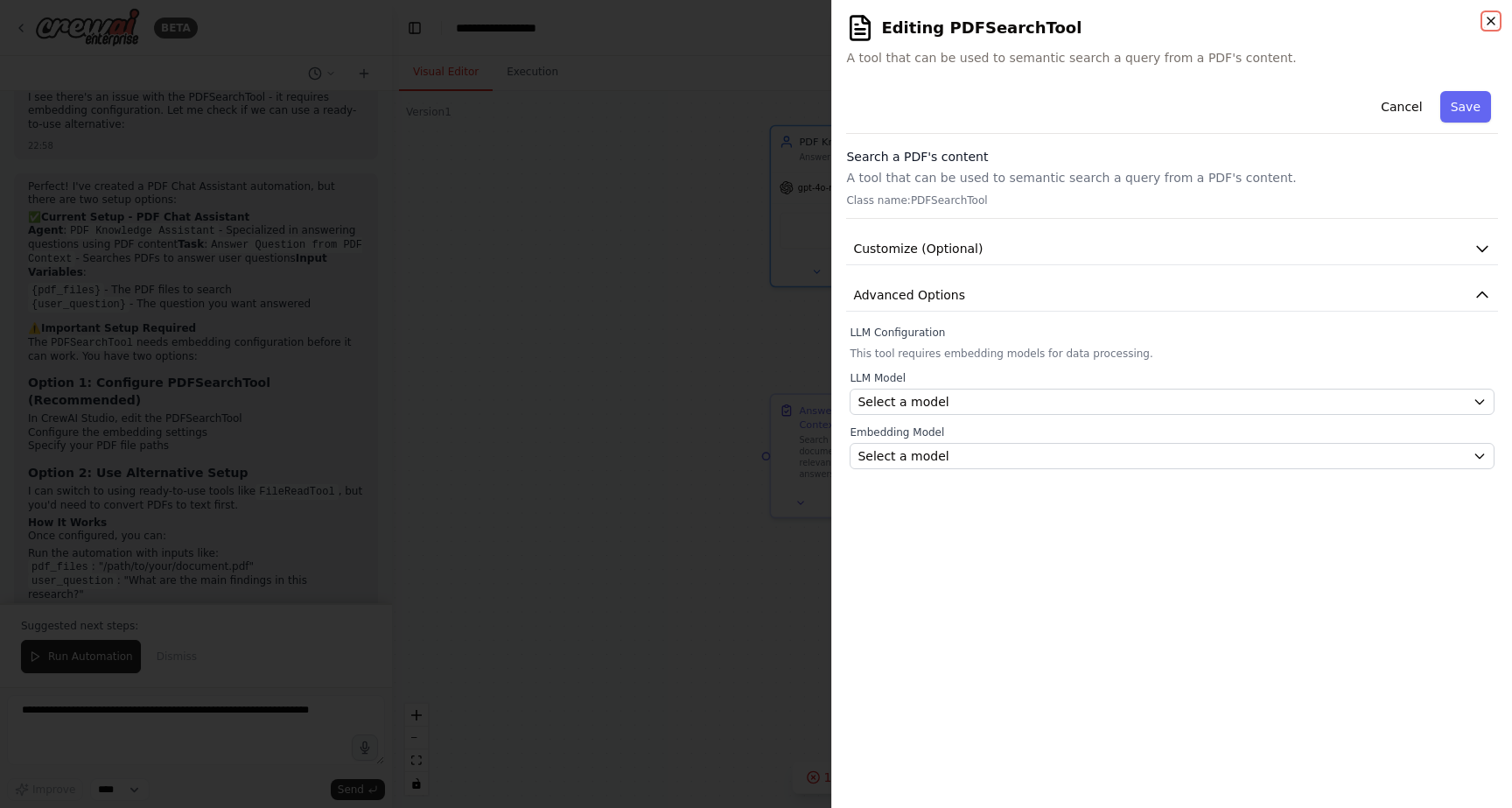
click at [1493, 22] on icon "button" at bounding box center [1491, 21] width 14 height 14
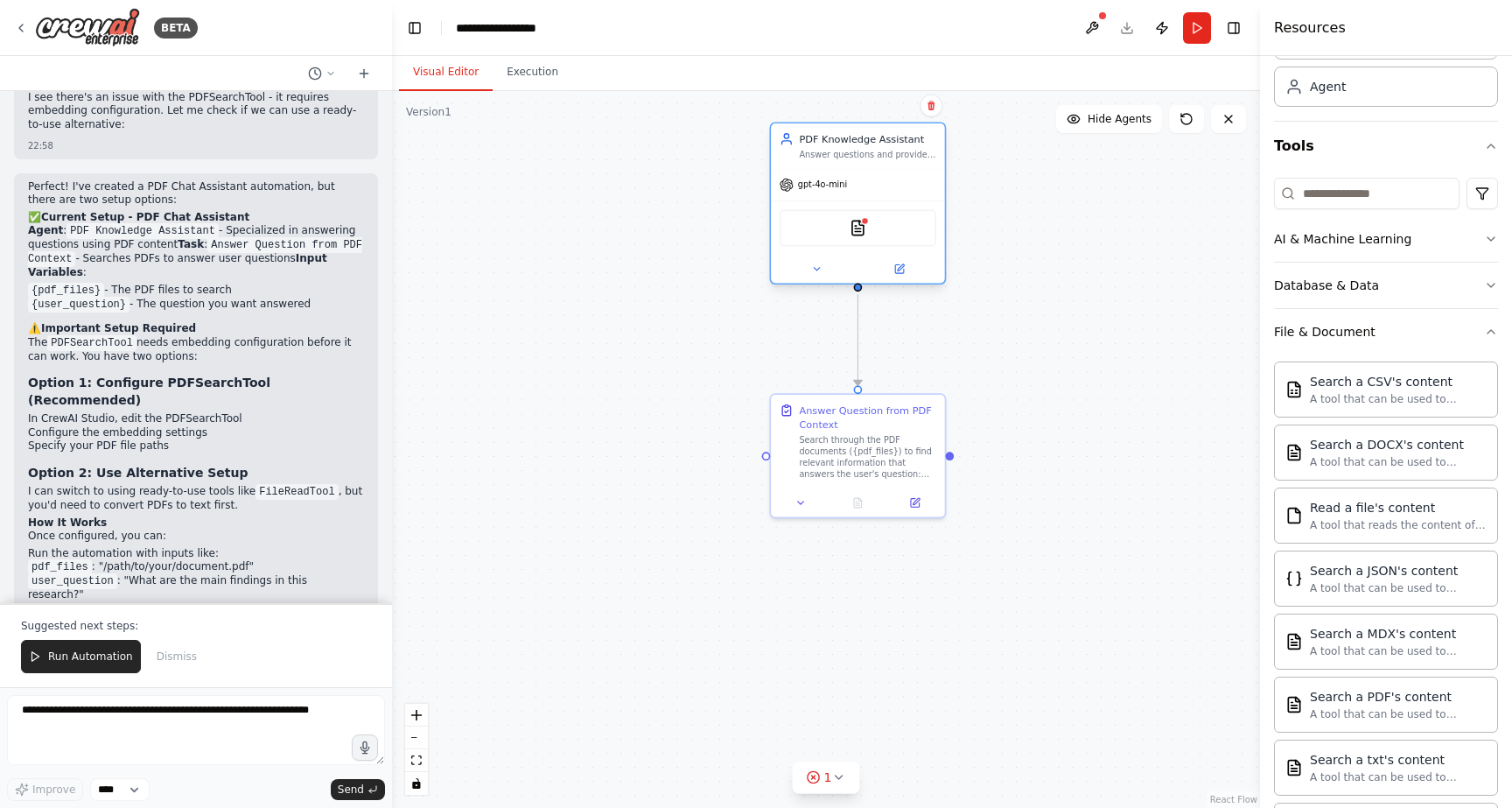
click at [874, 229] on div "PDFSearchTool" at bounding box center [858, 228] width 157 height 37
click at [904, 265] on button at bounding box center [899, 269] width 79 height 17
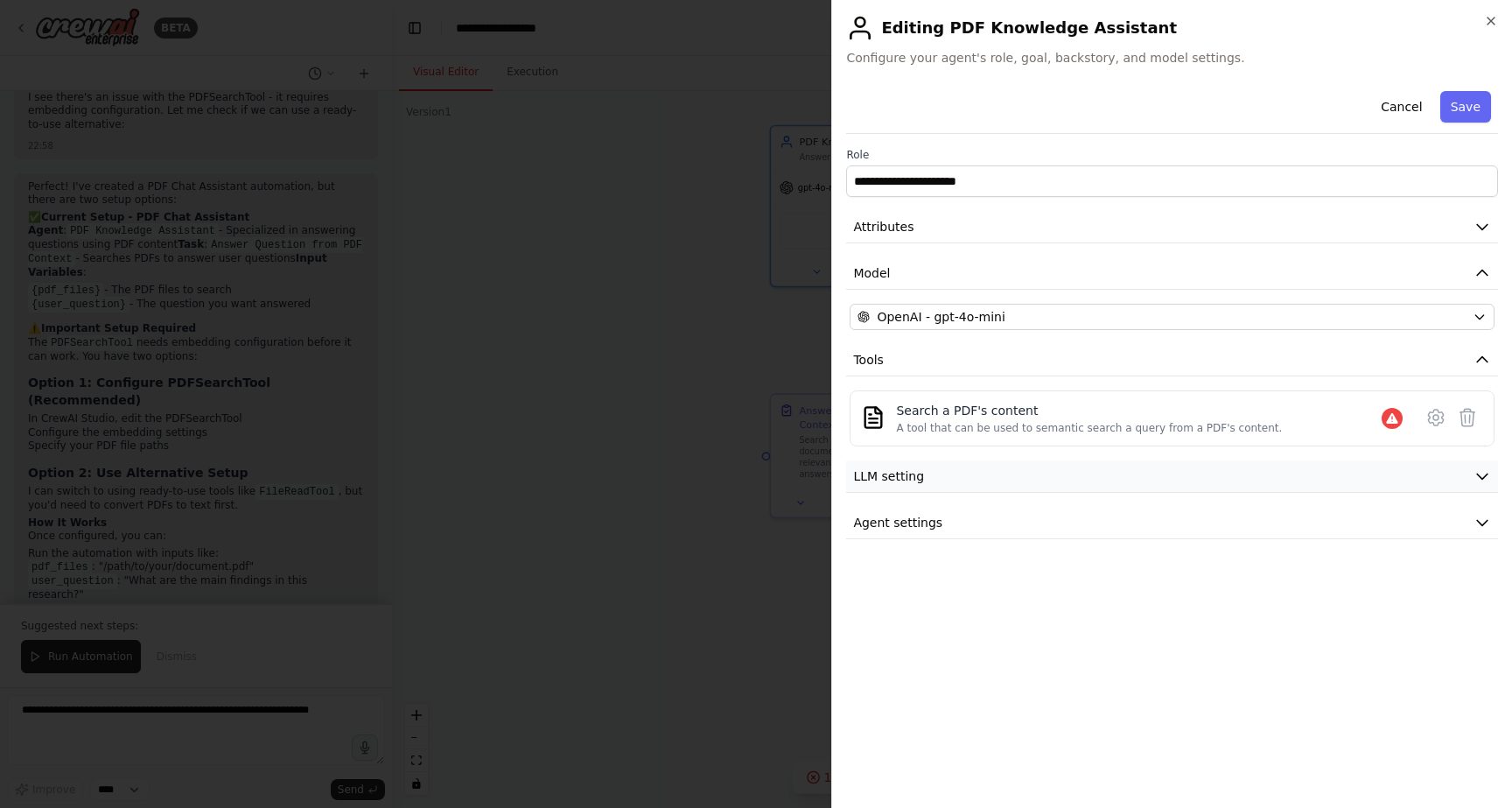
click at [1020, 483] on button "LLM setting" at bounding box center [1171, 476] width 651 height 33
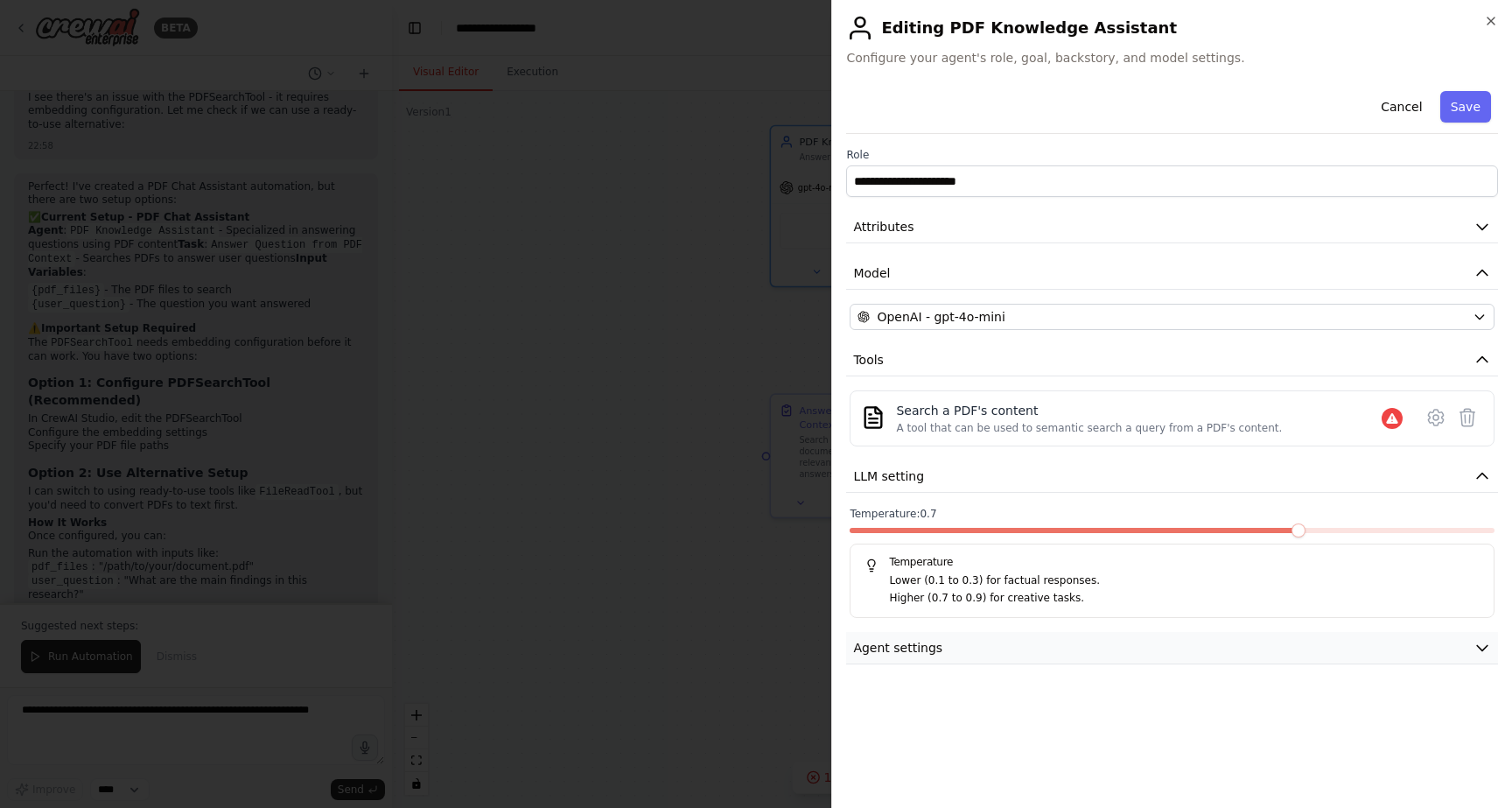
click at [993, 640] on button "Agent settings" at bounding box center [1171, 647] width 651 height 33
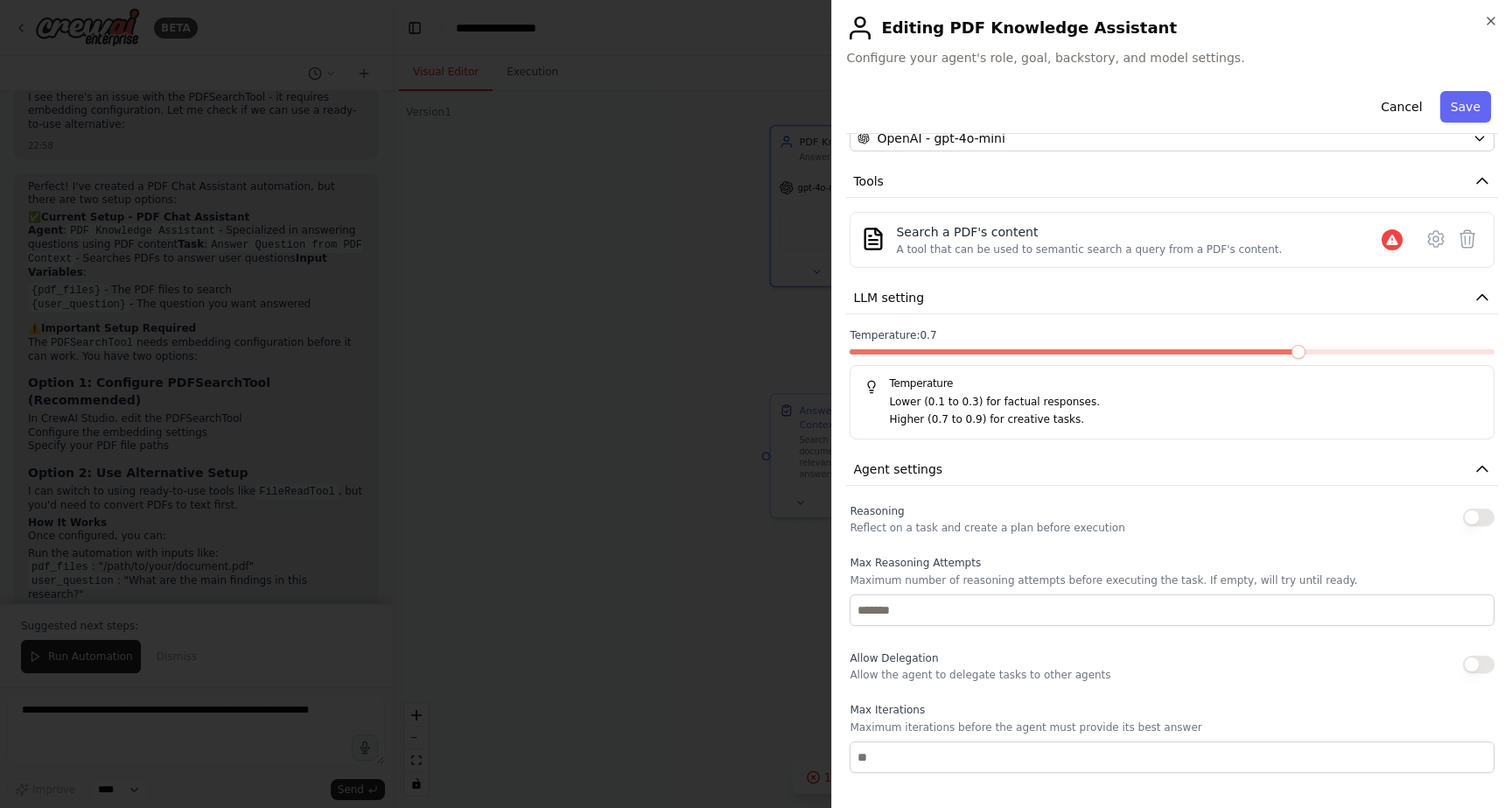
scroll to position [172, 0]
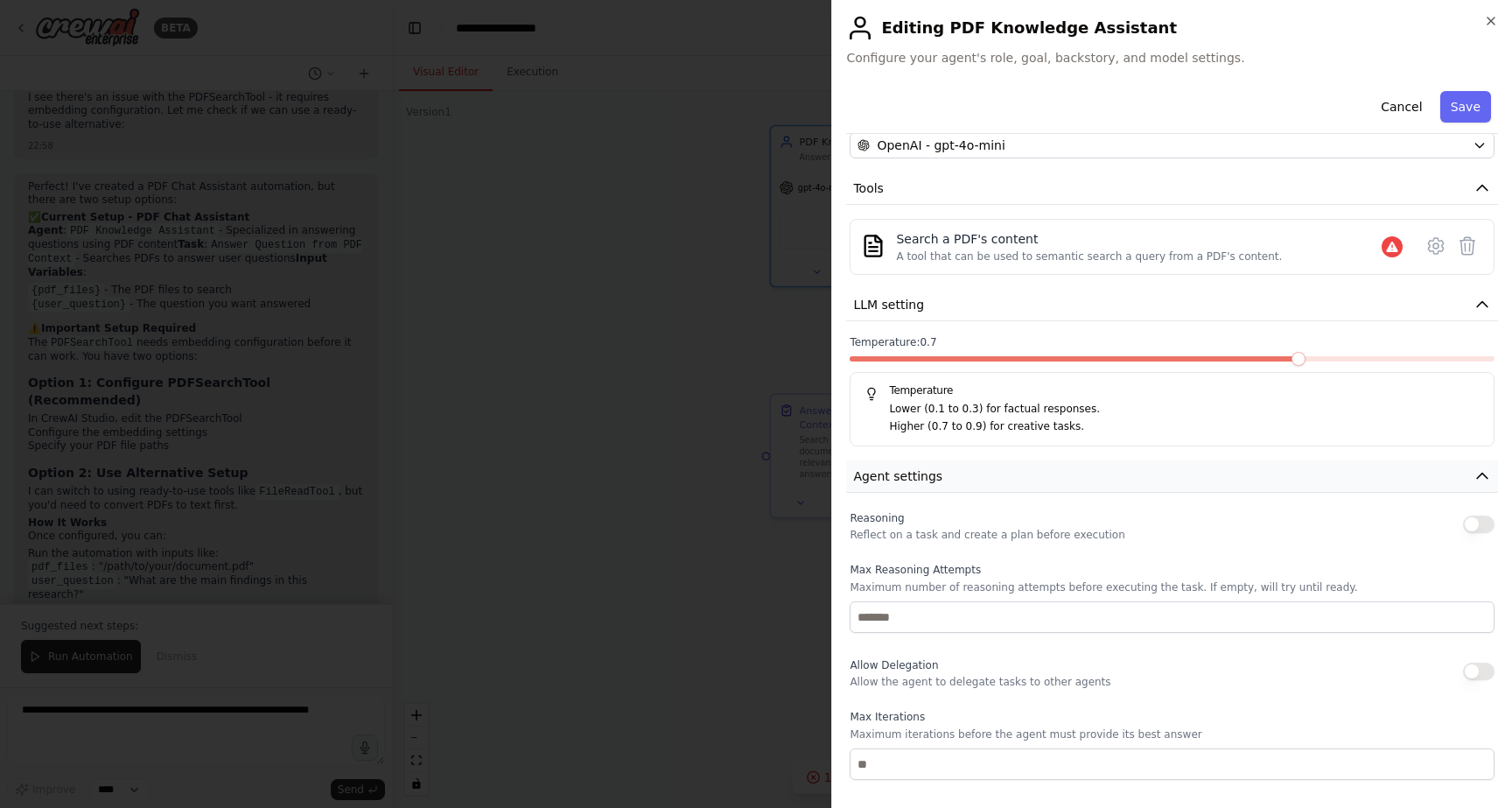
click at [987, 477] on button "Agent settings" at bounding box center [1171, 476] width 651 height 33
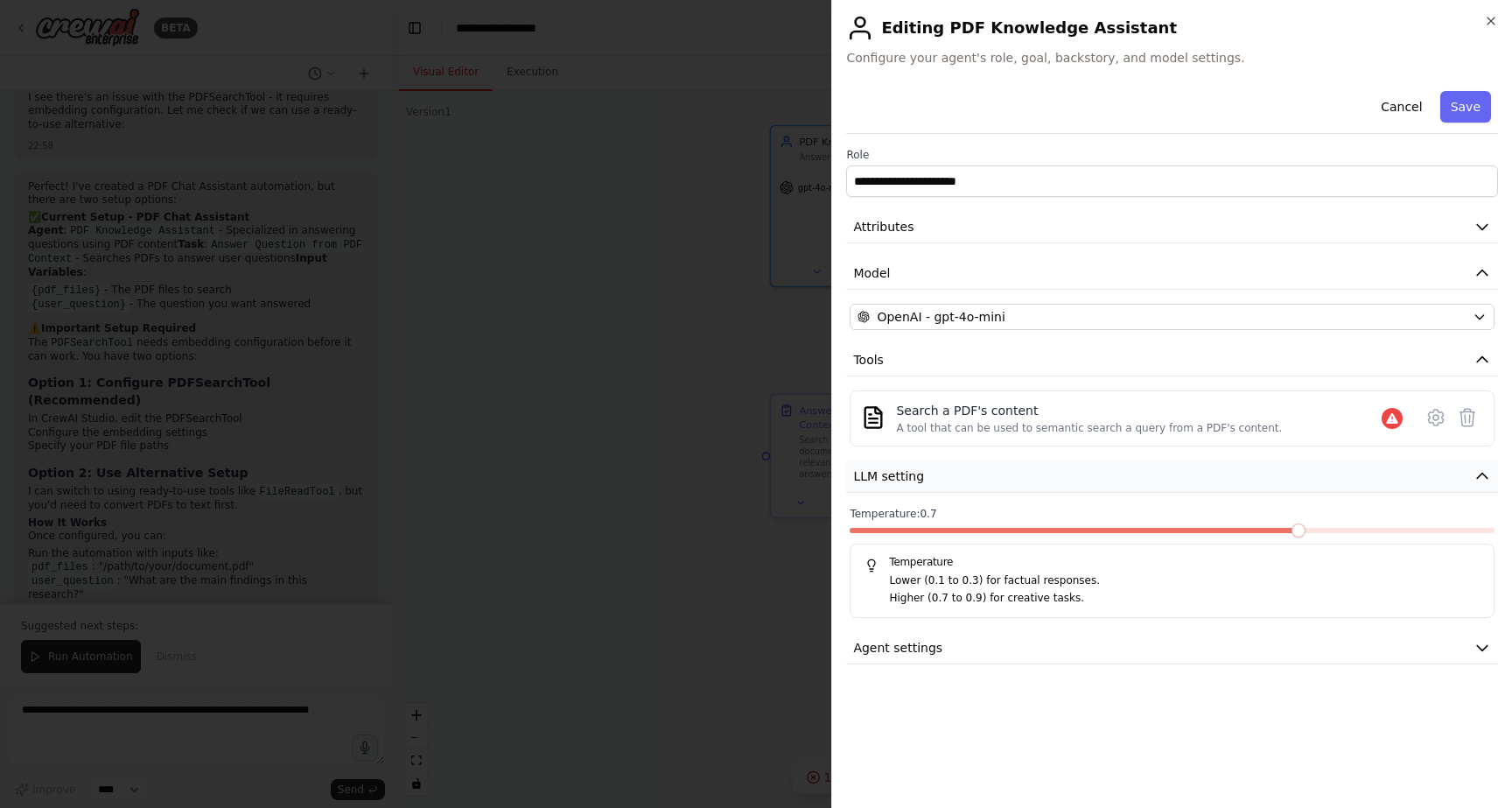
click at [978, 465] on button "LLM setting" at bounding box center [1171, 476] width 651 height 33
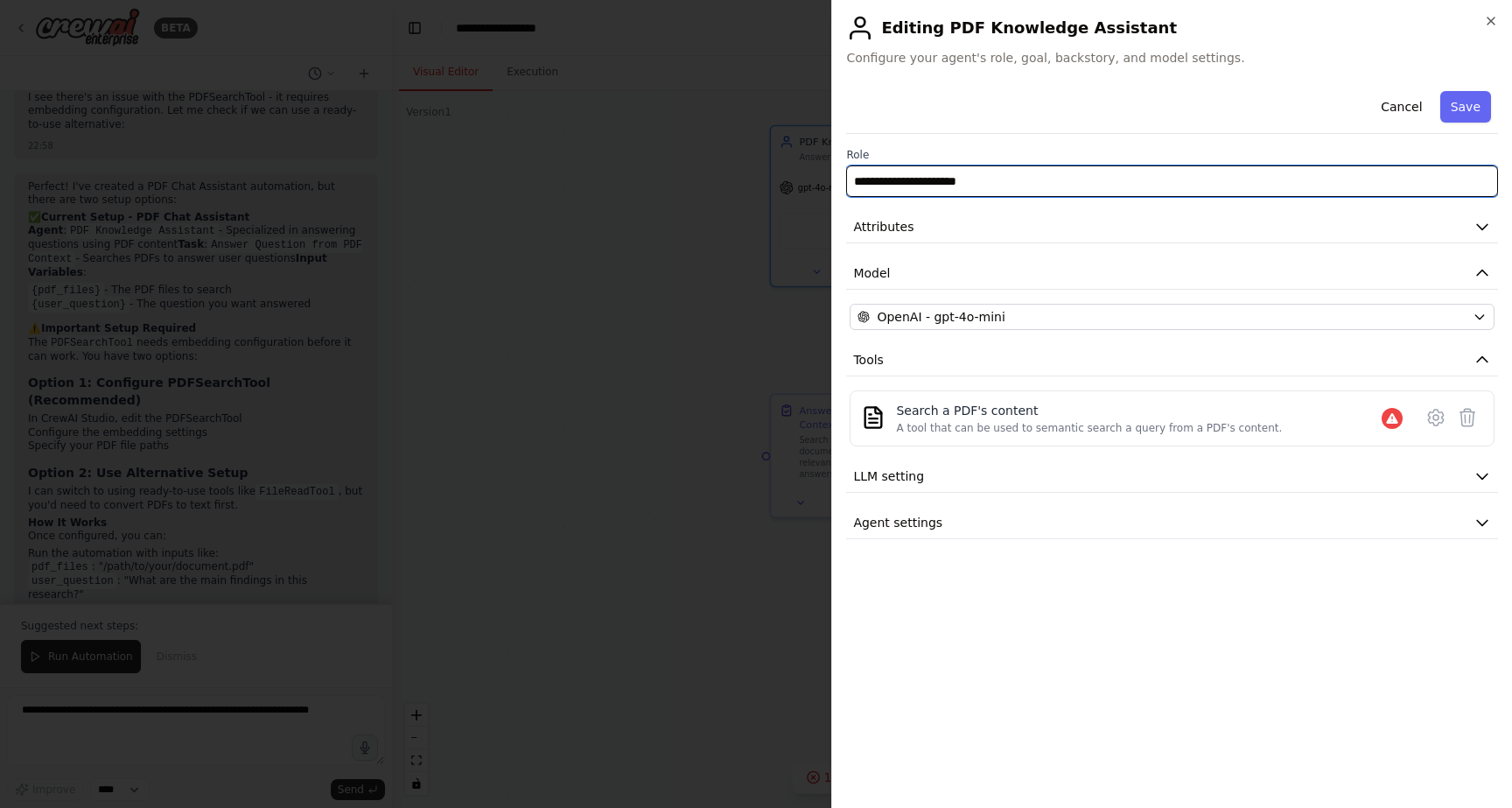
click at [1112, 189] on input "**********" at bounding box center [1171, 181] width 651 height 32
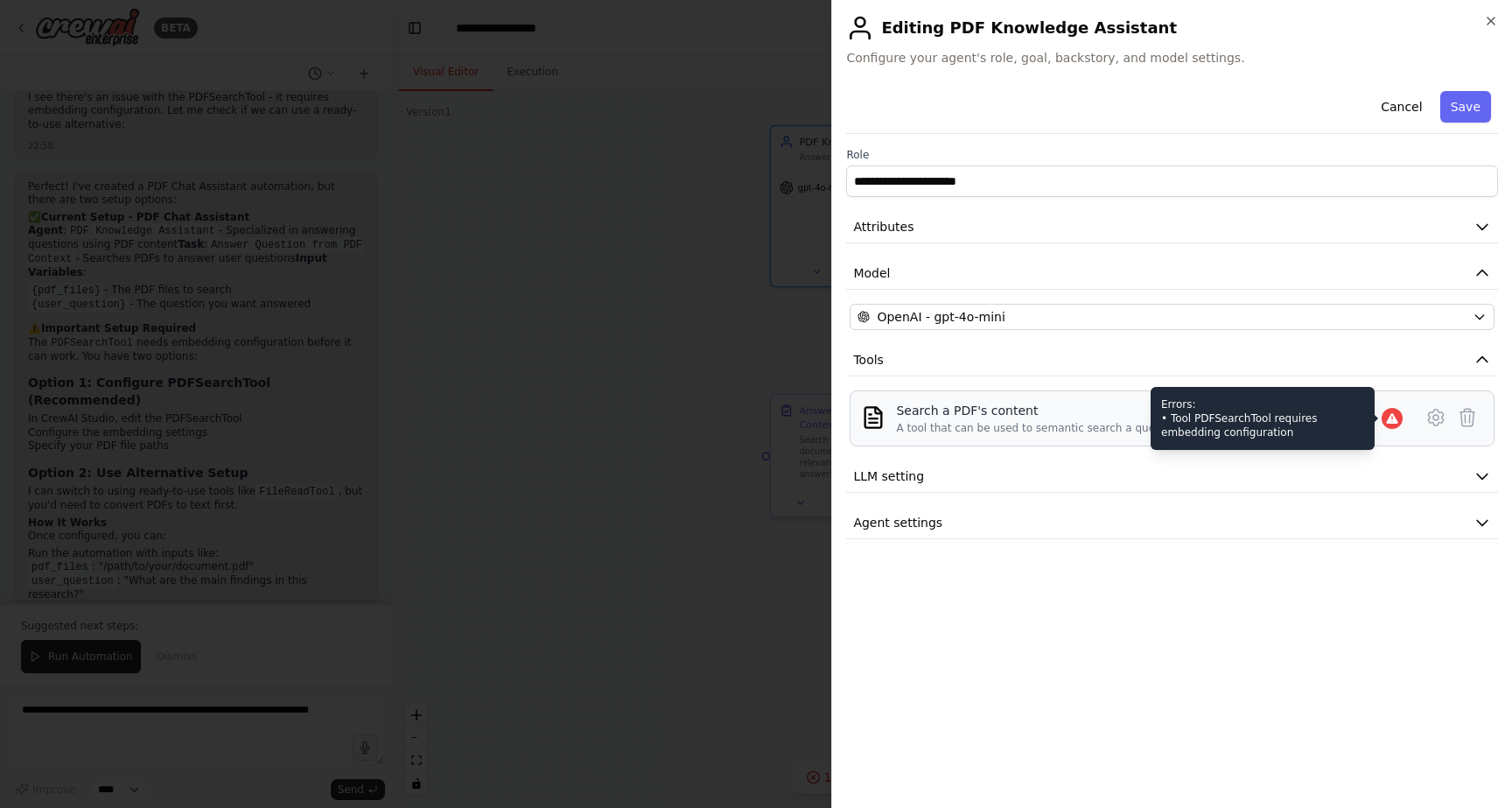
click at [1393, 419] on icon at bounding box center [1391, 418] width 11 height 11
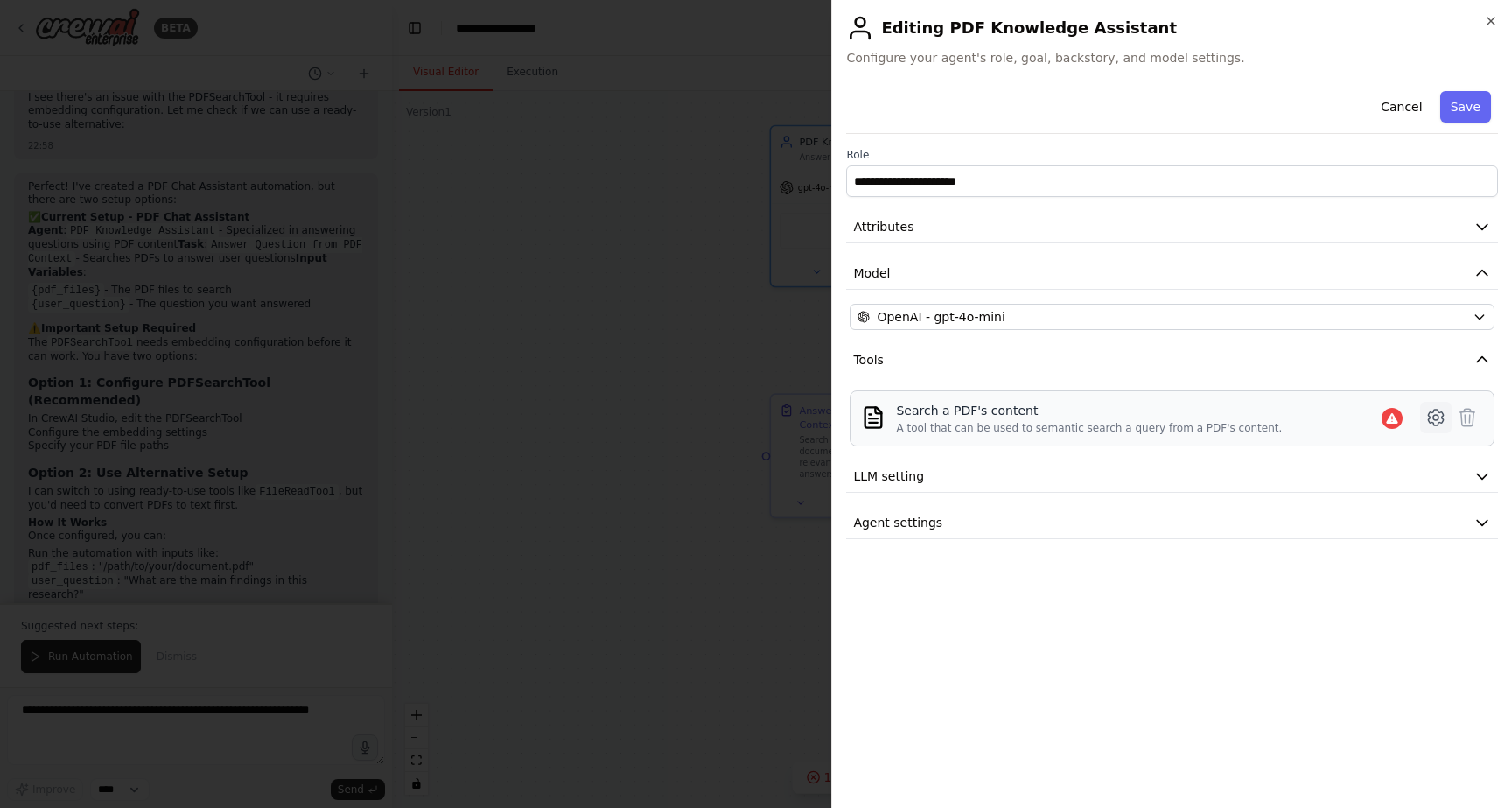
click at [1432, 415] on icon at bounding box center [1436, 416] width 21 height 21
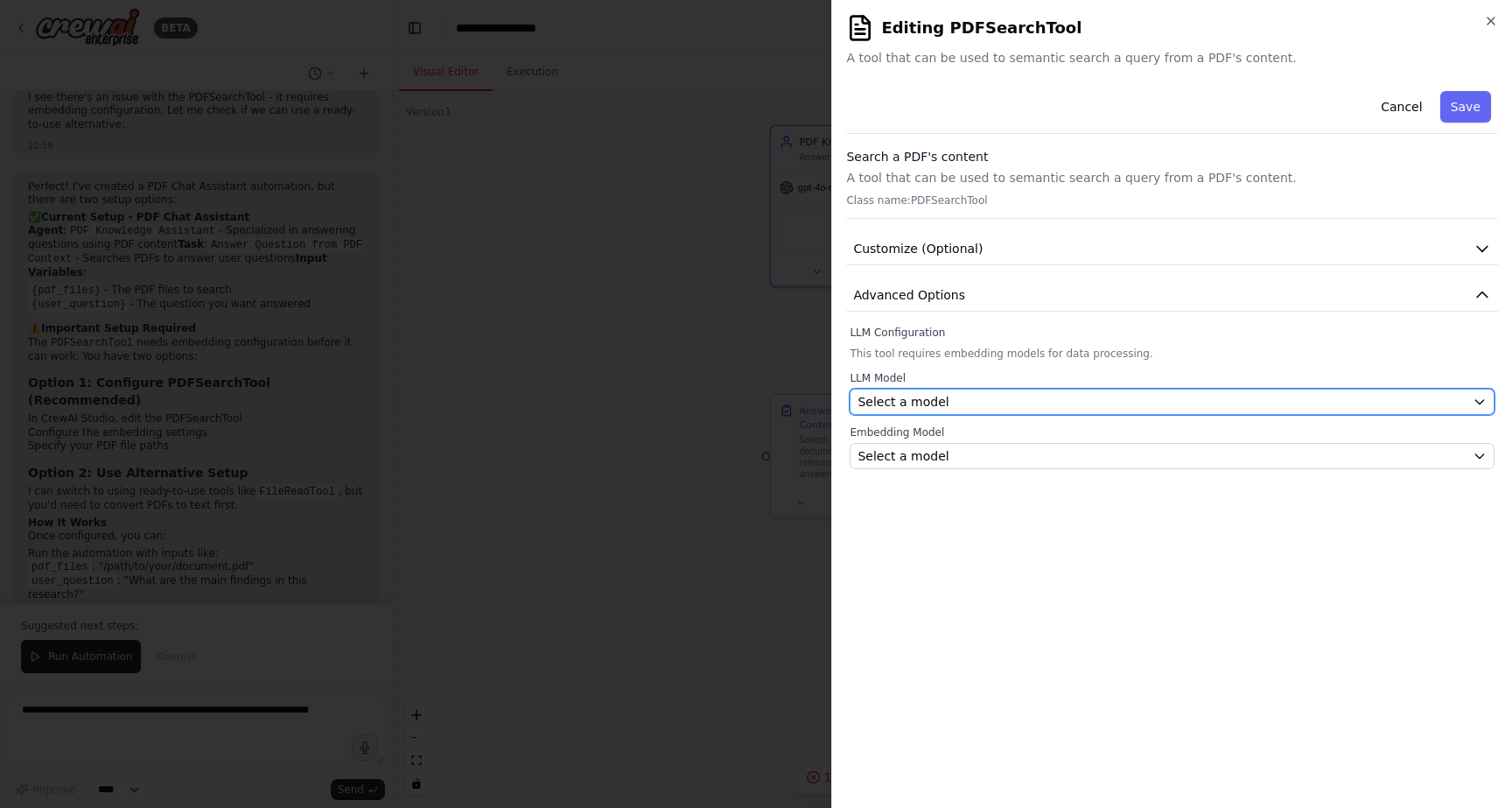
click at [992, 394] on div "Select a model" at bounding box center [1161, 402] width 608 height 18
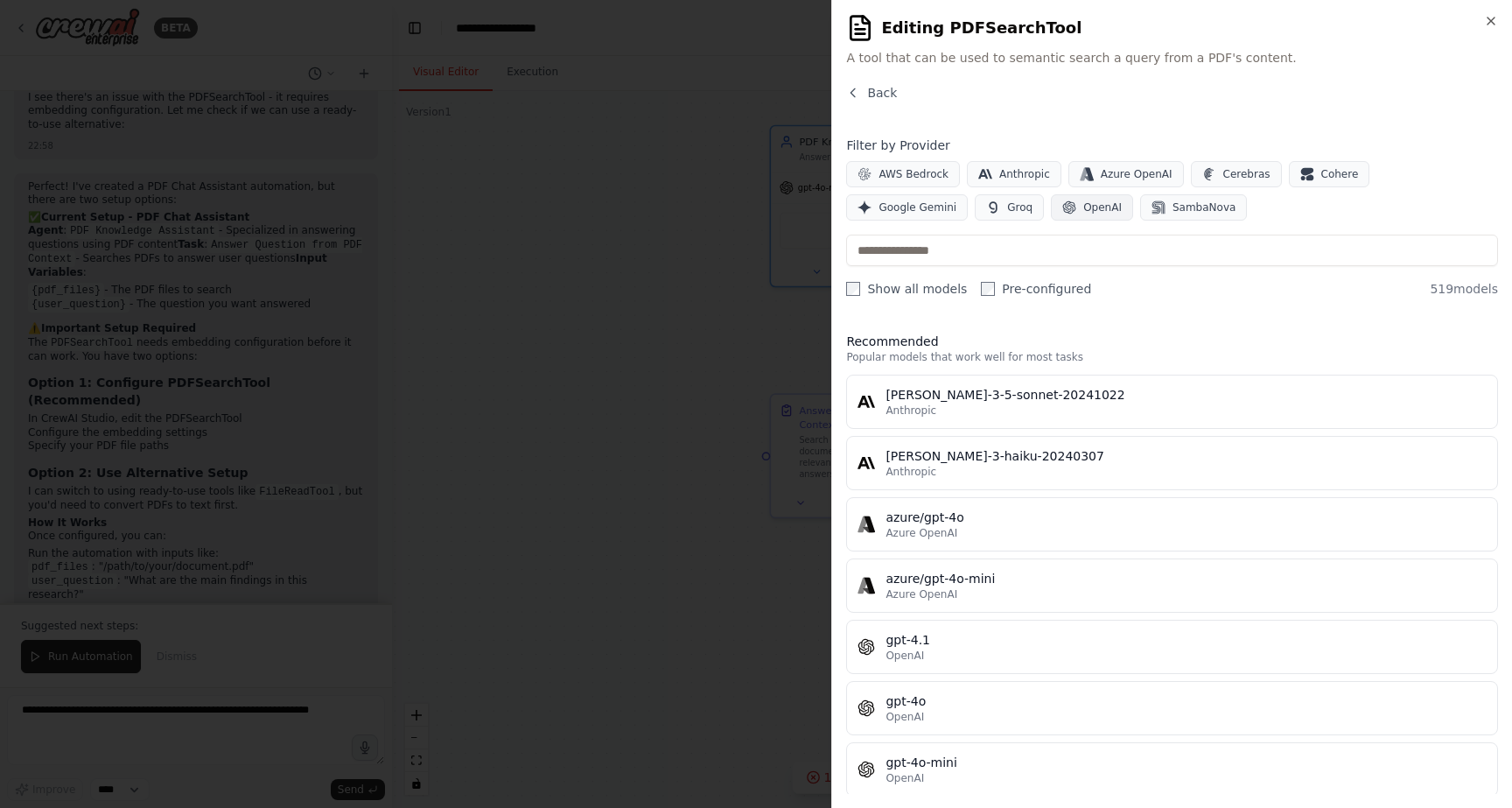
click at [1051, 215] on button "OpenAI" at bounding box center [1092, 207] width 82 height 26
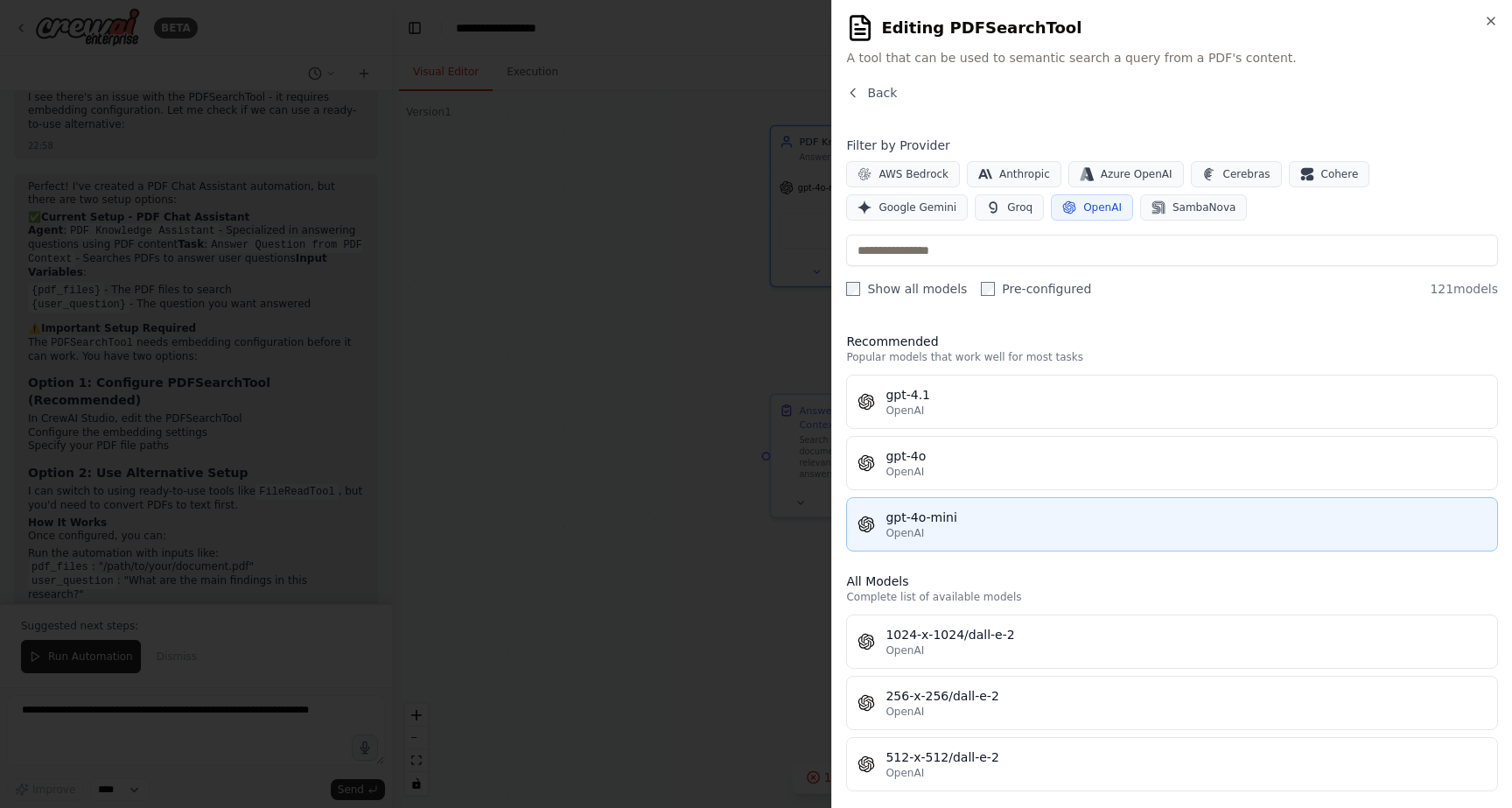
click at [955, 510] on div "gpt-4o-mini" at bounding box center [1186, 518] width 601 height 18
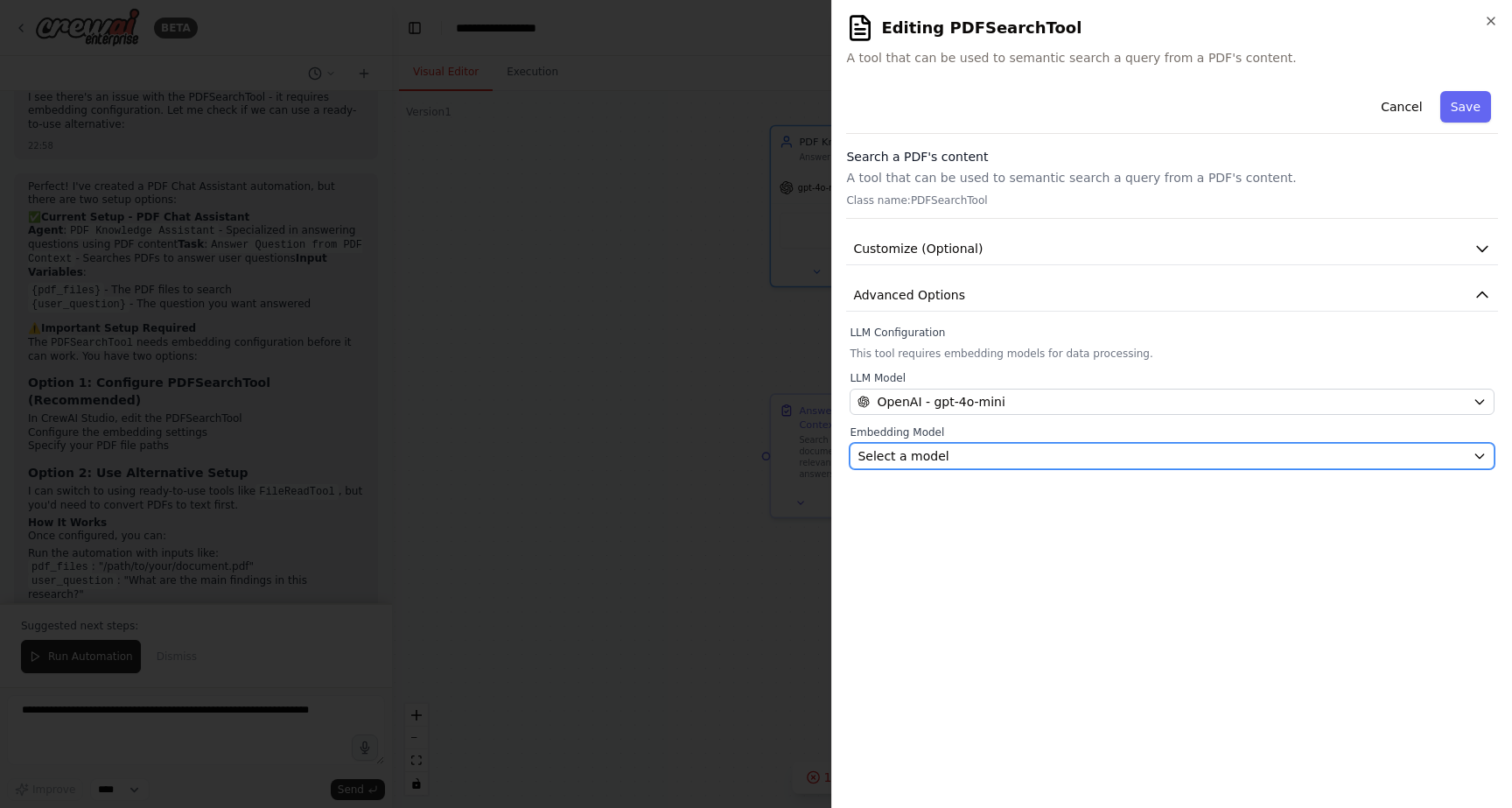
click at [972, 449] on div "Select a model" at bounding box center [1161, 456] width 608 height 18
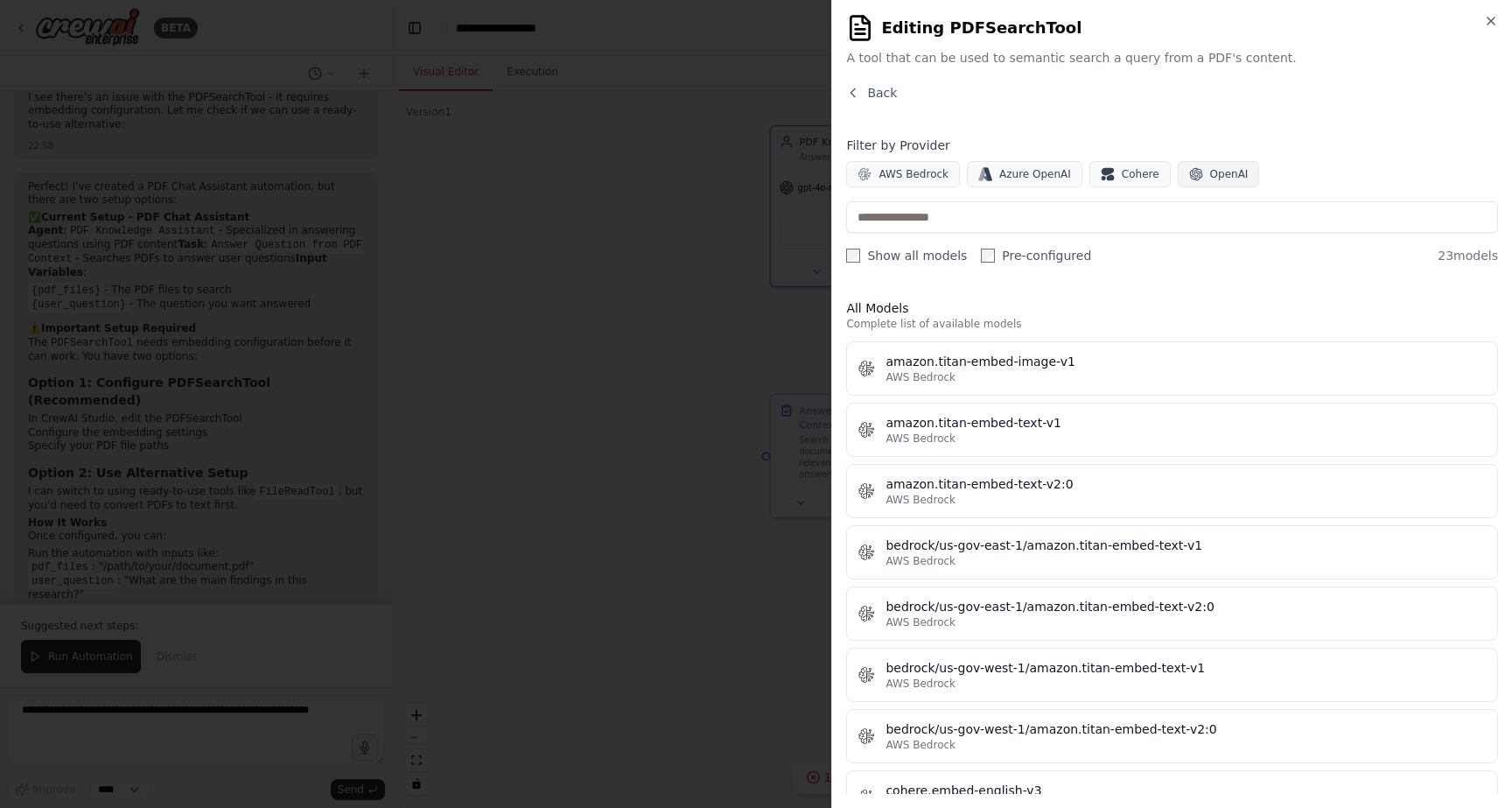
click at [1196, 167] on button "OpenAI" at bounding box center [1219, 173] width 82 height 26
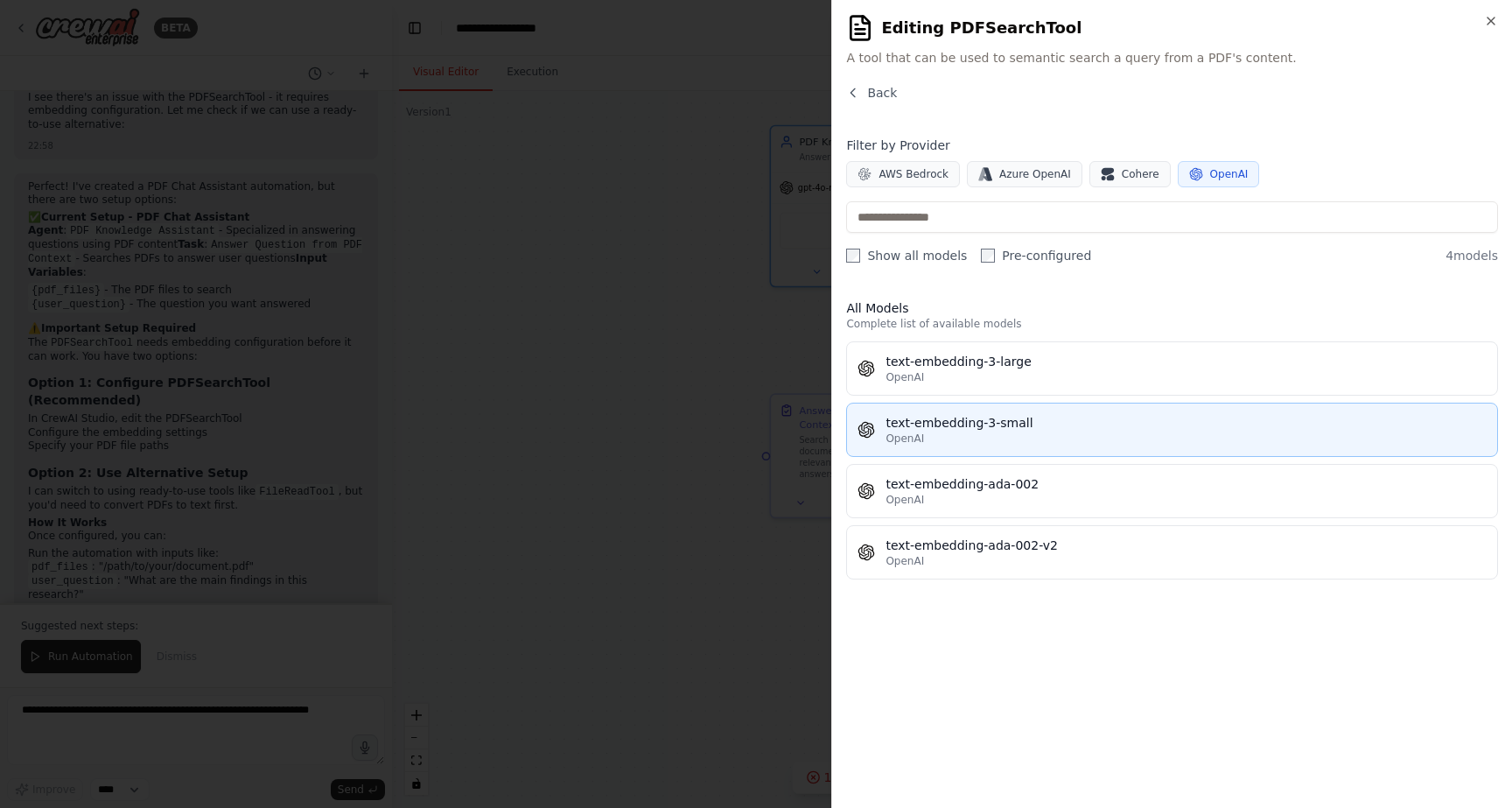
click at [981, 418] on div "text-embedding-3-small" at bounding box center [1186, 422] width 601 height 18
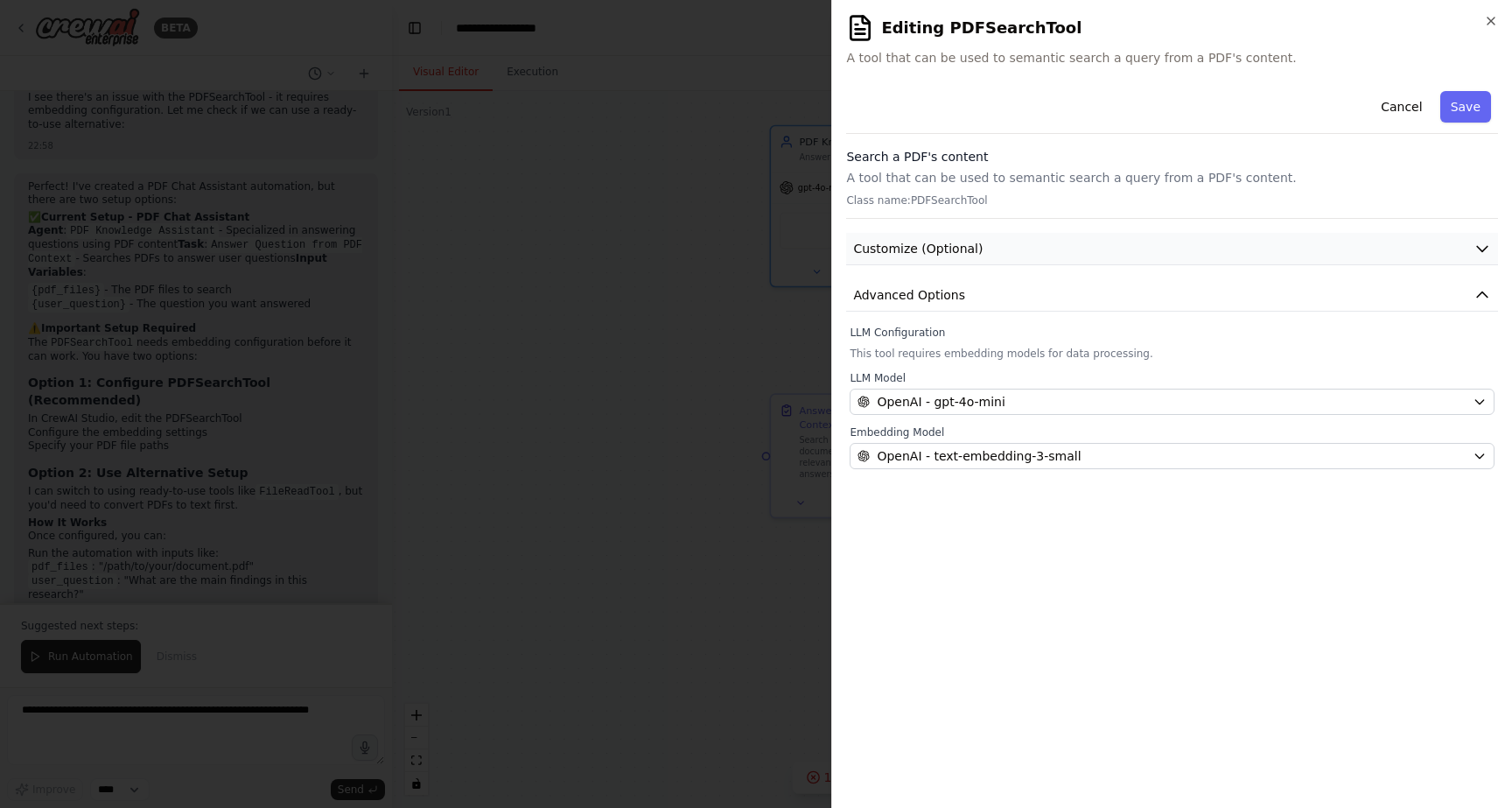
click at [971, 243] on span "Customize (Optional)" at bounding box center [917, 249] width 130 height 18
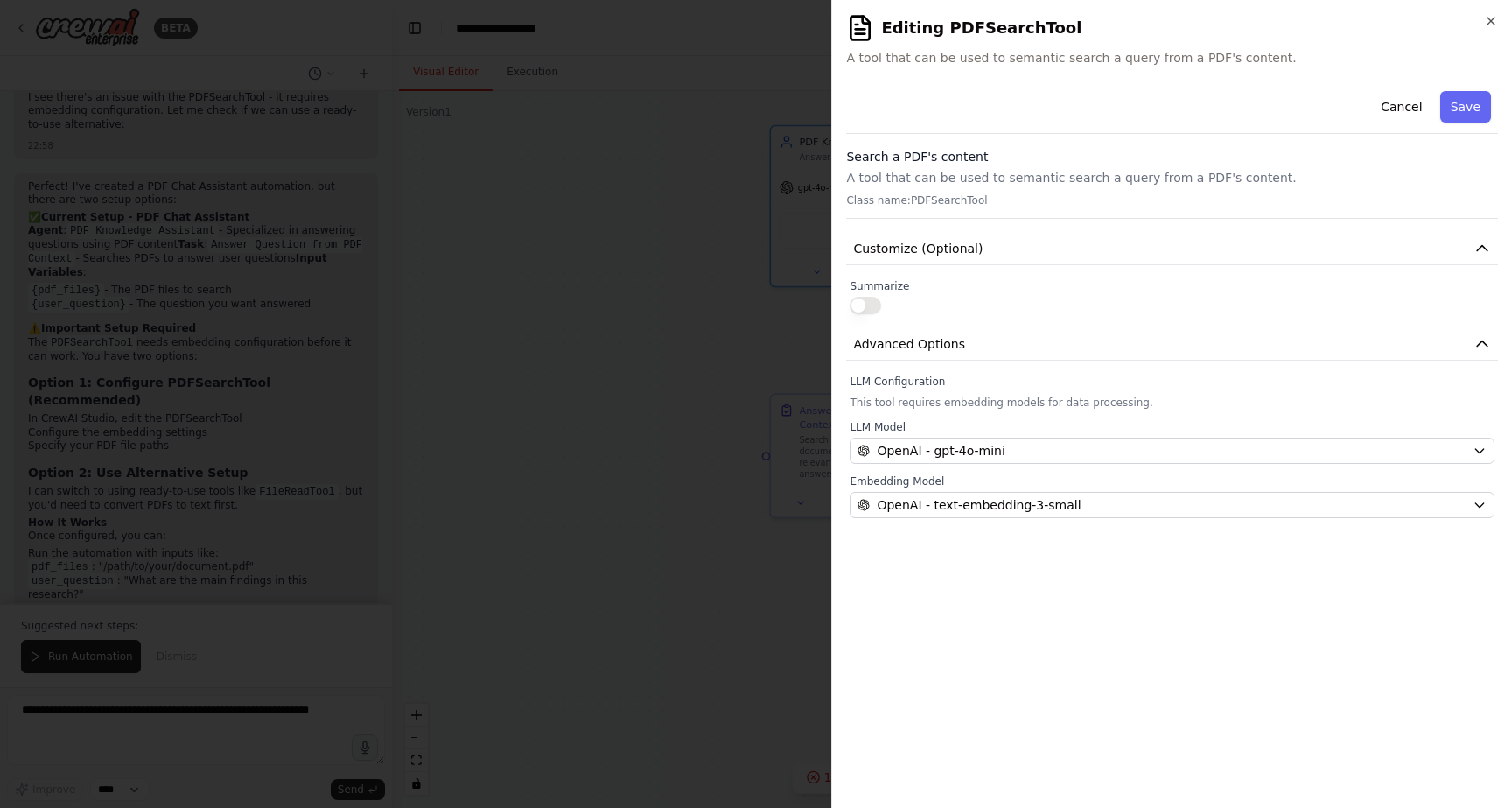
click at [875, 307] on button "button" at bounding box center [866, 305] width 32 height 18
click at [989, 570] on div "**********" at bounding box center [1171, 439] width 651 height 710
click at [1457, 108] on button "Save" at bounding box center [1465, 107] width 51 height 32
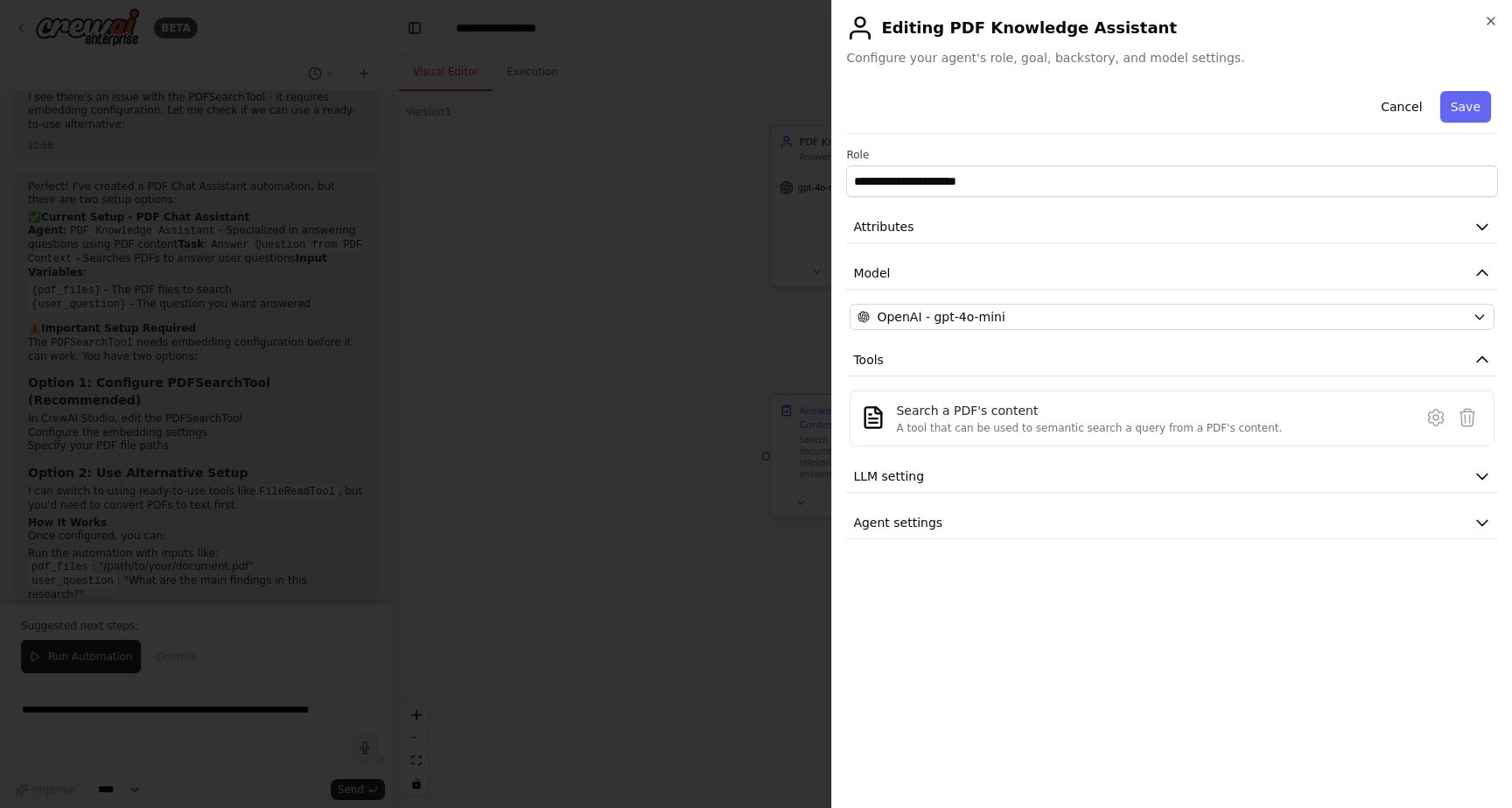
click at [668, 557] on div at bounding box center [756, 404] width 1512 height 808
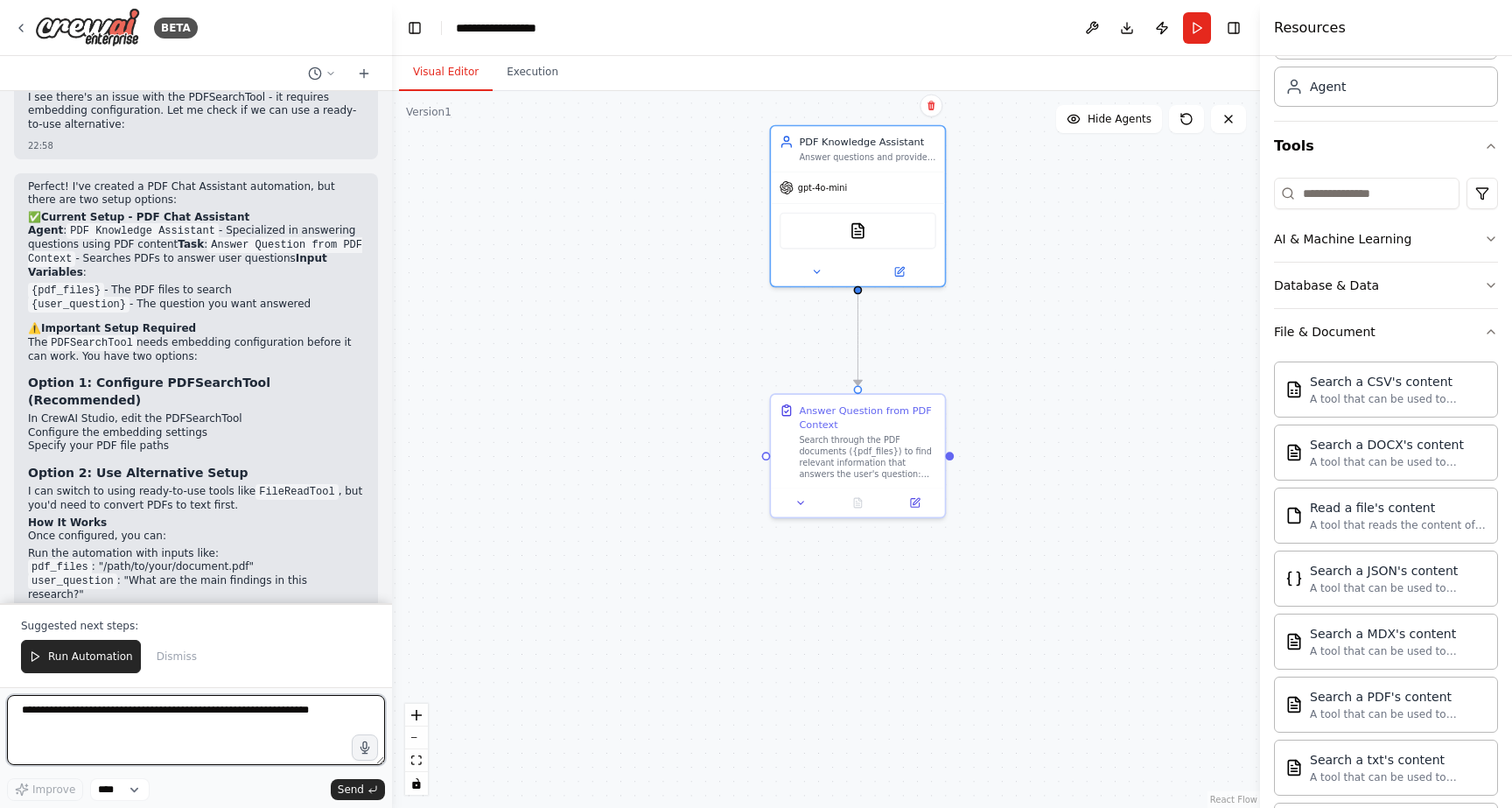
click at [168, 720] on textarea at bounding box center [195, 730] width 378 height 70
type textarea "**********"
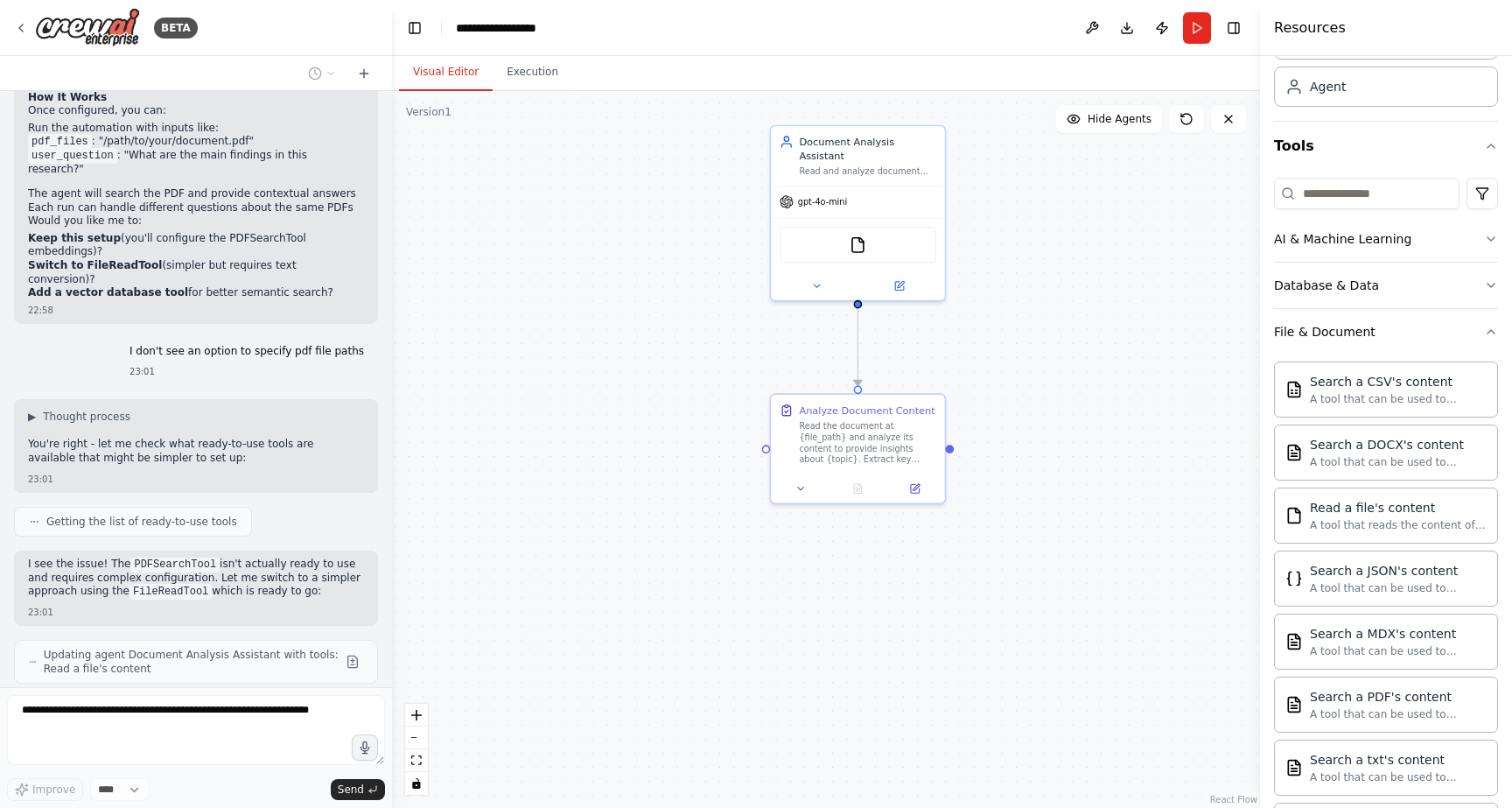
scroll to position [3306, 0]
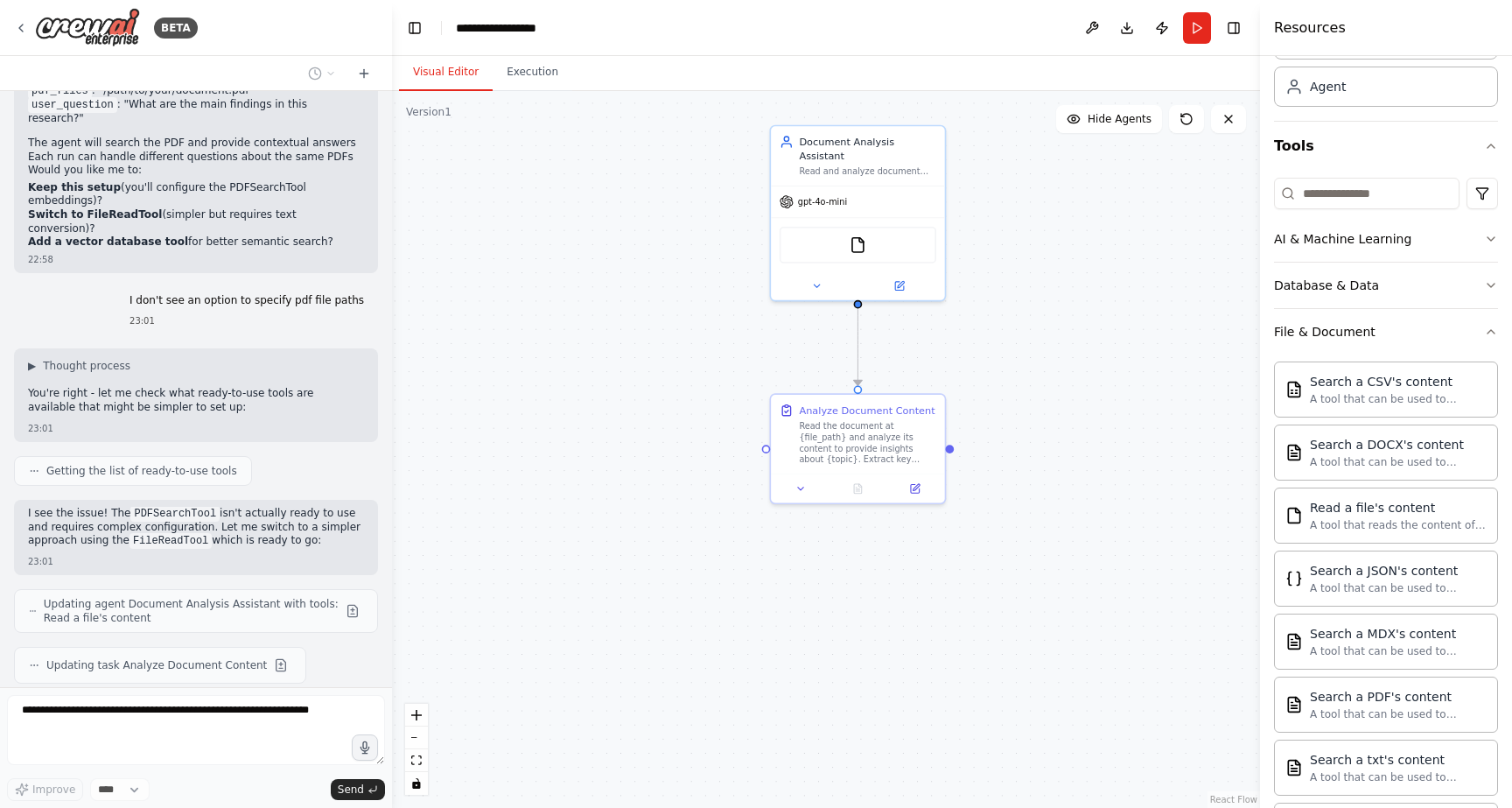
click at [85, 597] on span "Updating agent Document Analysis Assistant with tools: Read a file's content" at bounding box center [190, 611] width 294 height 28
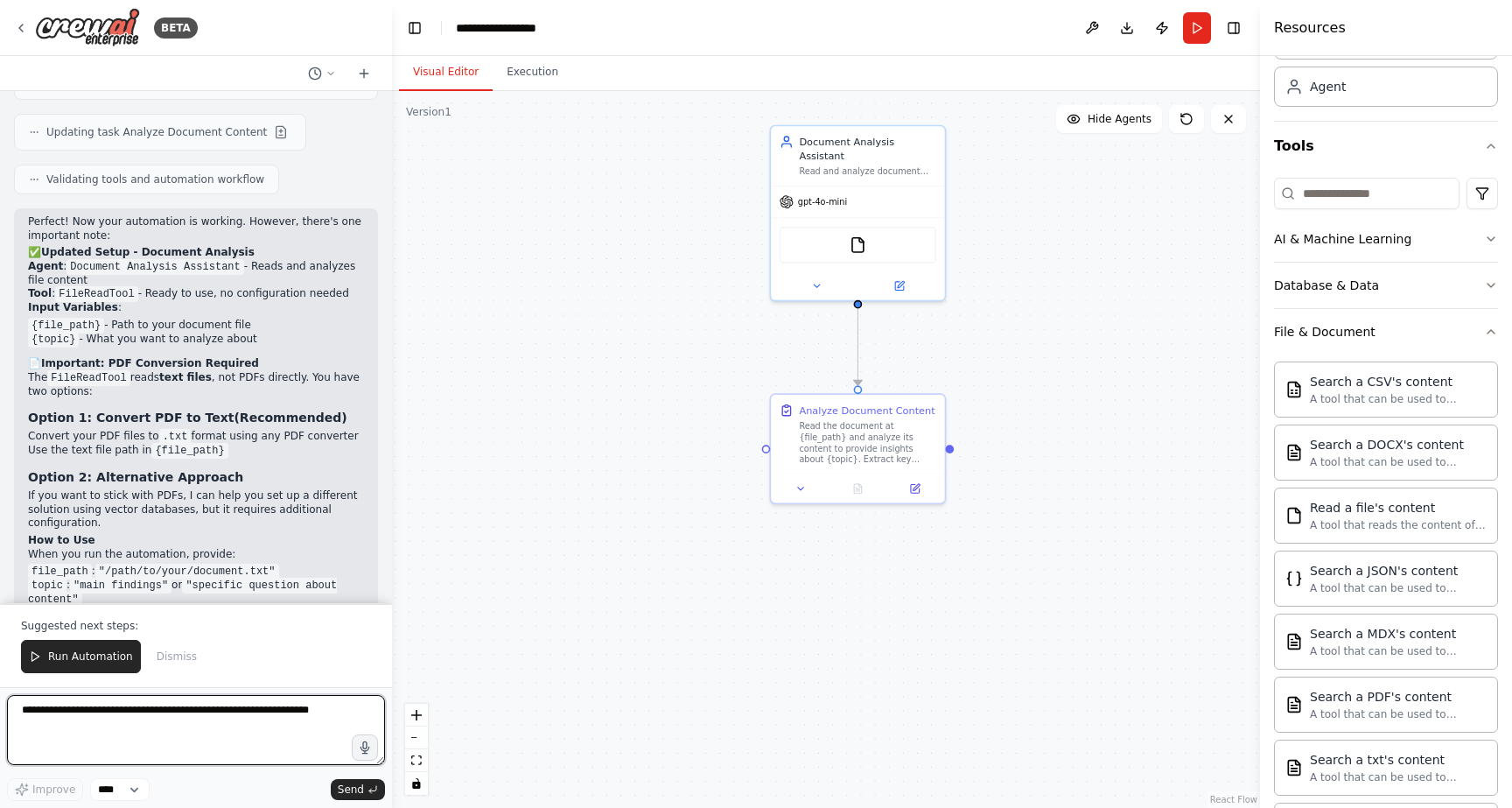
scroll to position [3853, 0]
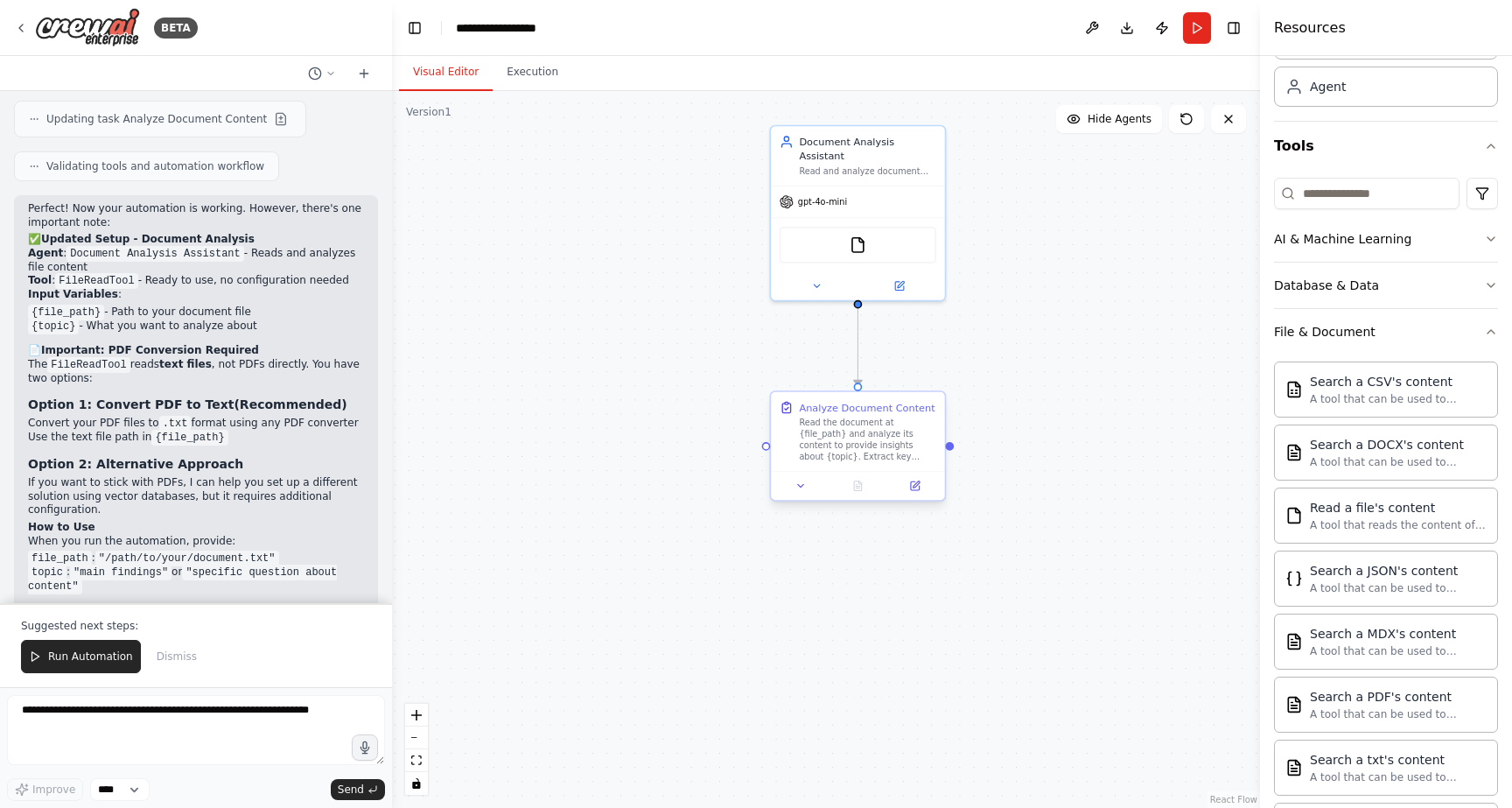
click at [864, 440] on div "Read the document at {file_path} and analyze its content to provide insights ab…" at bounding box center [868, 440] width 138 height 46
click at [917, 488] on icon at bounding box center [915, 485] width 9 height 9
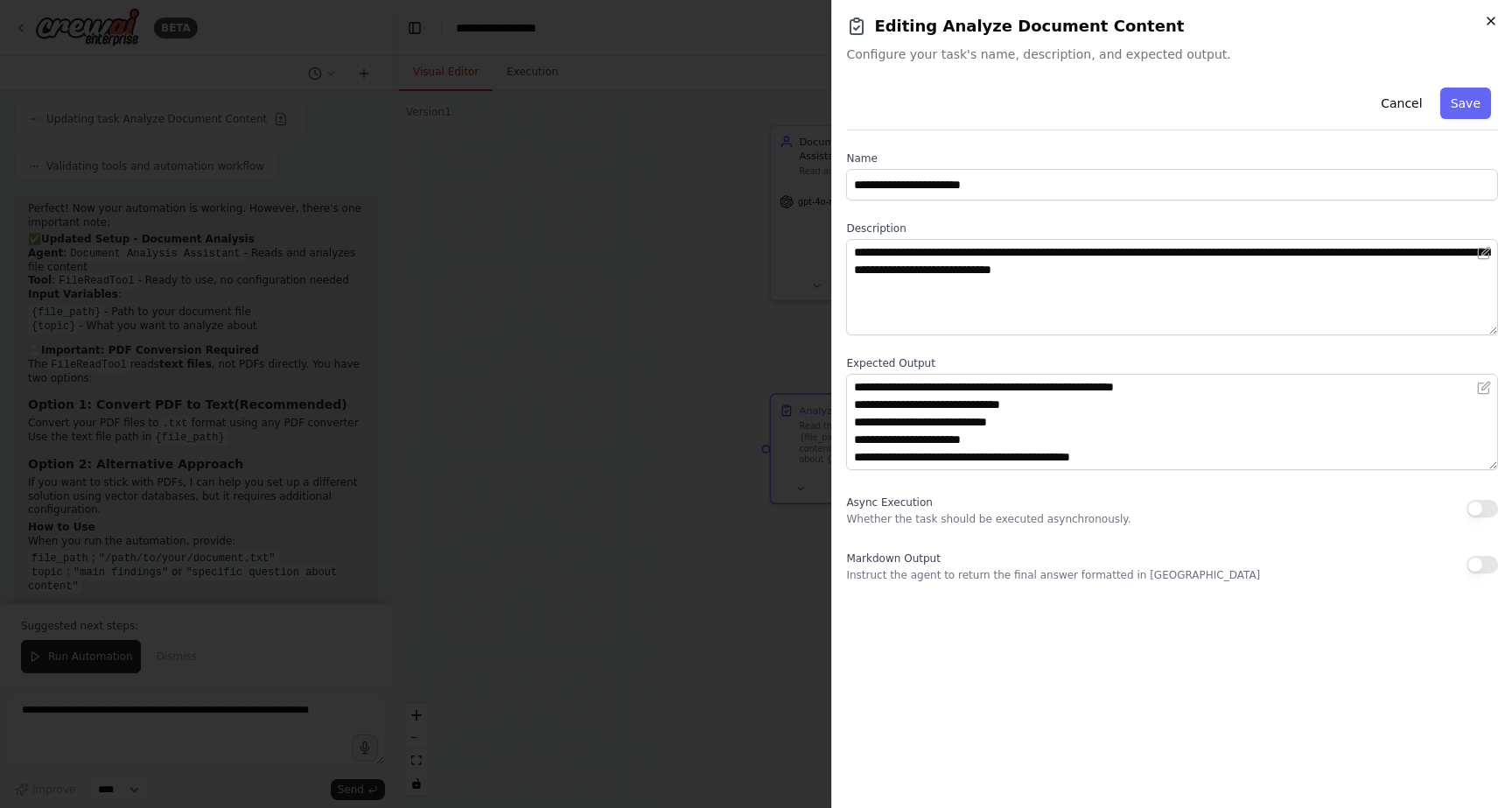
click at [1493, 20] on icon "button" at bounding box center [1491, 21] width 14 height 14
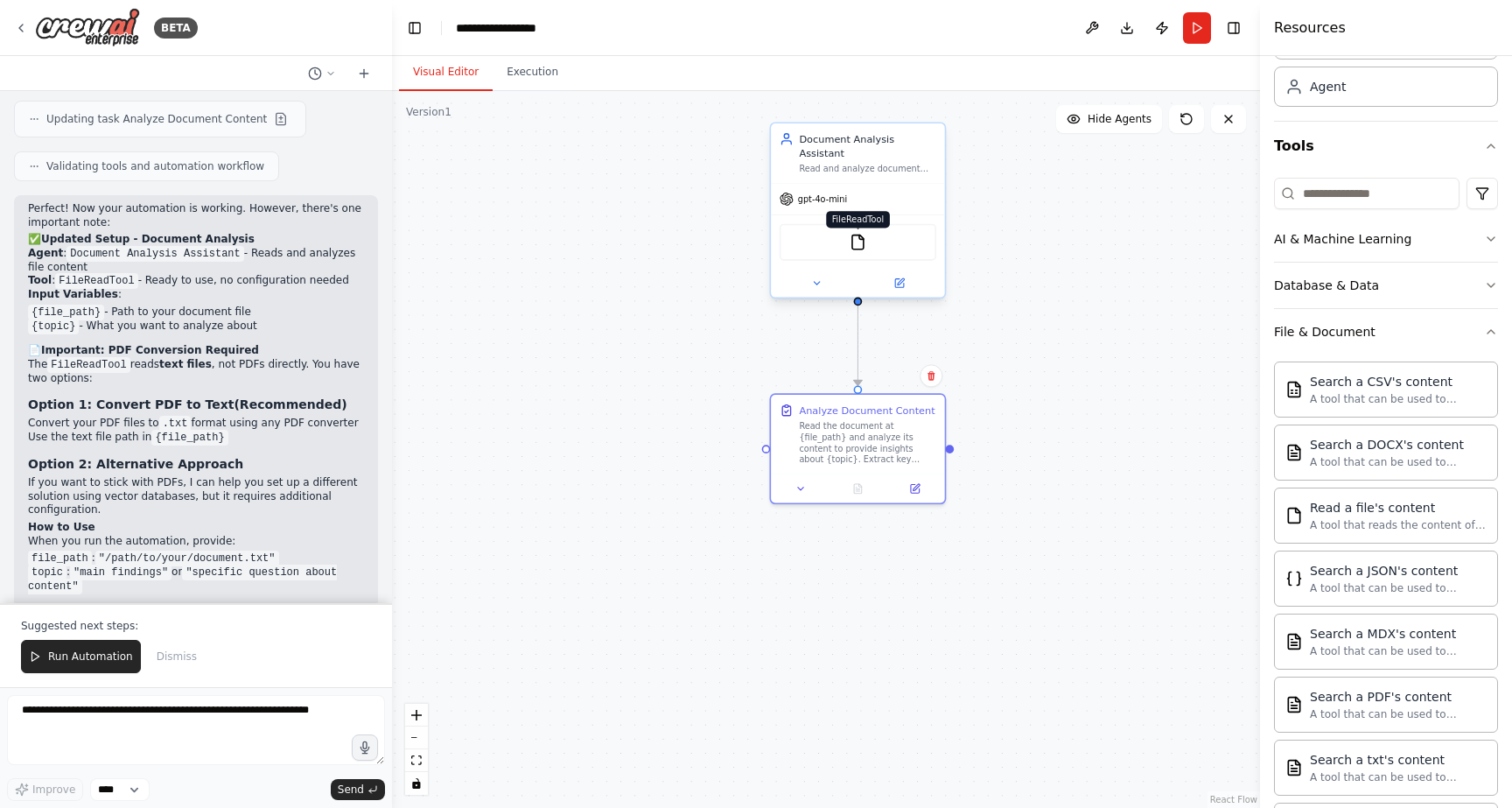
click at [864, 234] on img at bounding box center [858, 242] width 17 height 17
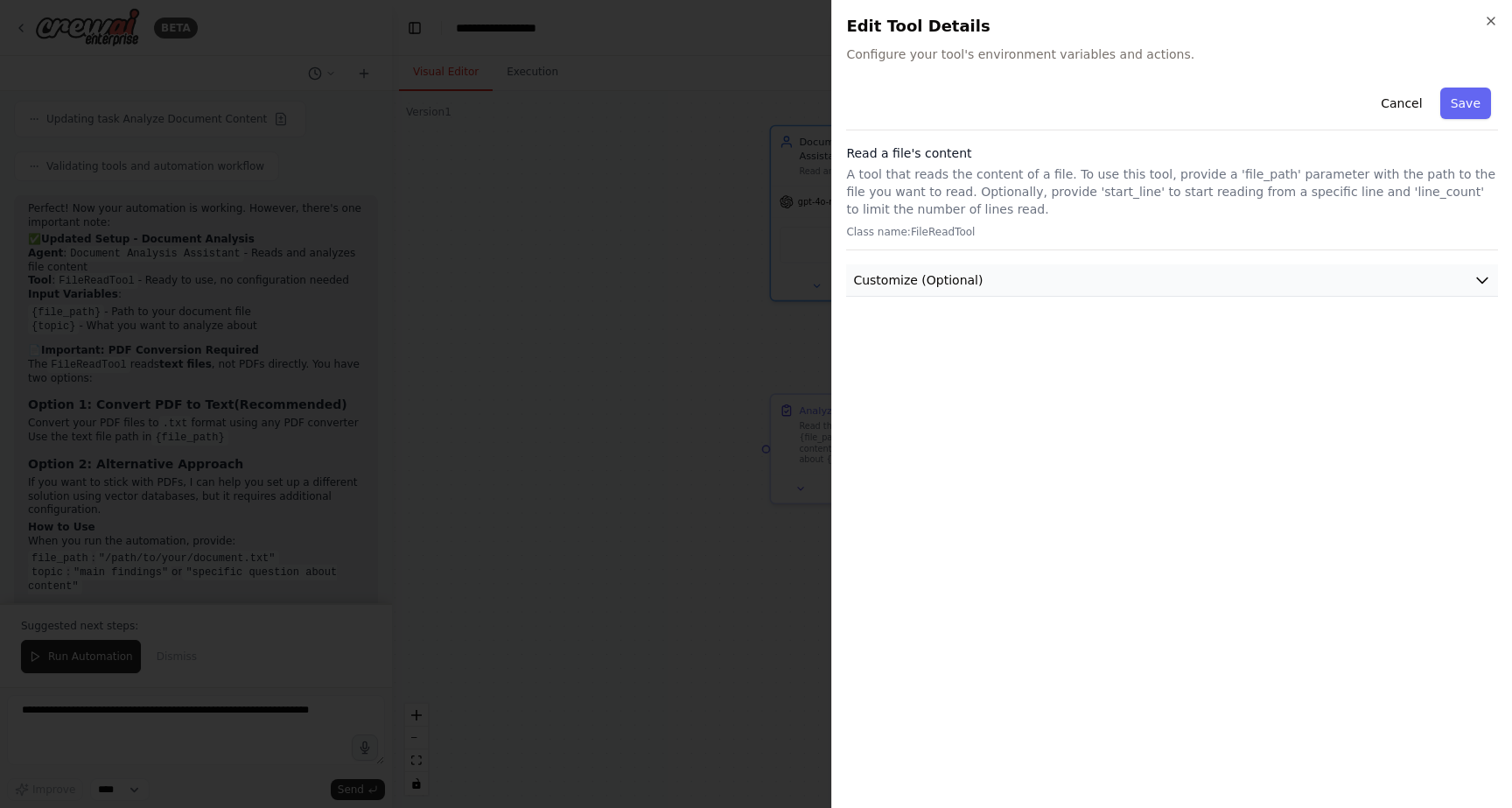
click at [987, 284] on button "Customize (Optional)" at bounding box center [1171, 281] width 651 height 33
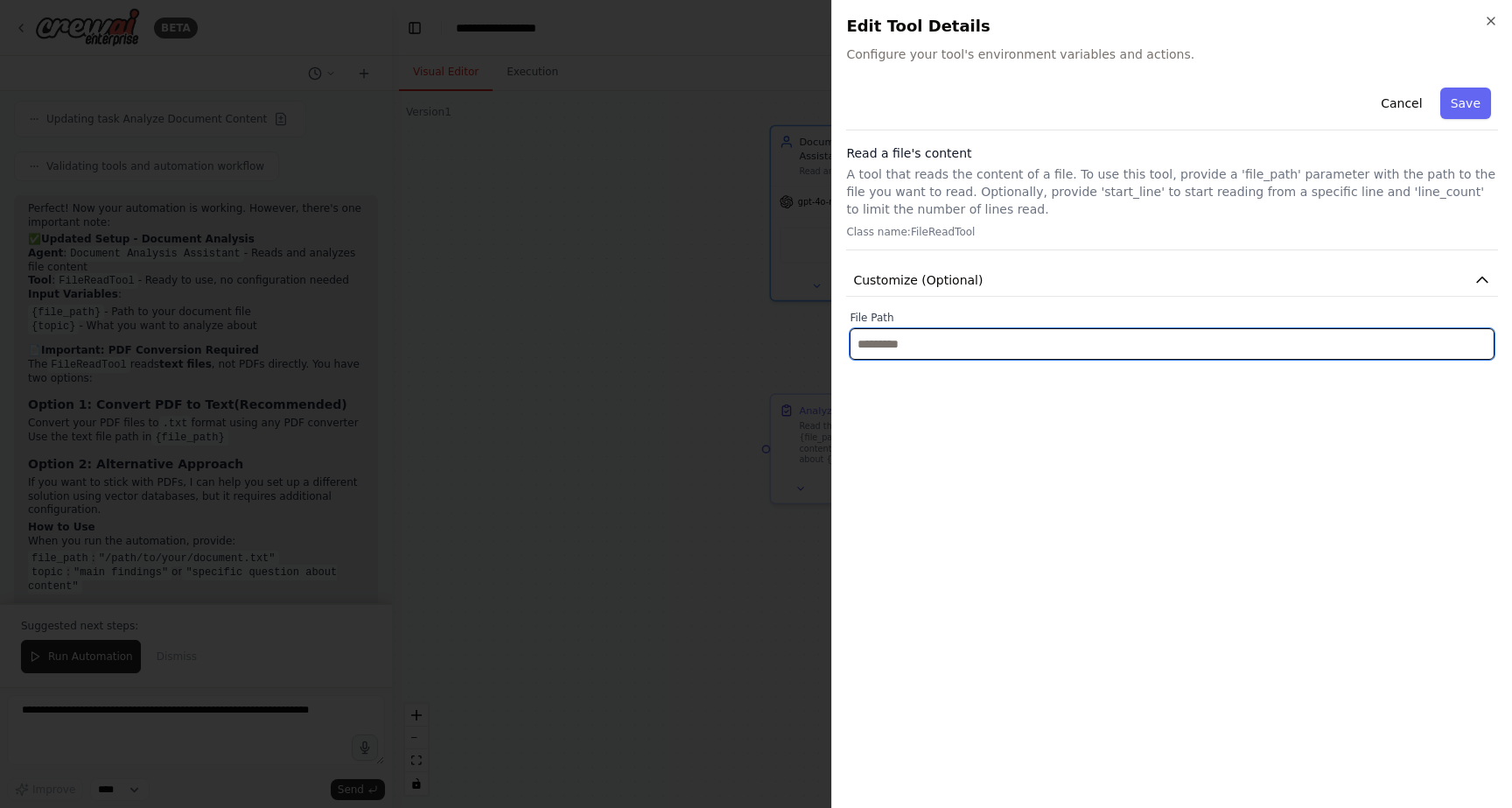
click at [961, 346] on input "text" at bounding box center [1172, 344] width 644 height 32
click at [904, 343] on input "text" at bounding box center [1172, 344] width 644 height 32
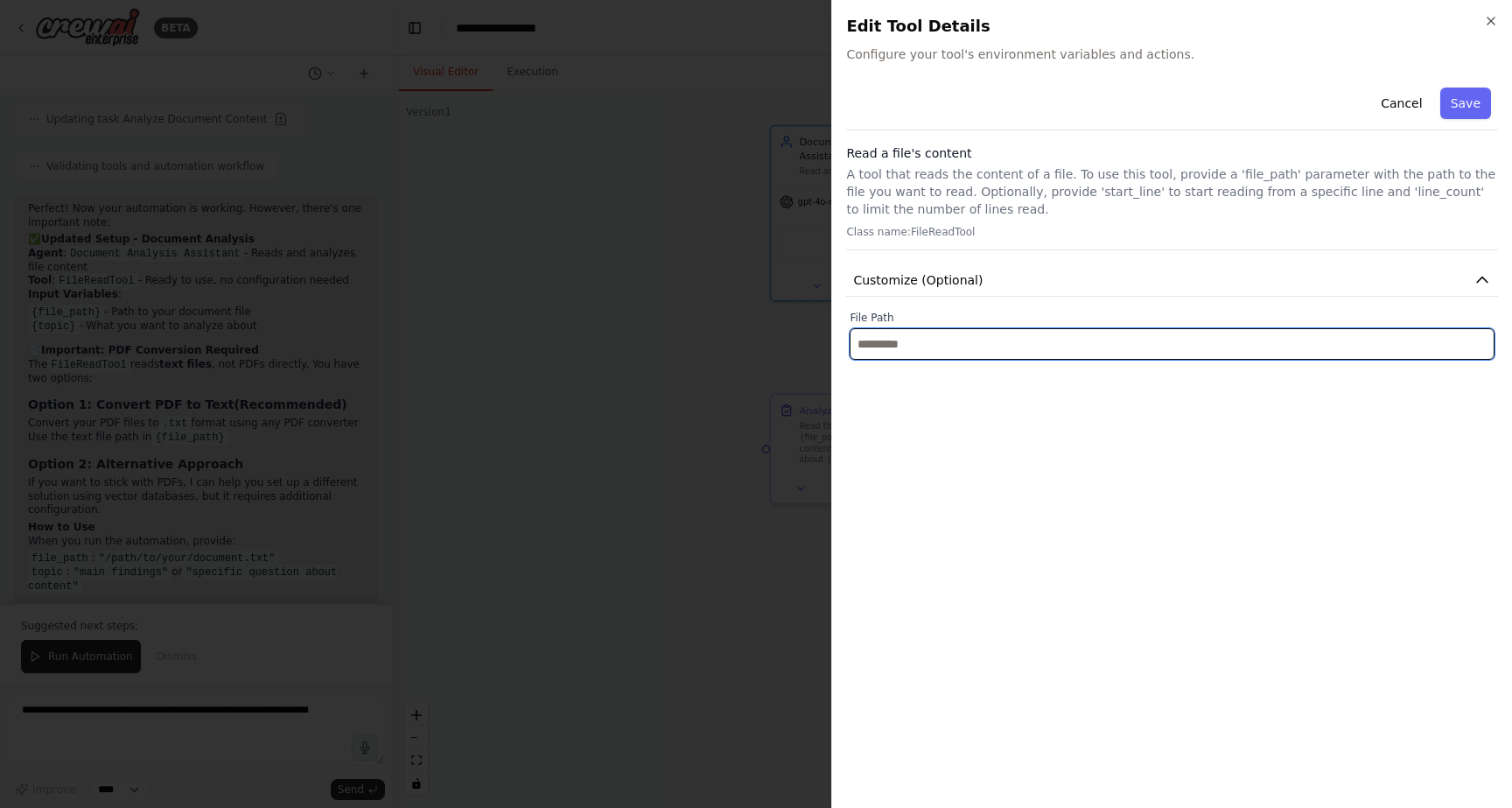
click at [904, 343] on input "text" at bounding box center [1172, 344] width 644 height 32
